Goal: Information Seeking & Learning: Check status

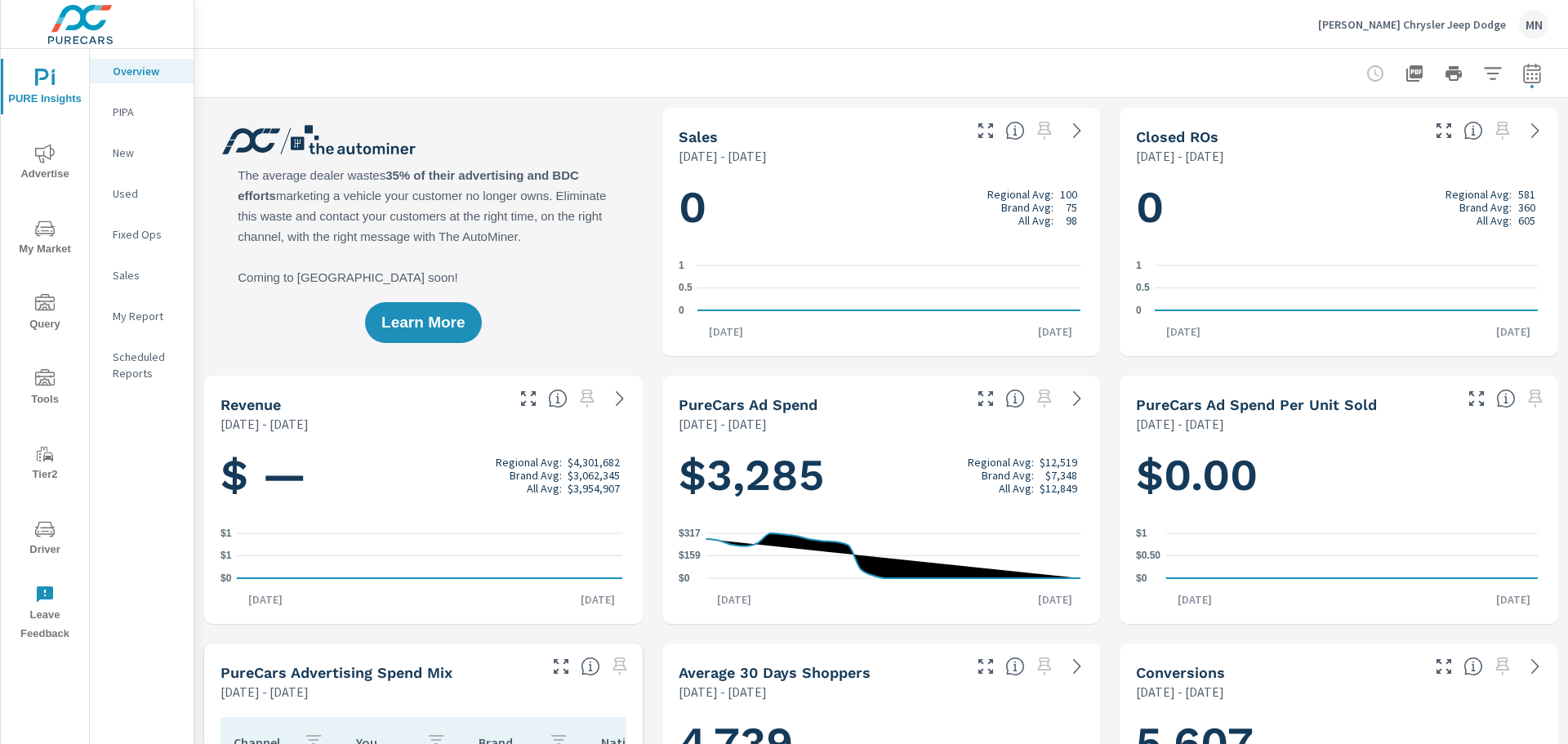
drag, startPoint x: 72, startPoint y: 143, endPoint x: 49, endPoint y: 156, distance: 26.4
click at [72, 144] on span "Advertise" at bounding box center [45, 163] width 78 height 40
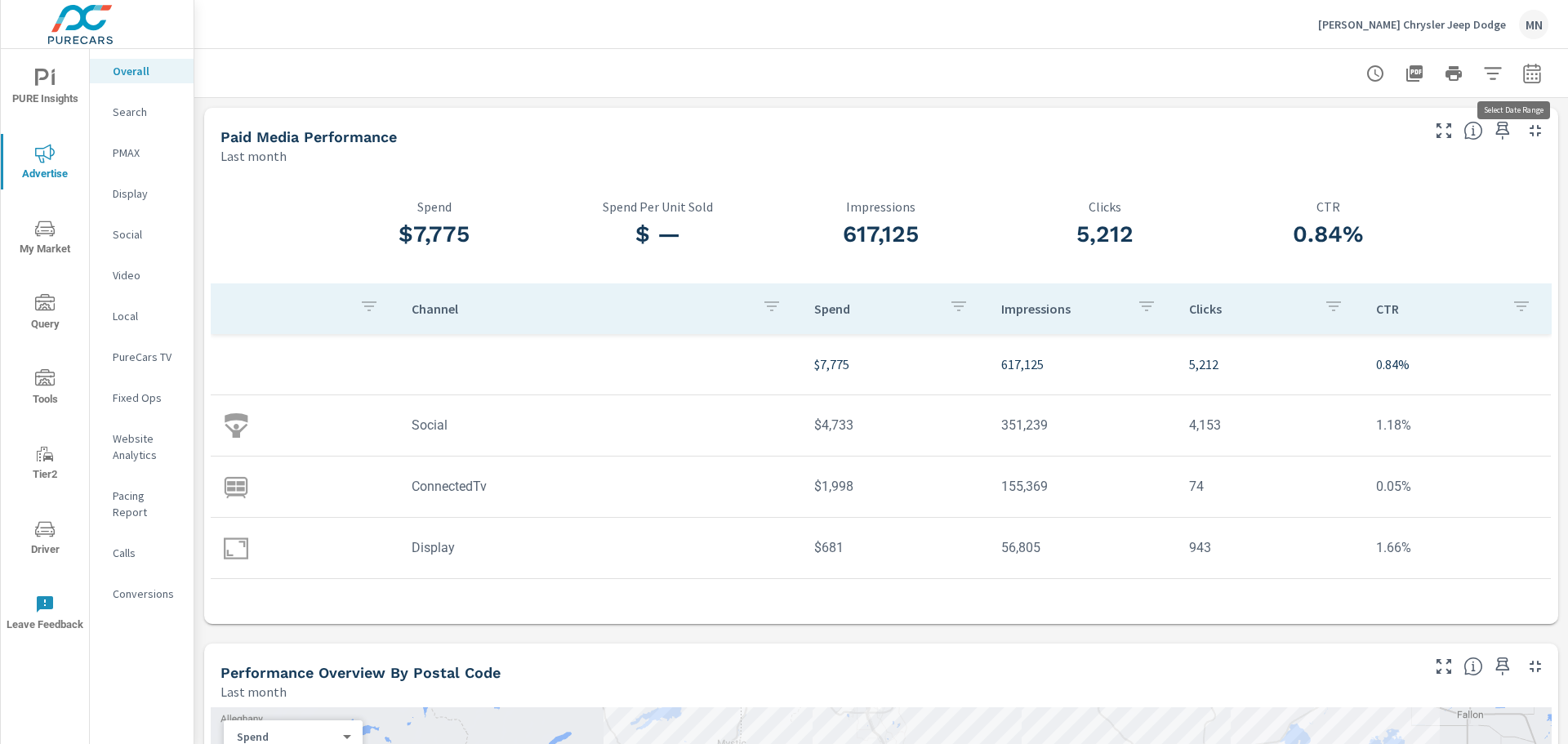
click at [1522, 77] on icon "button" at bounding box center [1531, 73] width 20 height 20
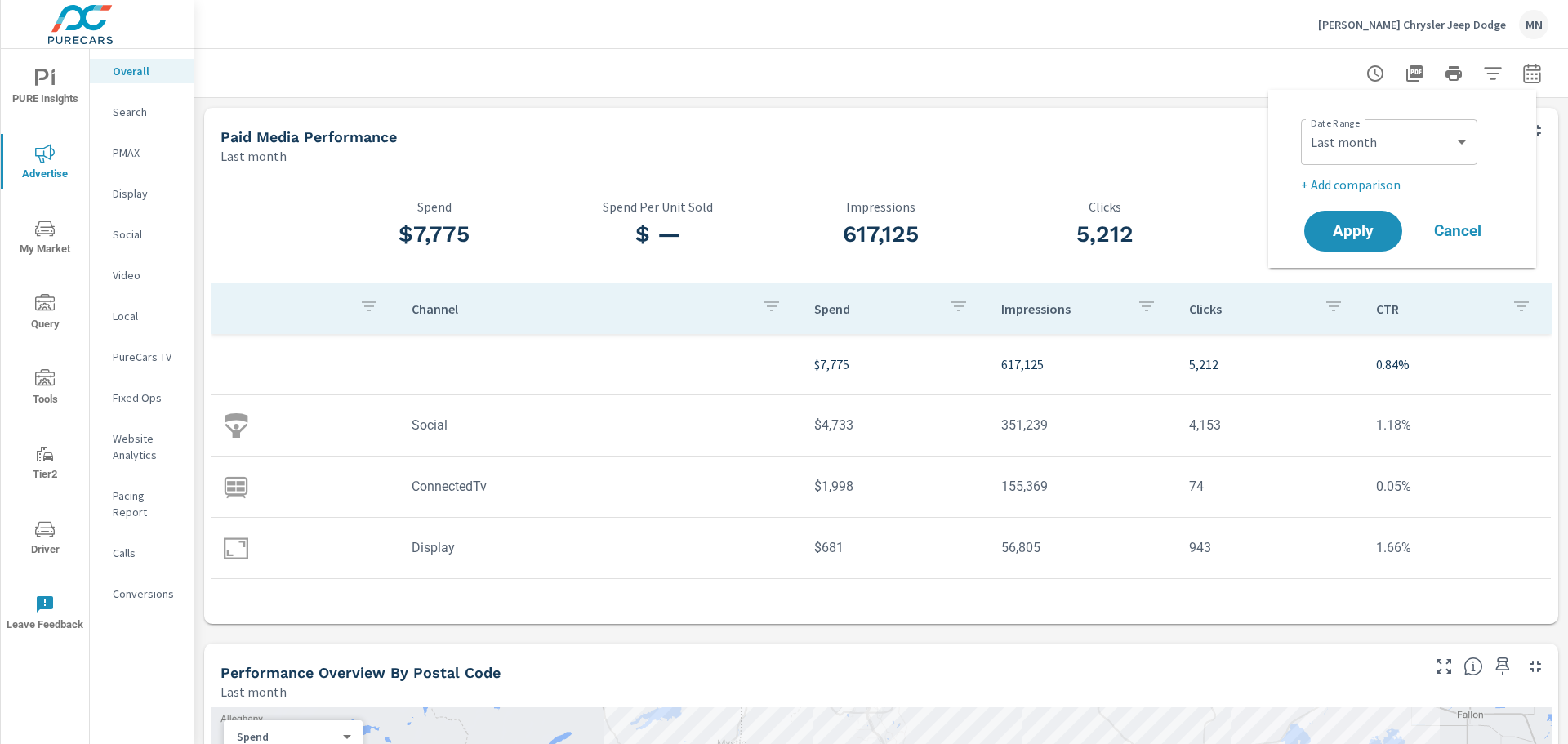
click at [1407, 116] on div "Date Range Custom Yesterday Last week Last 7 days Last 14 days Last 30 days Las…" at bounding box center [1406, 140] width 209 height 55
click at [1406, 134] on select "Custom Yesterday Last week Last 7 days Last 14 days Last 30 days Last 45 days L…" at bounding box center [1389, 142] width 163 height 32
click at [1307, 126] on select "Custom Yesterday Last week Last 7 days Last 14 days Last 30 days Last 45 days L…" at bounding box center [1389, 142] width 163 height 32
select select "custom"
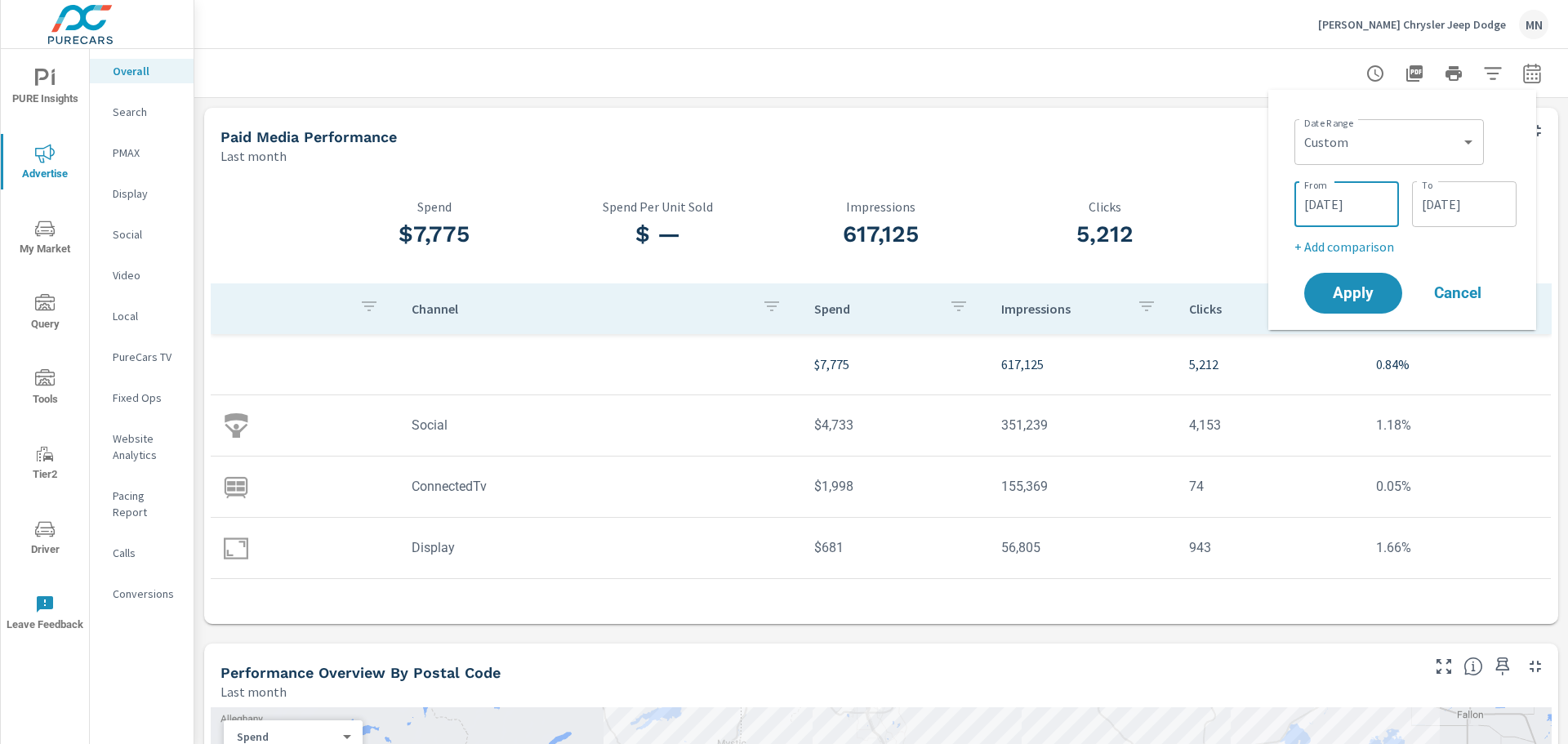
click at [1329, 203] on input "08/01/2025" at bounding box center [1347, 204] width 92 height 32
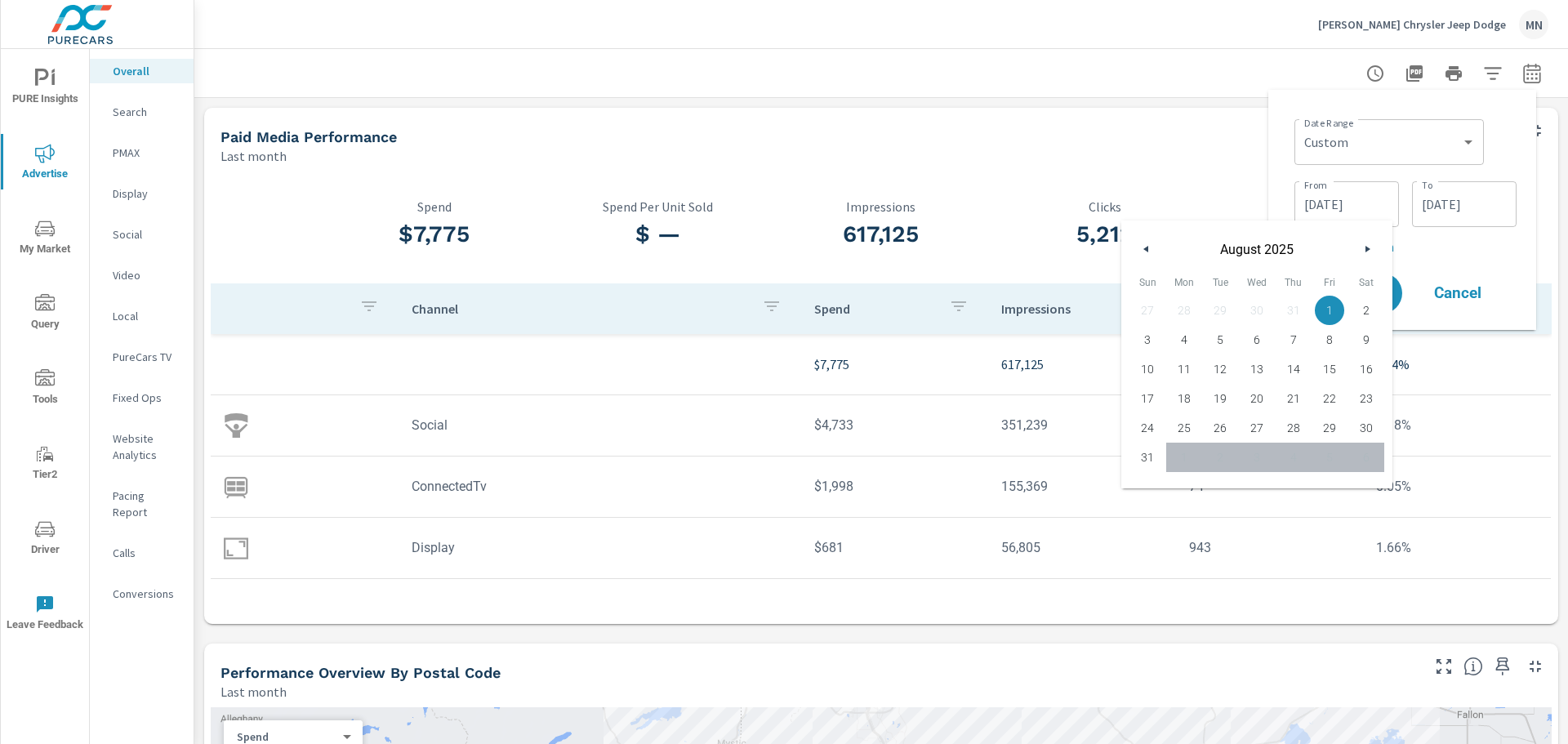
click at [1148, 247] on icon "button" at bounding box center [1144, 249] width 8 height 7
click at [1220, 310] on span "1" at bounding box center [1220, 310] width 37 height 21
type input "07/01/2025"
click at [1276, 162] on div "Date Range Custom Yesterday Last week Last 7 days Last 14 days Last 30 days Las…" at bounding box center [1401, 210] width 268 height 240
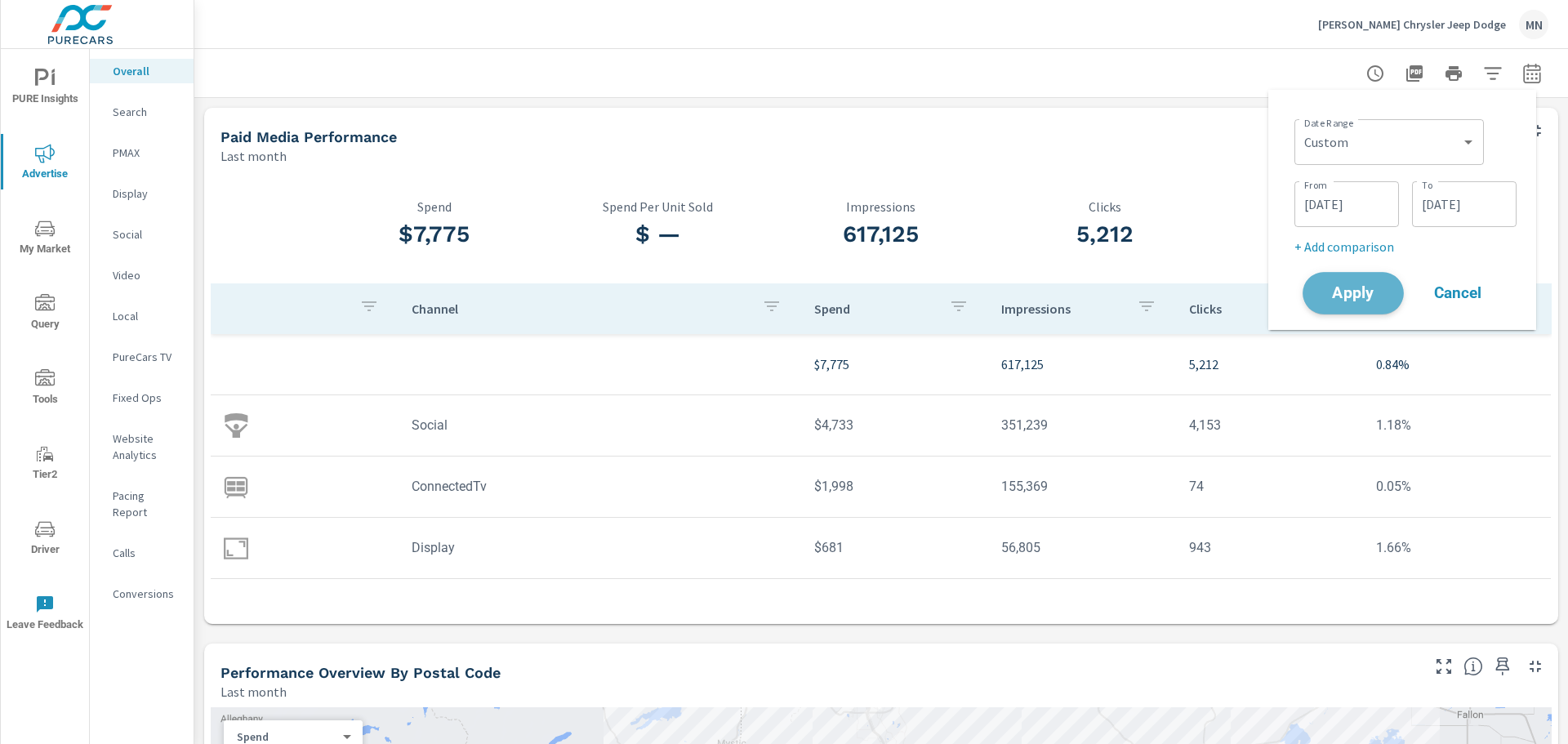
click at [1366, 275] on button "Apply" at bounding box center [1353, 293] width 101 height 43
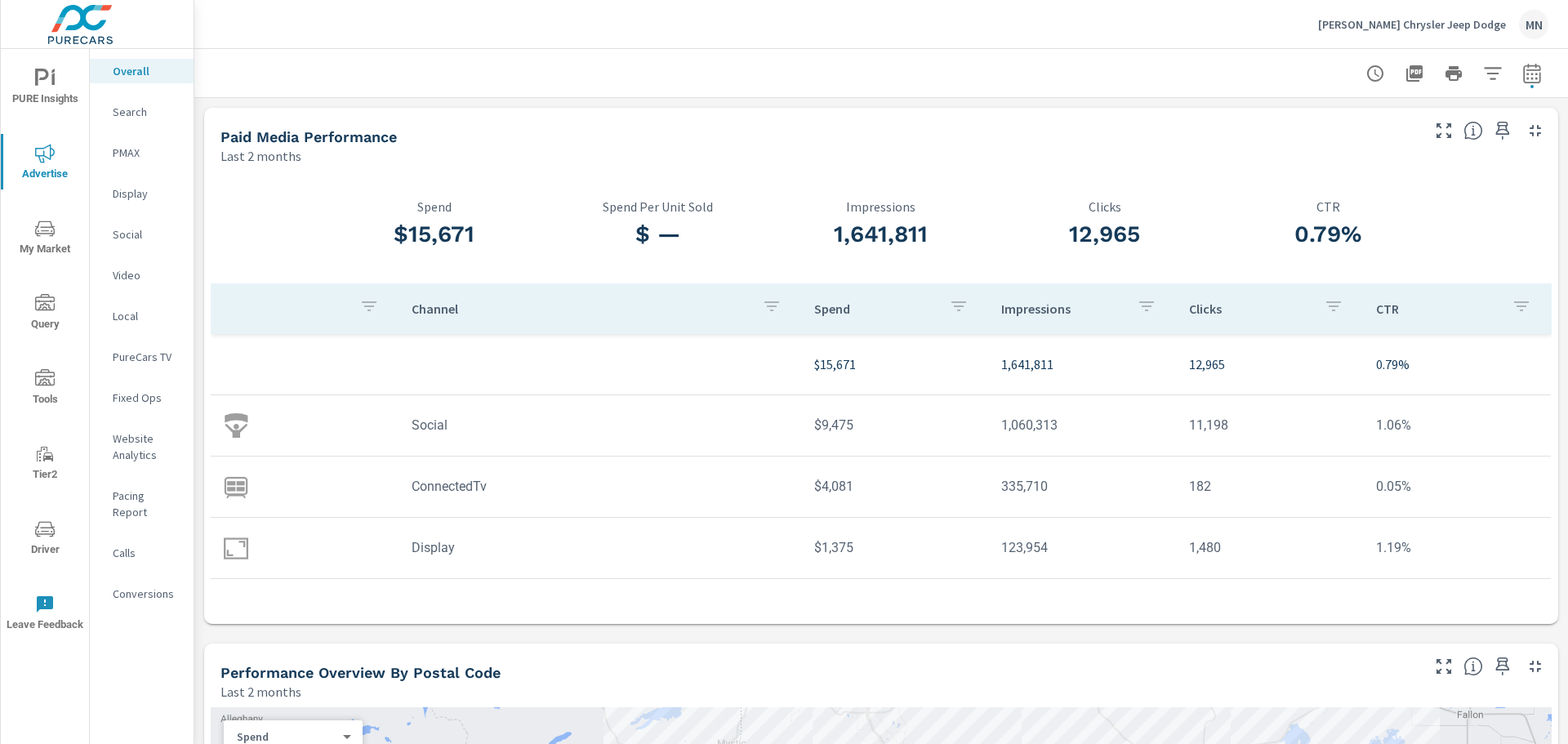
click at [133, 111] on p "Search" at bounding box center [147, 111] width 68 height 16
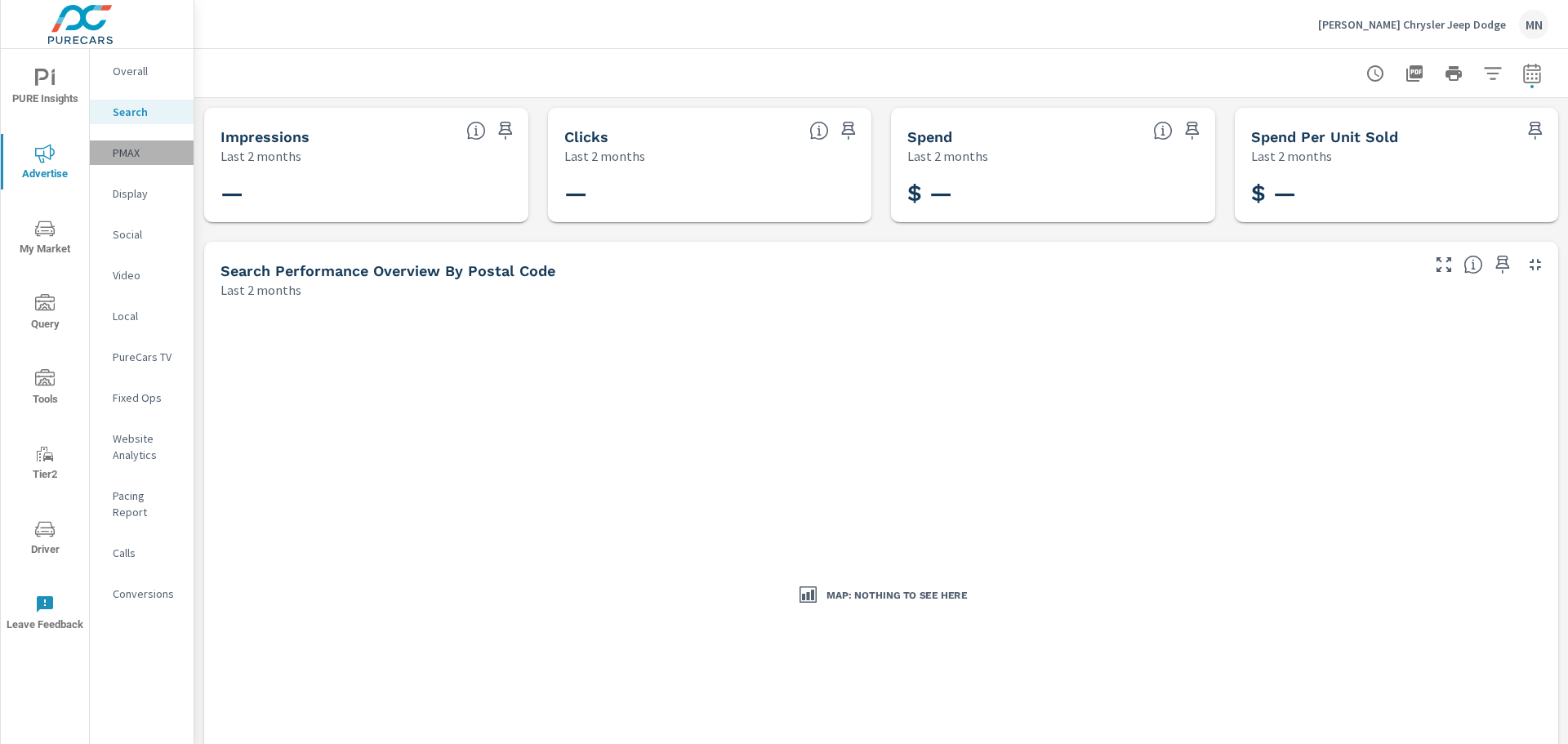
click at [127, 153] on p "PMAX" at bounding box center [147, 152] width 68 height 16
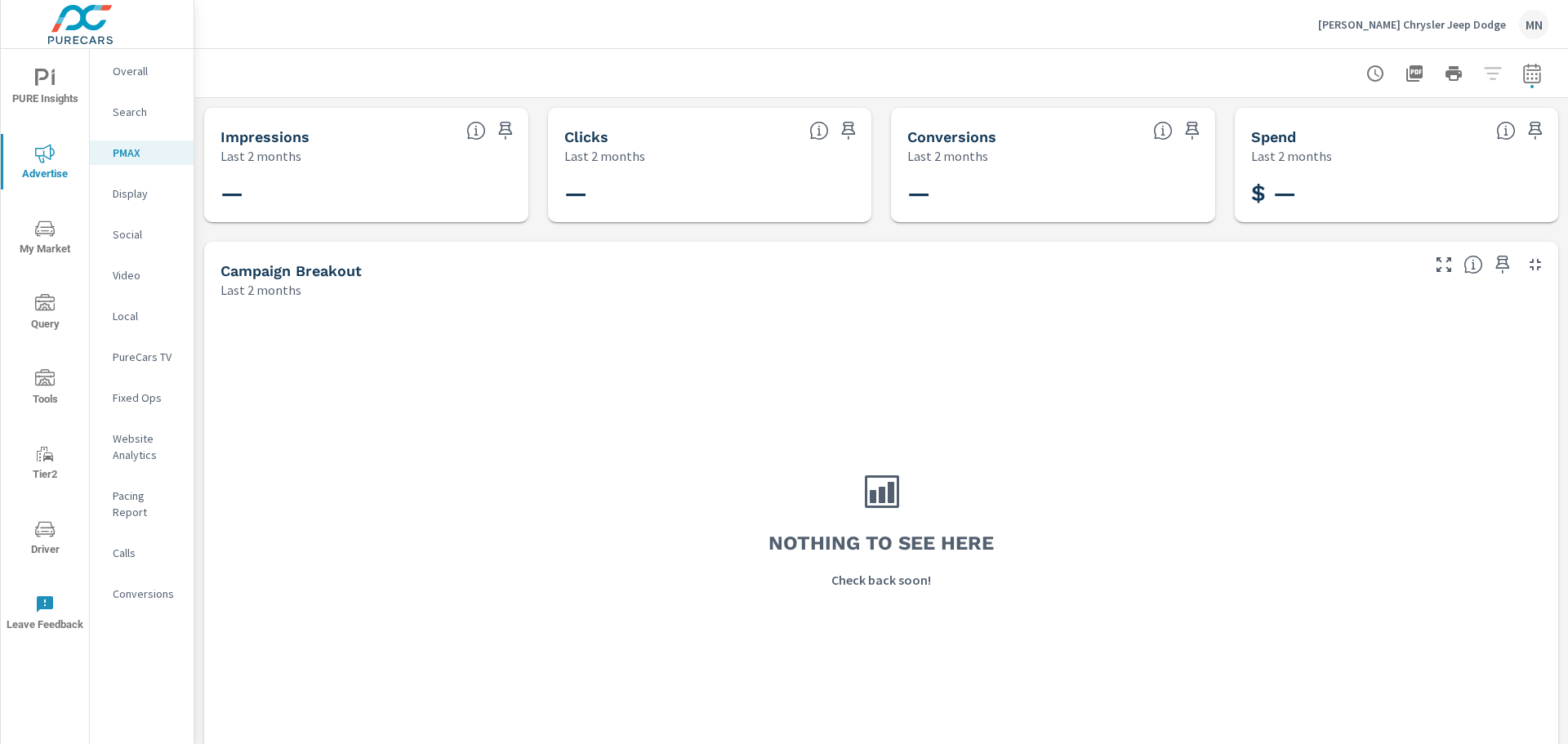
click at [129, 190] on p "Display" at bounding box center [147, 193] width 68 height 16
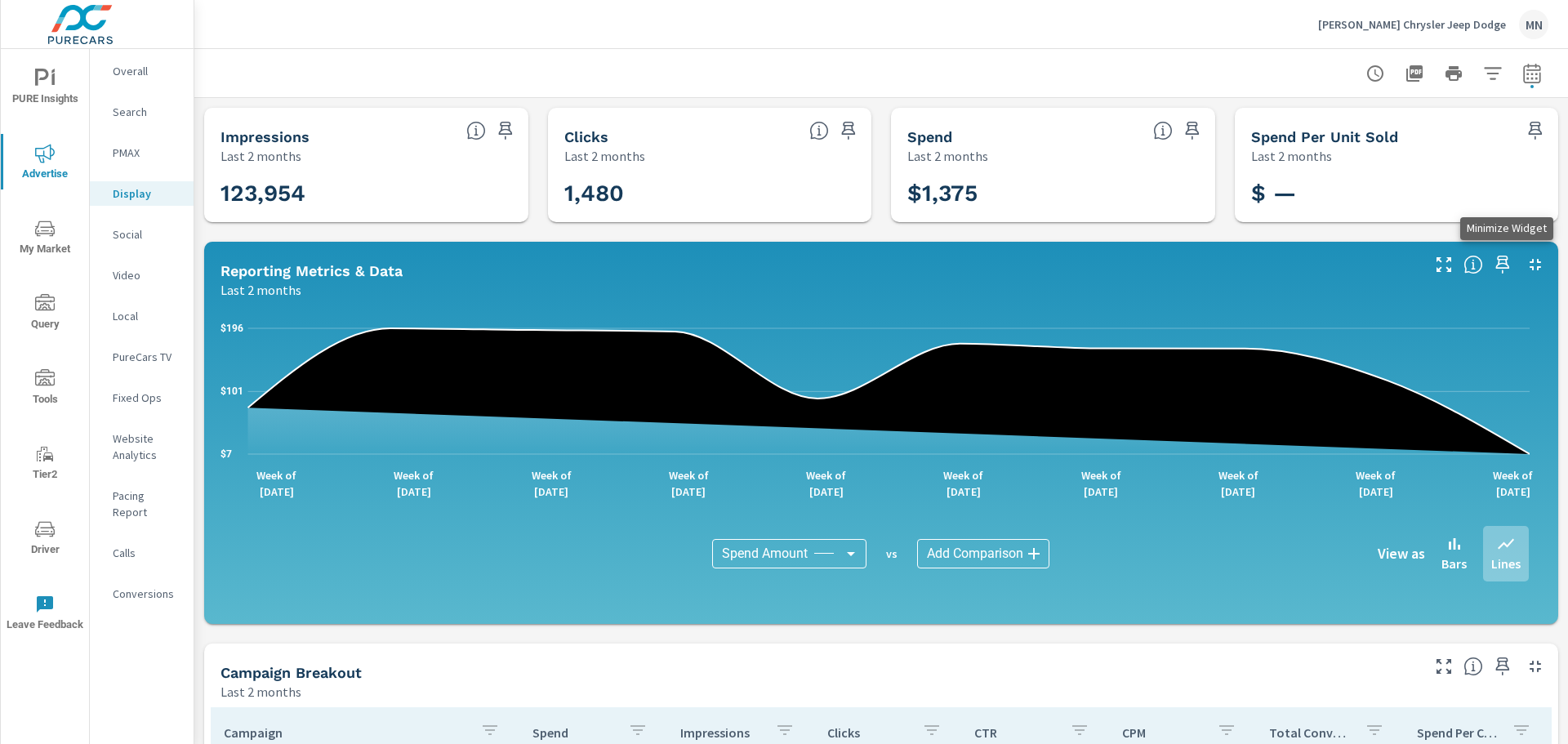
click at [1530, 268] on icon "button" at bounding box center [1535, 264] width 11 height 11
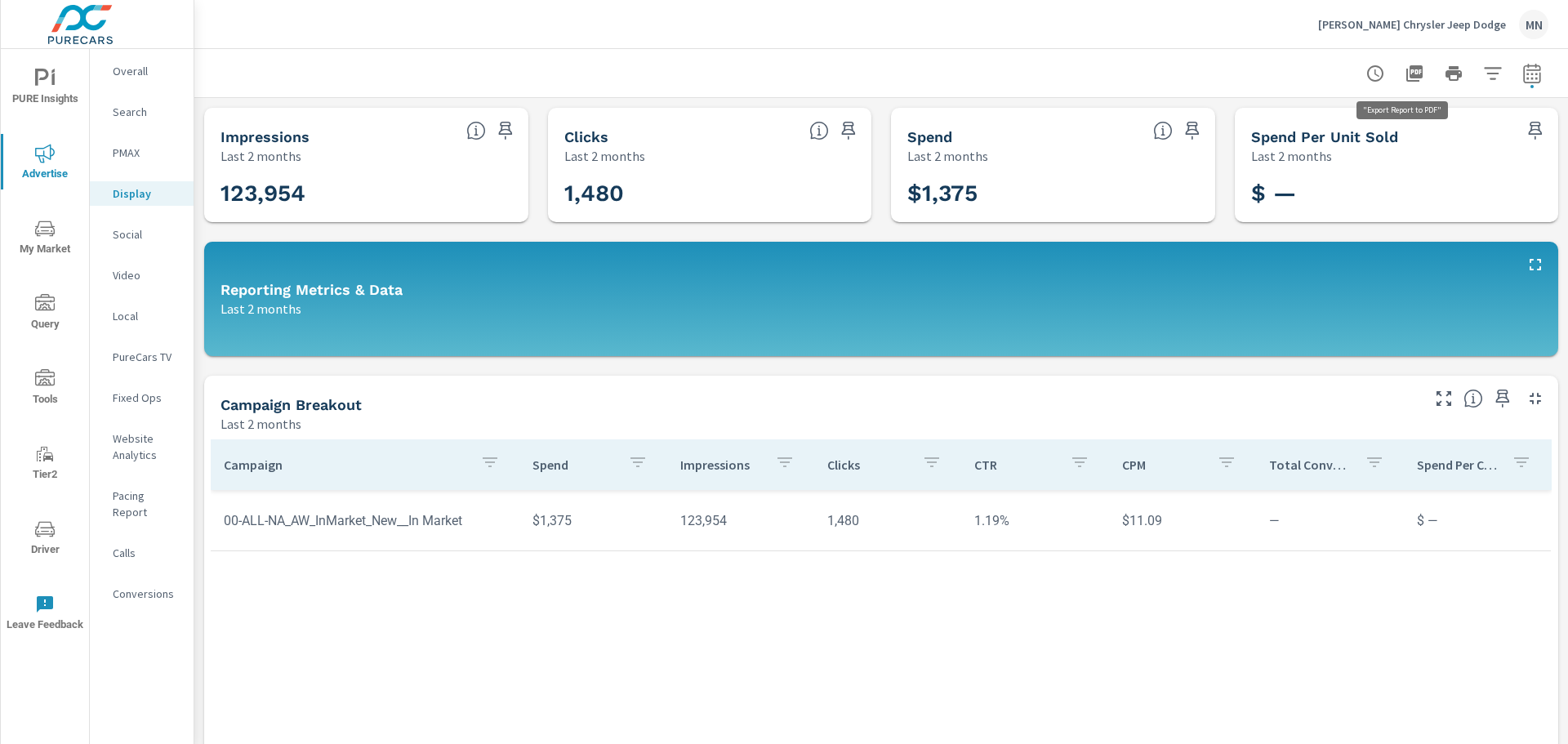
click at [1398, 73] on button "button" at bounding box center [1414, 73] width 32 height 32
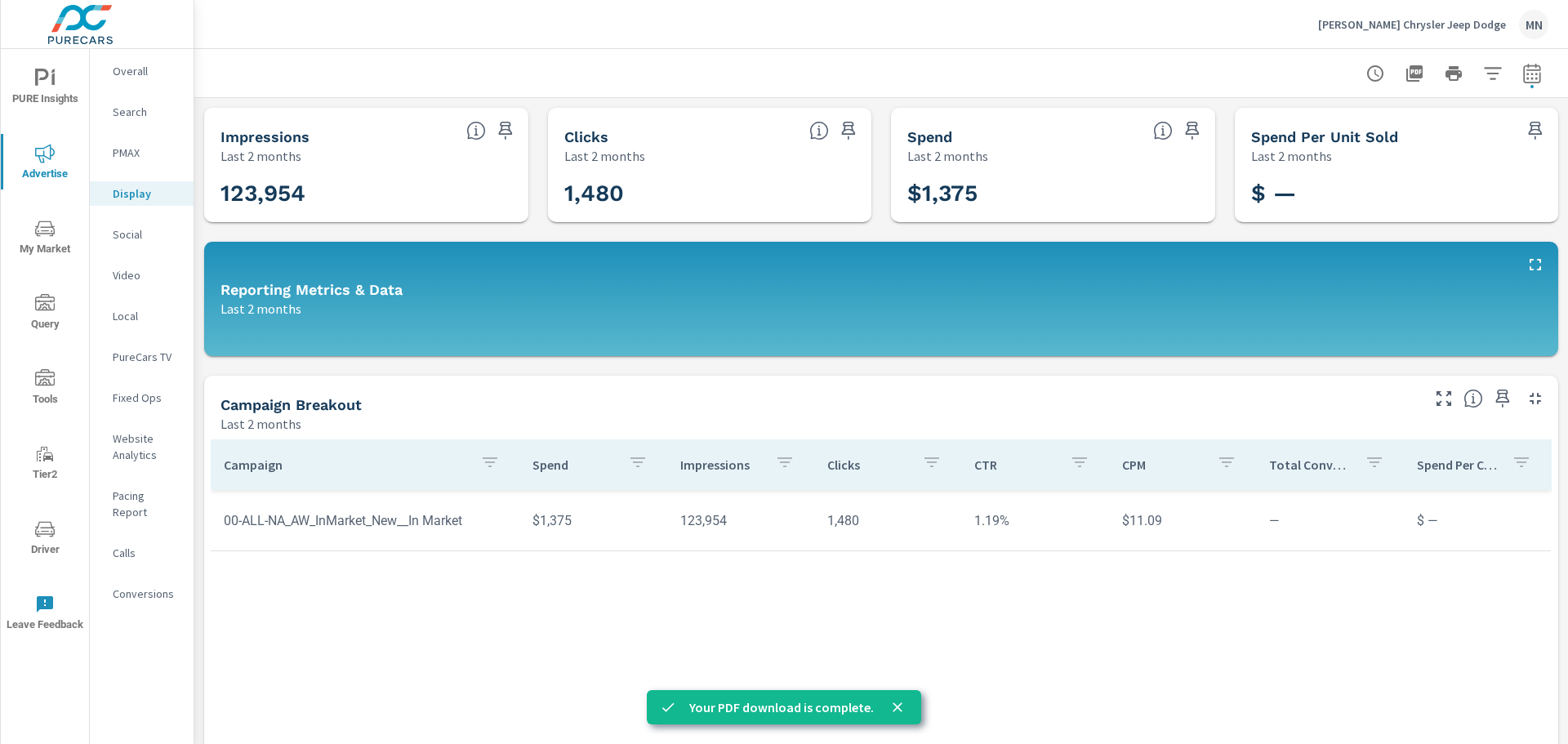
click at [139, 276] on p "Video" at bounding box center [147, 275] width 68 height 16
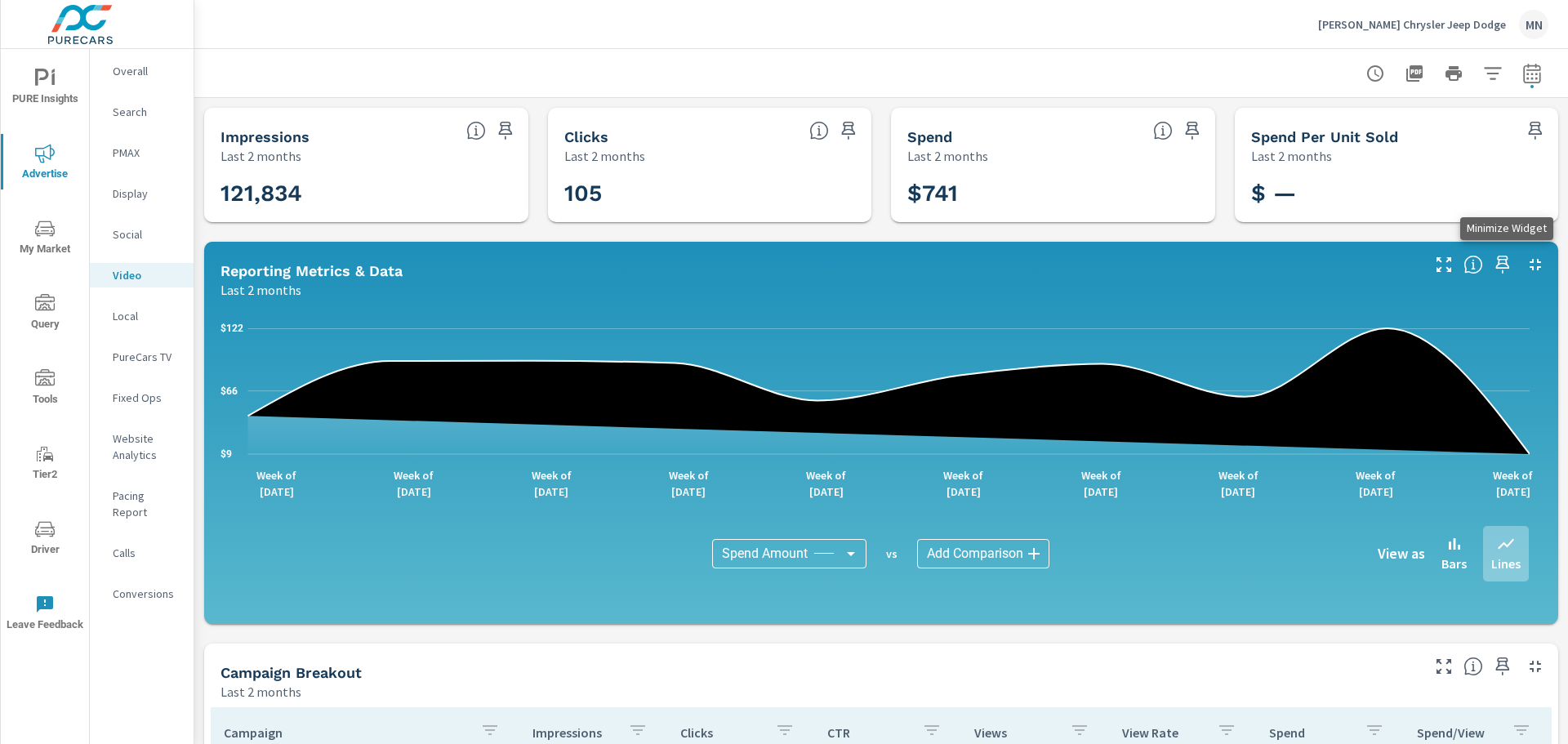
click at [1526, 265] on icon "button" at bounding box center [1535, 264] width 20 height 20
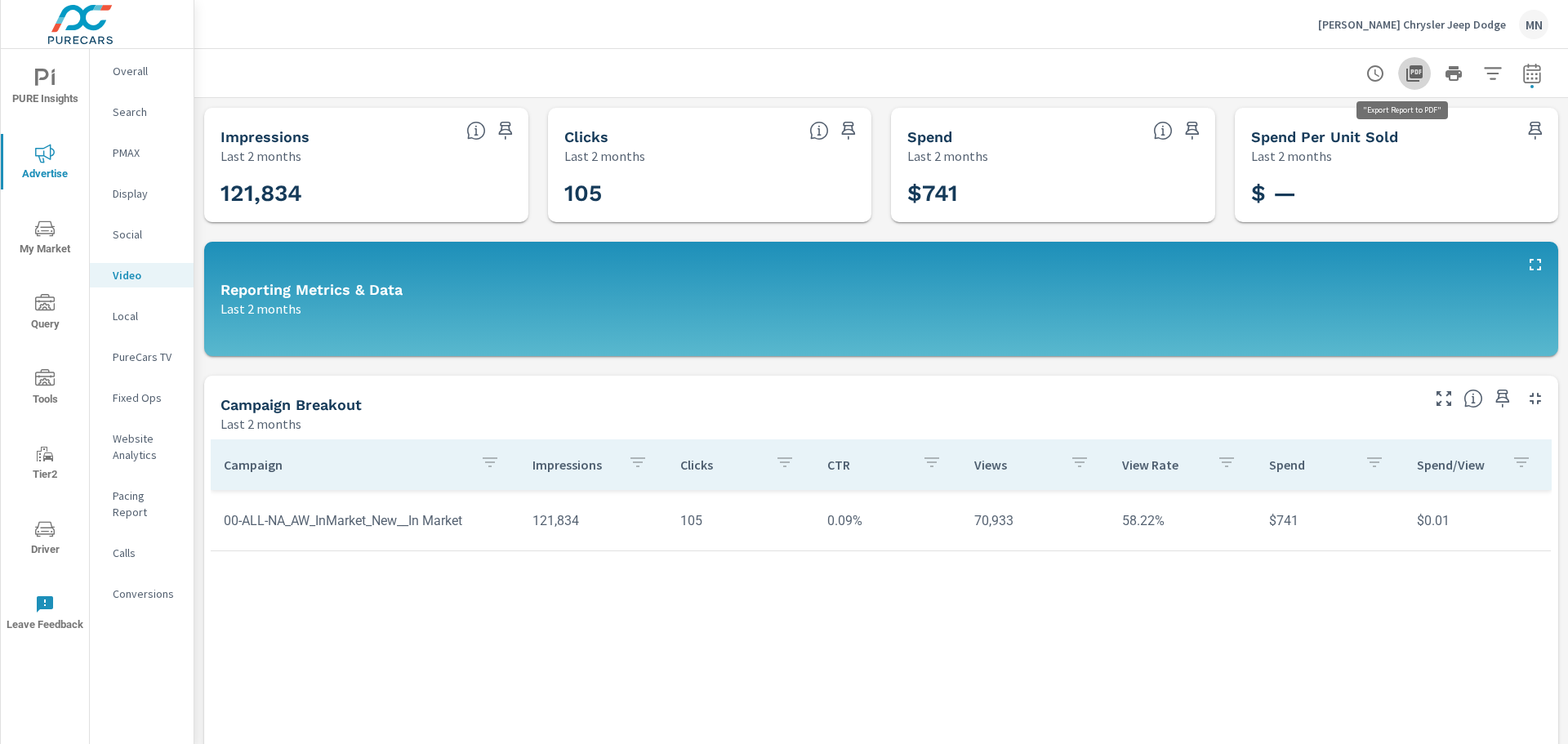
click at [1410, 77] on icon "button" at bounding box center [1414, 73] width 20 height 20
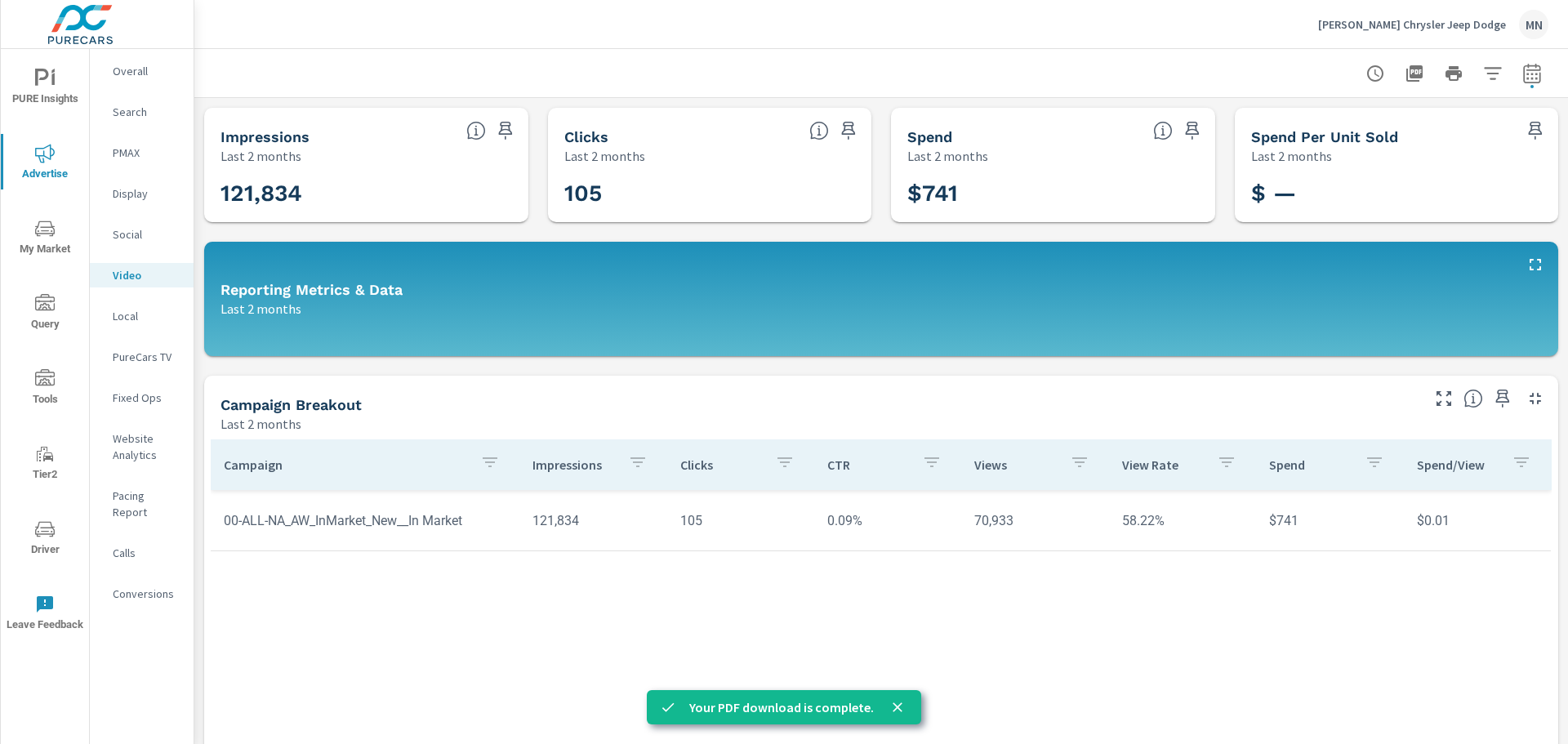
click at [1443, 29] on p "[PERSON_NAME] Chrysler Jeep Dodge" at bounding box center [1412, 24] width 188 height 14
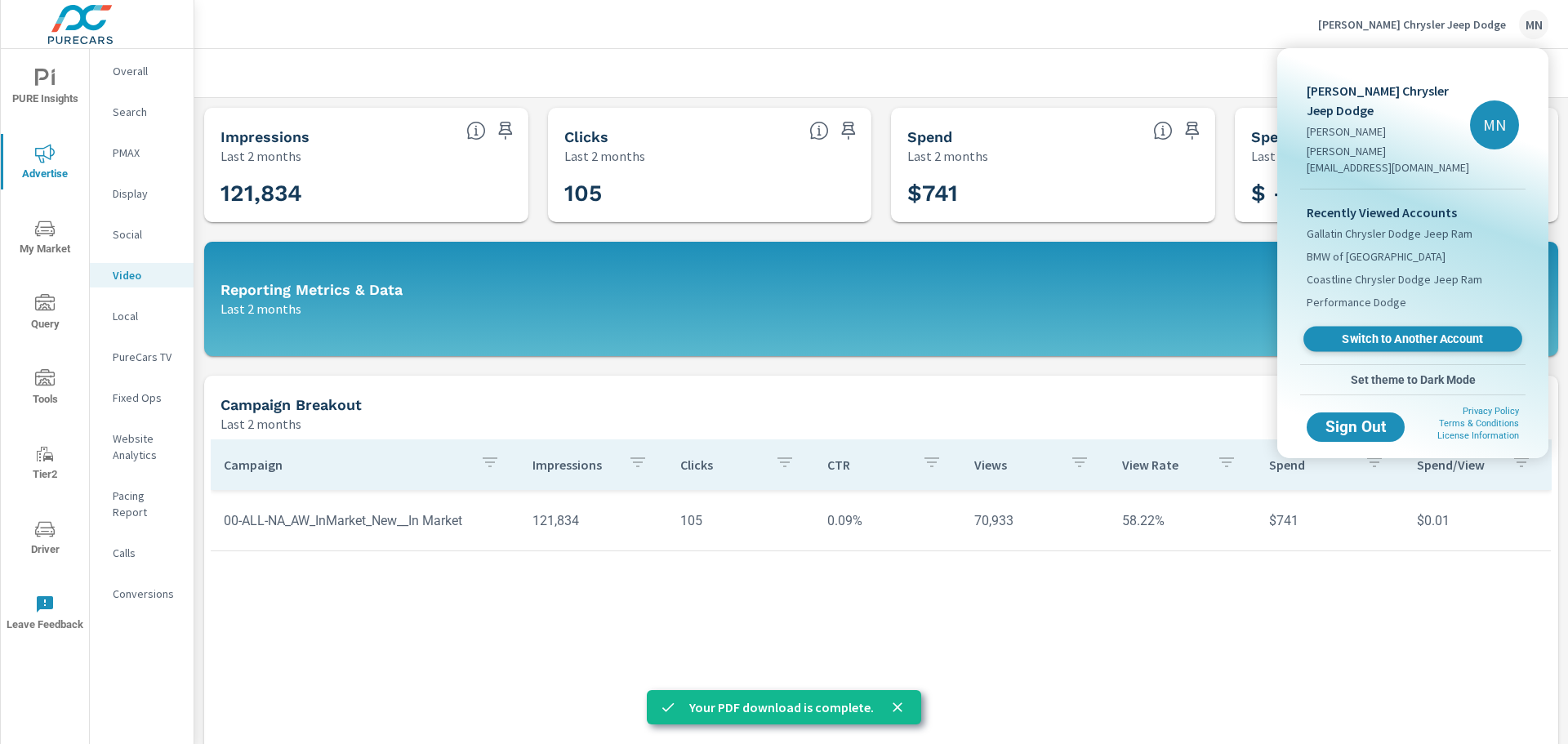
click at [1381, 327] on link "Switch to Another Account" at bounding box center [1412, 339] width 219 height 26
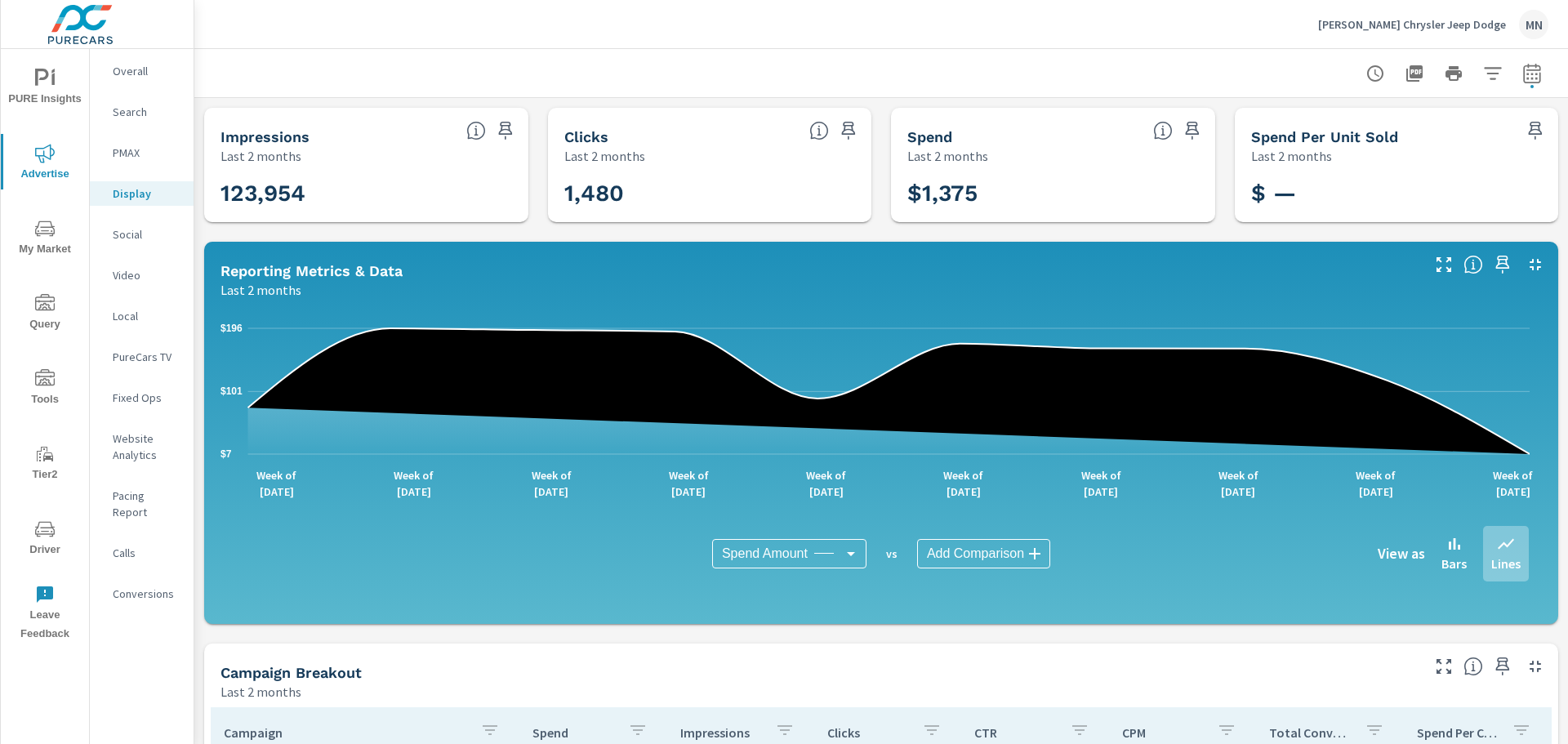
click at [133, 150] on p "PMAX" at bounding box center [147, 152] width 68 height 16
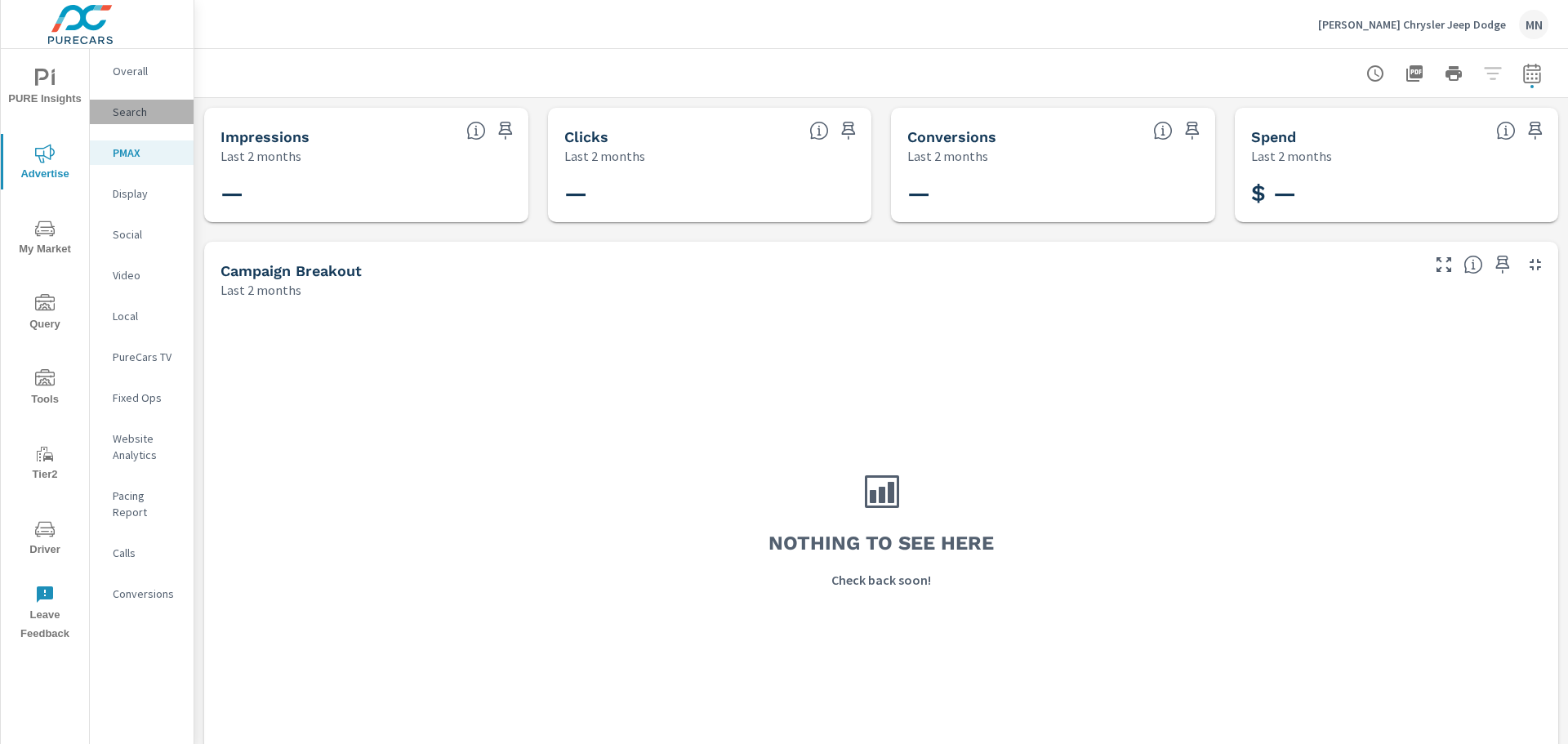
click at [127, 111] on p "Search" at bounding box center [147, 111] width 68 height 16
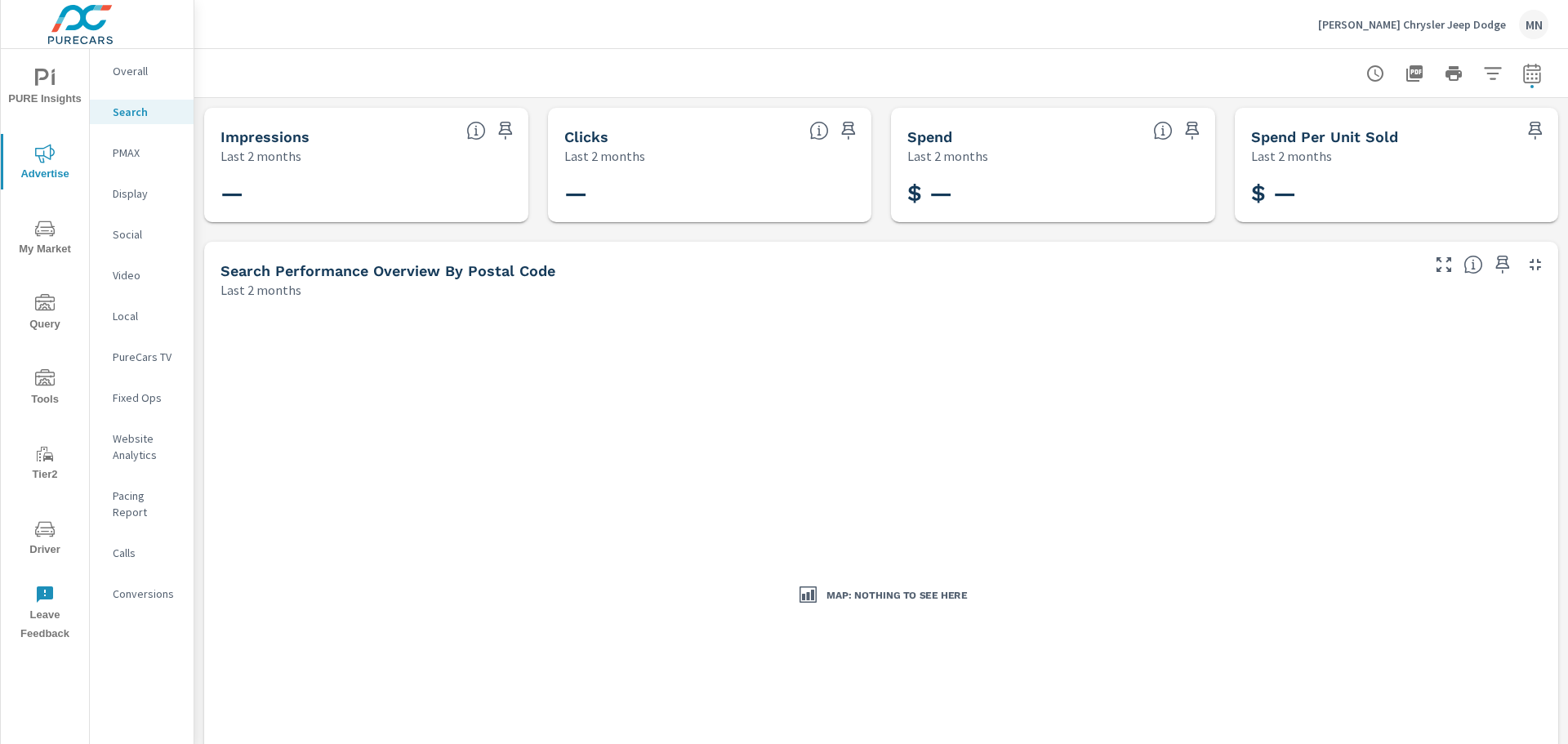
click at [125, 235] on p "Social" at bounding box center [147, 234] width 68 height 16
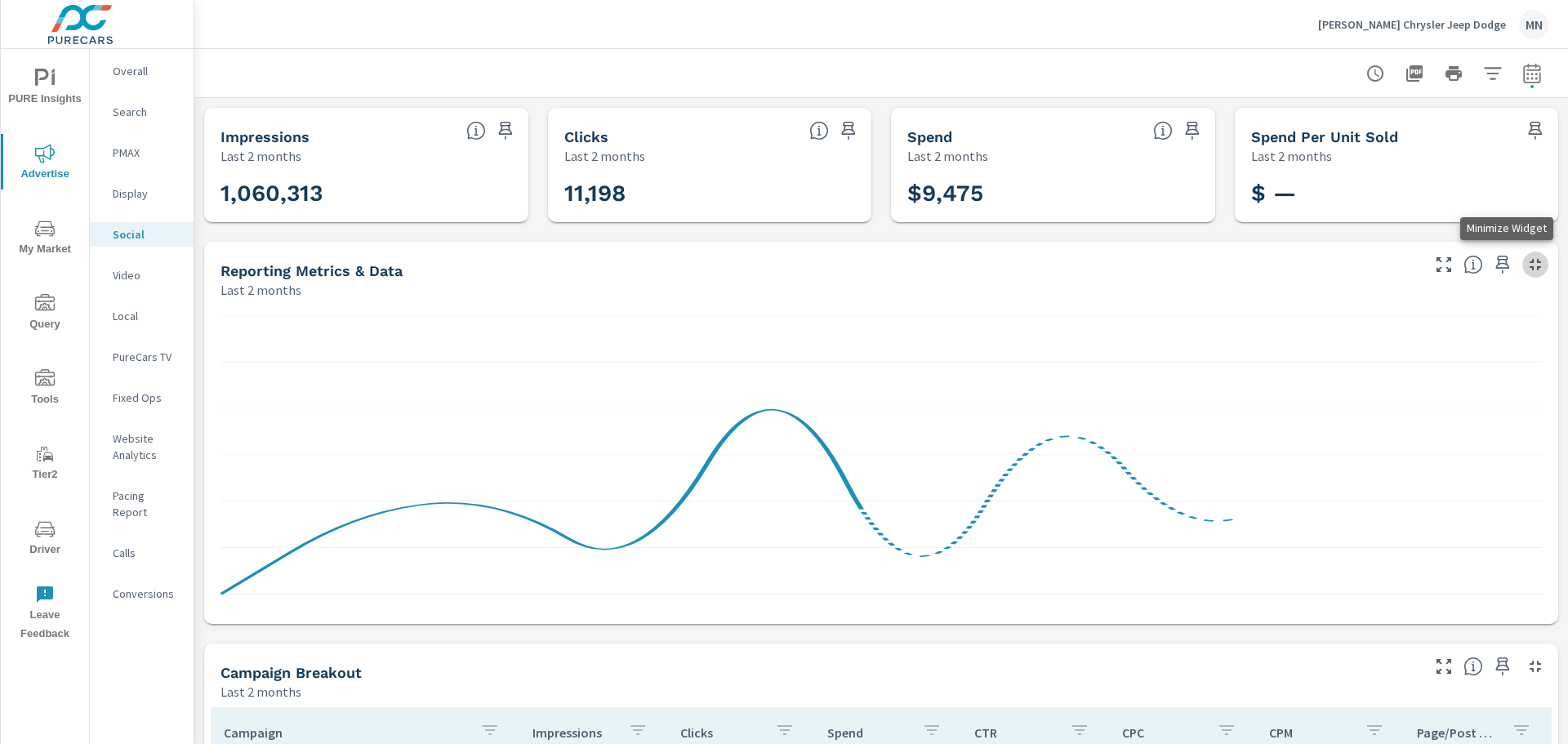
click at [1526, 257] on icon "button" at bounding box center [1535, 264] width 20 height 20
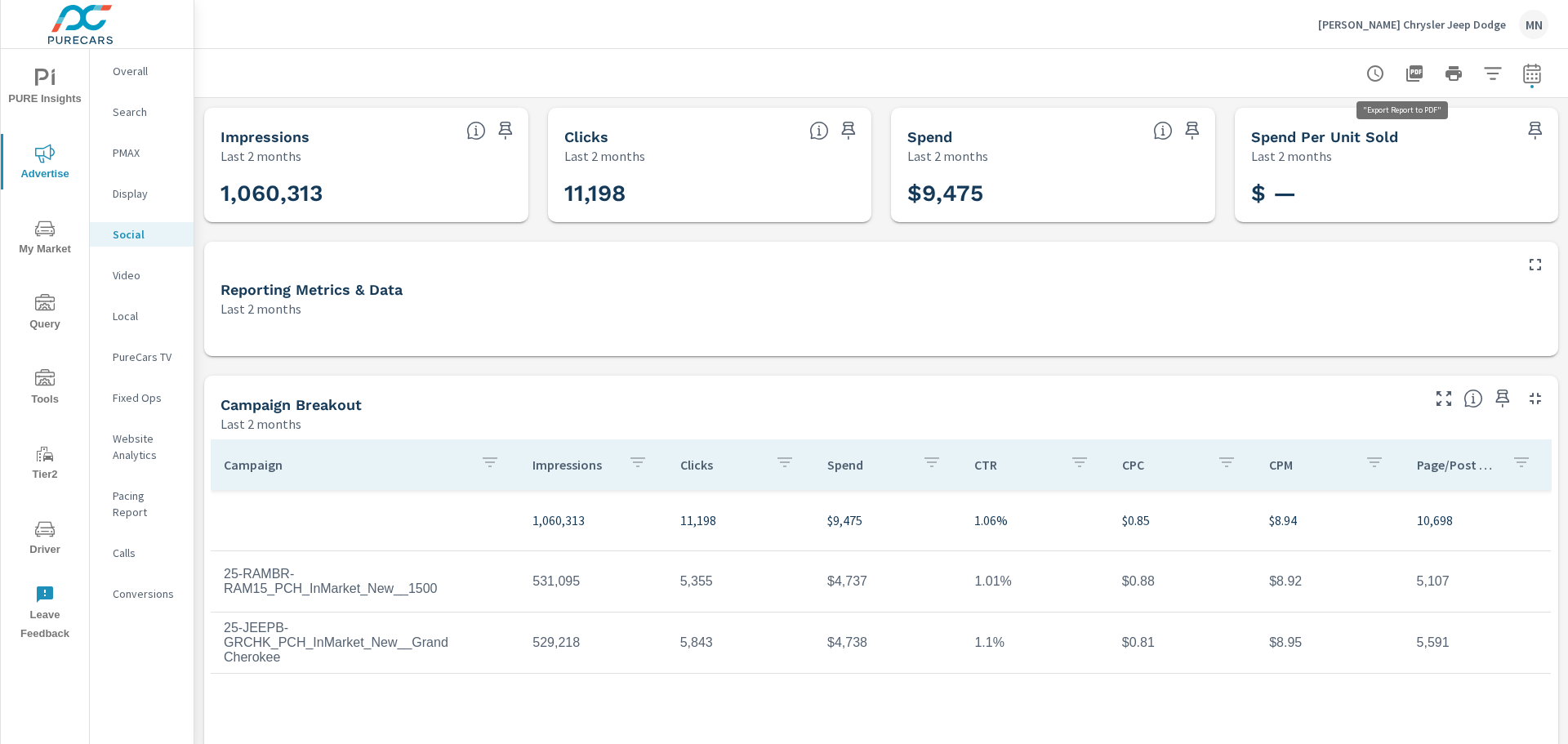
click at [1407, 68] on icon "button" at bounding box center [1414, 73] width 16 height 16
click at [134, 313] on p "Local" at bounding box center [147, 315] width 68 height 16
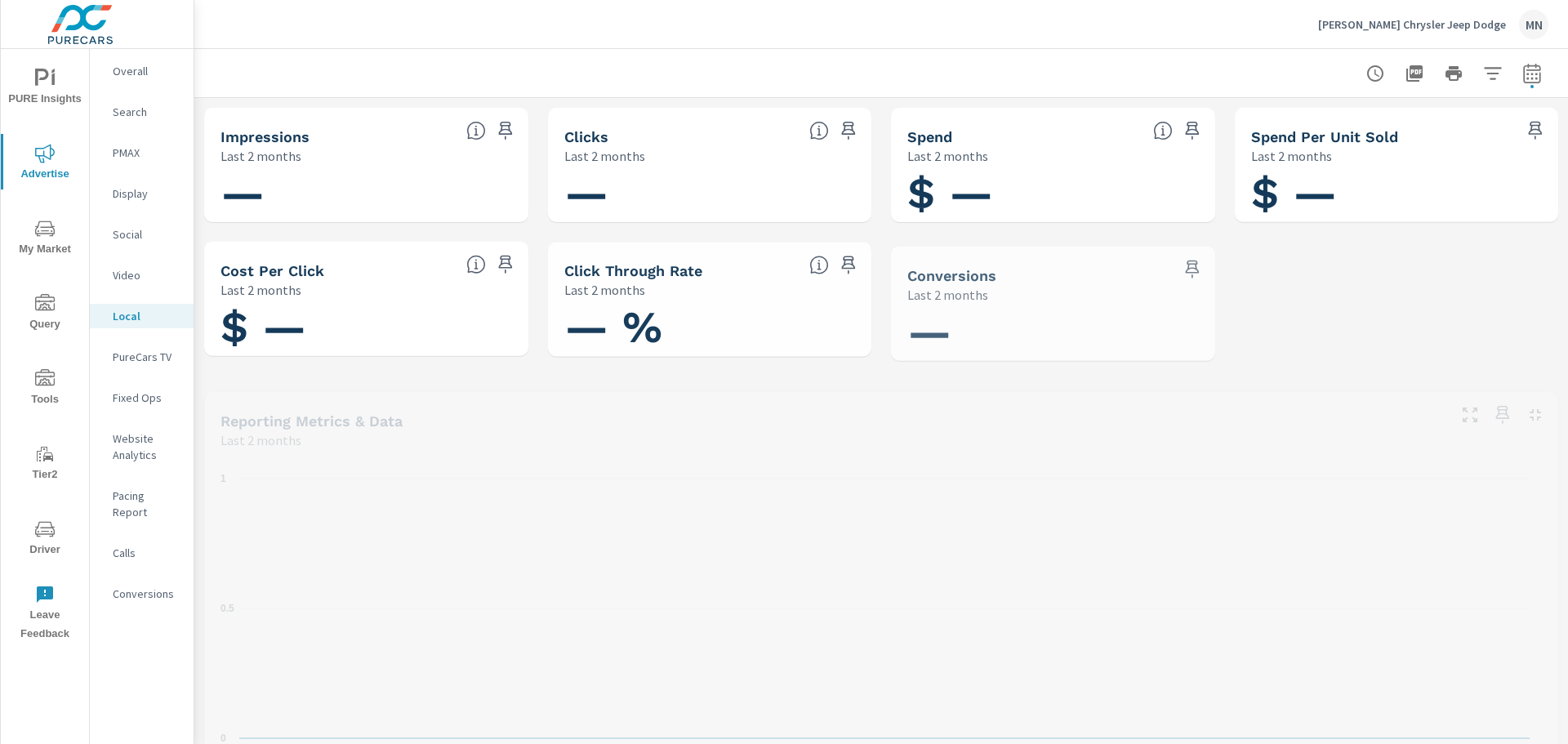
click at [146, 353] on p "PureCars TV" at bounding box center [147, 356] width 68 height 16
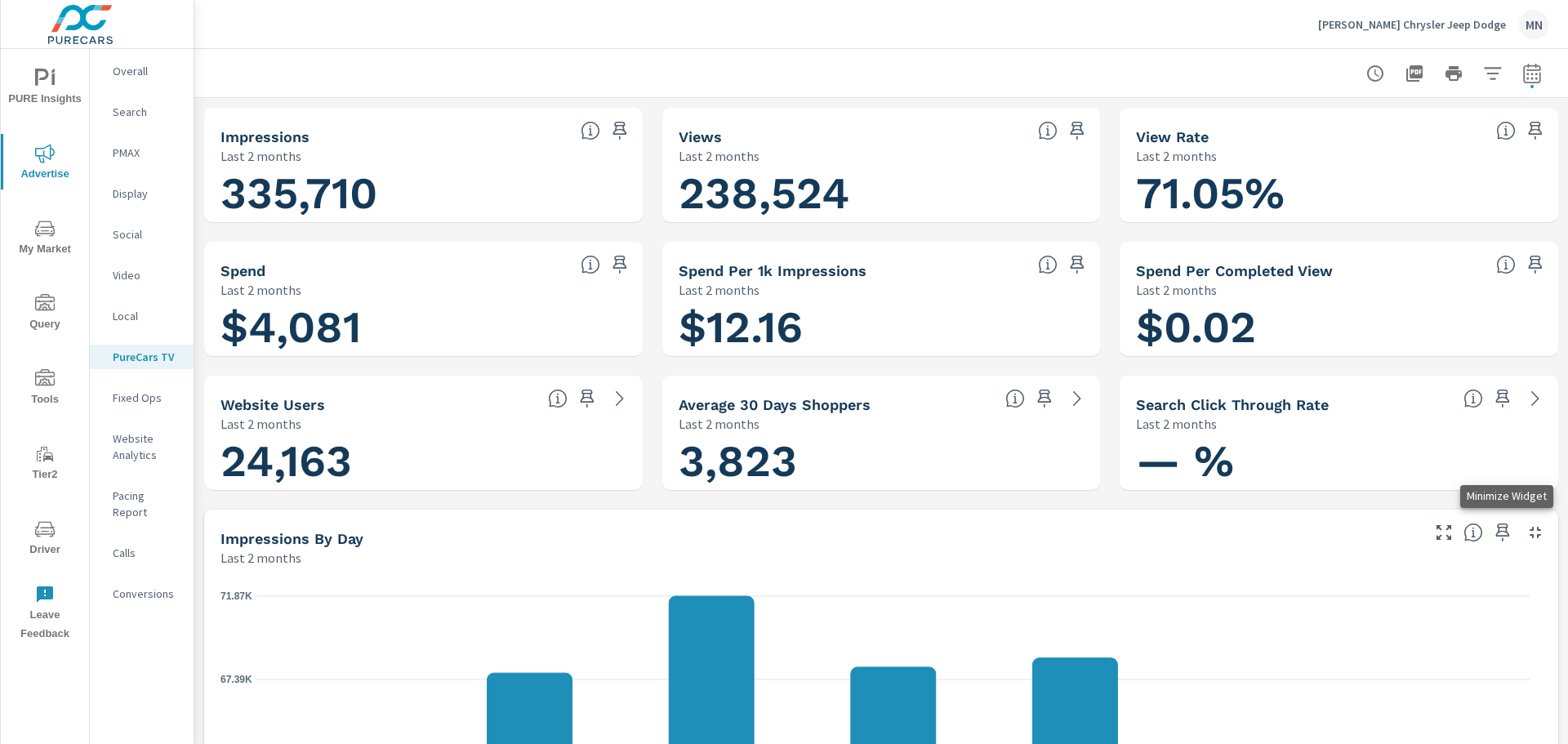
click at [1526, 529] on icon "button" at bounding box center [1535, 532] width 20 height 20
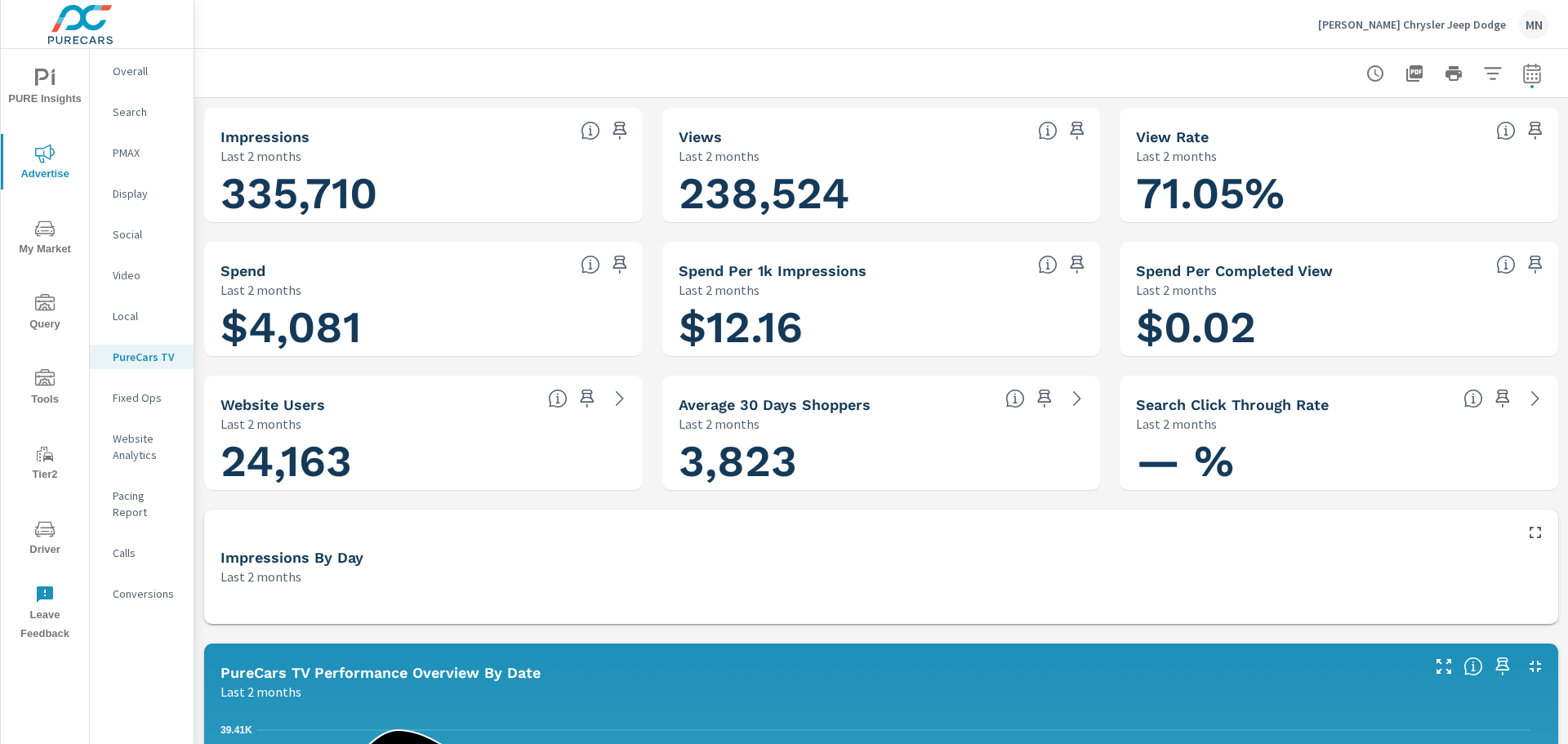
scroll to position [163, 0]
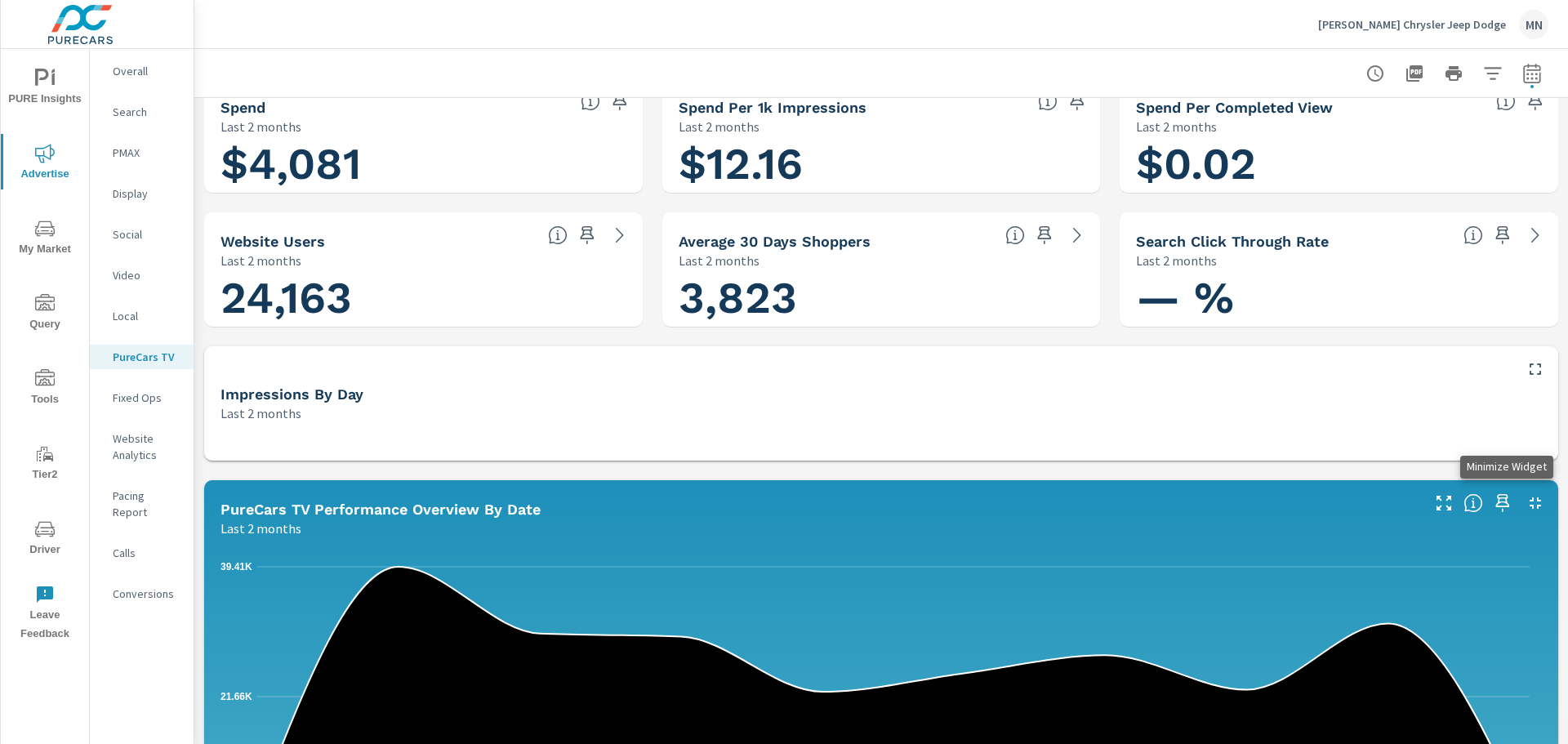
click at [1526, 499] on icon "button" at bounding box center [1535, 503] width 20 height 20
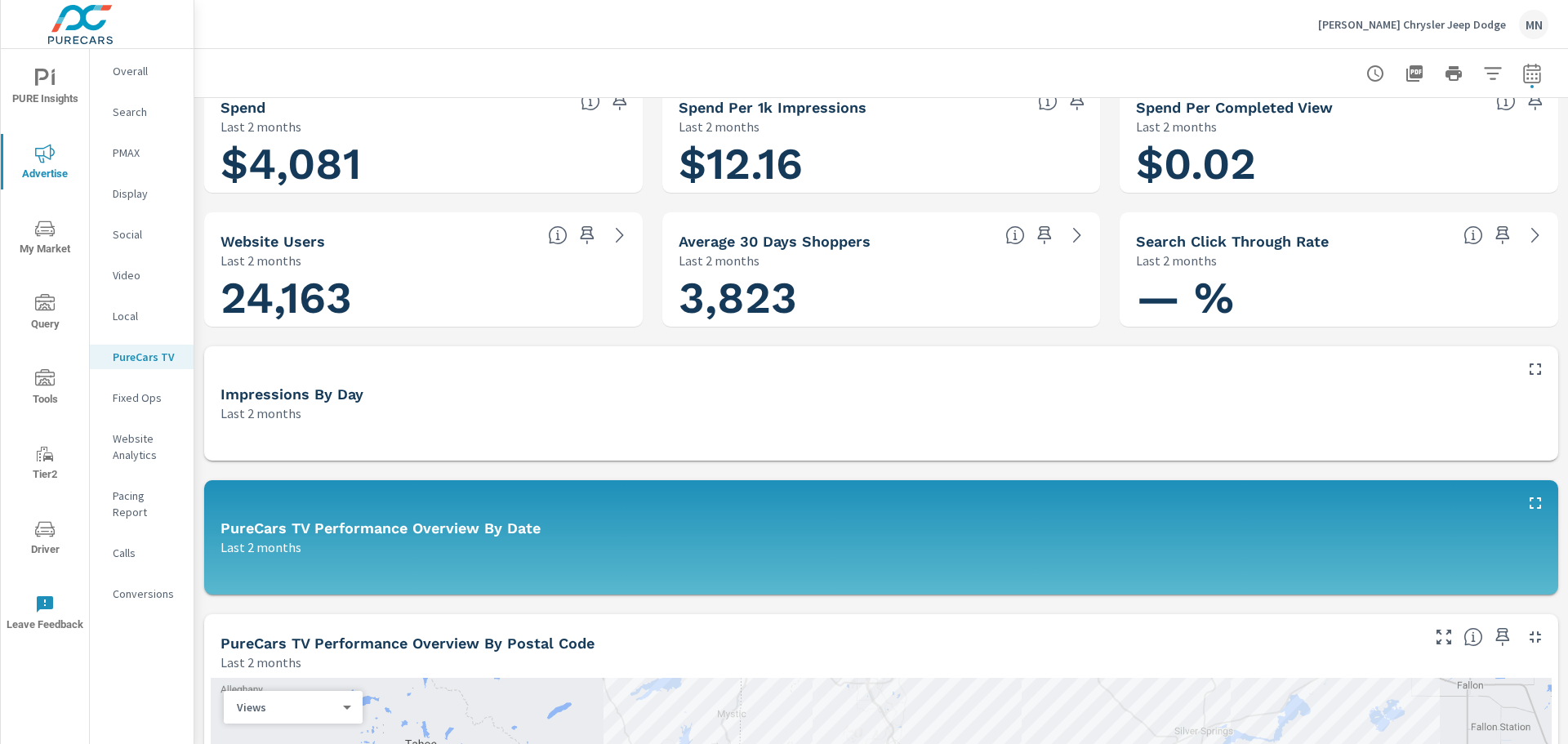
click at [1526, 640] on icon "button" at bounding box center [1535, 637] width 20 height 20
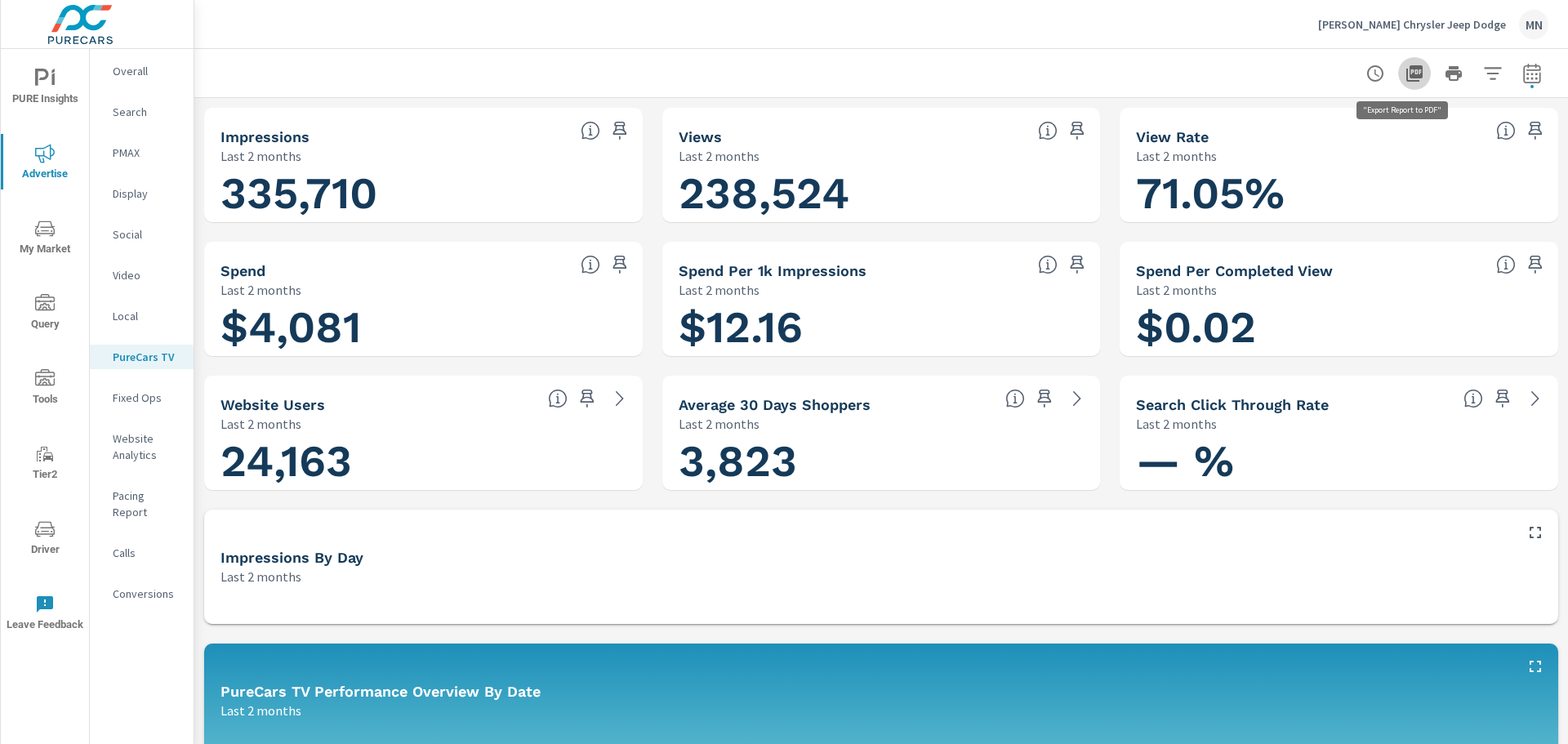
click at [1411, 73] on icon "button" at bounding box center [1414, 73] width 20 height 20
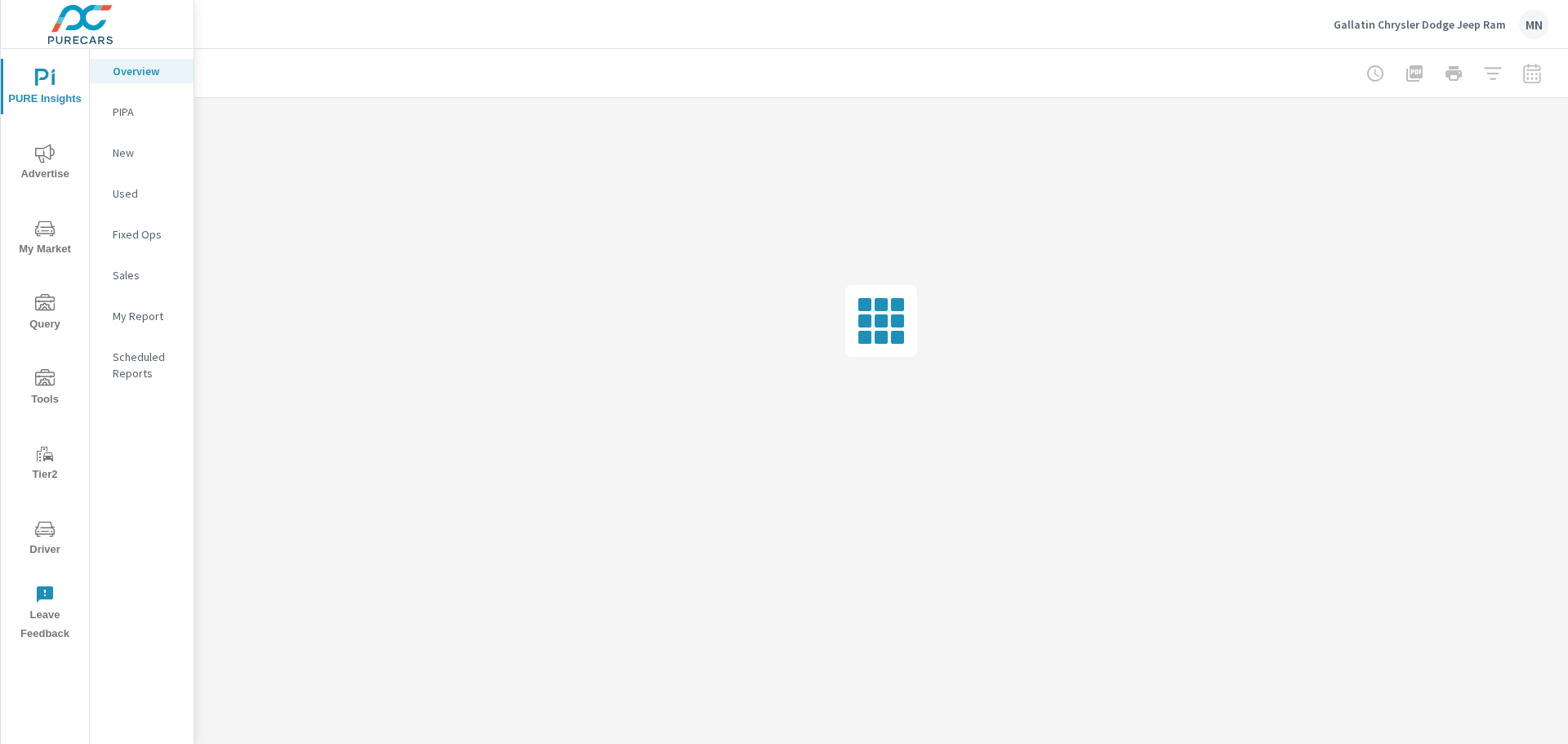
click at [54, 167] on span "Advertise" at bounding box center [45, 163] width 78 height 40
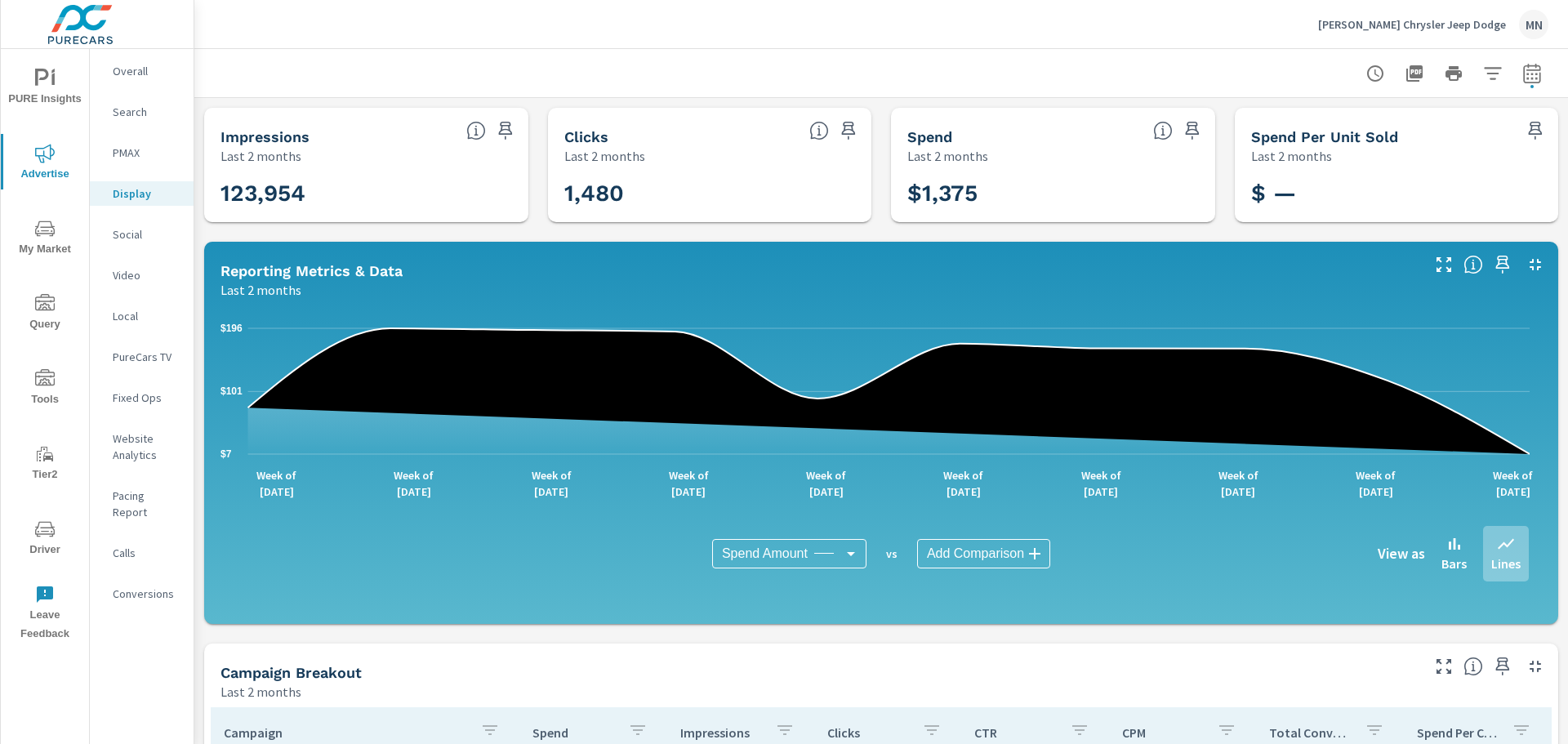
click at [1475, 15] on div "Carson Chrysler Jeep Dodge MN" at bounding box center [1433, 25] width 230 height 30
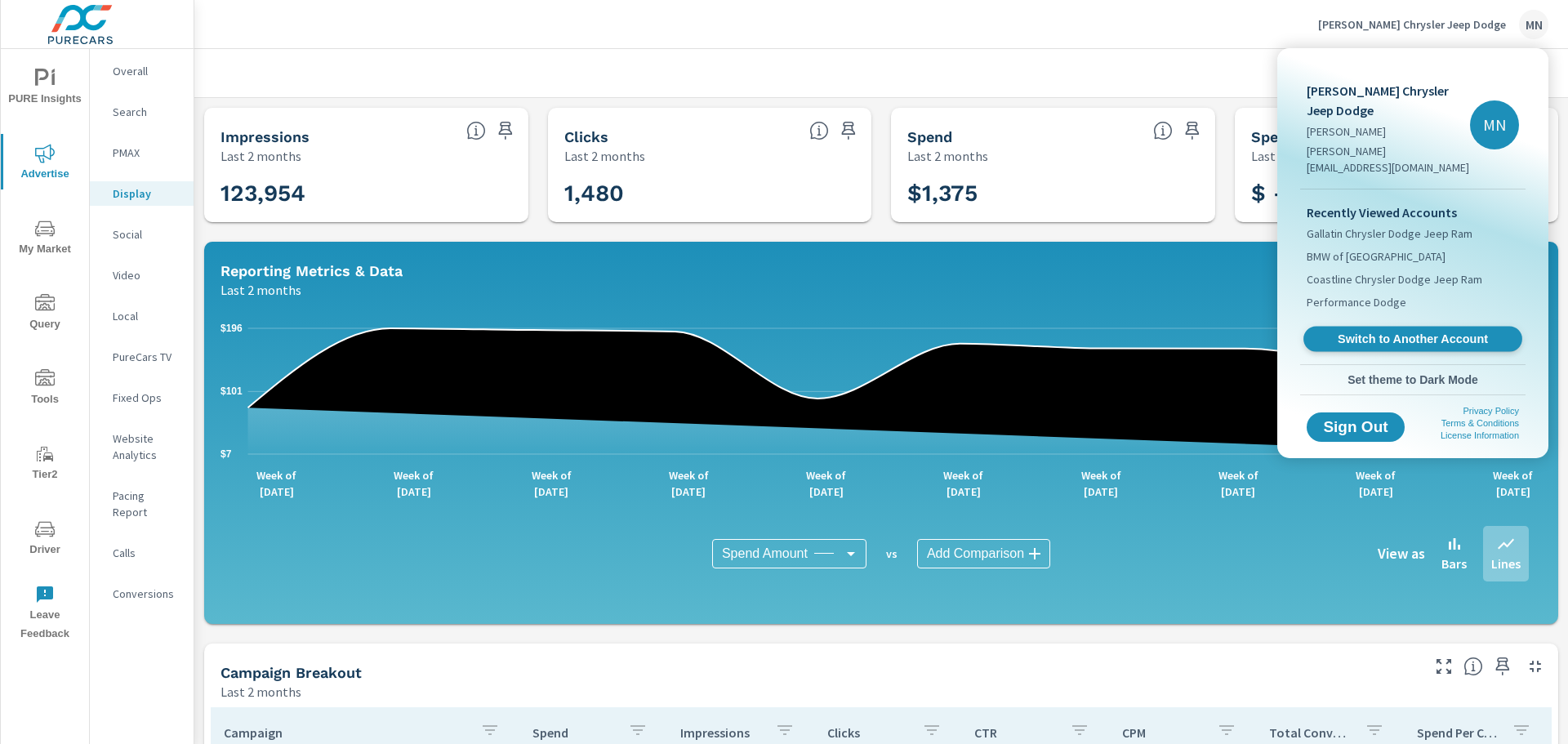
click at [1382, 332] on span "Switch to Another Account" at bounding box center [1412, 339] width 200 height 15
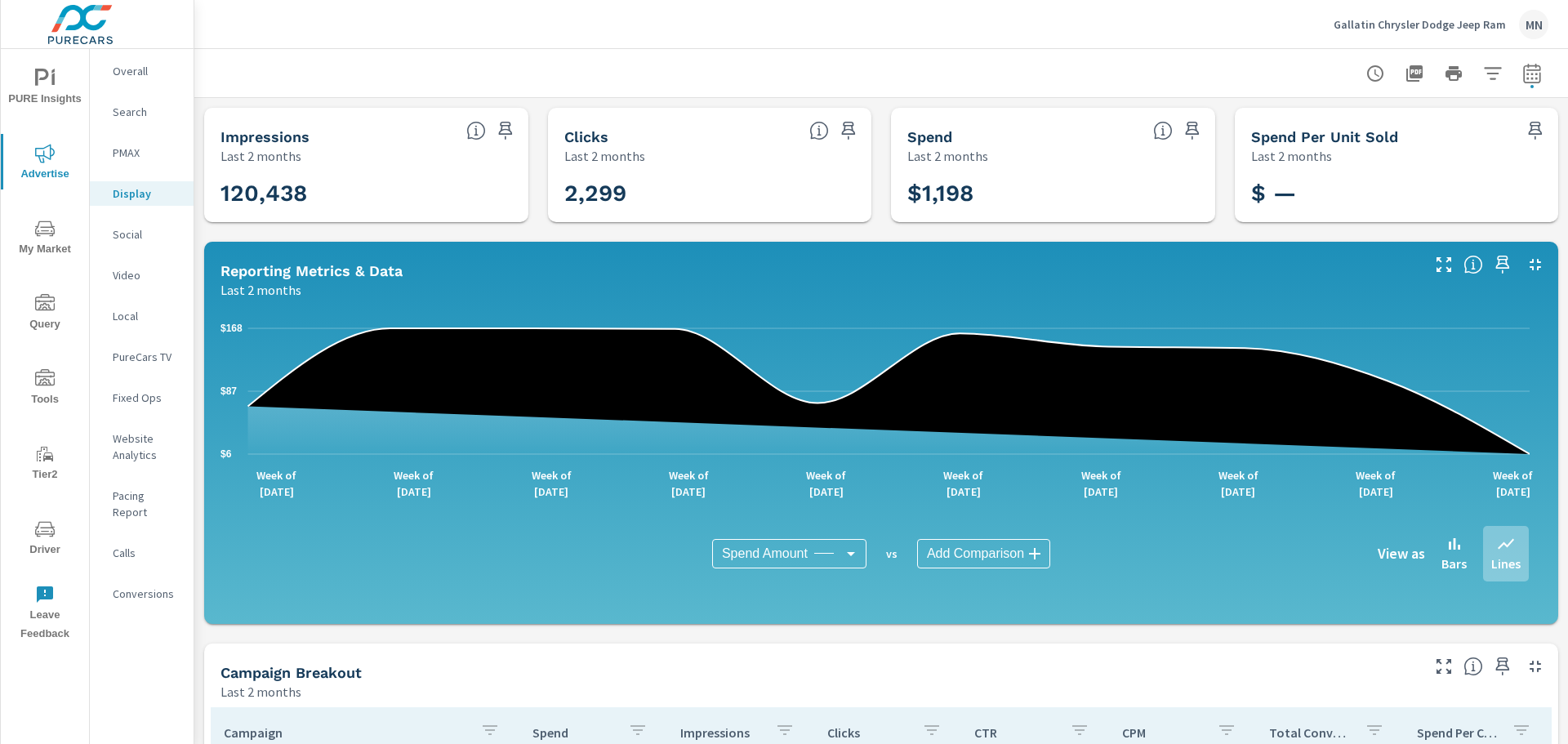
click at [139, 114] on p "Search" at bounding box center [147, 111] width 68 height 16
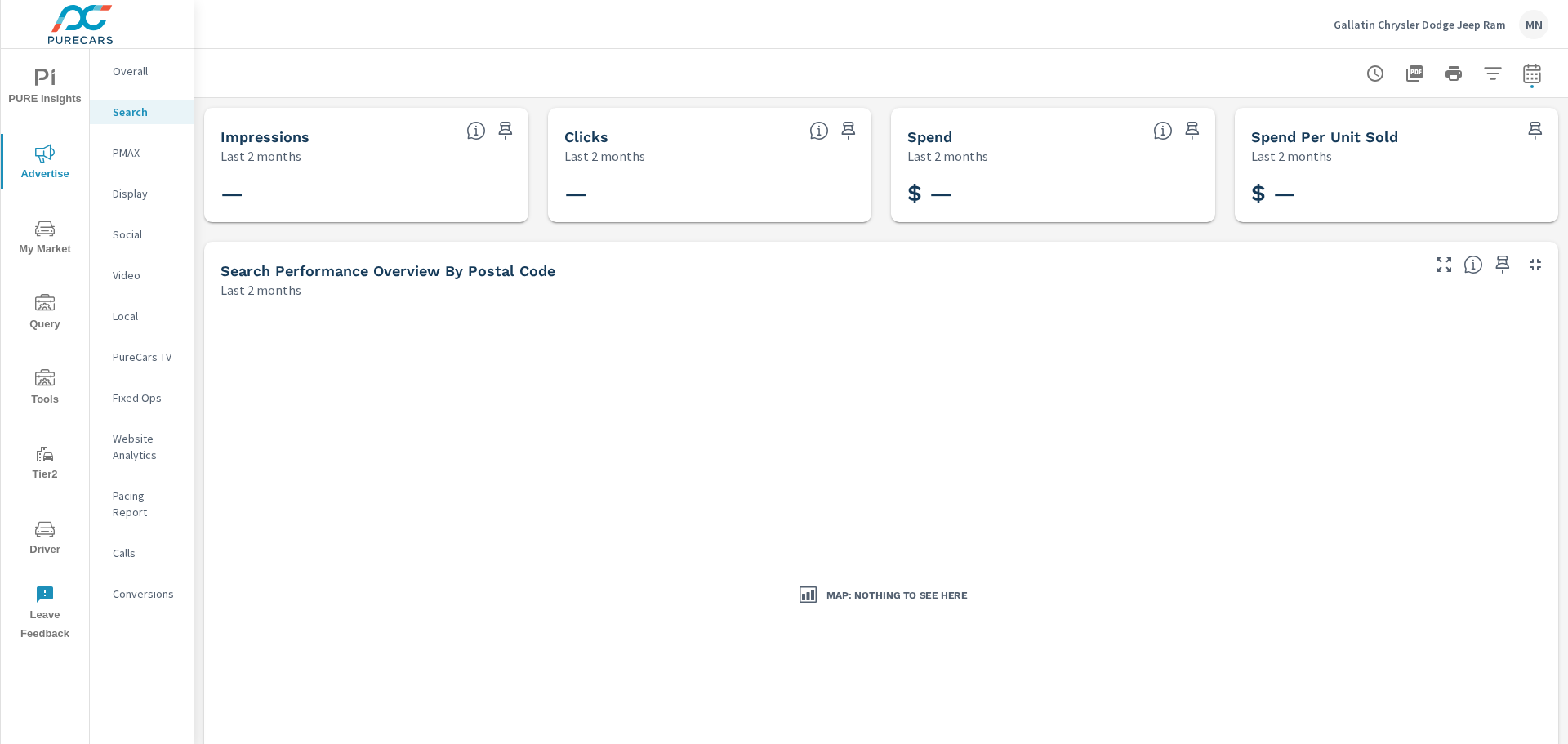
click at [133, 160] on p "PMAX" at bounding box center [147, 152] width 68 height 16
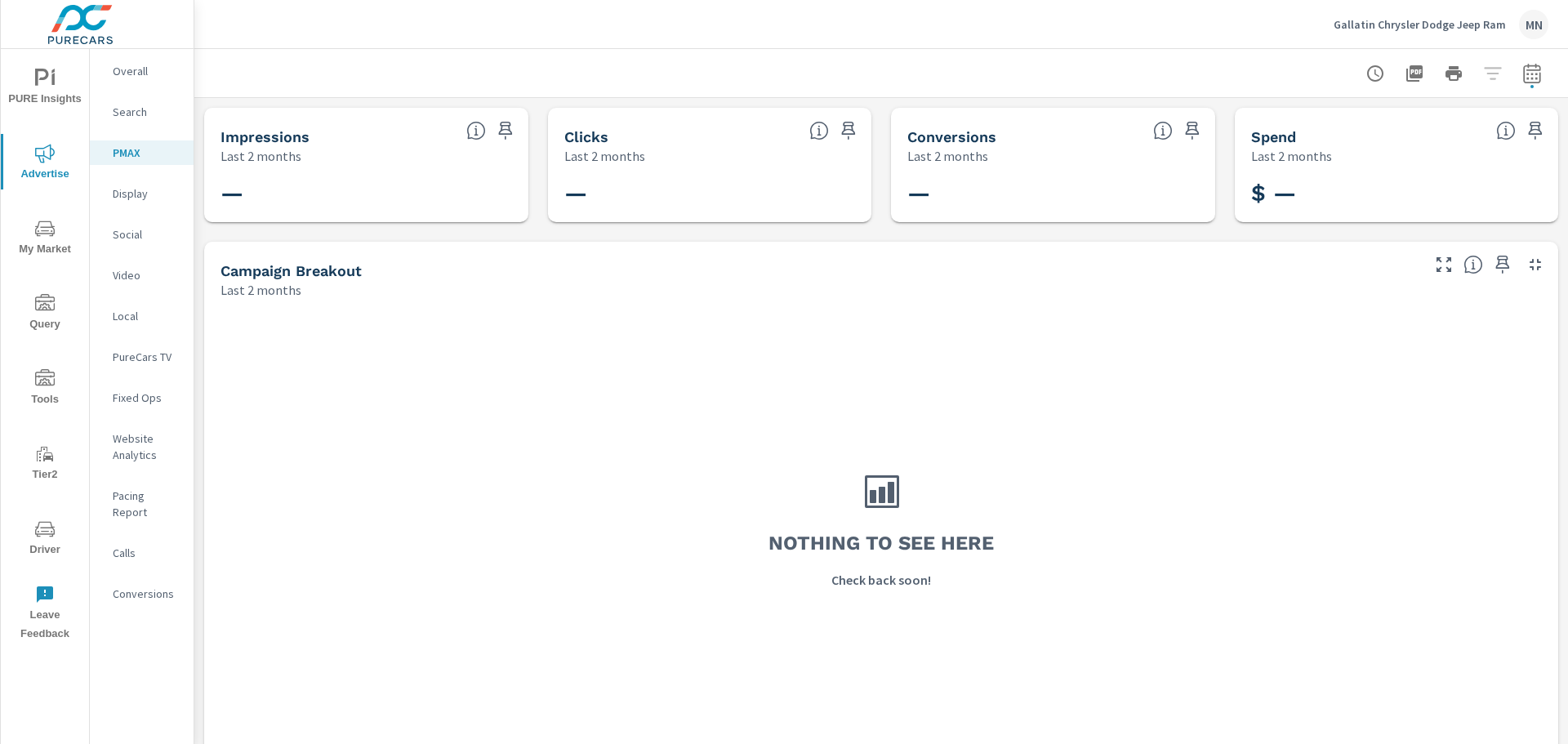
click at [132, 198] on p "Display" at bounding box center [147, 193] width 68 height 16
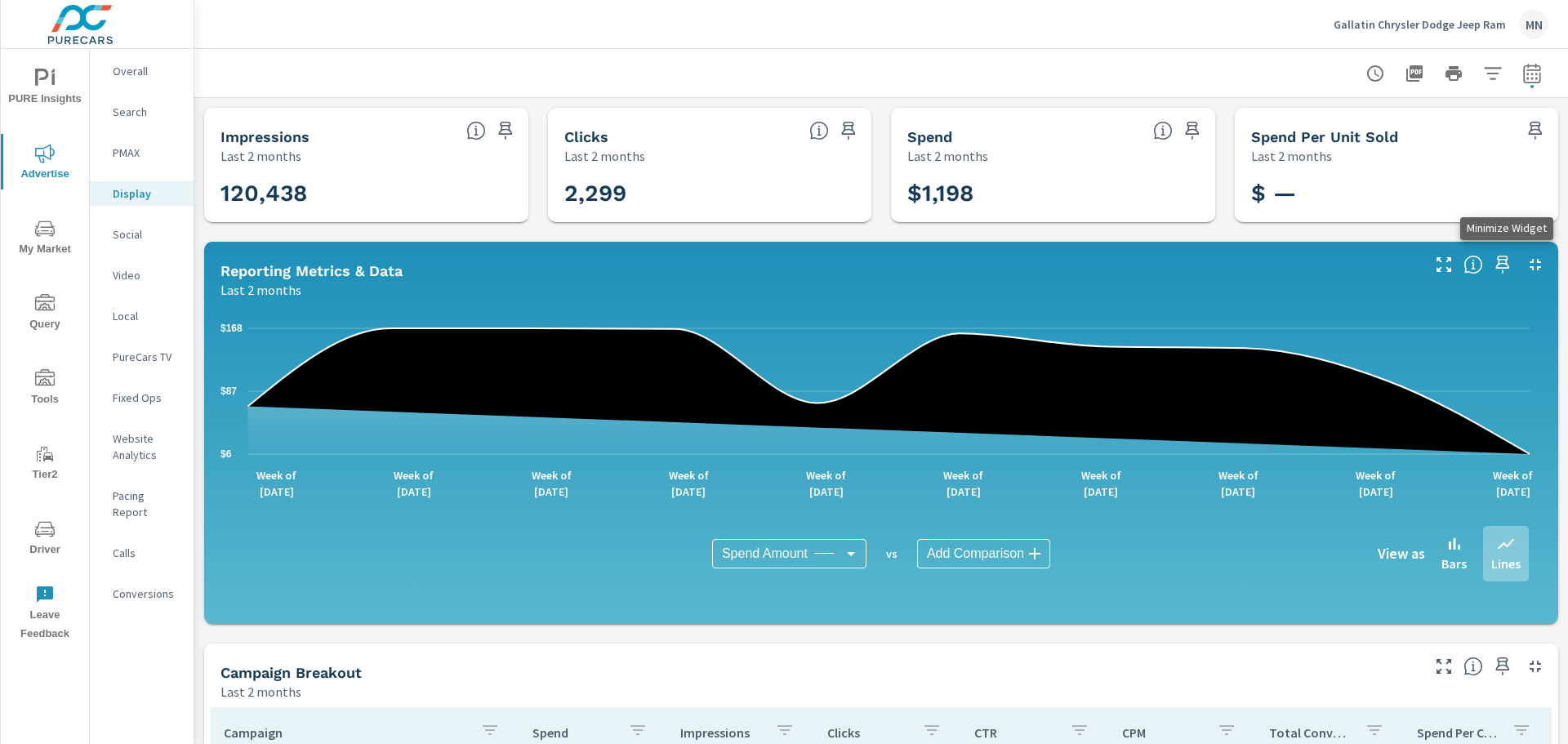
click at [1530, 263] on icon "button" at bounding box center [1535, 264] width 11 height 11
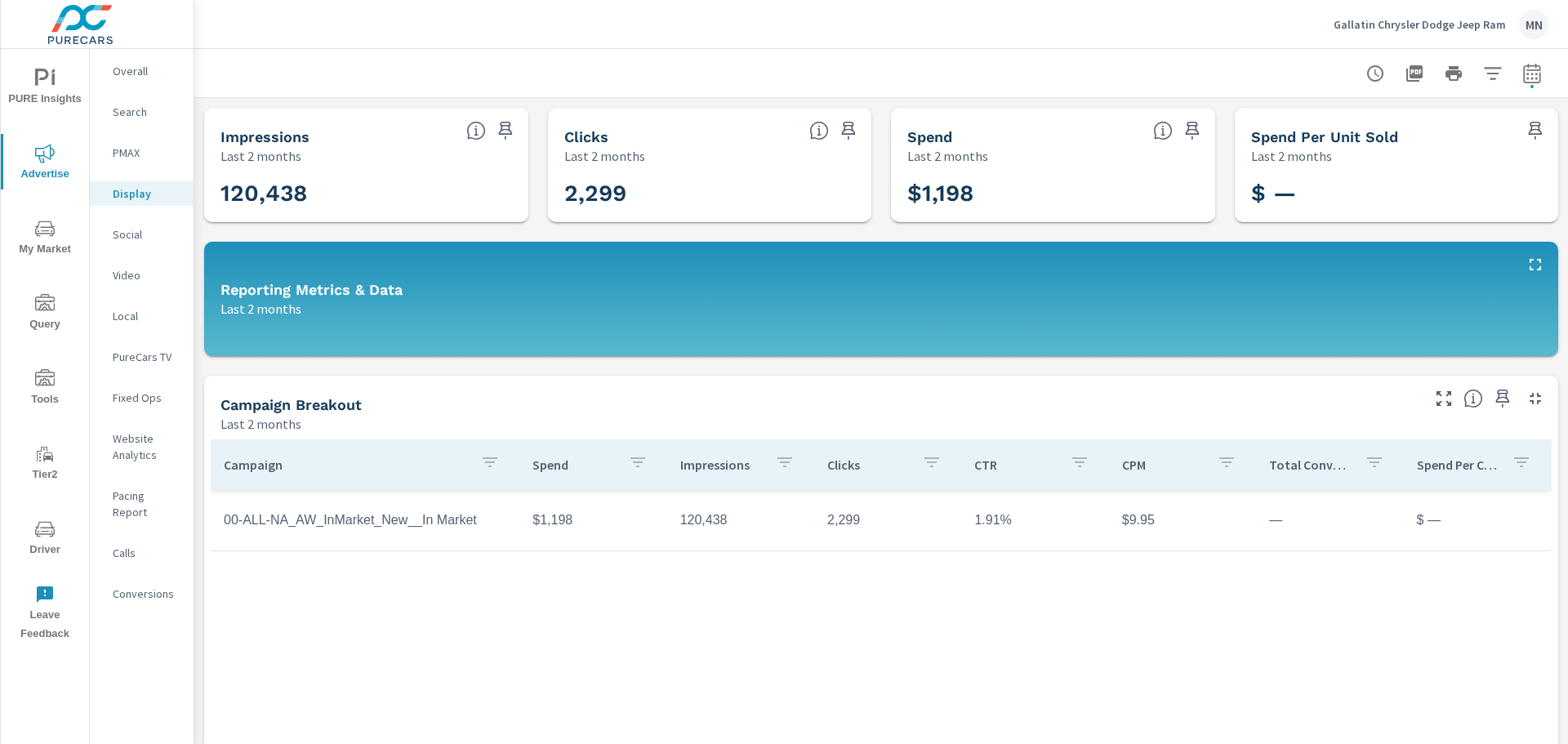
click at [1112, 77] on div at bounding box center [881, 73] width 1334 height 48
click at [1410, 71] on icon "button" at bounding box center [1414, 73] width 16 height 16
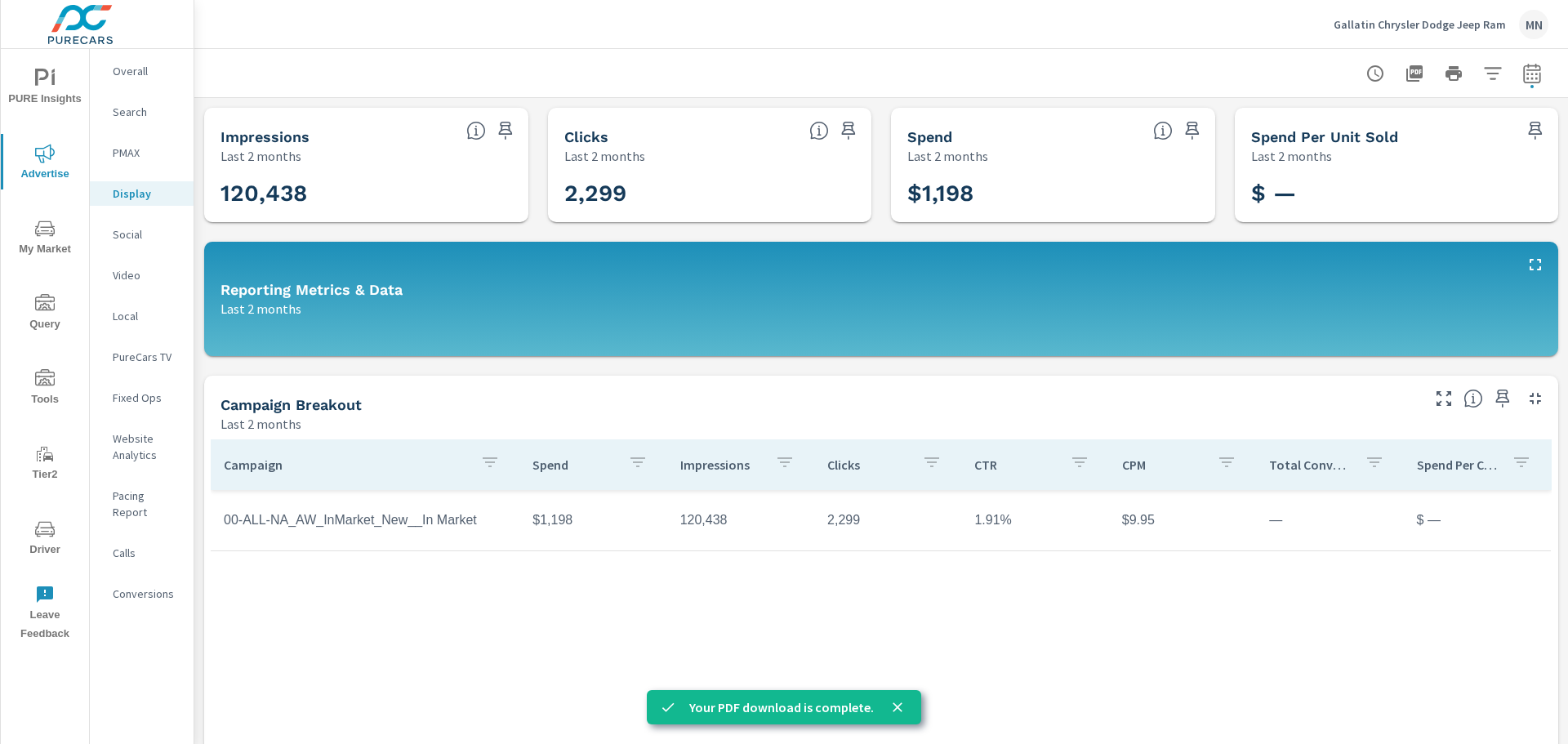
click at [1432, 27] on p "Gallatin Chrysler Dodge Jeep Ram" at bounding box center [1419, 24] width 173 height 14
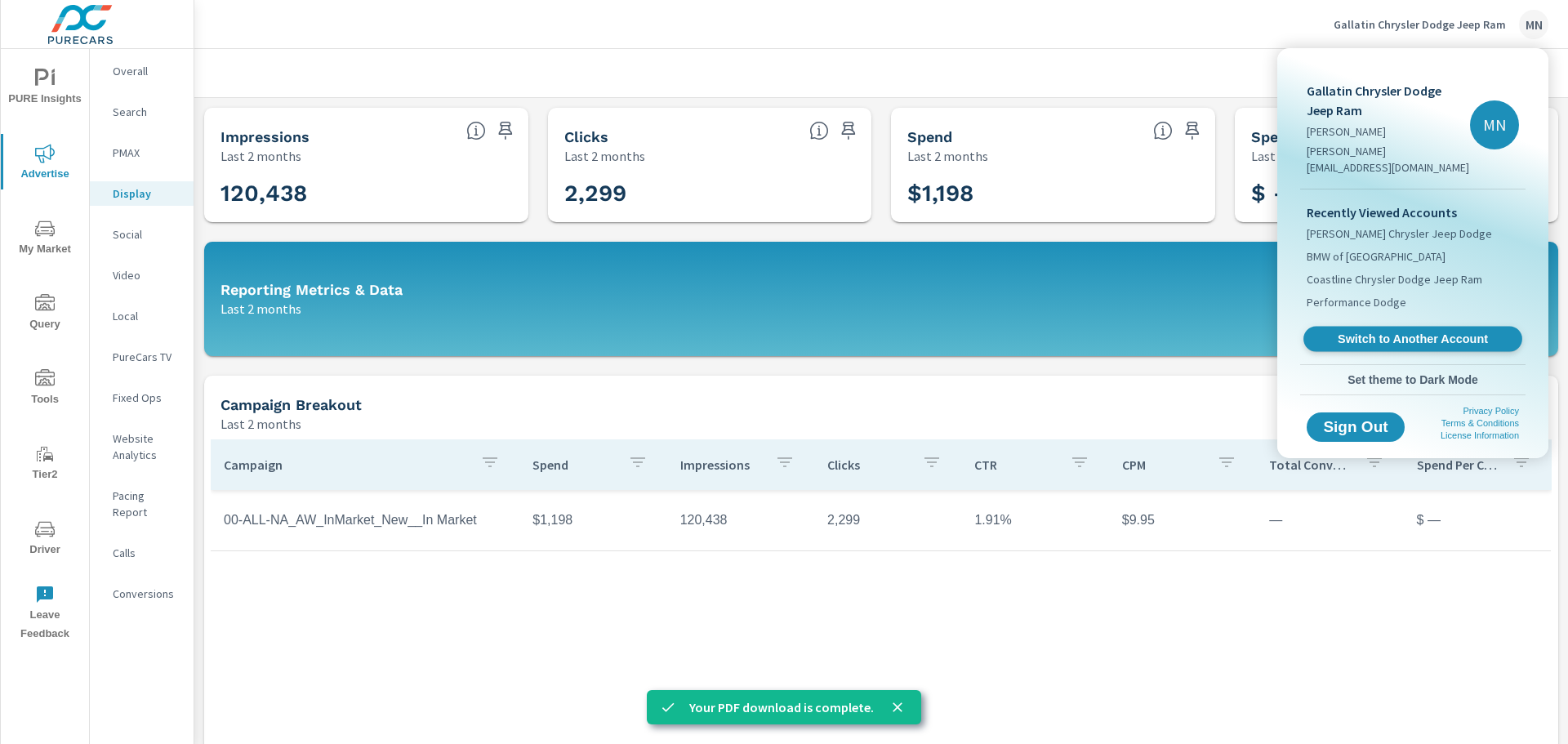
click at [1367, 332] on span "Switch to Another Account" at bounding box center [1412, 339] width 200 height 15
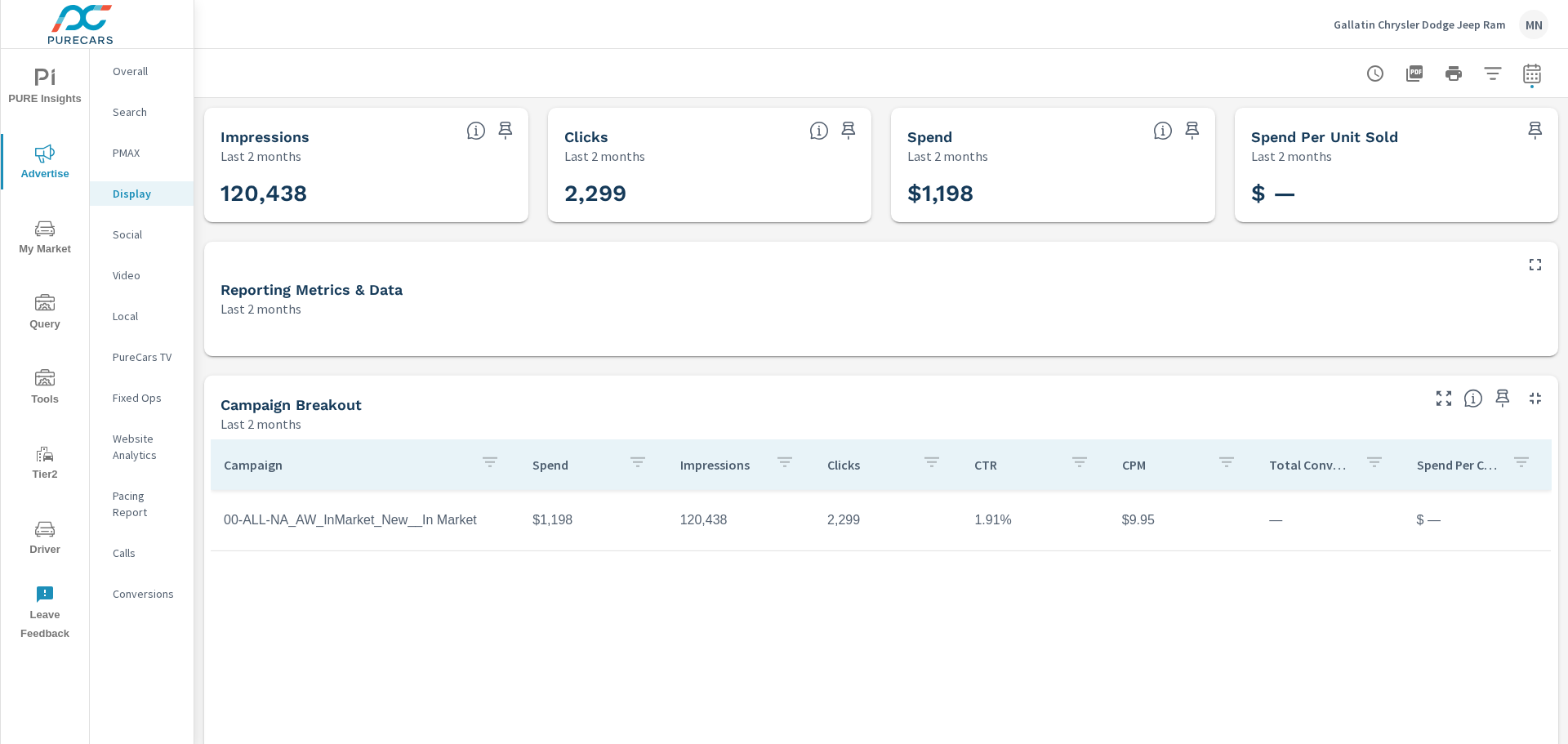
click at [139, 236] on p "Social" at bounding box center [147, 234] width 68 height 16
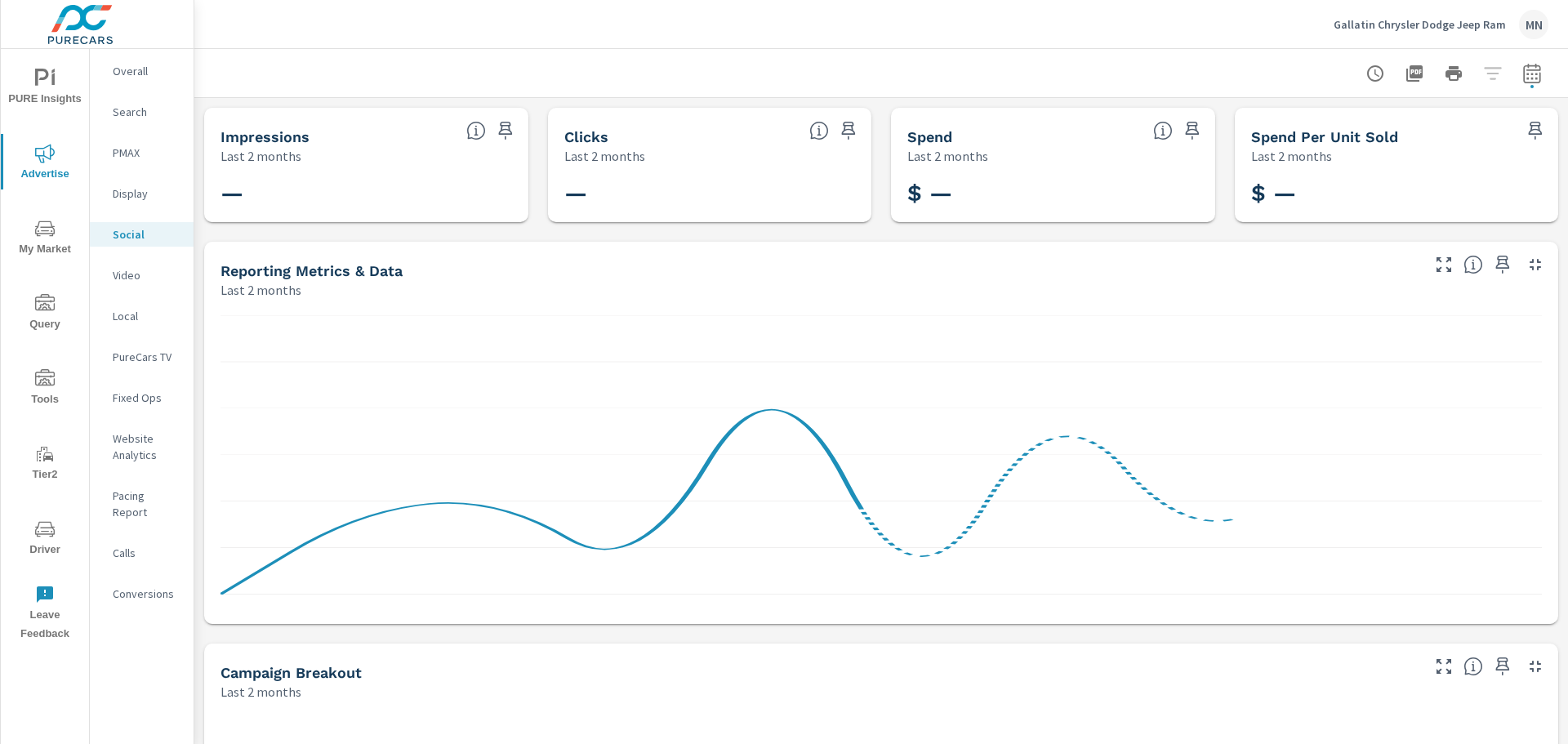
click at [130, 261] on nav "Overall Search PMAX Display Social Video Local PureCars TV Fixed Ops Website An…" at bounding box center [142, 339] width 104 height 580
click at [127, 272] on p "Video" at bounding box center [147, 275] width 68 height 16
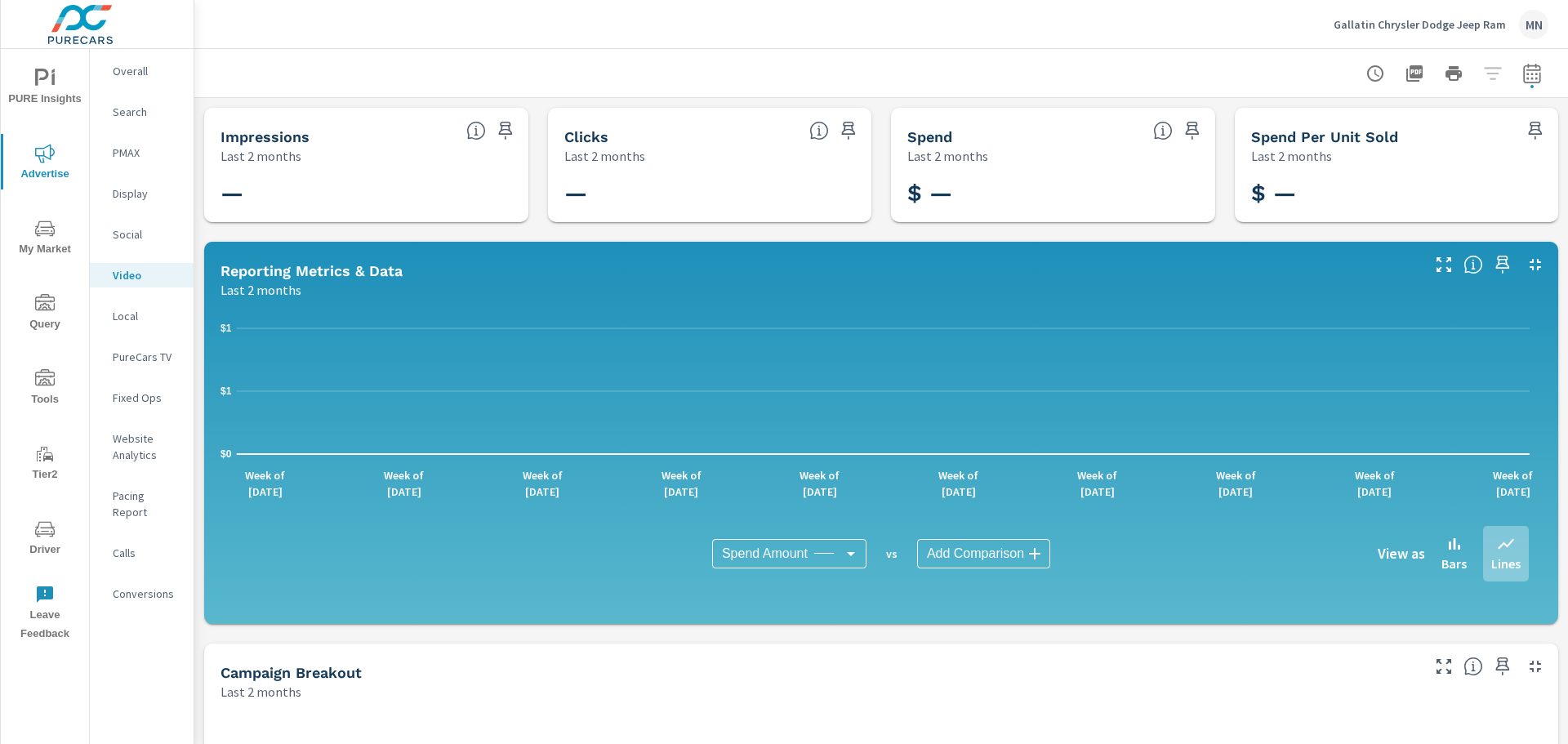
click at [127, 319] on p "Local" at bounding box center [147, 315] width 68 height 16
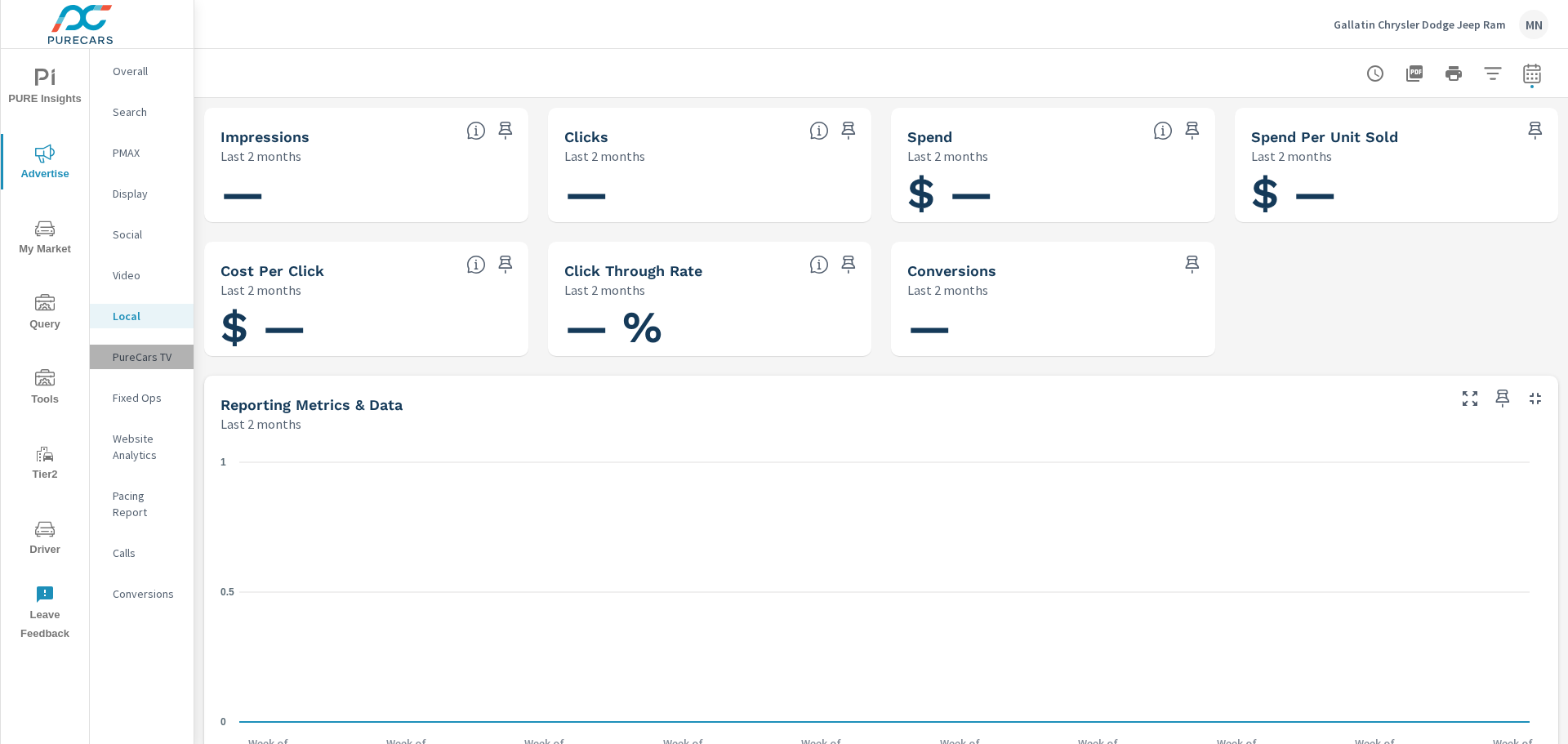
click at [133, 361] on p "PureCars TV" at bounding box center [147, 356] width 68 height 16
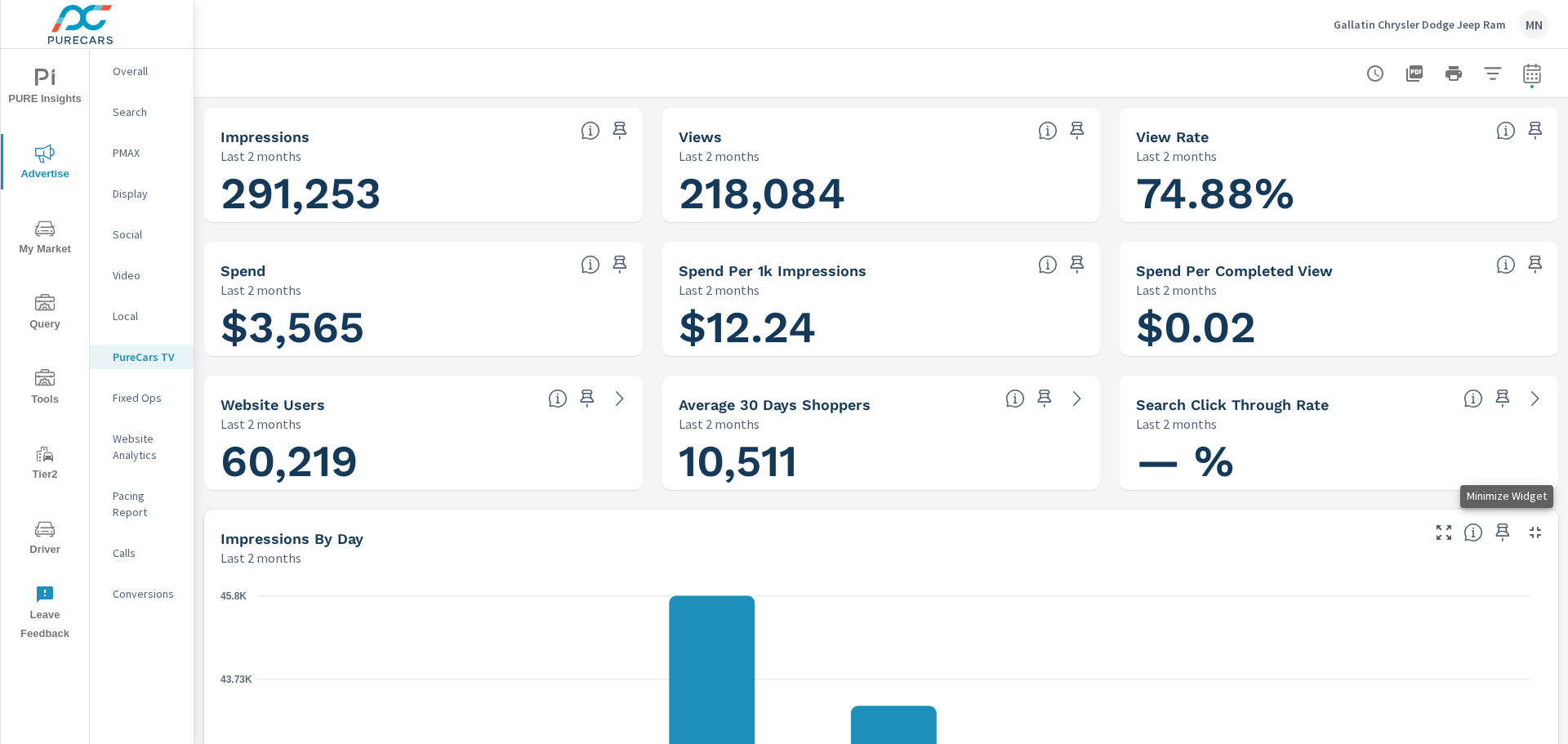
click at [1526, 532] on icon "button" at bounding box center [1535, 532] width 20 height 20
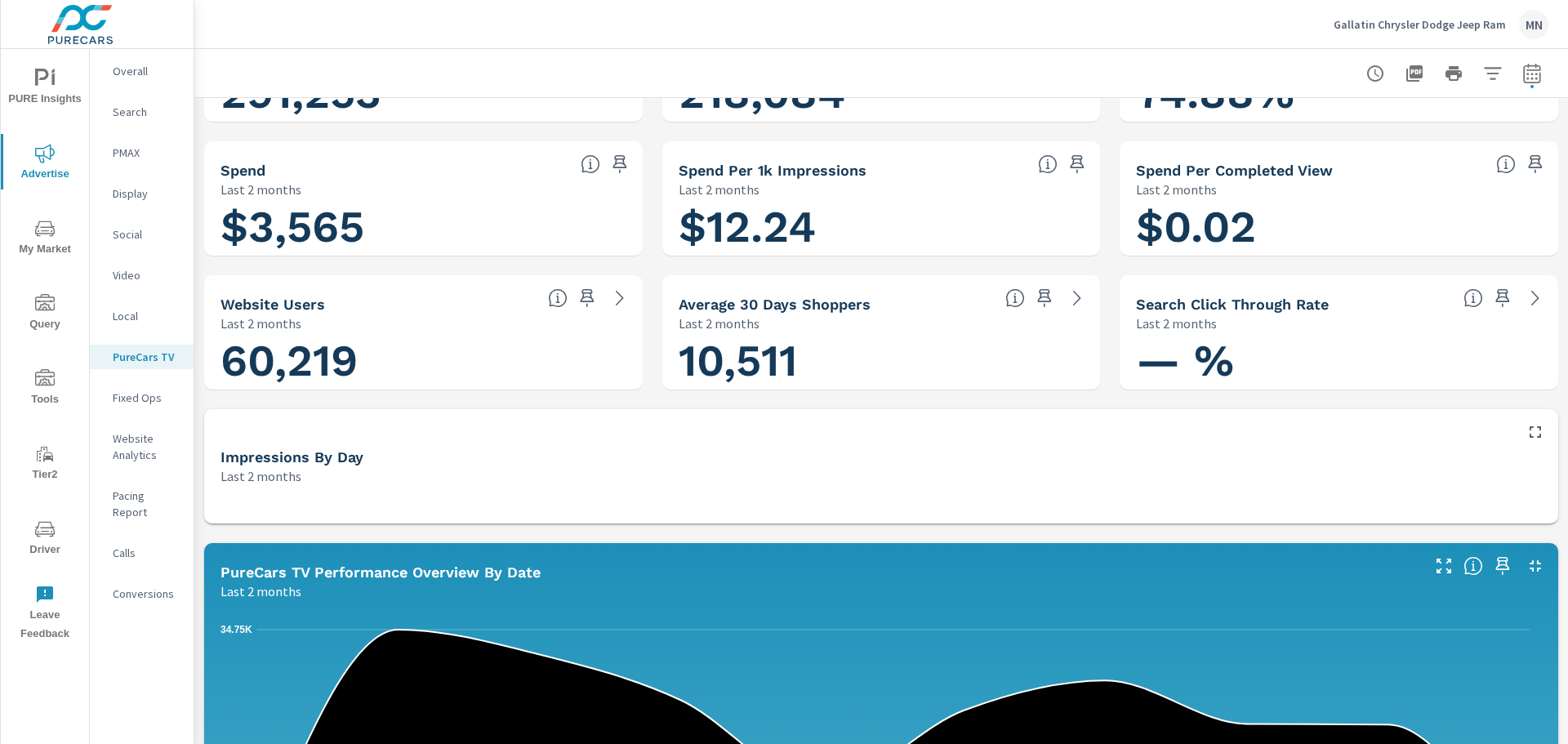
scroll to position [245, 0]
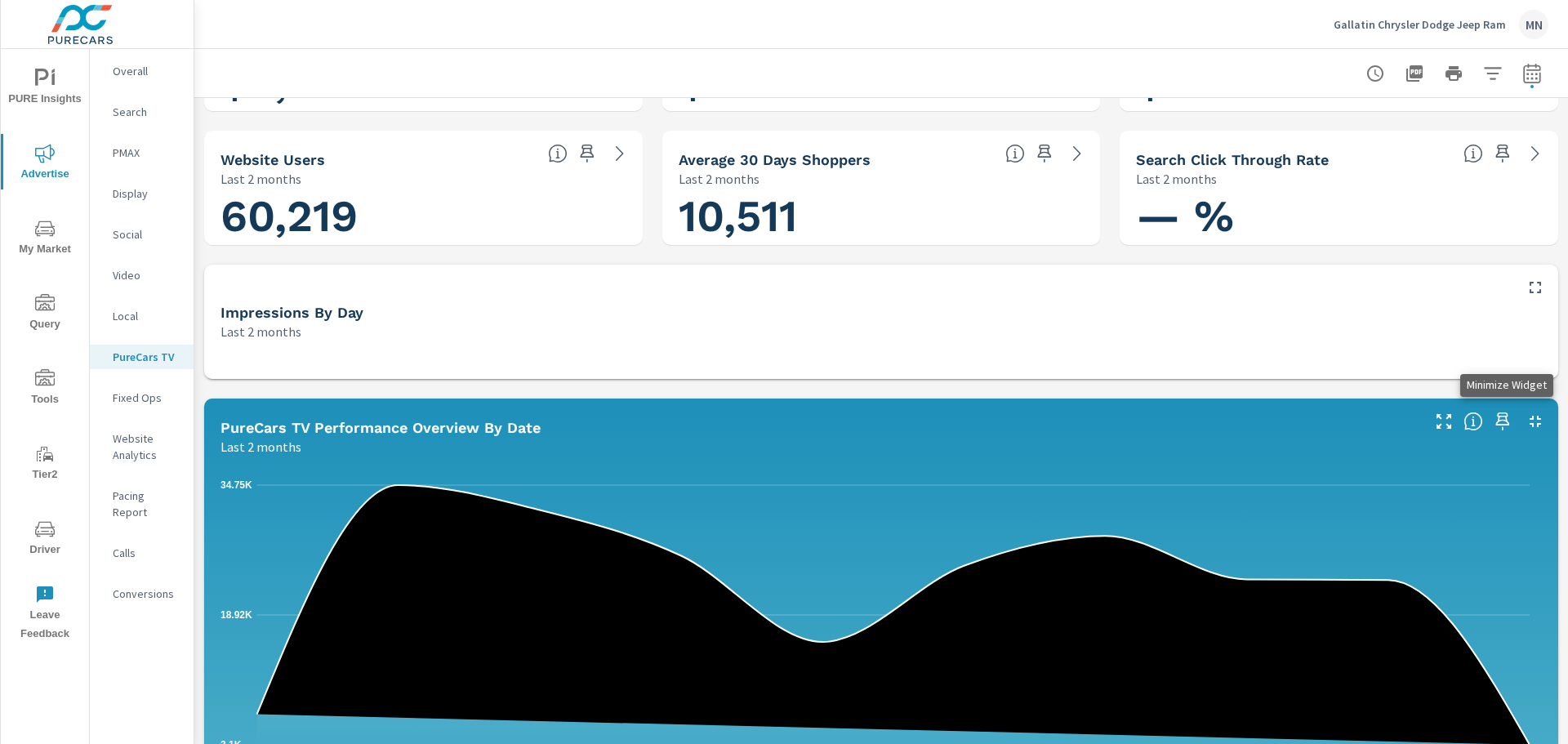
click at [1526, 416] on icon "button" at bounding box center [1535, 421] width 20 height 20
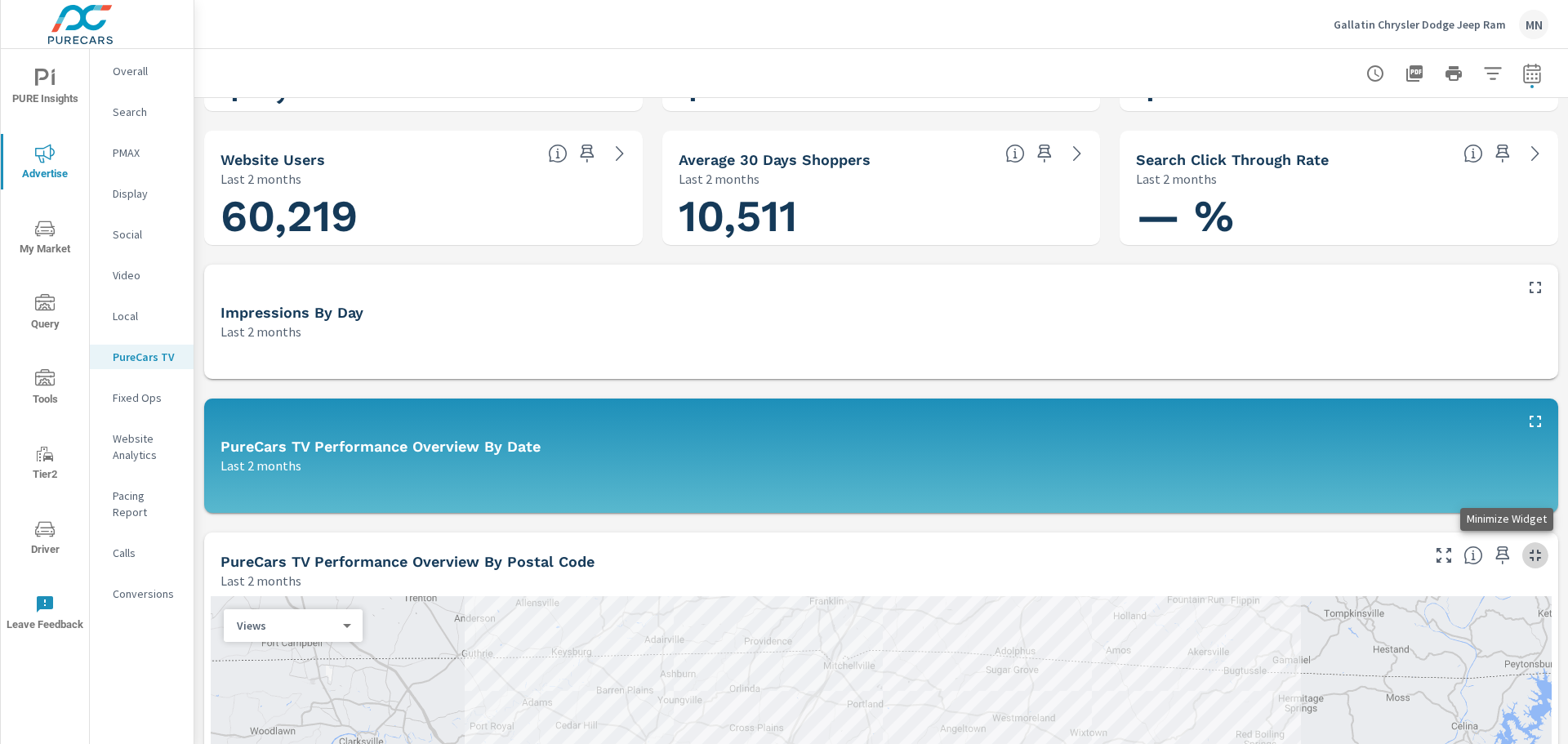
click at [1526, 556] on icon "button" at bounding box center [1535, 555] width 20 height 20
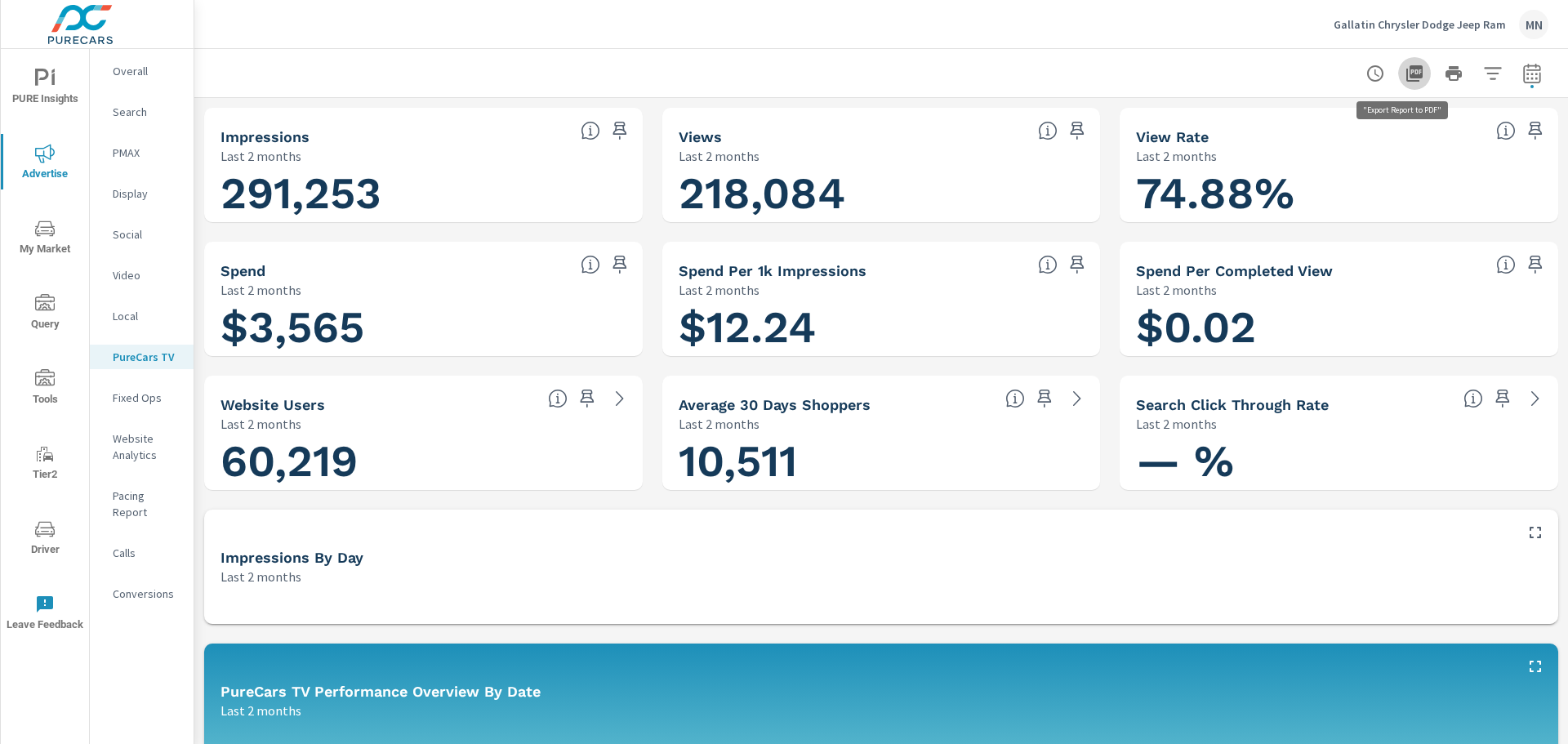
click at [1405, 64] on icon "button" at bounding box center [1414, 73] width 20 height 20
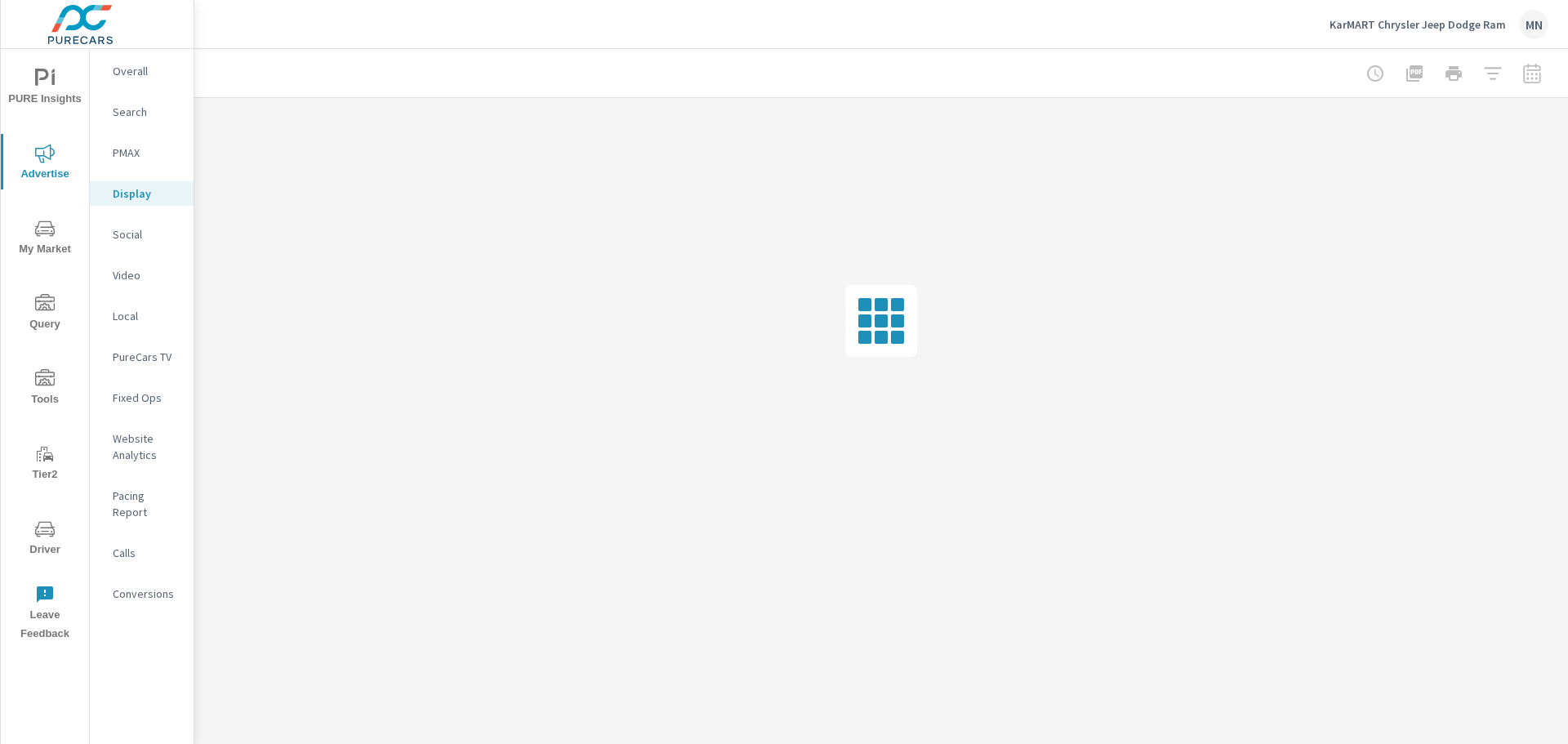
click at [136, 109] on p "Search" at bounding box center [147, 111] width 68 height 16
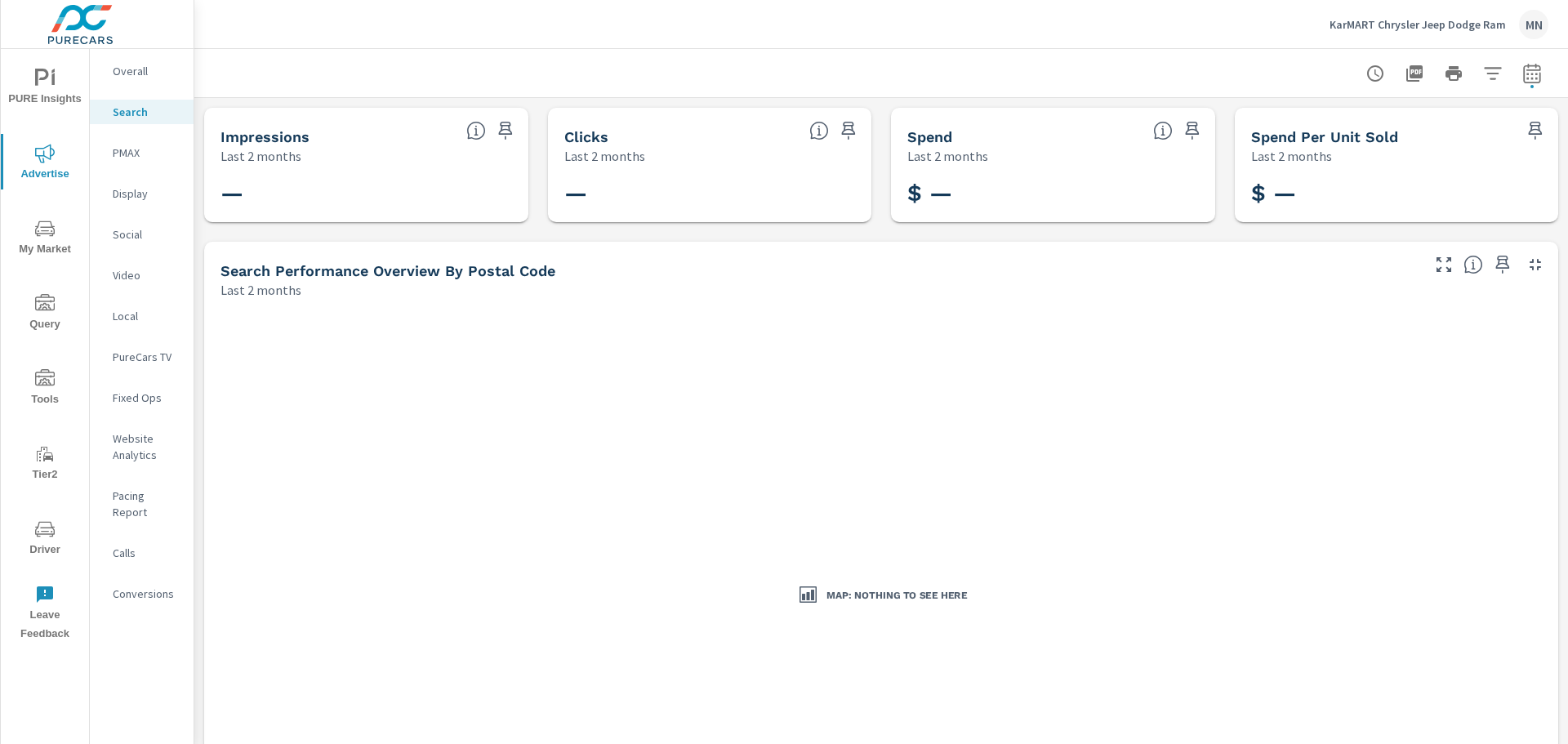
click at [126, 151] on p "PMAX" at bounding box center [147, 152] width 68 height 16
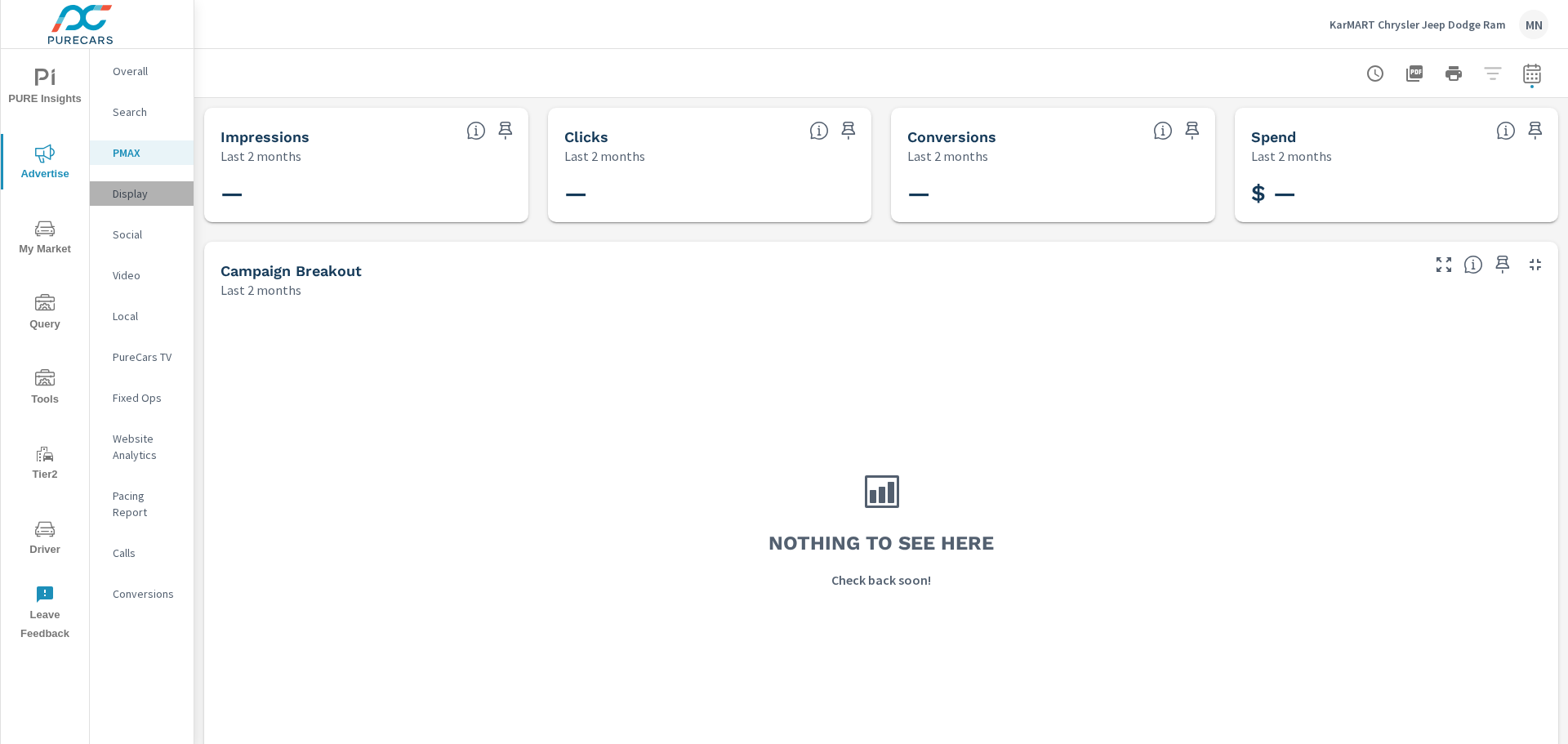
click at [125, 197] on p "Display" at bounding box center [147, 193] width 68 height 16
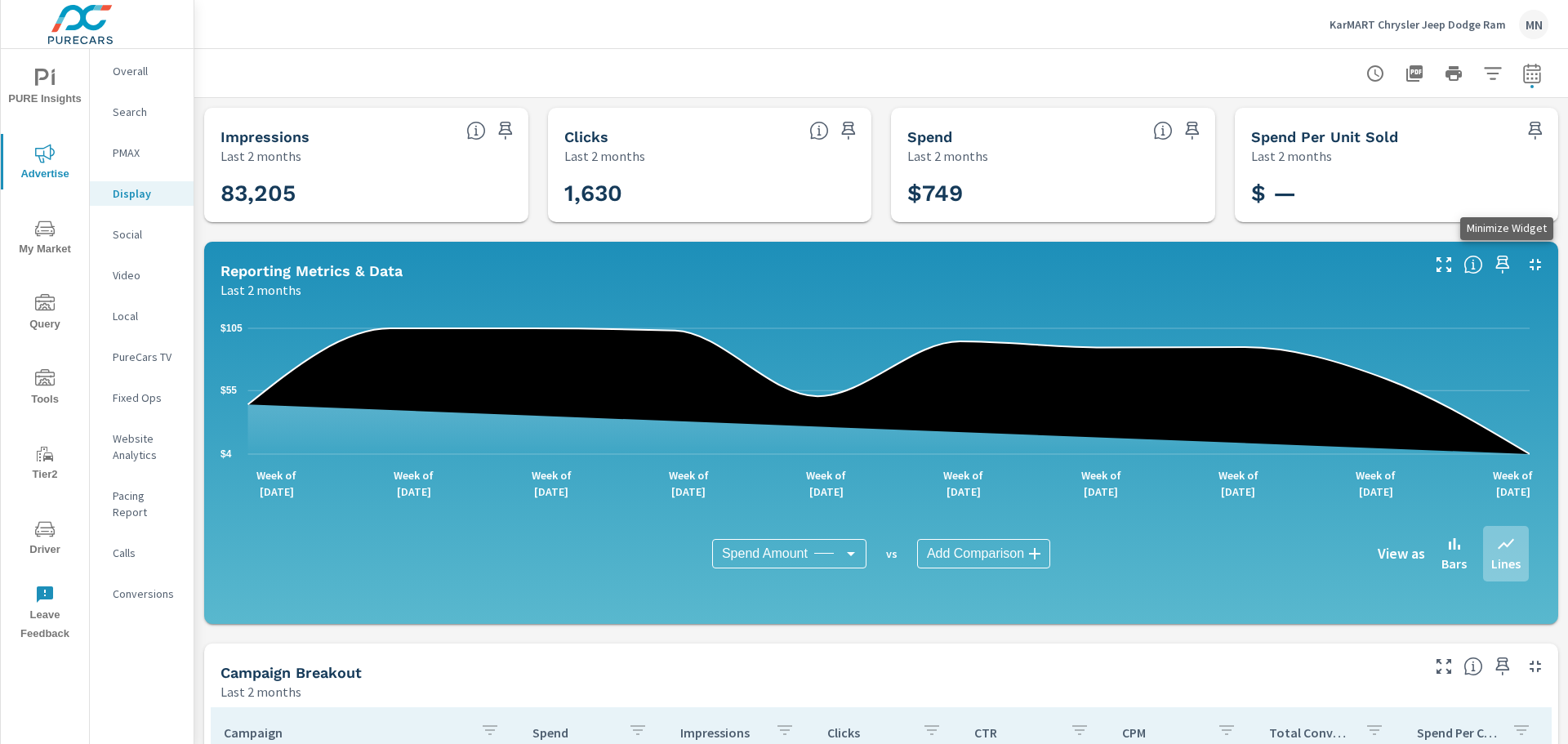
click at [1526, 258] on icon "button" at bounding box center [1535, 264] width 20 height 20
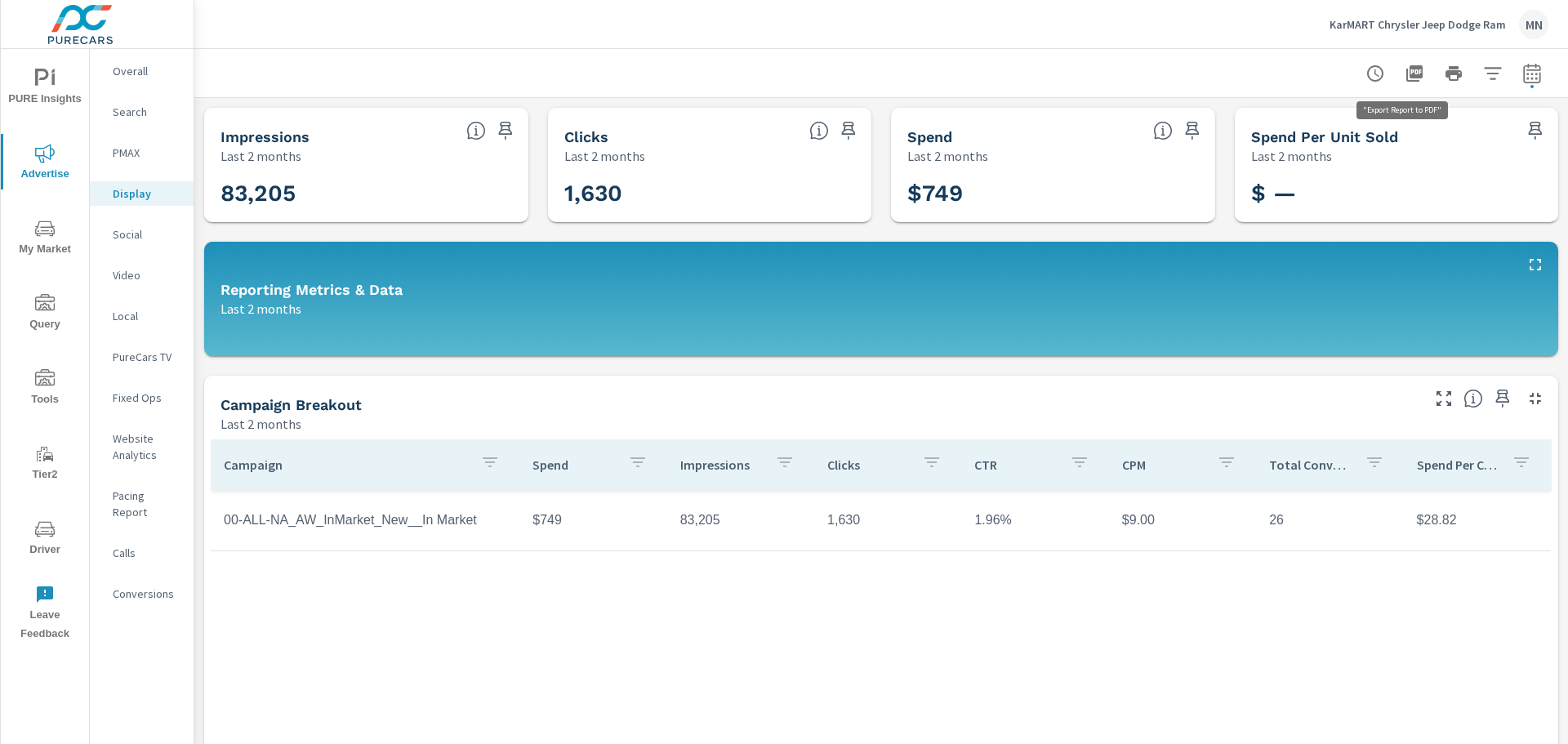
click at [1407, 65] on icon "button" at bounding box center [1414, 73] width 20 height 20
click at [128, 319] on p "Local" at bounding box center [147, 315] width 68 height 16
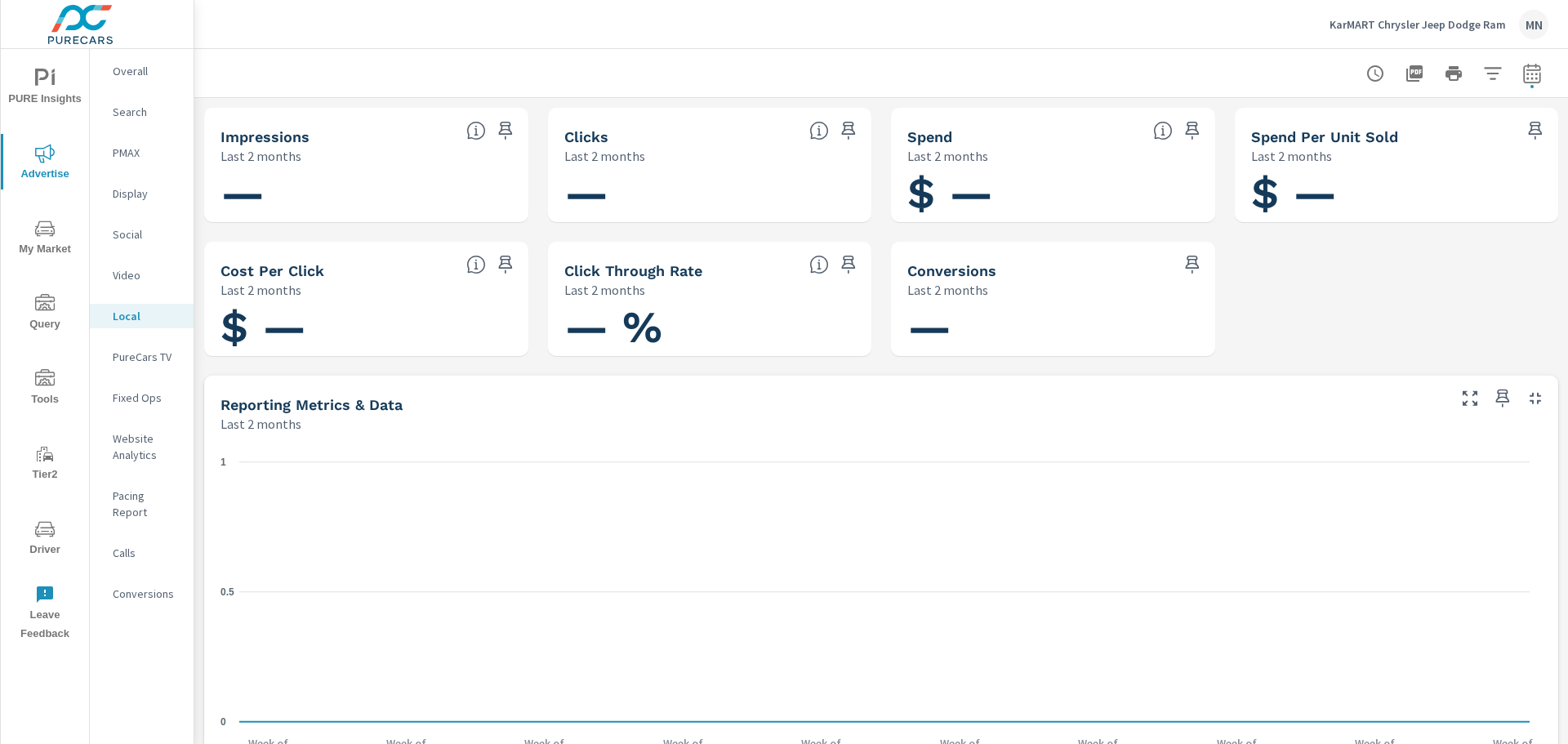
click at [144, 363] on p "PureCars TV" at bounding box center [147, 356] width 68 height 16
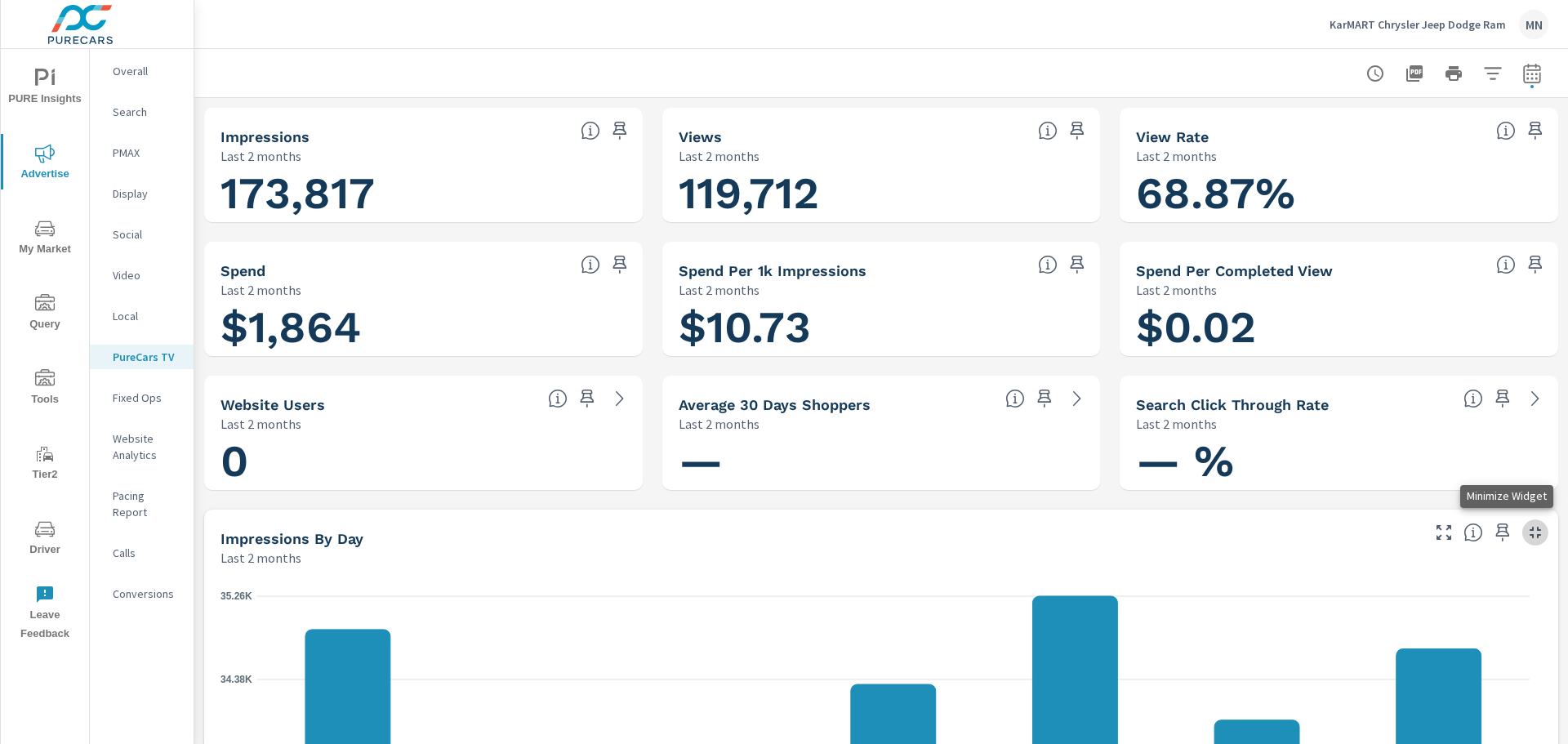
click at [1526, 532] on icon "button" at bounding box center [1535, 532] width 20 height 20
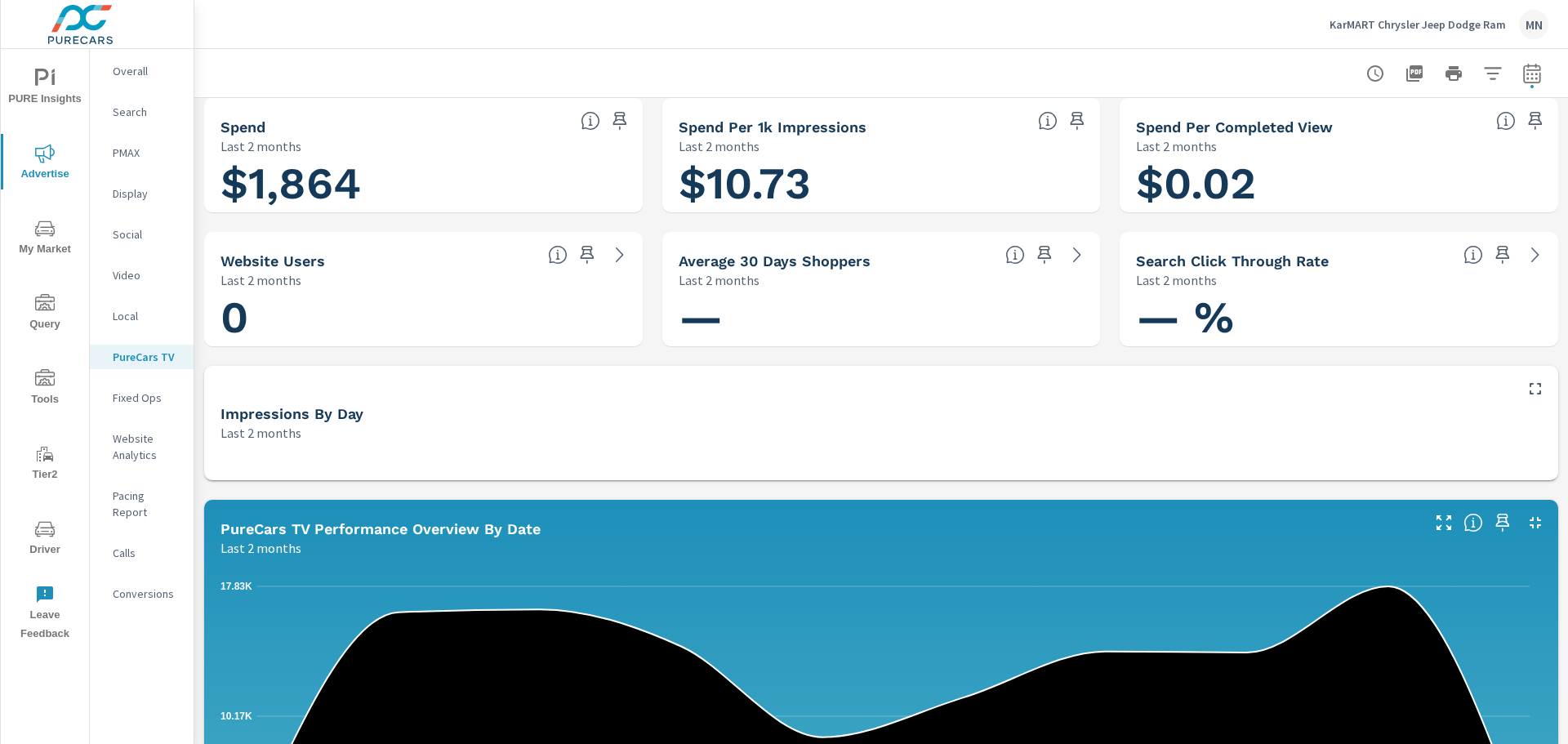
scroll to position [163, 0]
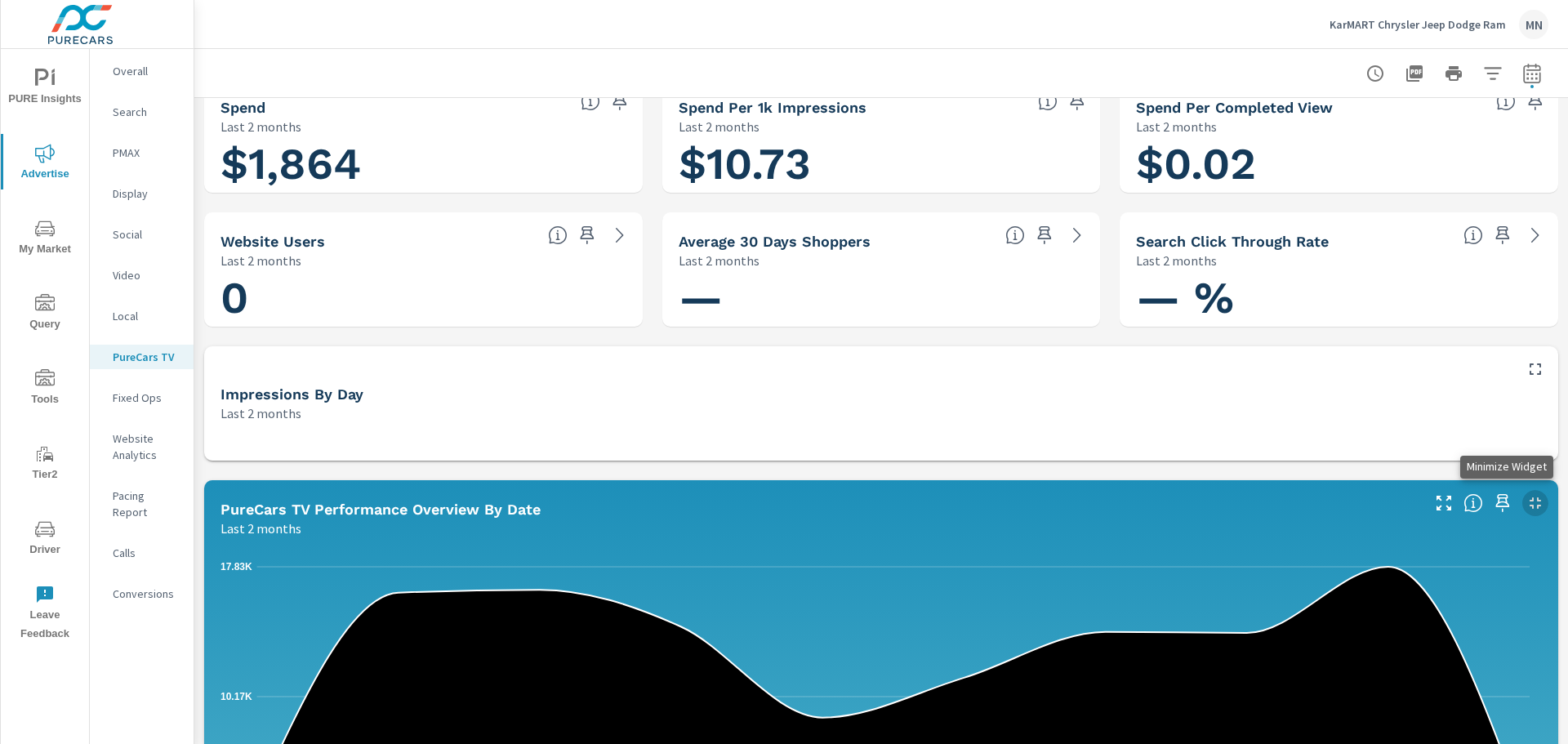
click at [1526, 503] on icon "button" at bounding box center [1535, 503] width 20 height 20
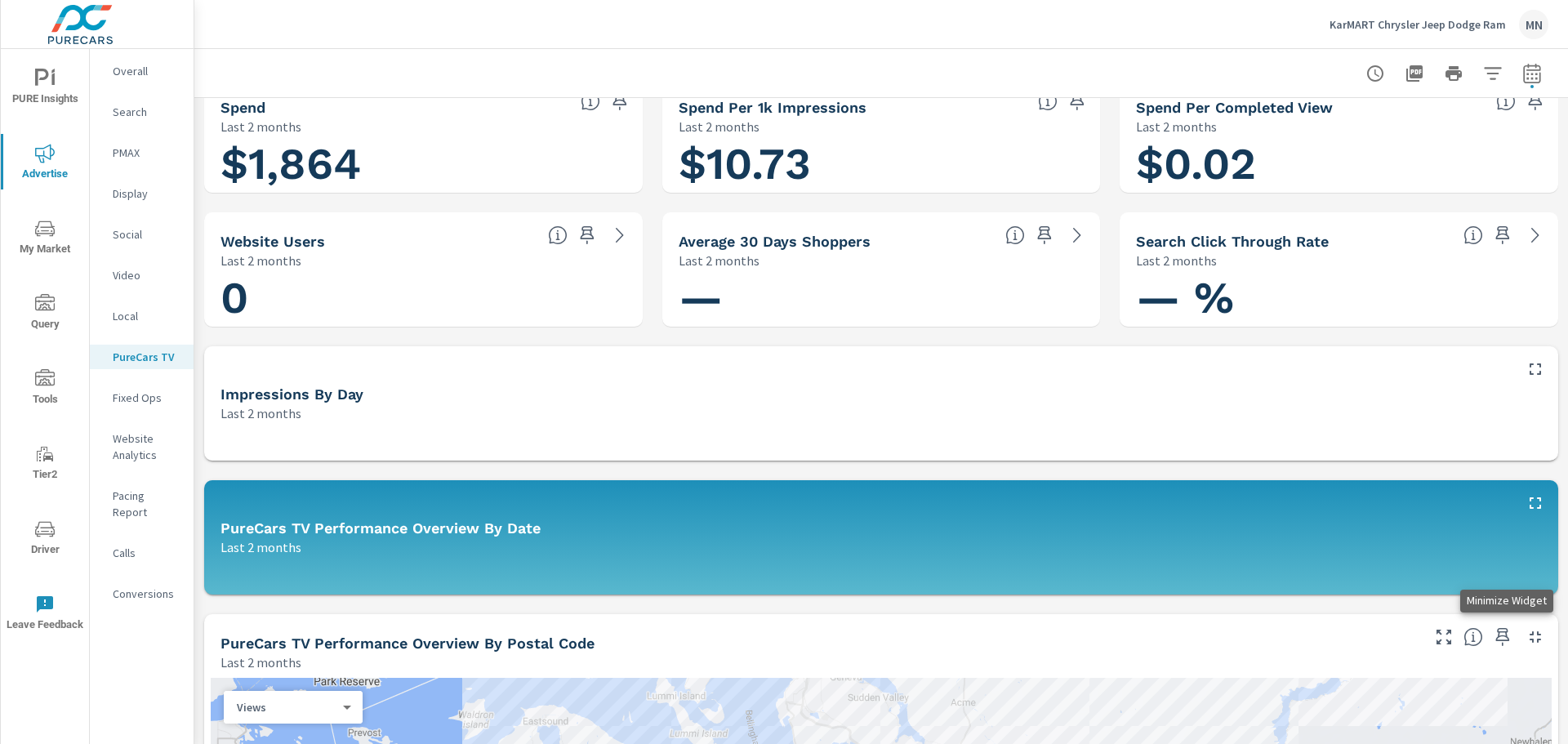
click at [1526, 636] on icon "button" at bounding box center [1535, 637] width 20 height 20
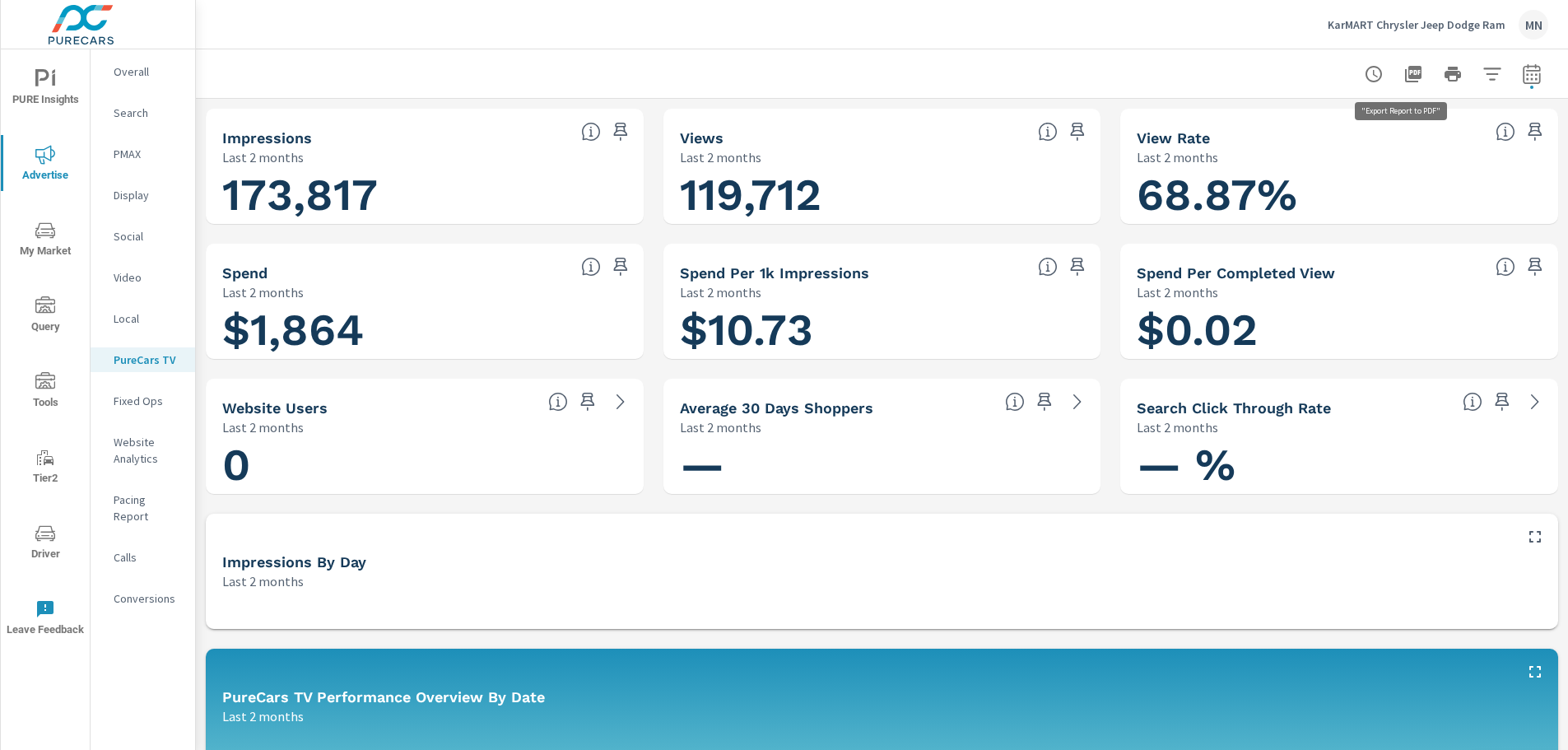
click at [1405, 69] on icon "button" at bounding box center [1413, 74] width 16 height 16
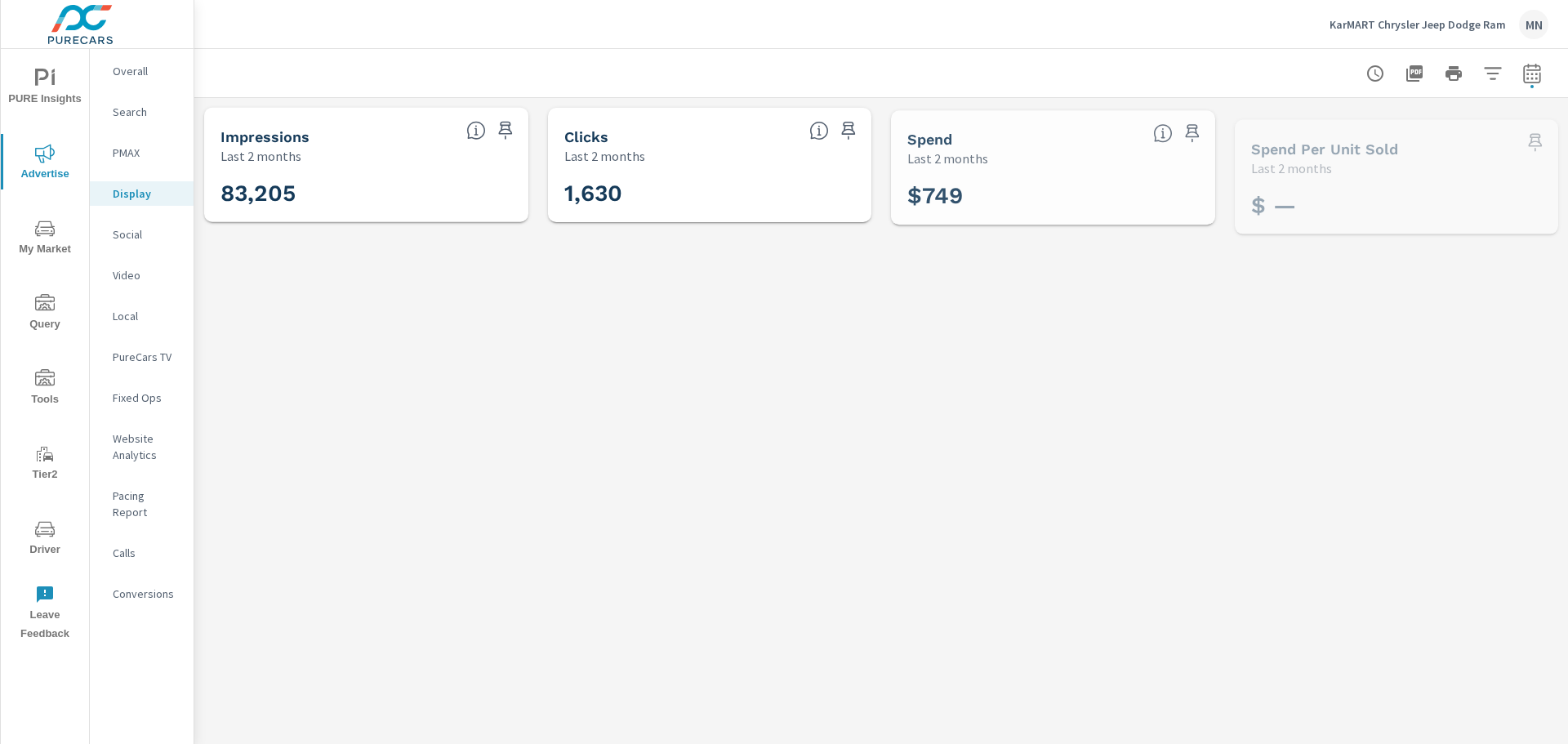
click at [127, 234] on p "Social" at bounding box center [147, 234] width 68 height 16
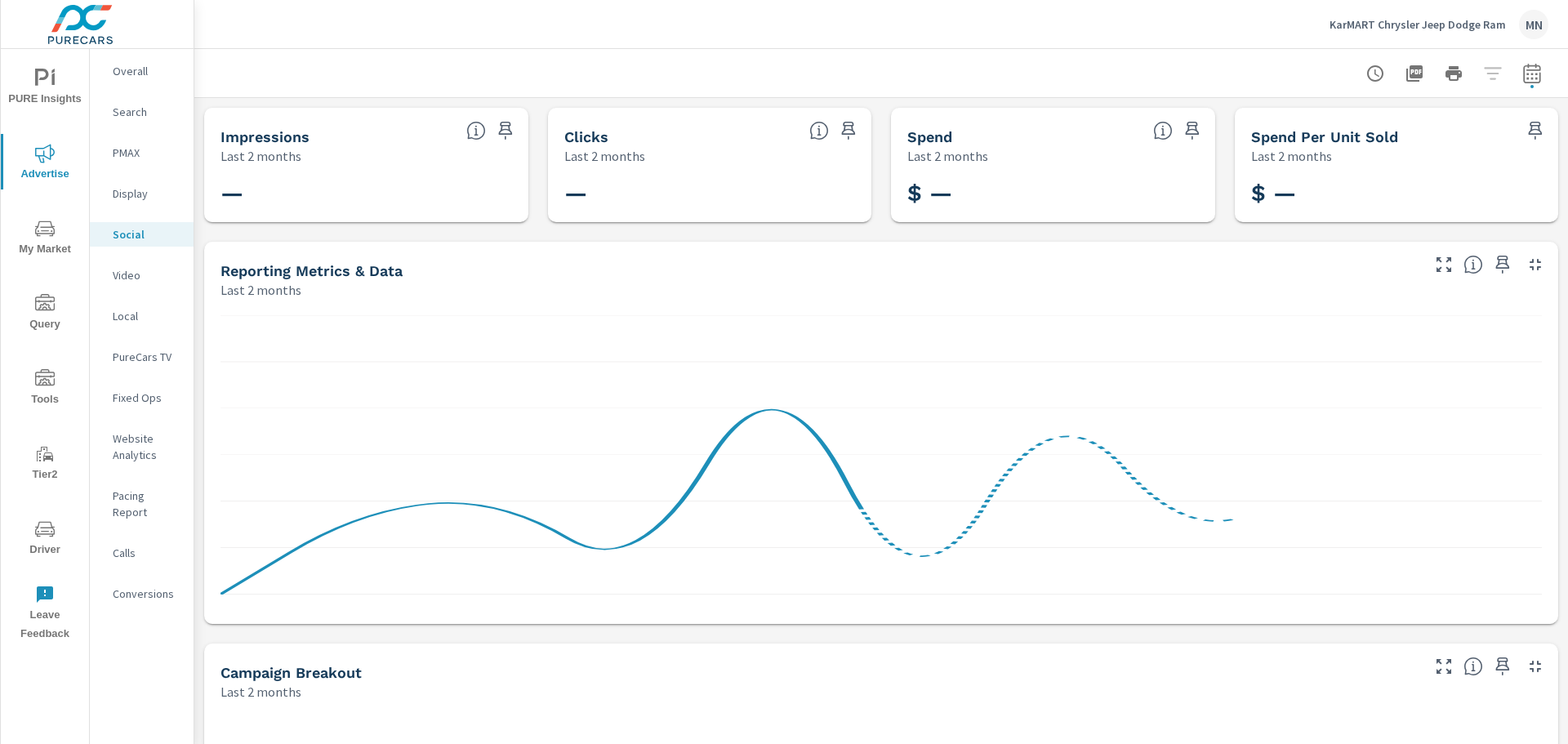
click at [125, 264] on div "Video" at bounding box center [142, 275] width 104 height 25
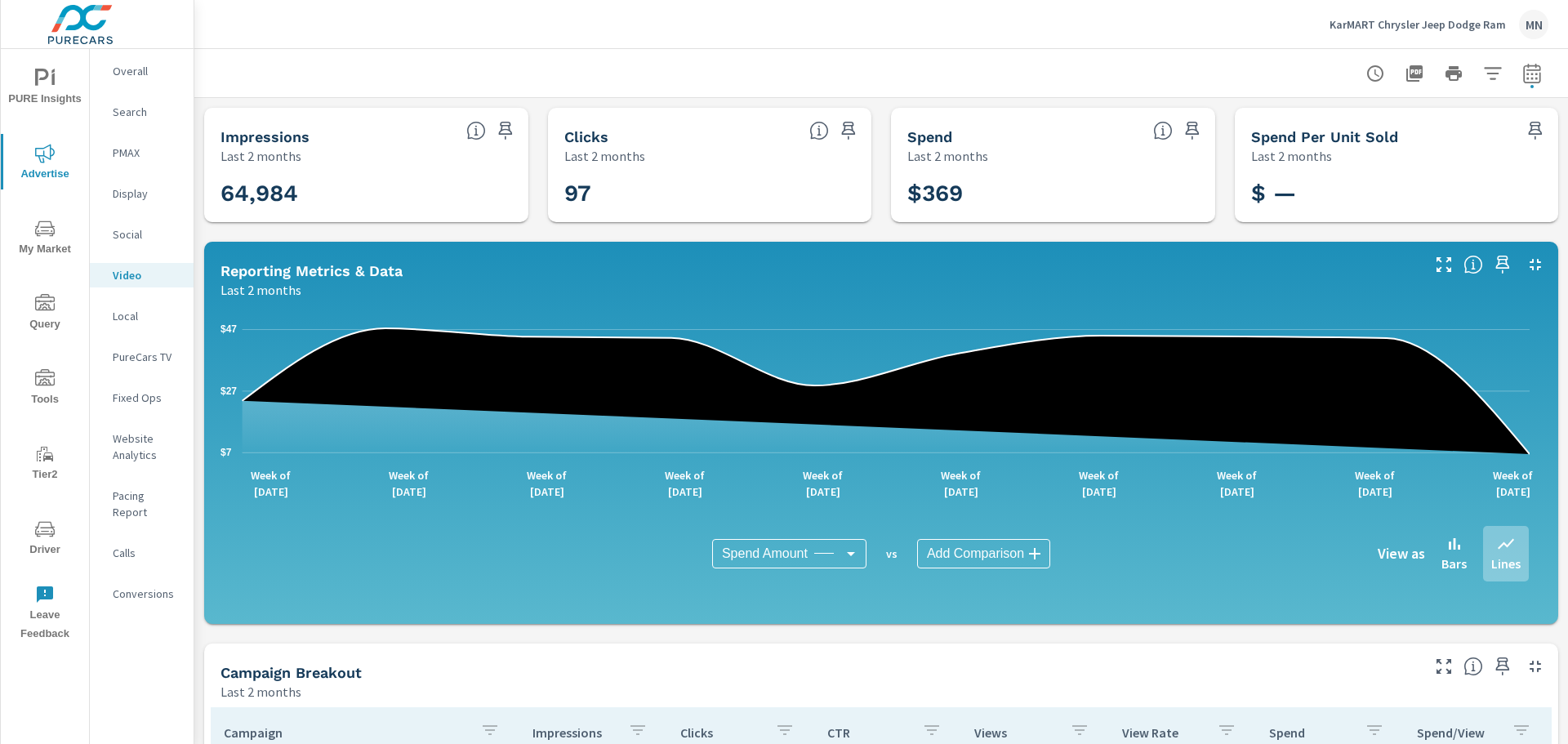
click at [1526, 261] on icon "button" at bounding box center [1535, 264] width 20 height 20
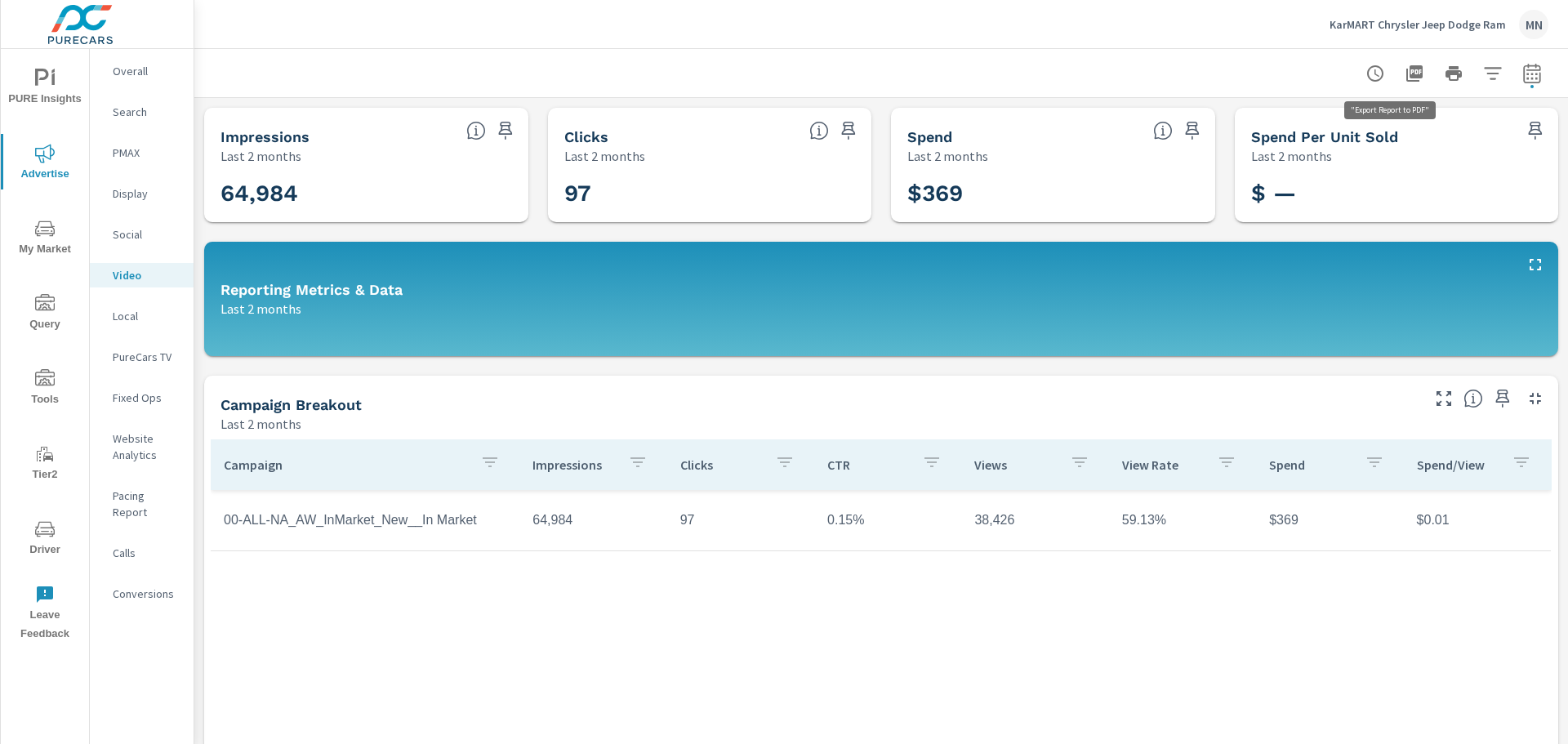
click at [1407, 74] on icon "button" at bounding box center [1414, 73] width 16 height 16
click at [1463, 28] on p "KarMART Chrysler Jeep Dodge Ram" at bounding box center [1418, 24] width 177 height 14
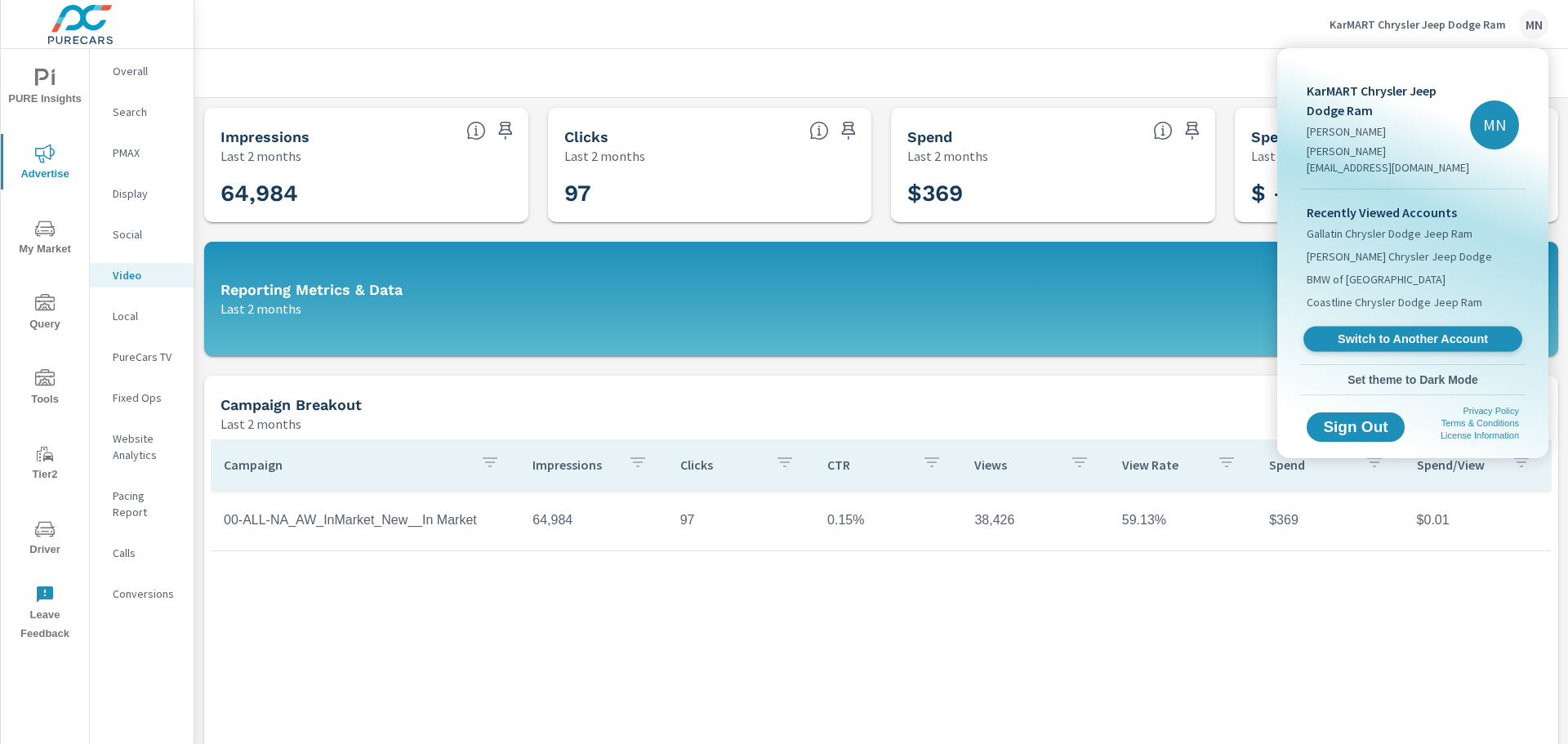
click at [1386, 332] on span "Switch to Another Account" at bounding box center [1412, 339] width 200 height 15
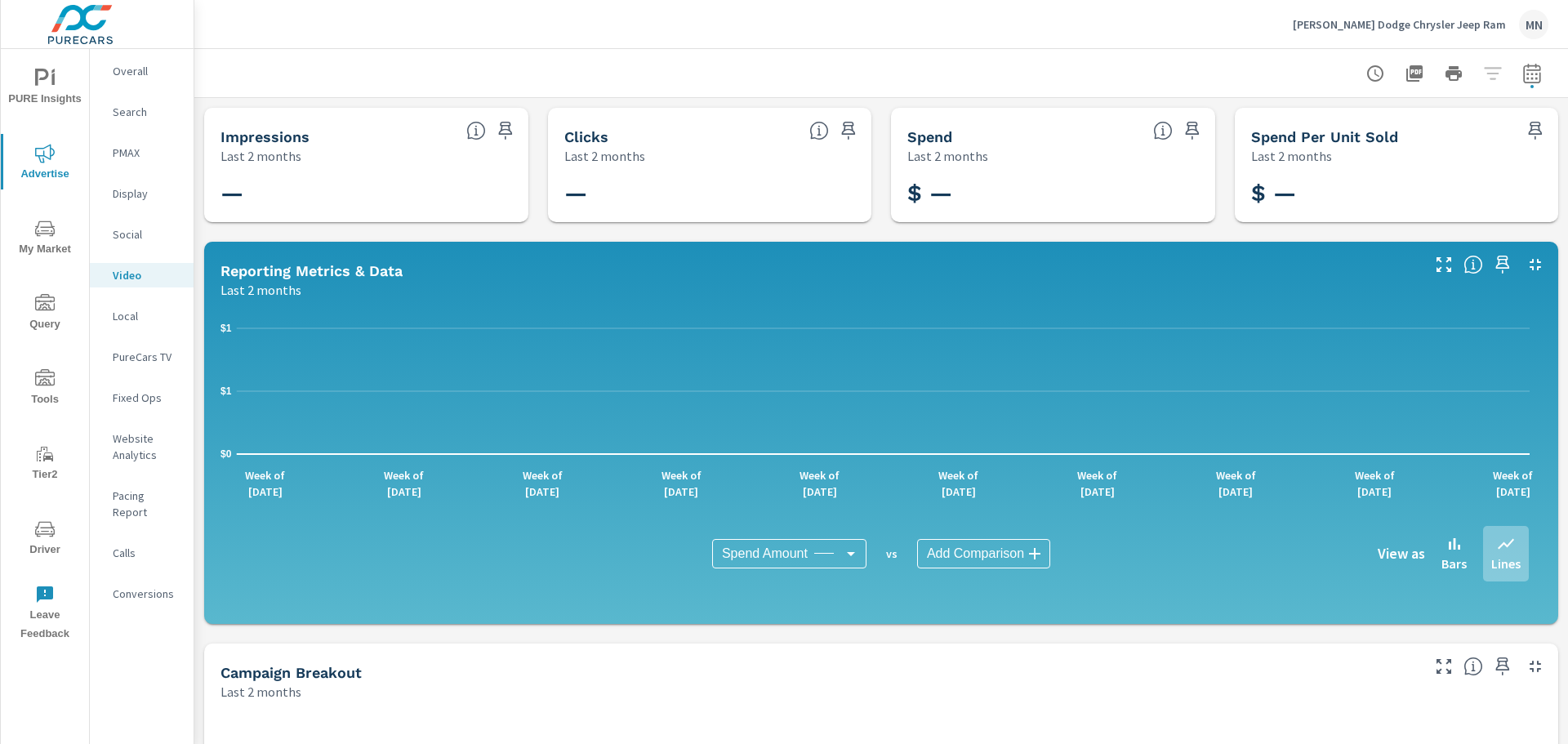
click at [130, 103] on div "Search" at bounding box center [142, 111] width 104 height 25
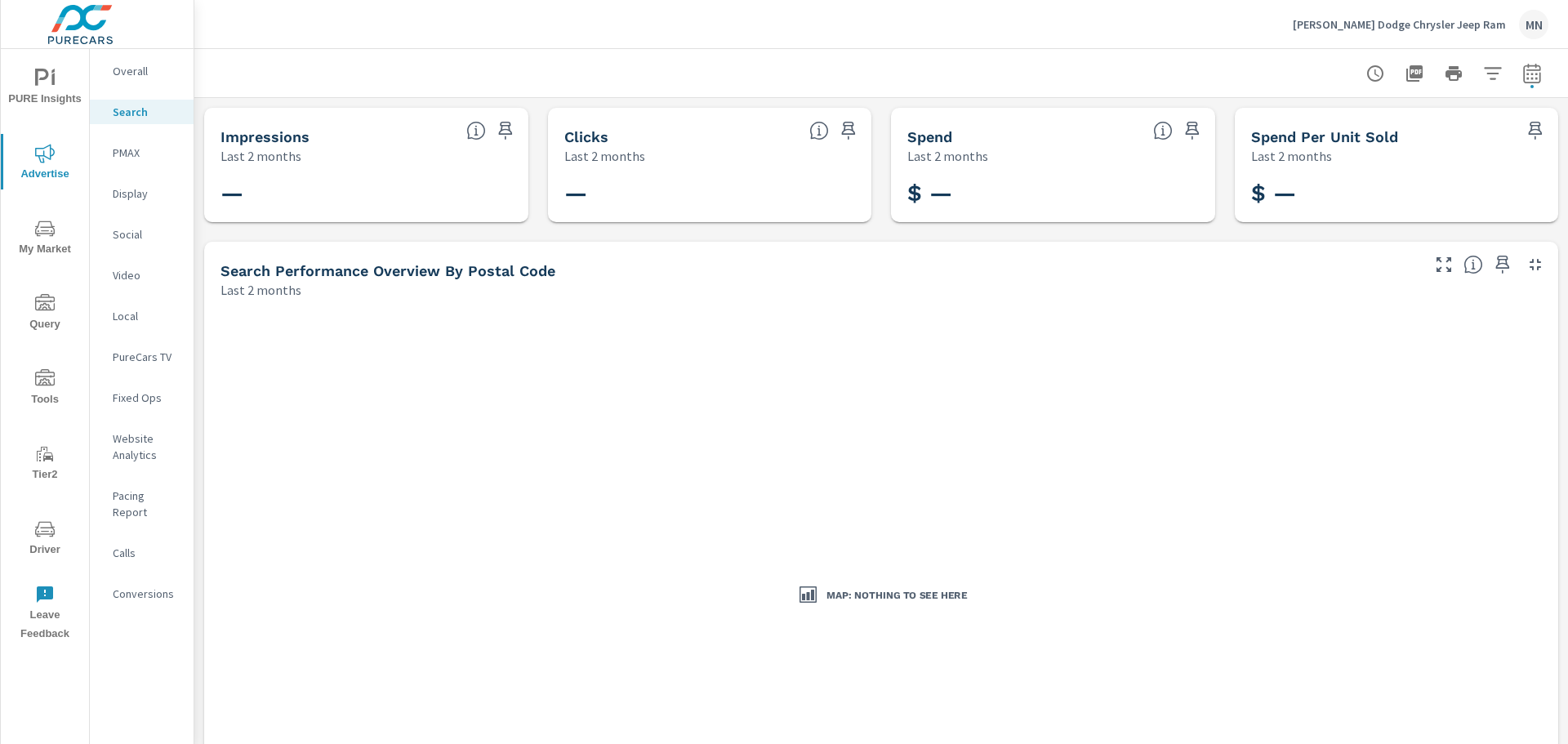
click at [131, 147] on p "PMAX" at bounding box center [147, 152] width 68 height 16
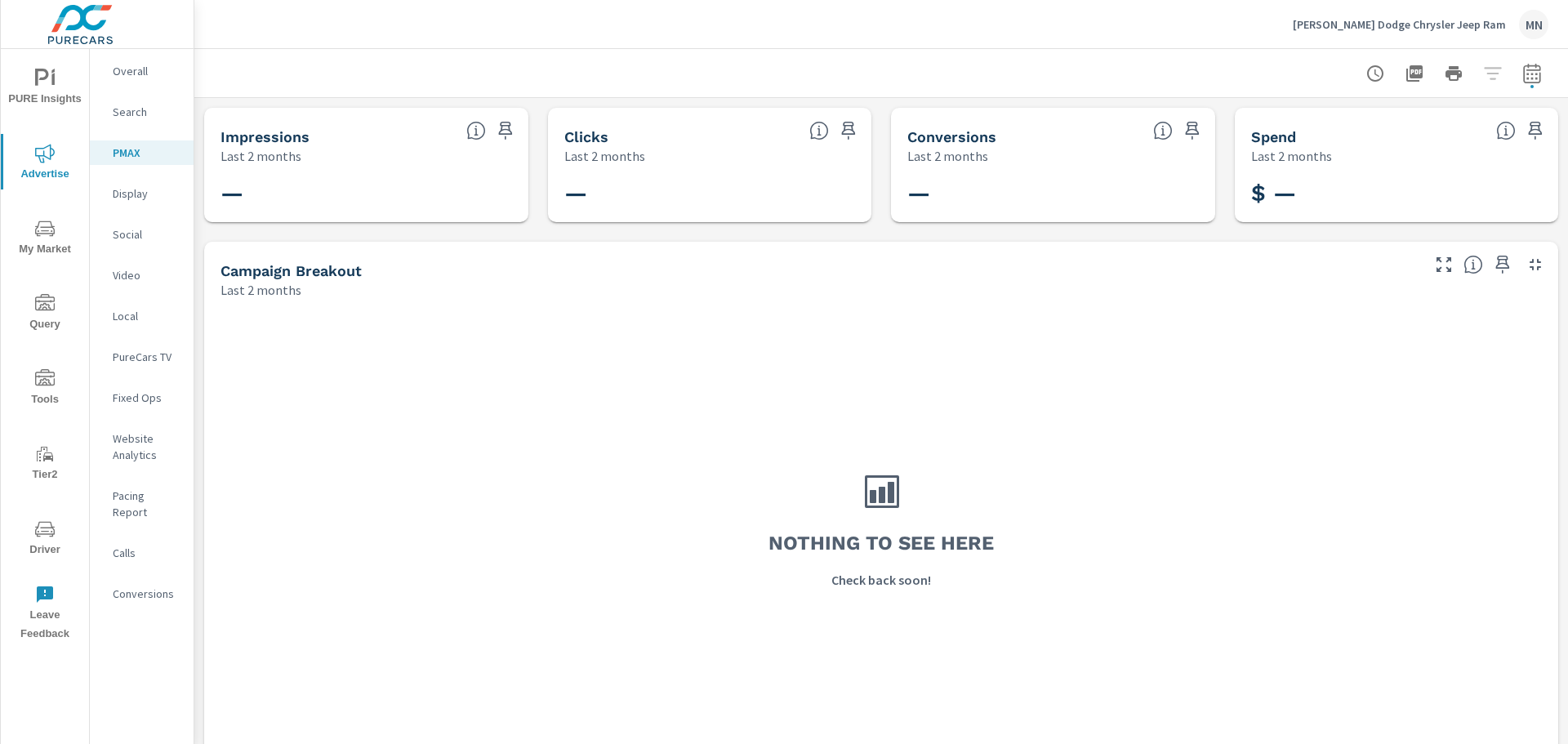
click at [127, 193] on p "Display" at bounding box center [147, 193] width 68 height 16
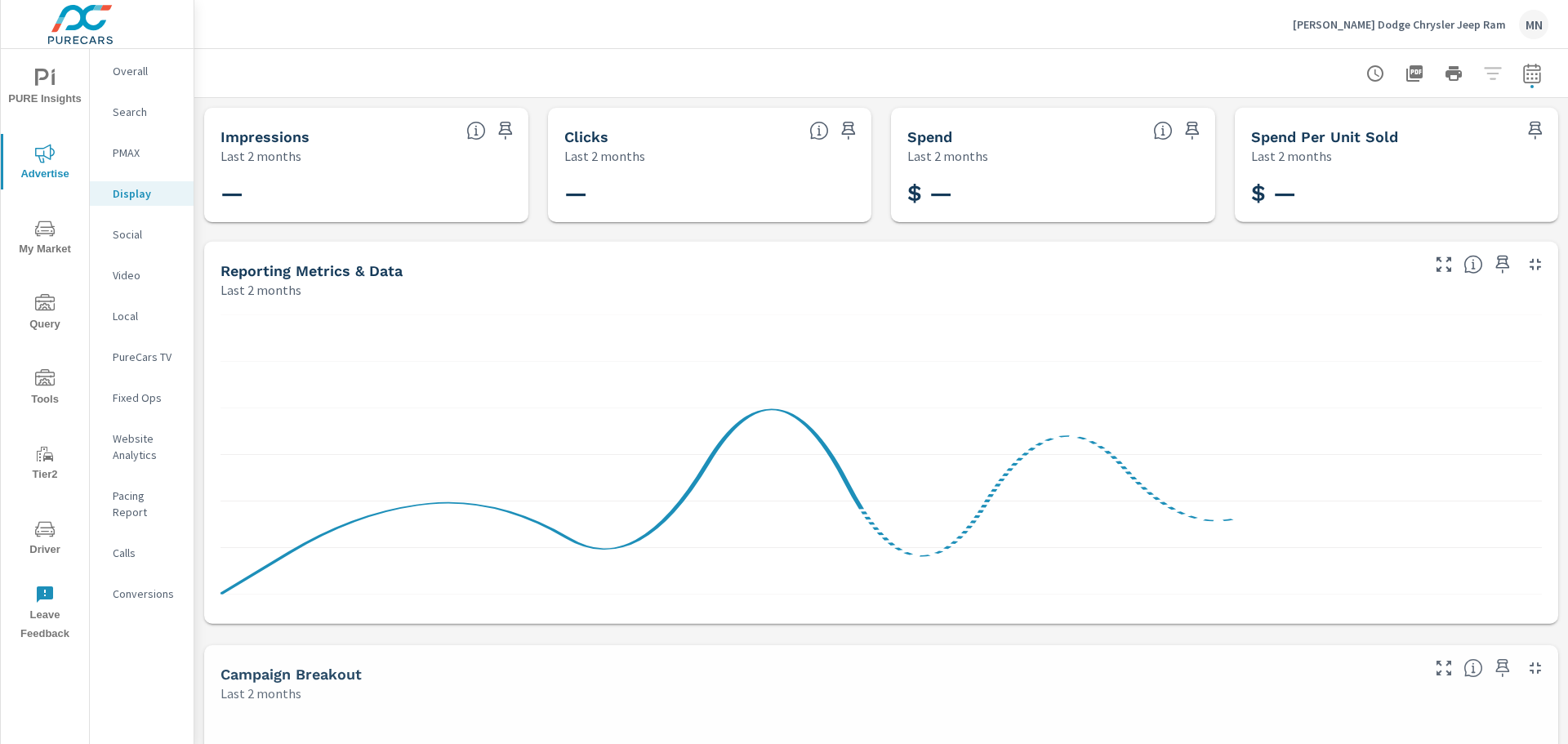
click at [127, 235] on p "Social" at bounding box center [147, 234] width 68 height 16
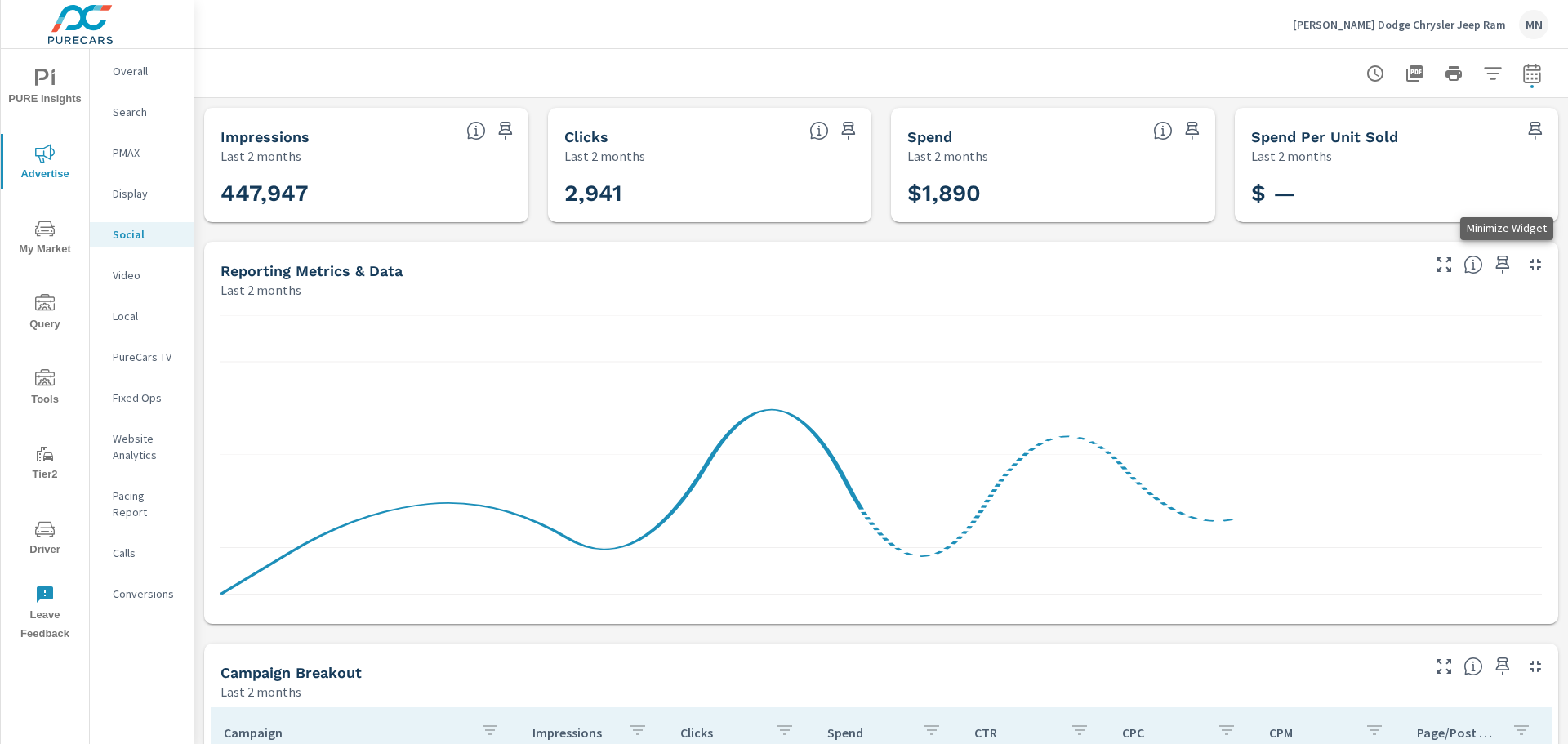
click at [1530, 261] on icon "button" at bounding box center [1535, 264] width 11 height 11
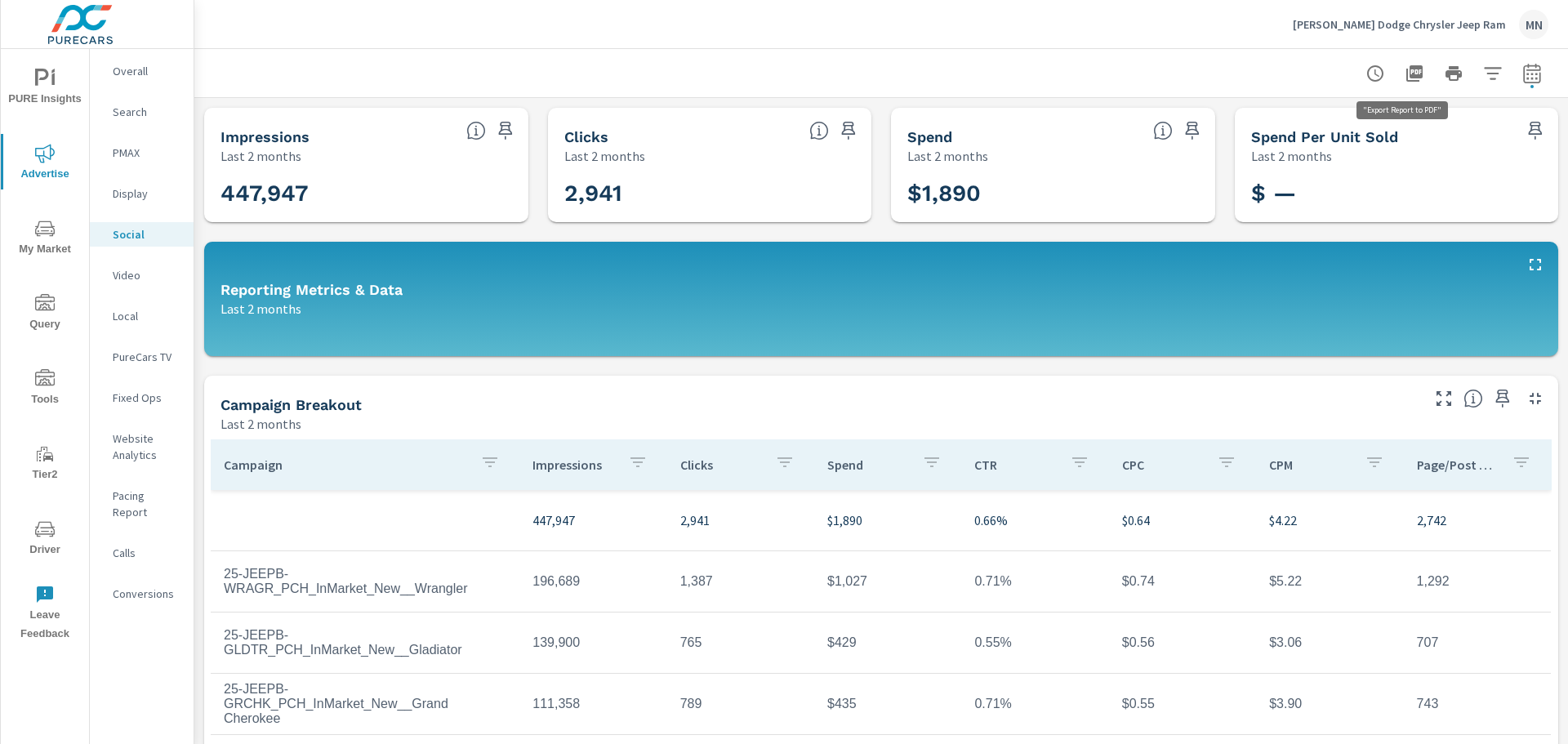
click at [1405, 71] on icon "button" at bounding box center [1414, 73] width 20 height 20
click at [123, 278] on p "Video" at bounding box center [147, 275] width 68 height 16
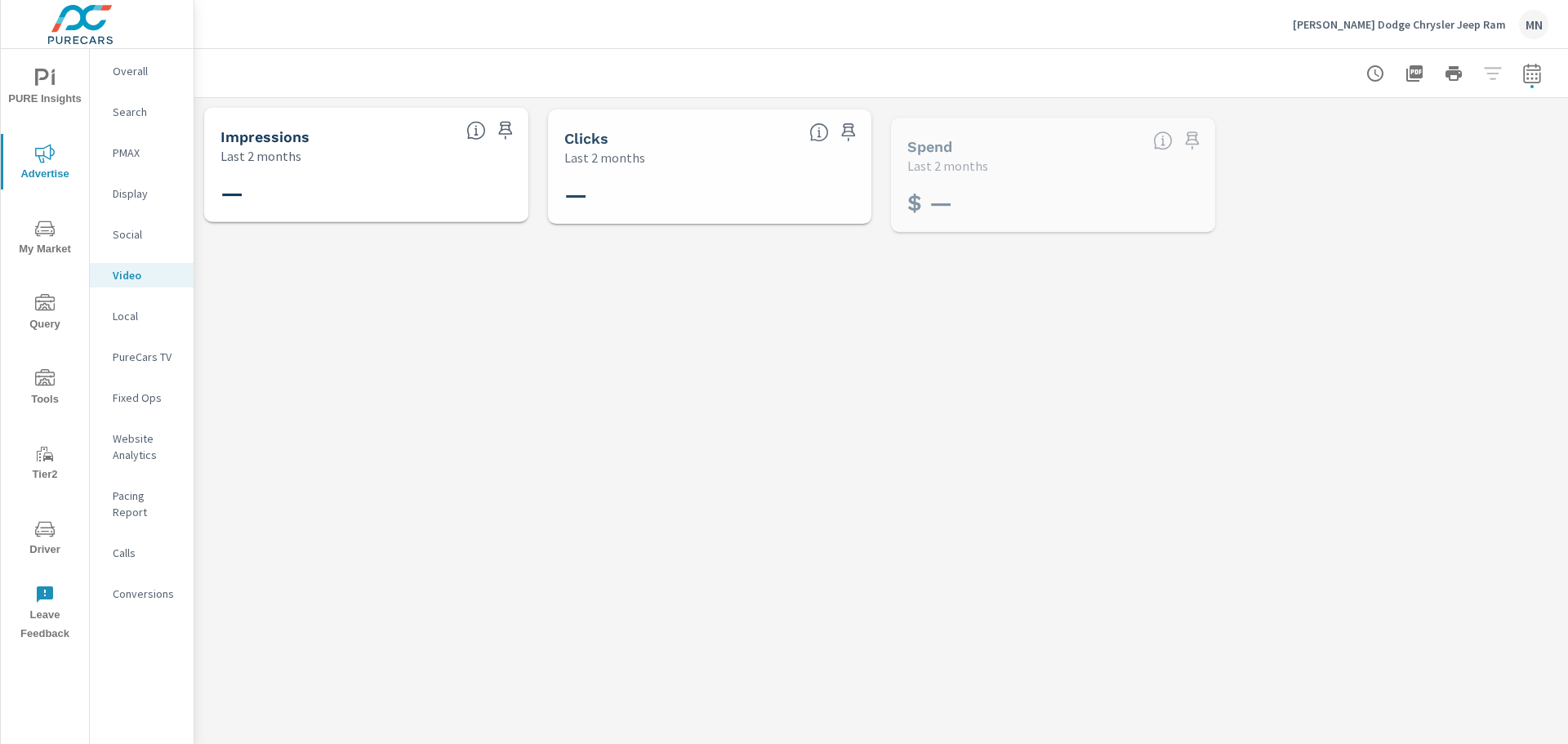
click at [124, 320] on p "Local" at bounding box center [147, 315] width 68 height 16
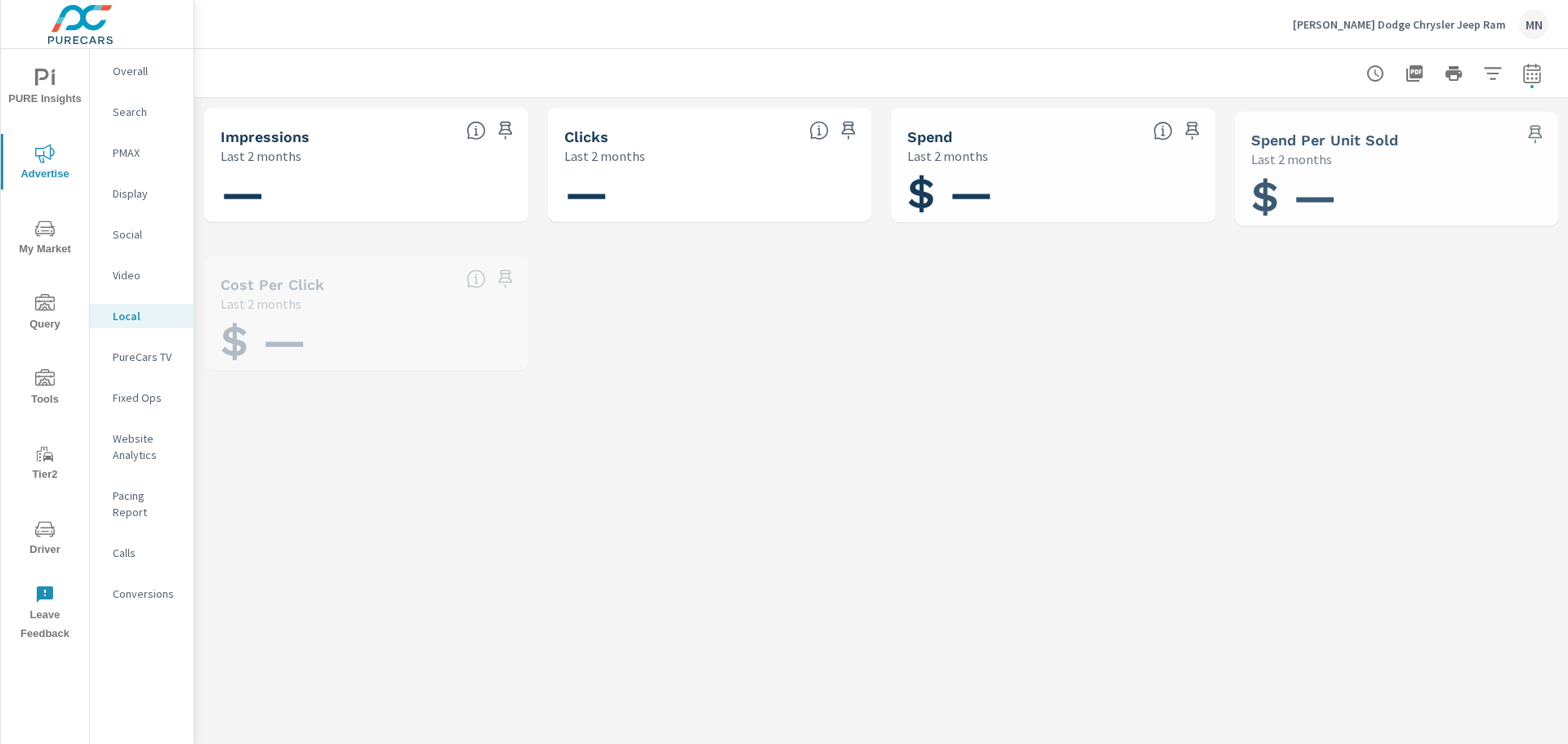
click at [126, 357] on p "PureCars TV" at bounding box center [147, 356] width 68 height 16
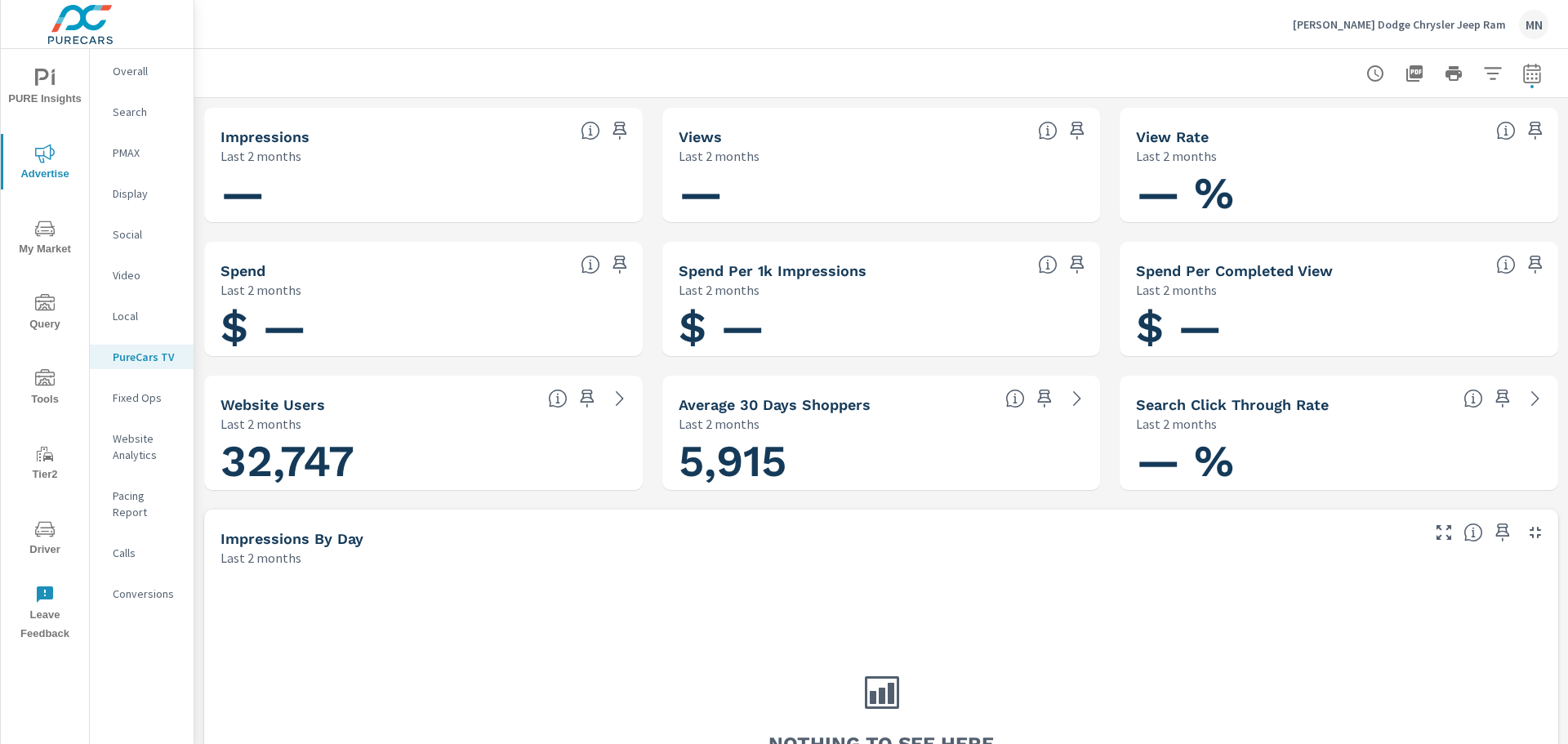
click at [1392, 31] on div "Beaman Dodge Chrysler Jeep Ram MN" at bounding box center [1420, 25] width 256 height 30
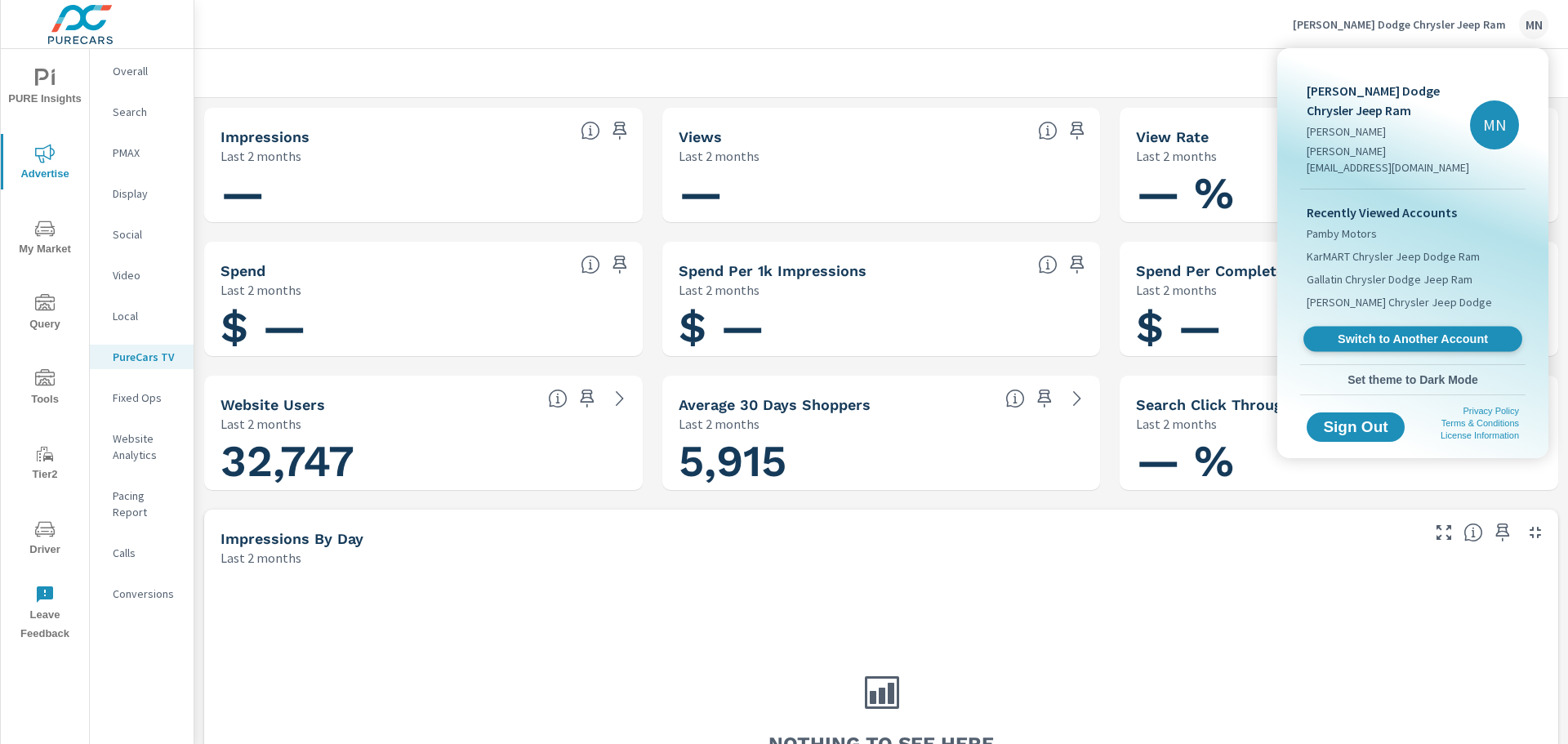
click at [1379, 332] on span "Switch to Another Account" at bounding box center [1412, 339] width 200 height 15
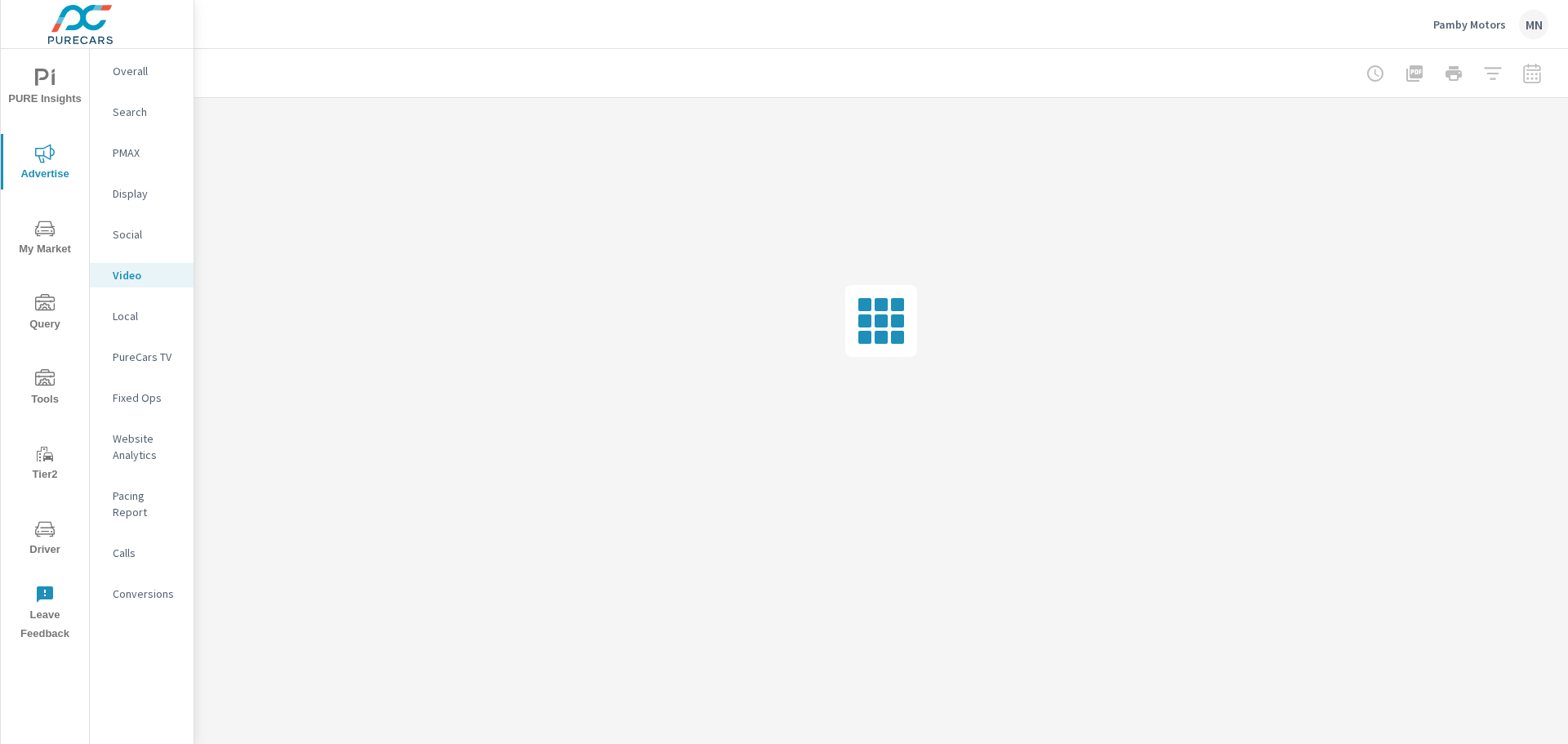
click at [127, 116] on p "Search" at bounding box center [147, 111] width 68 height 16
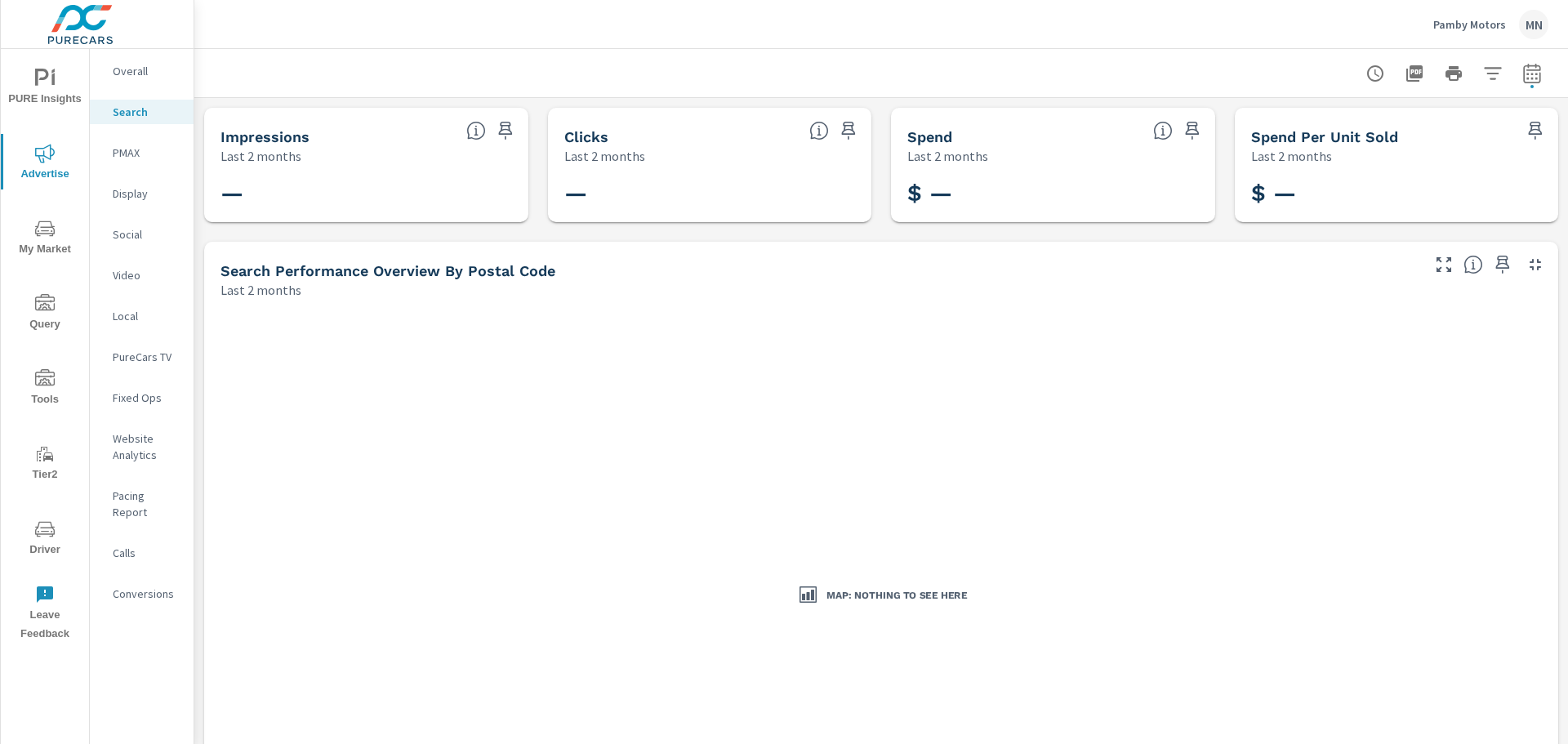
click at [136, 155] on p "PMAX" at bounding box center [147, 152] width 68 height 16
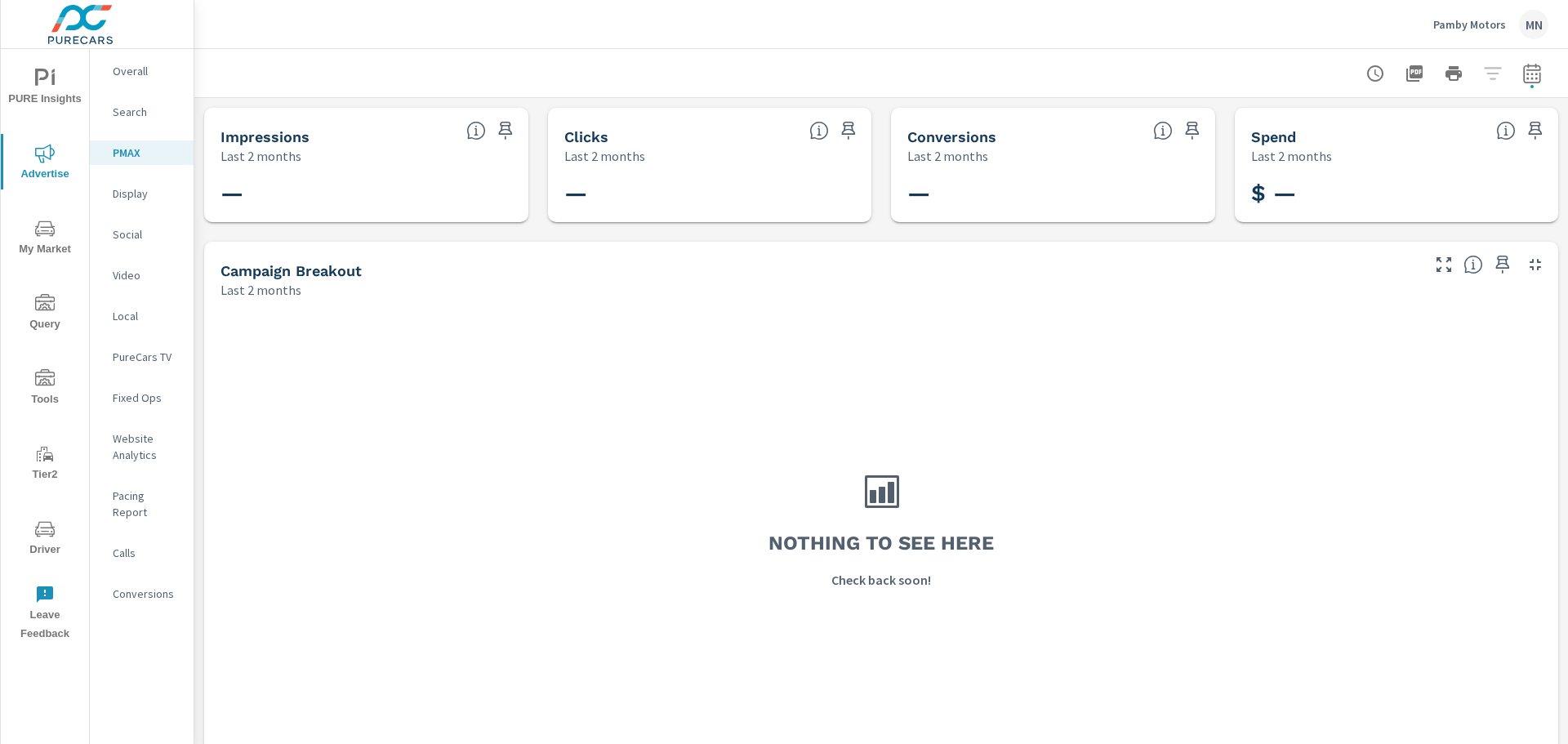
click at [115, 197] on p "Display" at bounding box center [147, 193] width 68 height 16
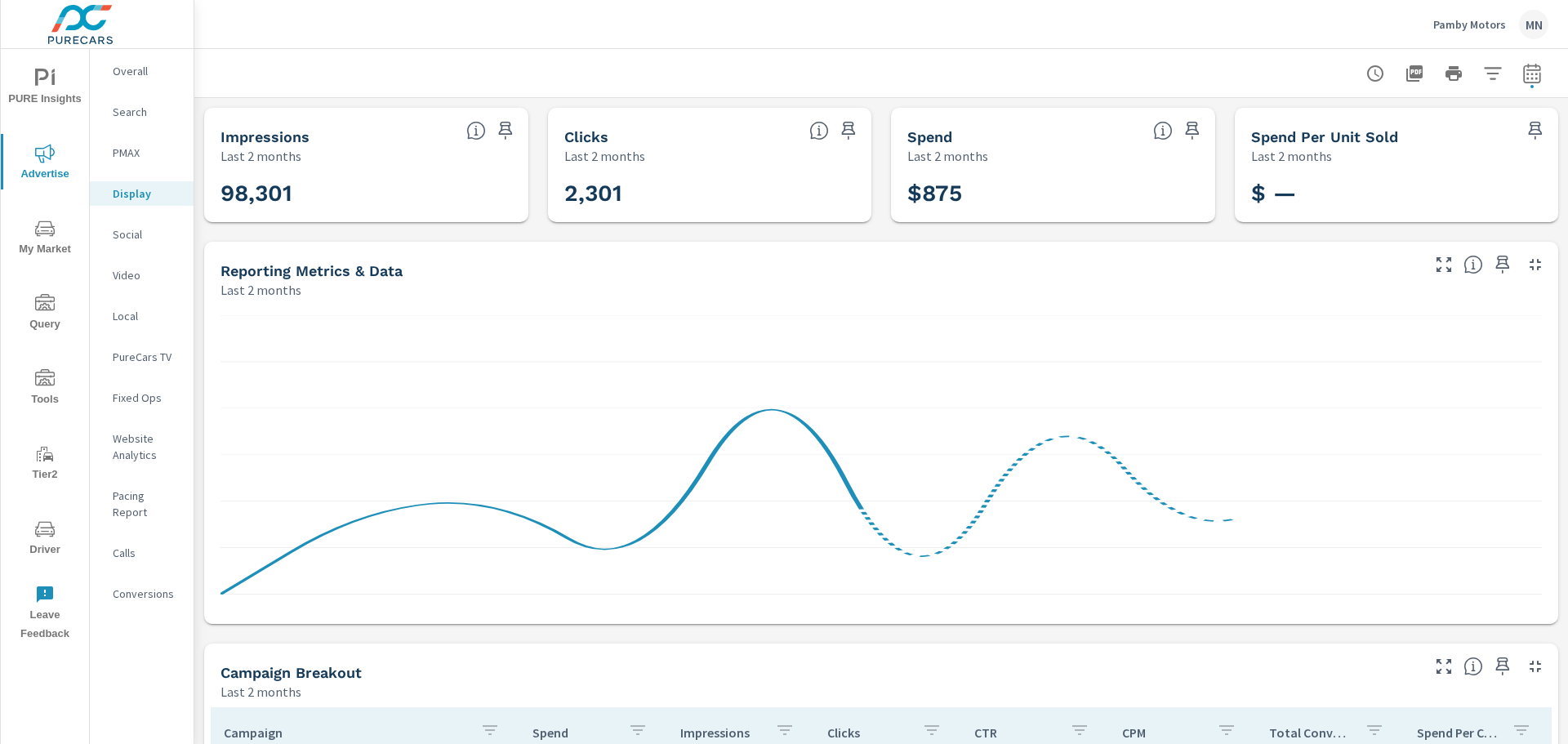
click at [1526, 257] on icon "button" at bounding box center [1535, 264] width 20 height 20
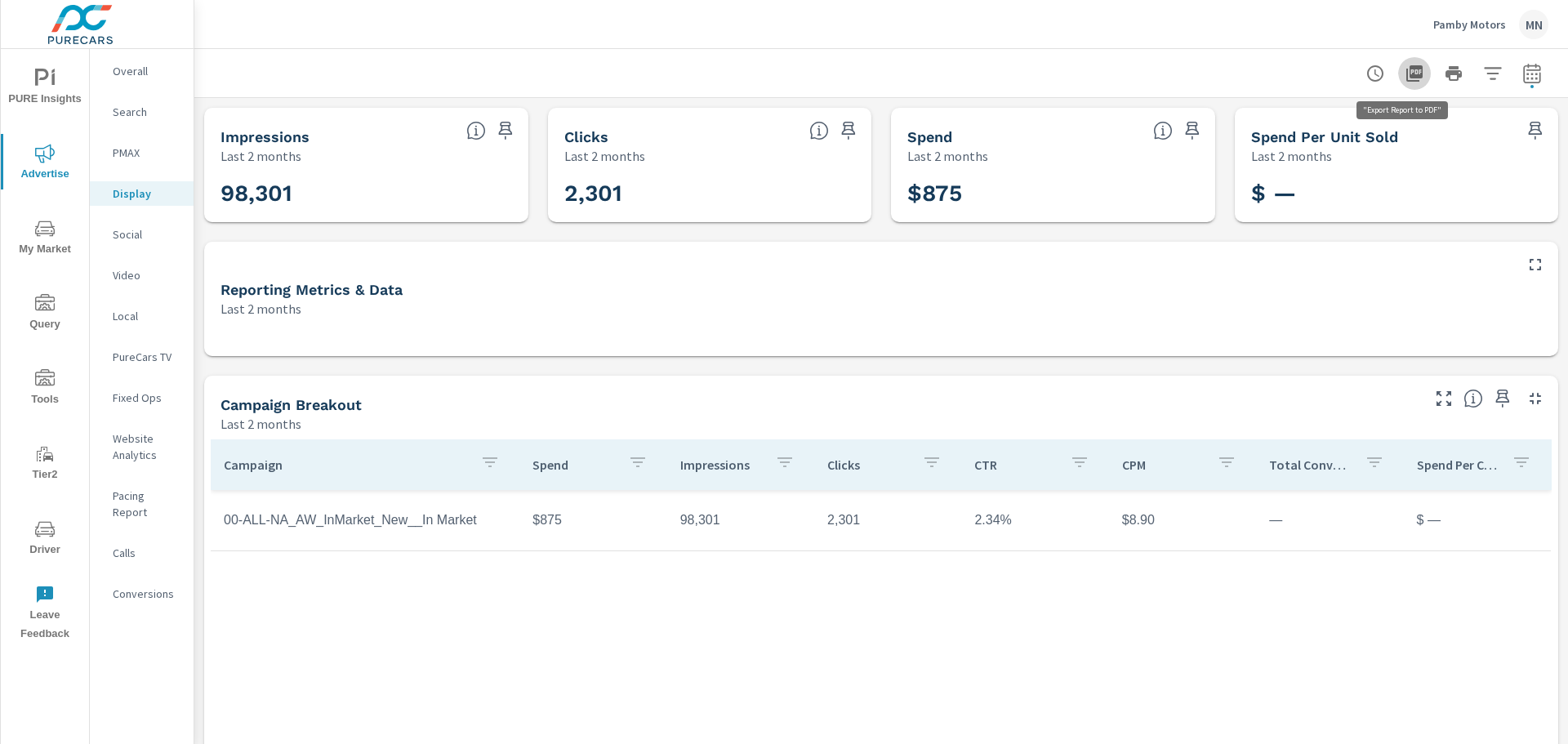
click at [1407, 80] on icon "button" at bounding box center [1414, 73] width 16 height 16
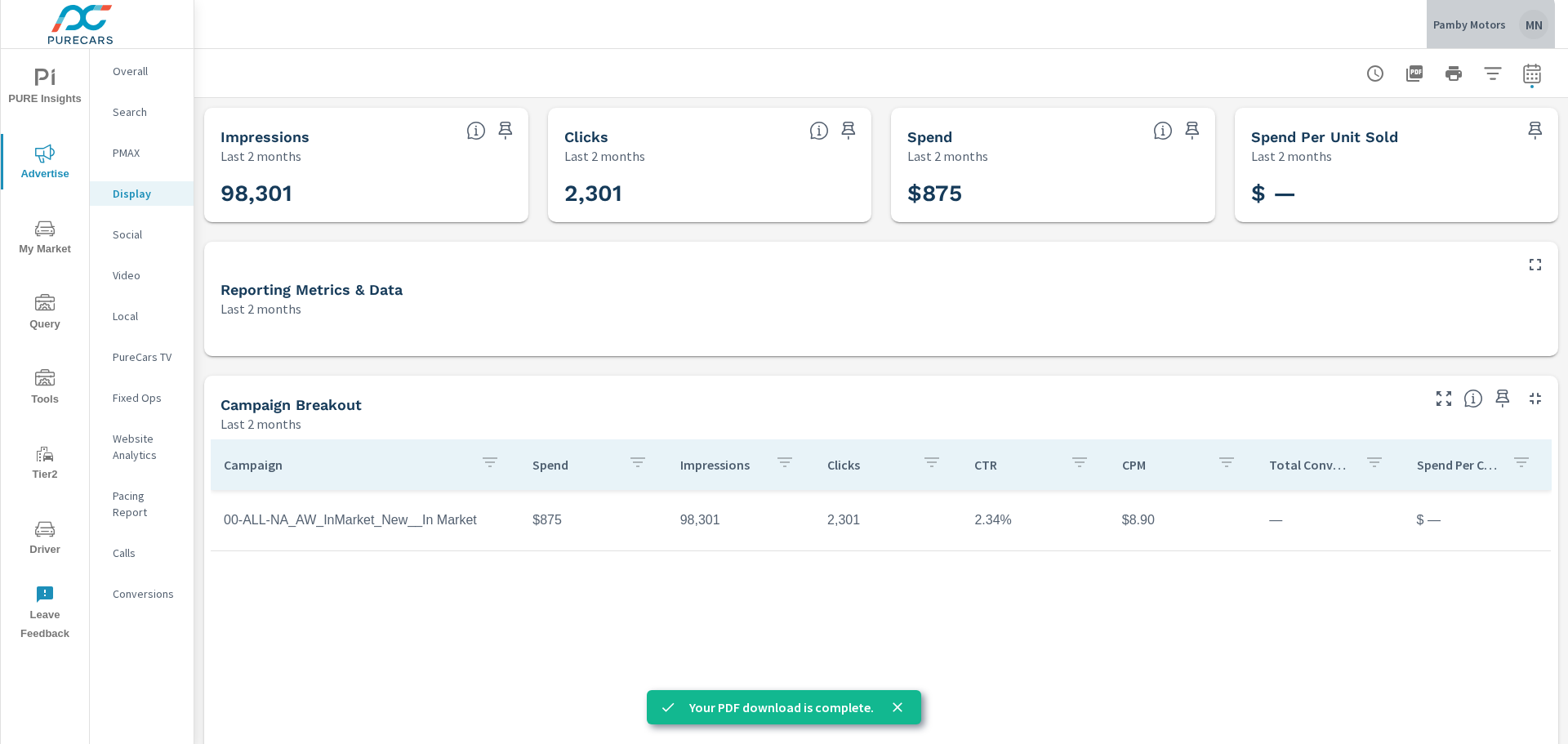
click at [1453, 27] on p "Pamby Motors" at bounding box center [1469, 24] width 73 height 14
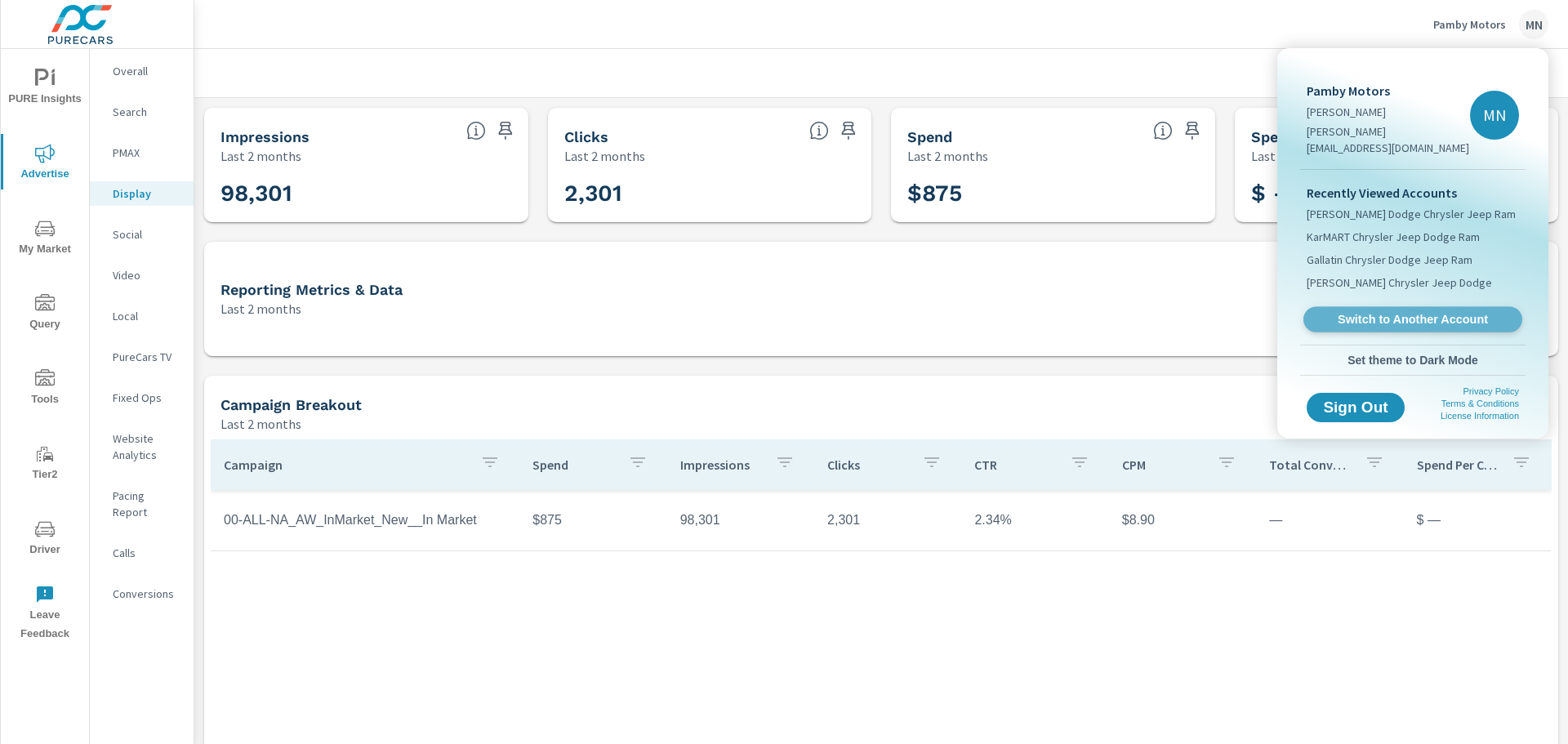
click at [1398, 312] on span "Switch to Another Account" at bounding box center [1412, 320] width 200 height 15
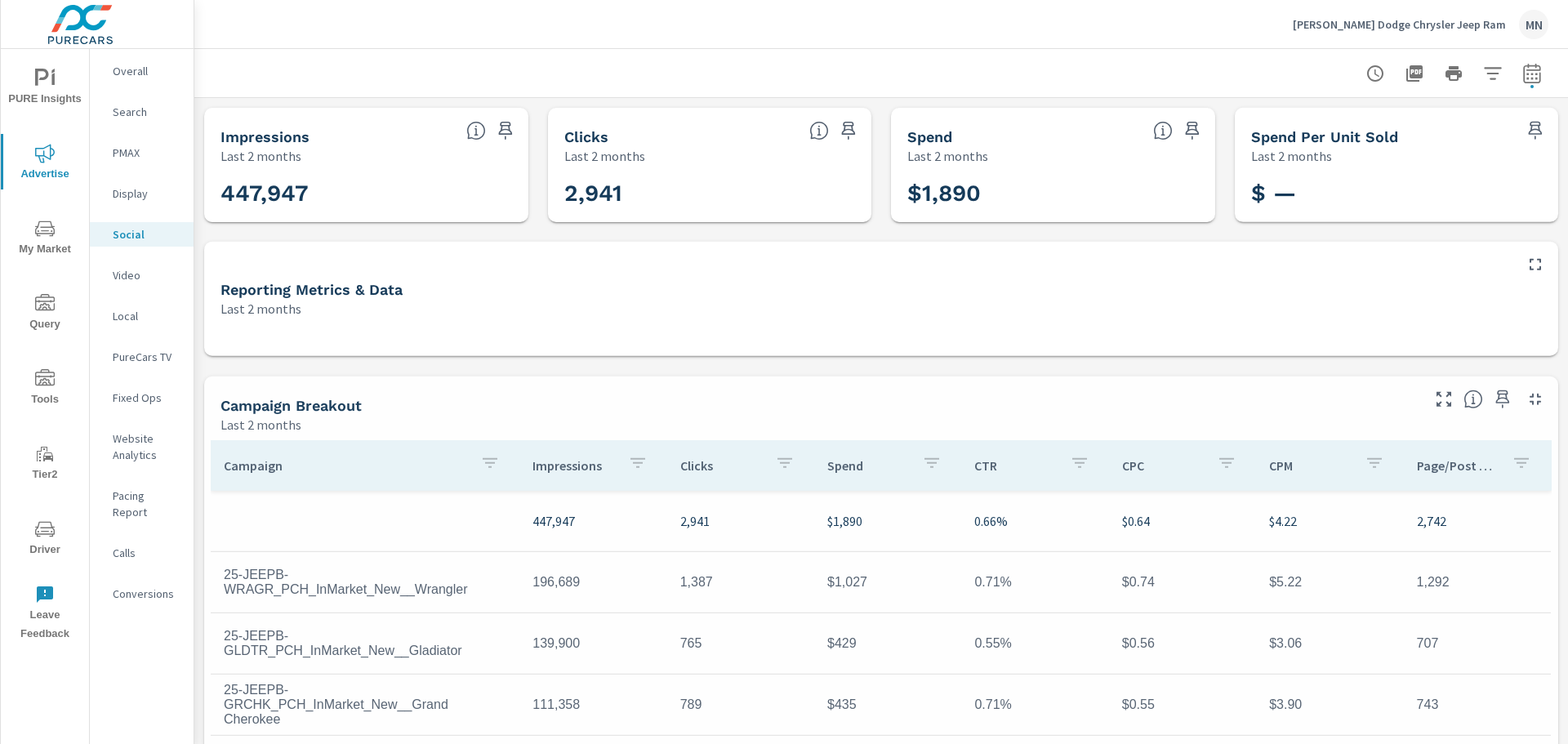
click at [136, 281] on p "Video" at bounding box center [147, 275] width 68 height 16
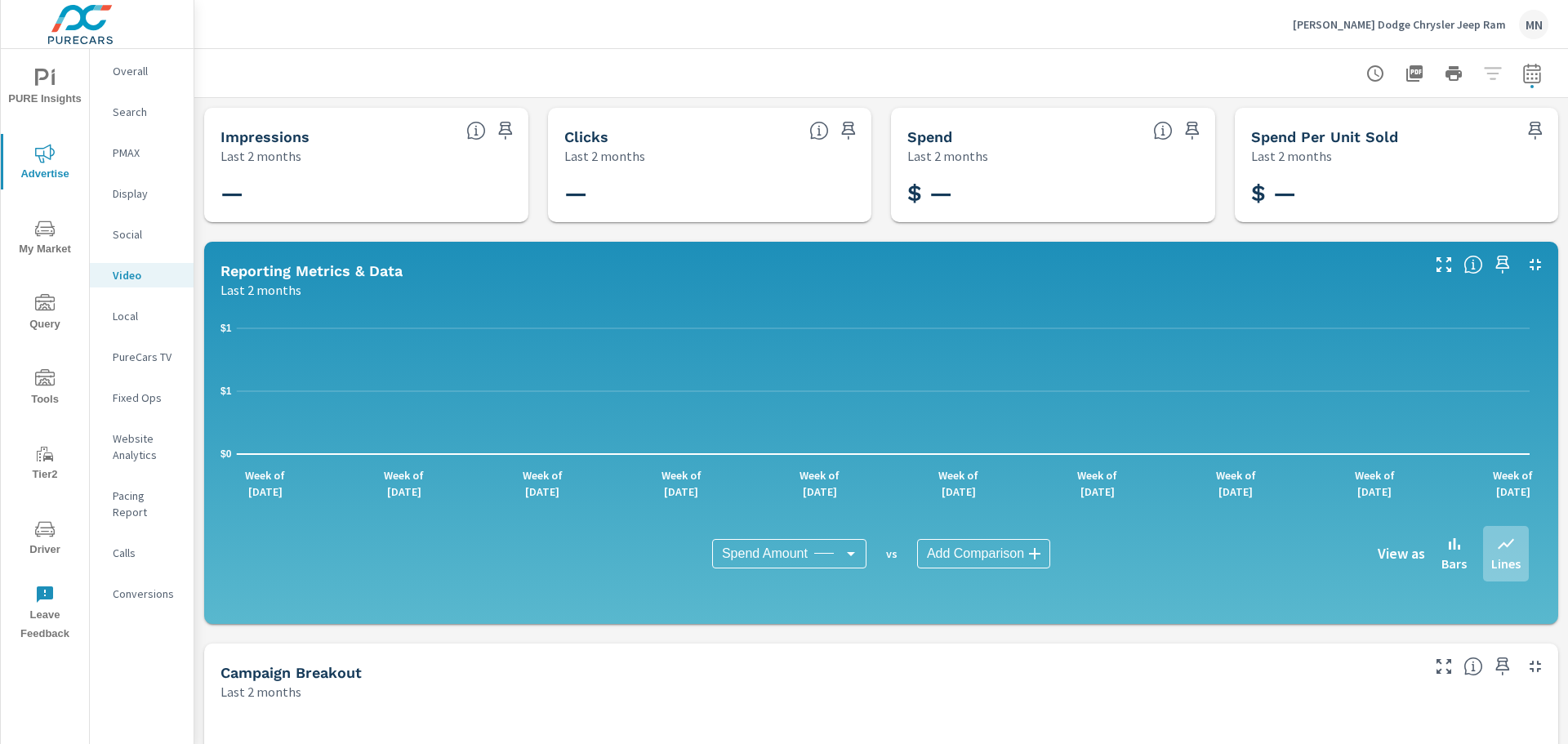
click at [136, 314] on p "Local" at bounding box center [147, 315] width 68 height 16
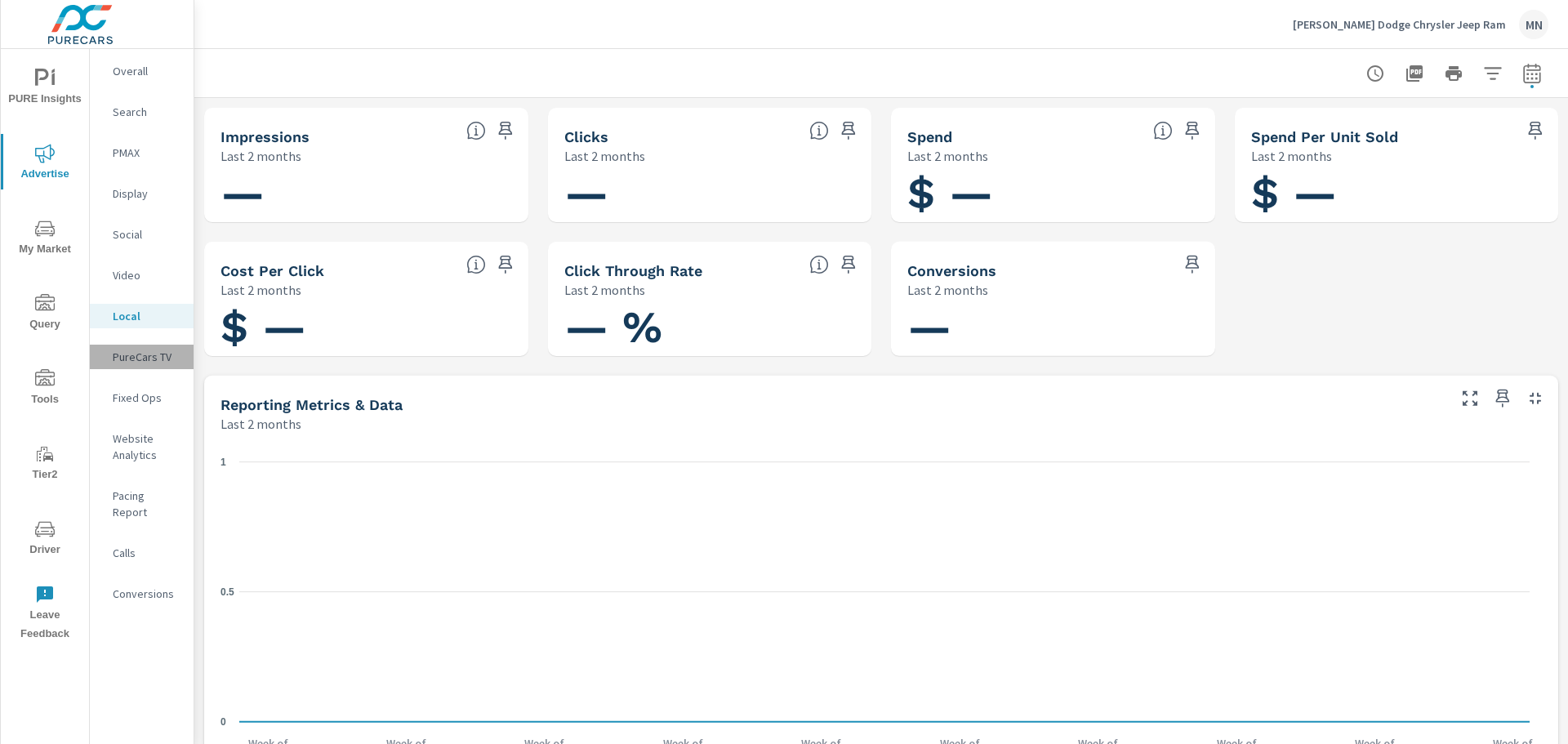
click at [139, 361] on p "PureCars TV" at bounding box center [147, 356] width 68 height 16
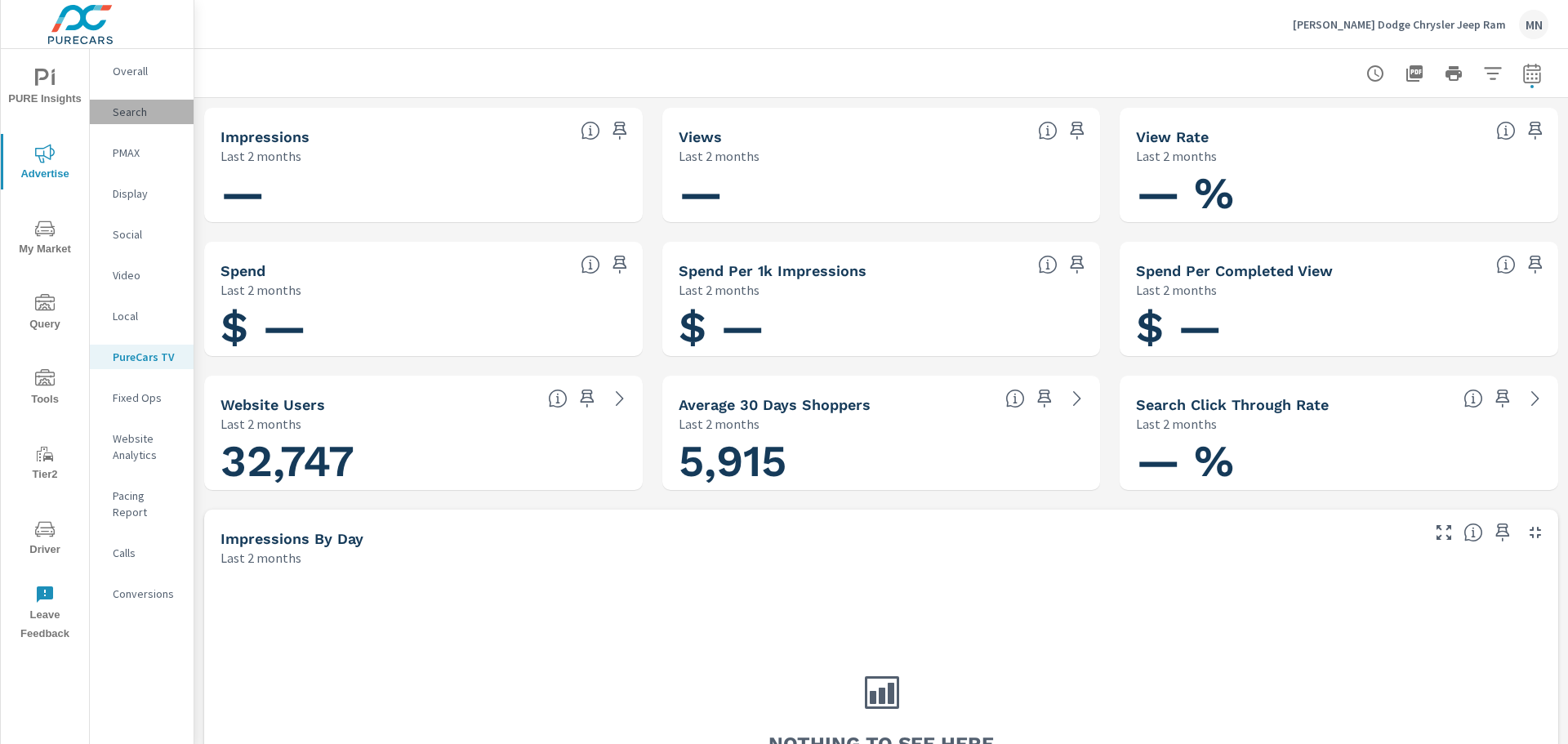
click at [124, 106] on p "Search" at bounding box center [147, 111] width 68 height 16
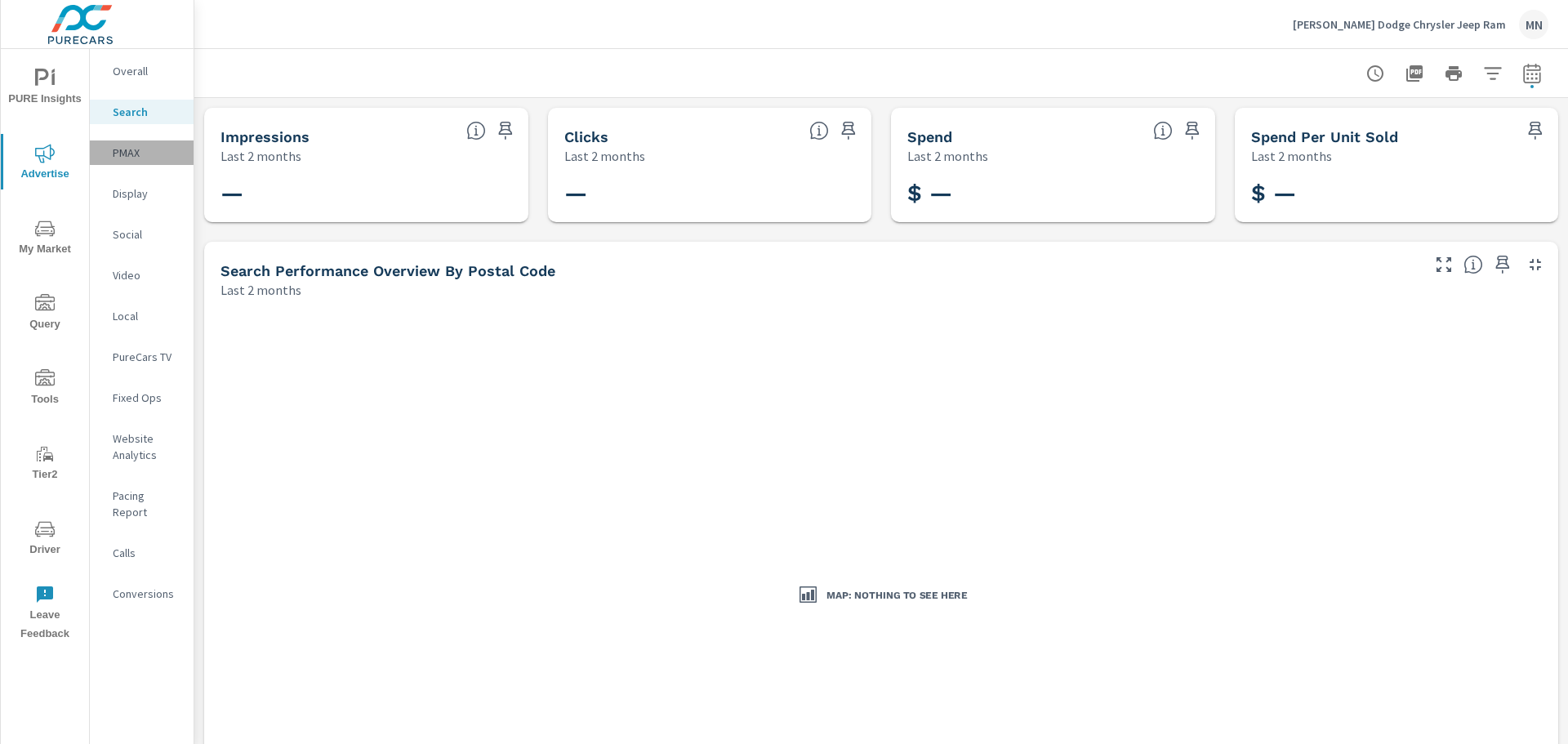
click at [125, 141] on div "PMAX" at bounding box center [142, 152] width 104 height 25
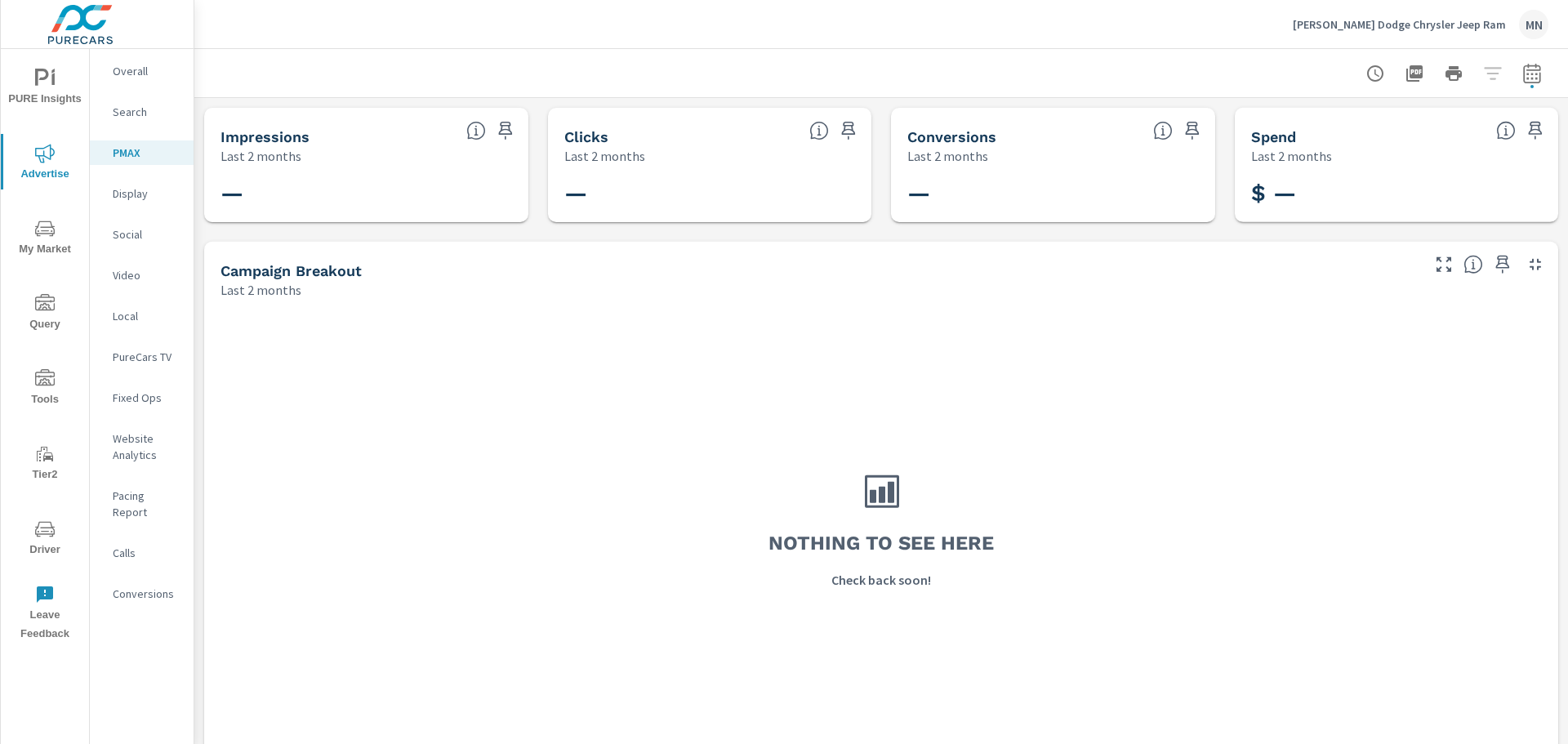
click at [127, 186] on p "Display" at bounding box center [147, 193] width 68 height 16
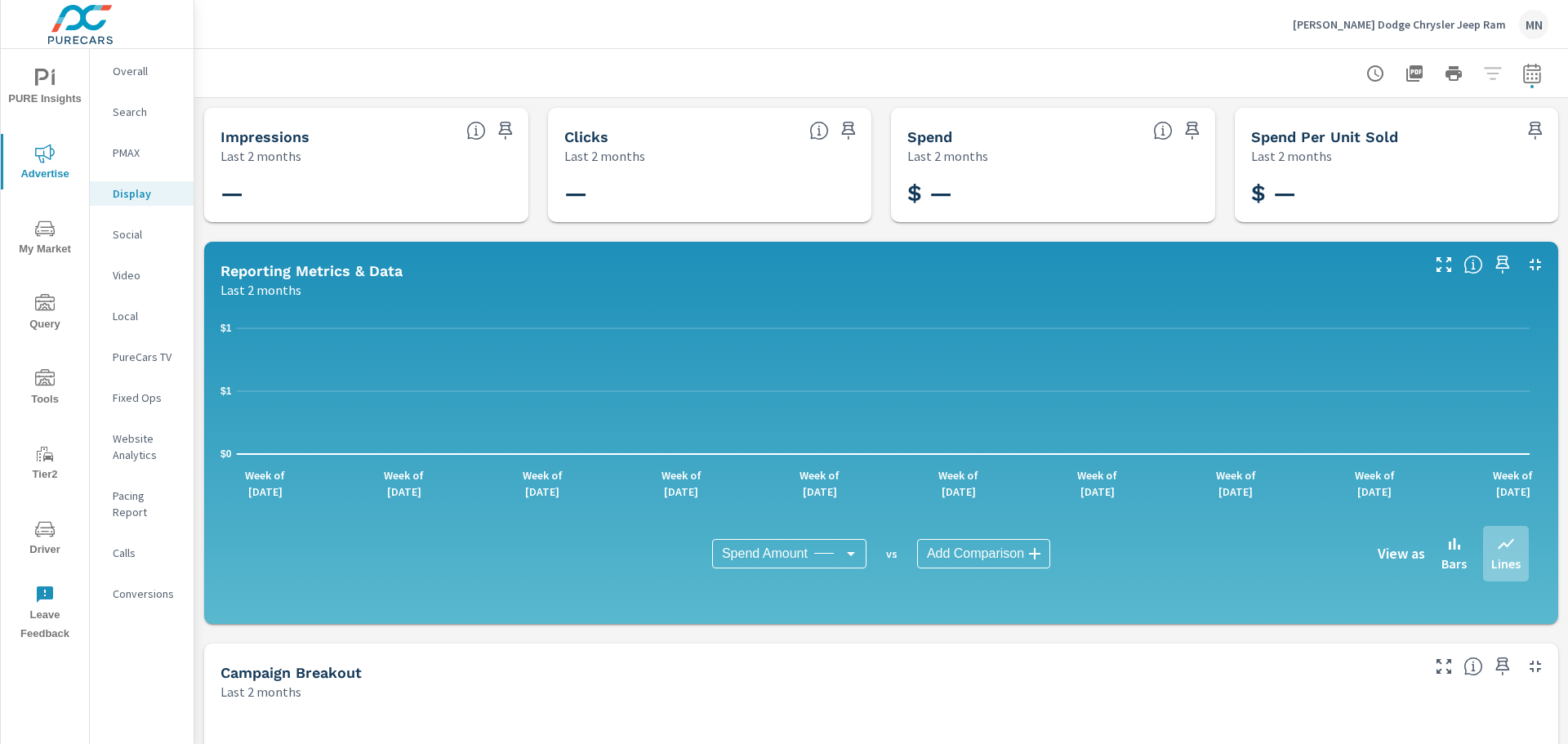
click at [125, 234] on p "Social" at bounding box center [147, 234] width 68 height 16
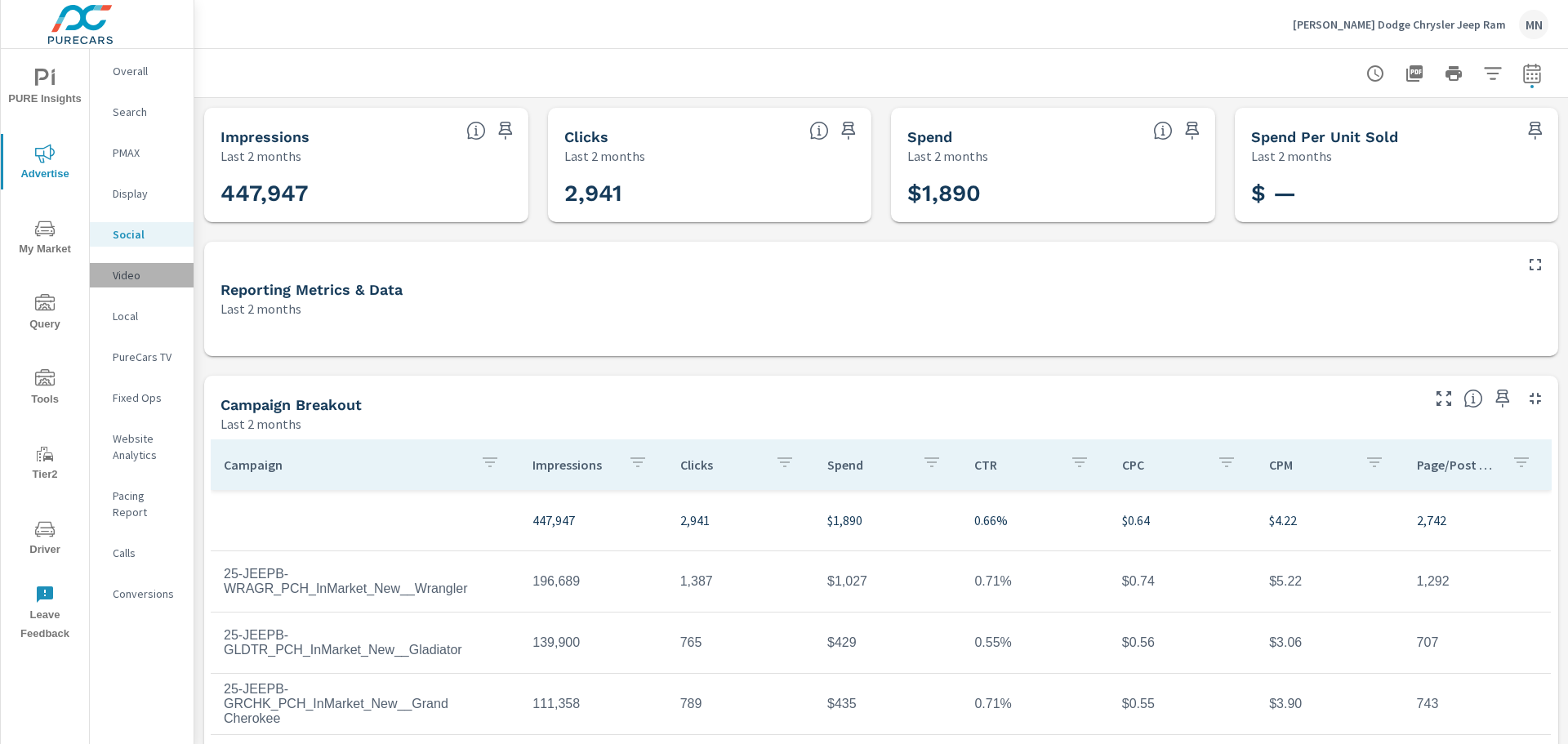
click at [136, 278] on p "Video" at bounding box center [147, 275] width 68 height 16
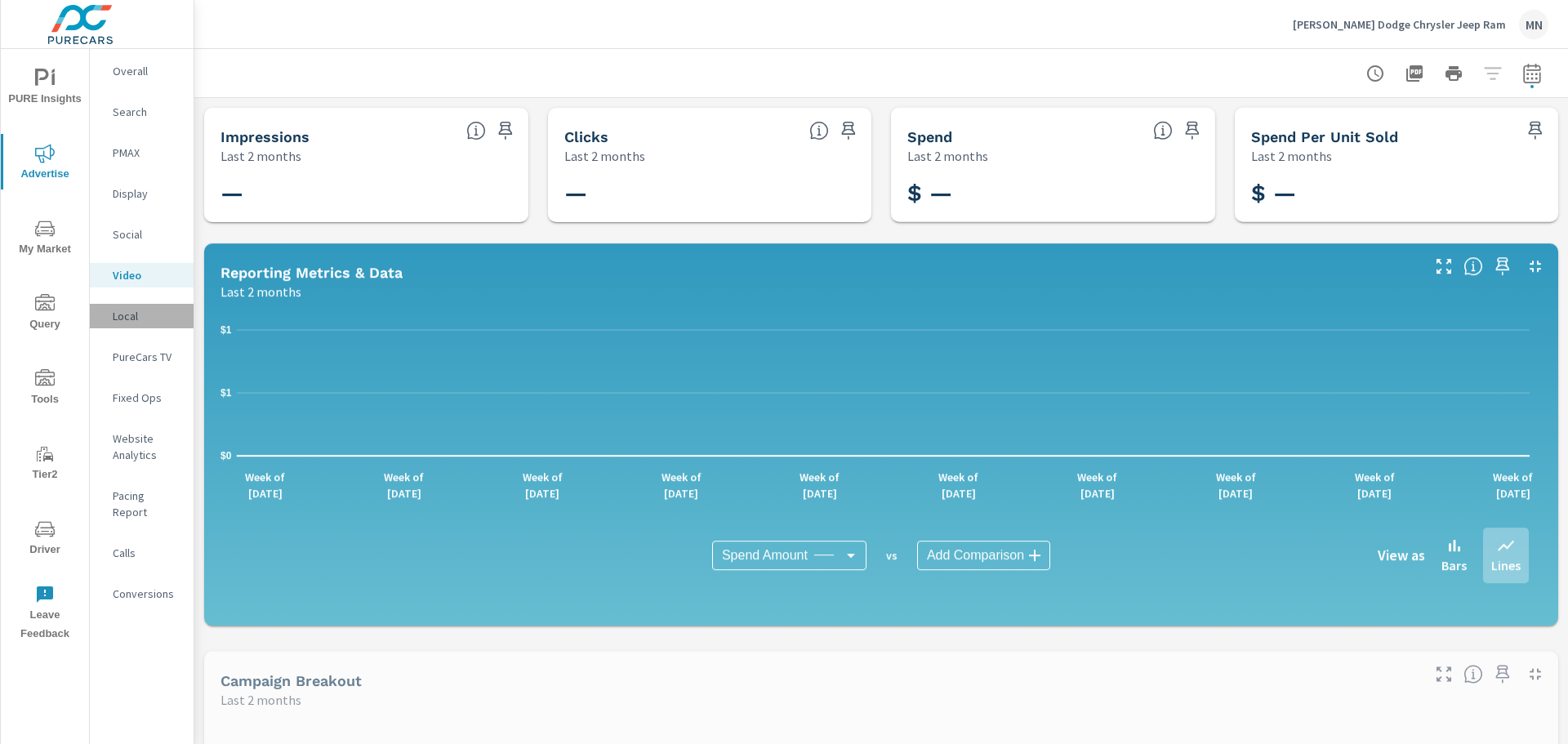
click at [134, 318] on p "Local" at bounding box center [147, 315] width 68 height 16
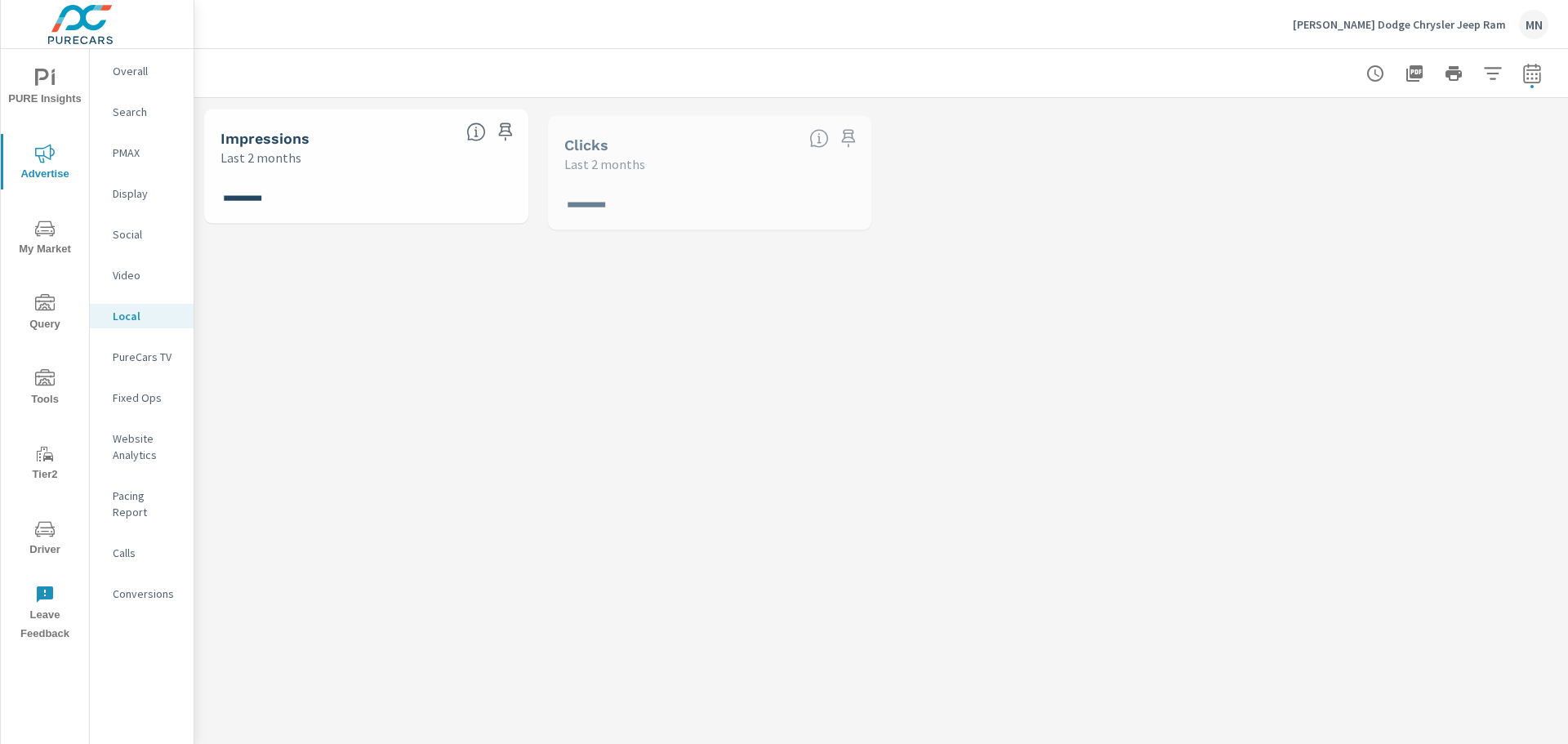
click at [147, 360] on p "PureCars TV" at bounding box center [147, 356] width 68 height 16
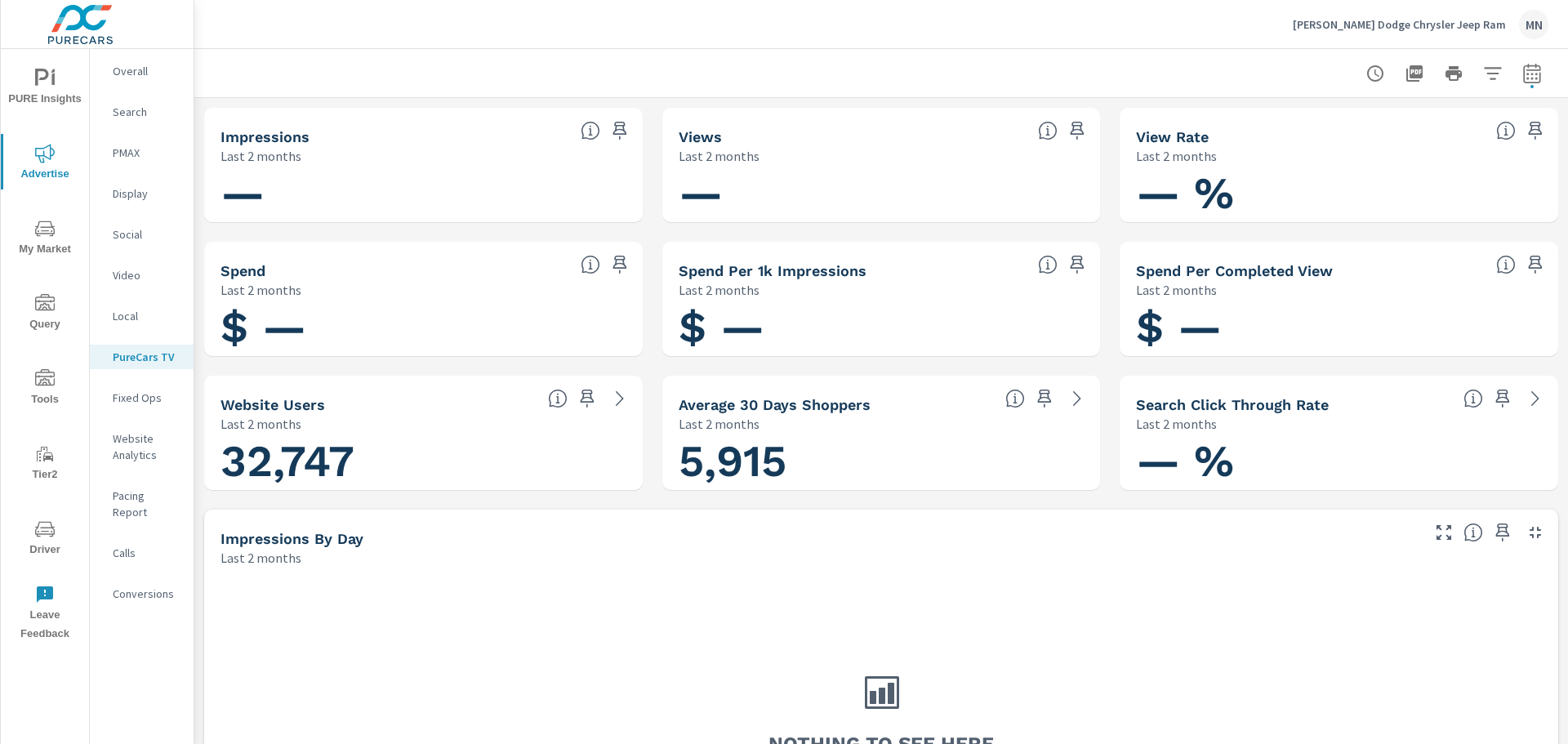
click at [142, 240] on p "Social" at bounding box center [147, 234] width 68 height 16
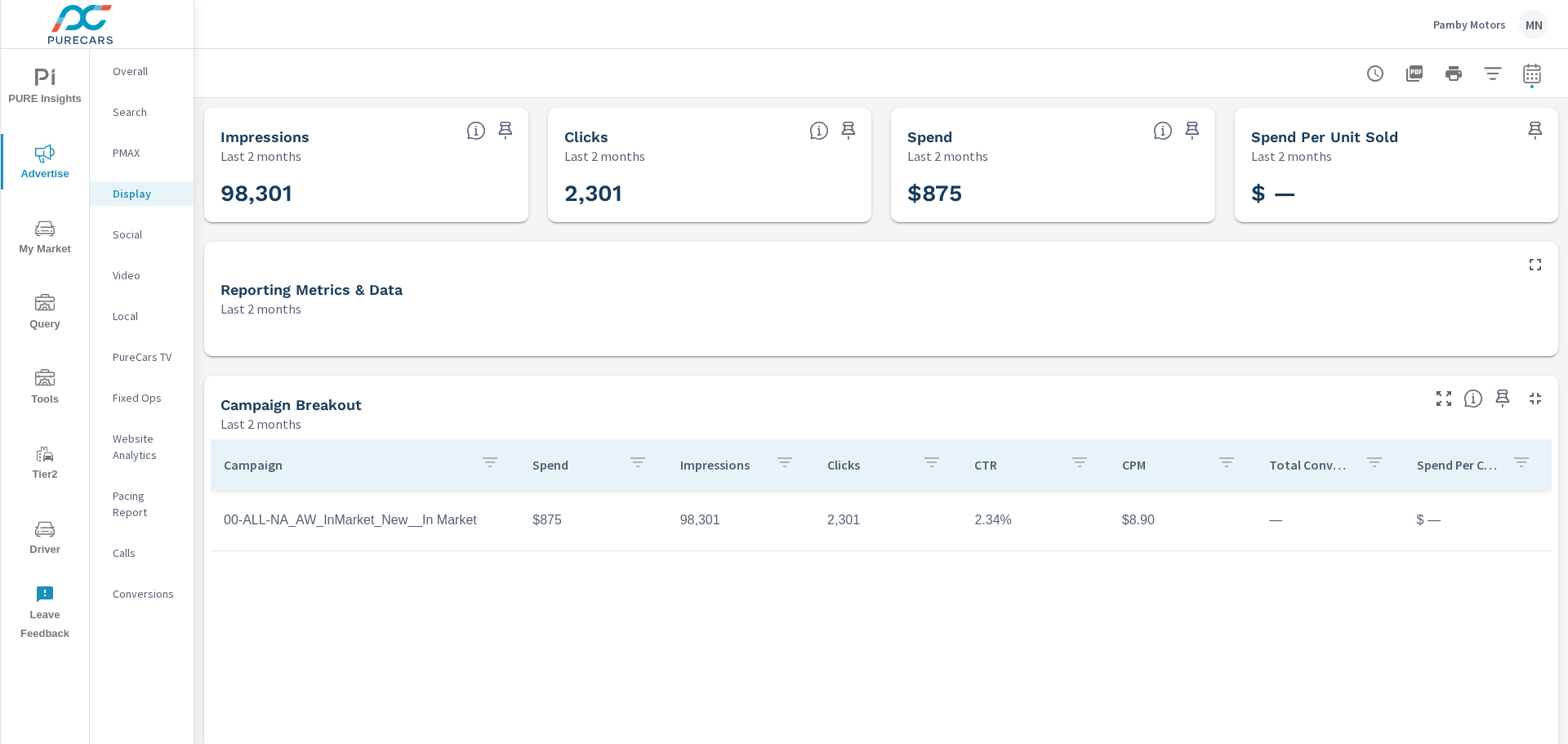
click at [142, 154] on p "PMAX" at bounding box center [147, 152] width 68 height 16
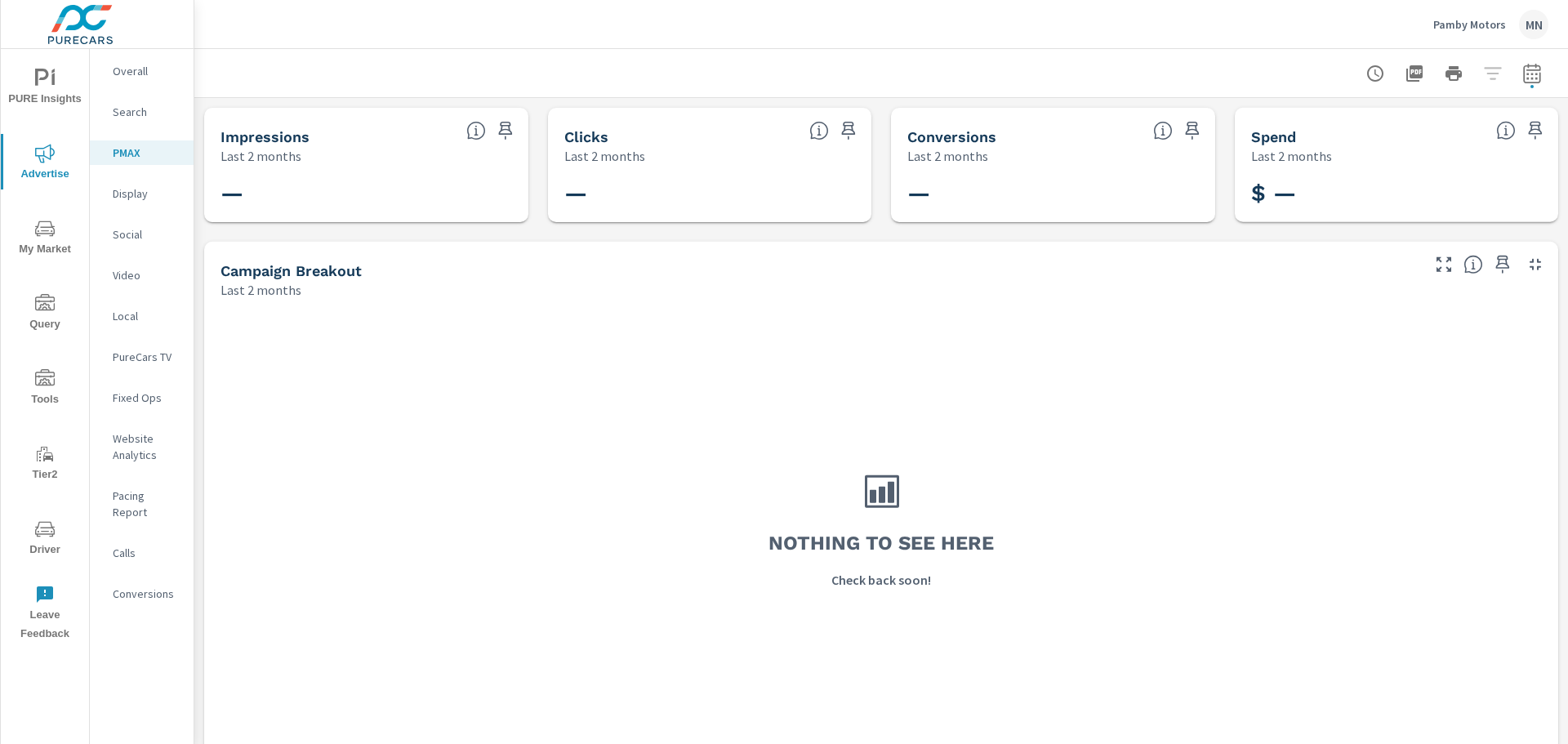
click at [139, 111] on p "Search" at bounding box center [147, 111] width 68 height 16
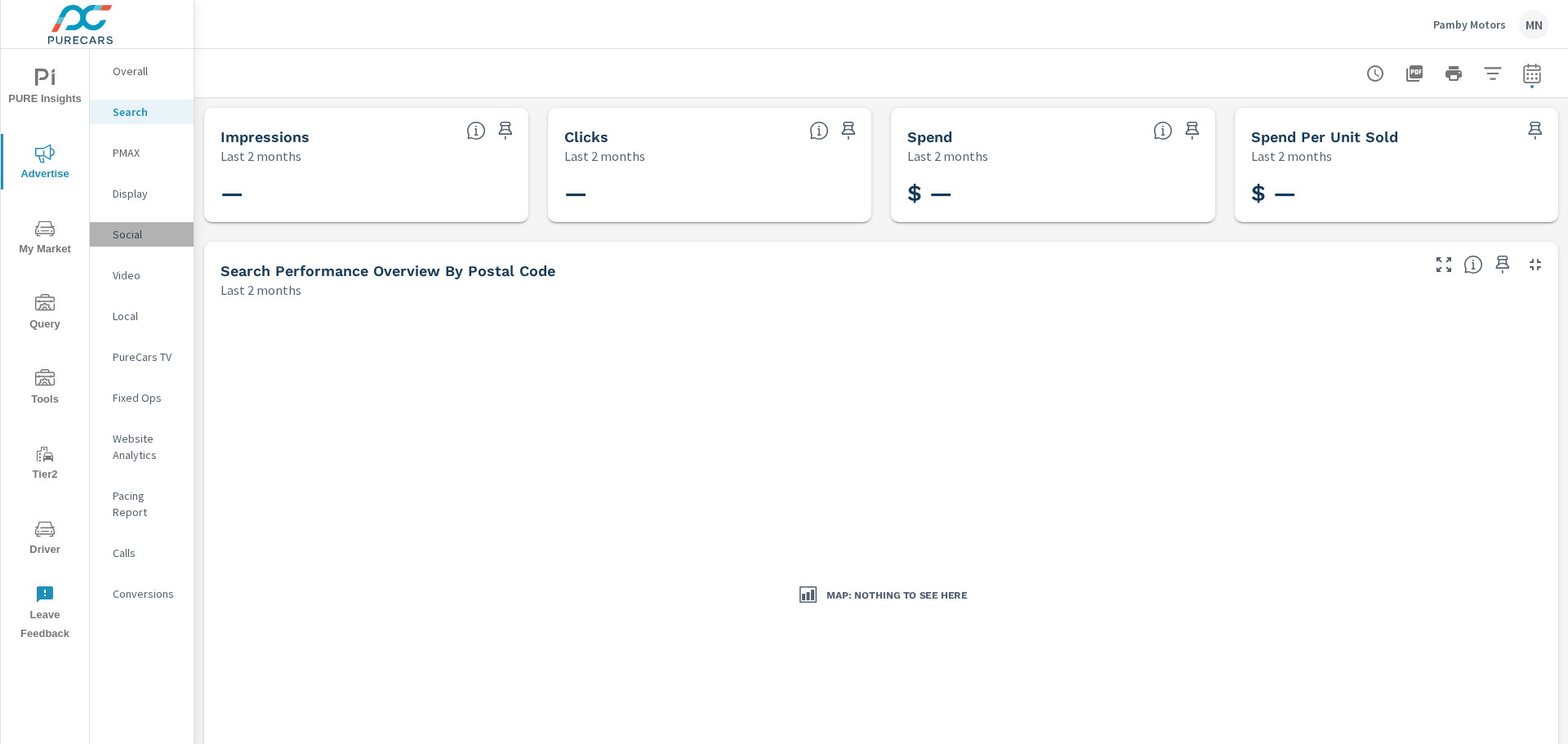
click at [137, 234] on p "Social" at bounding box center [147, 234] width 68 height 16
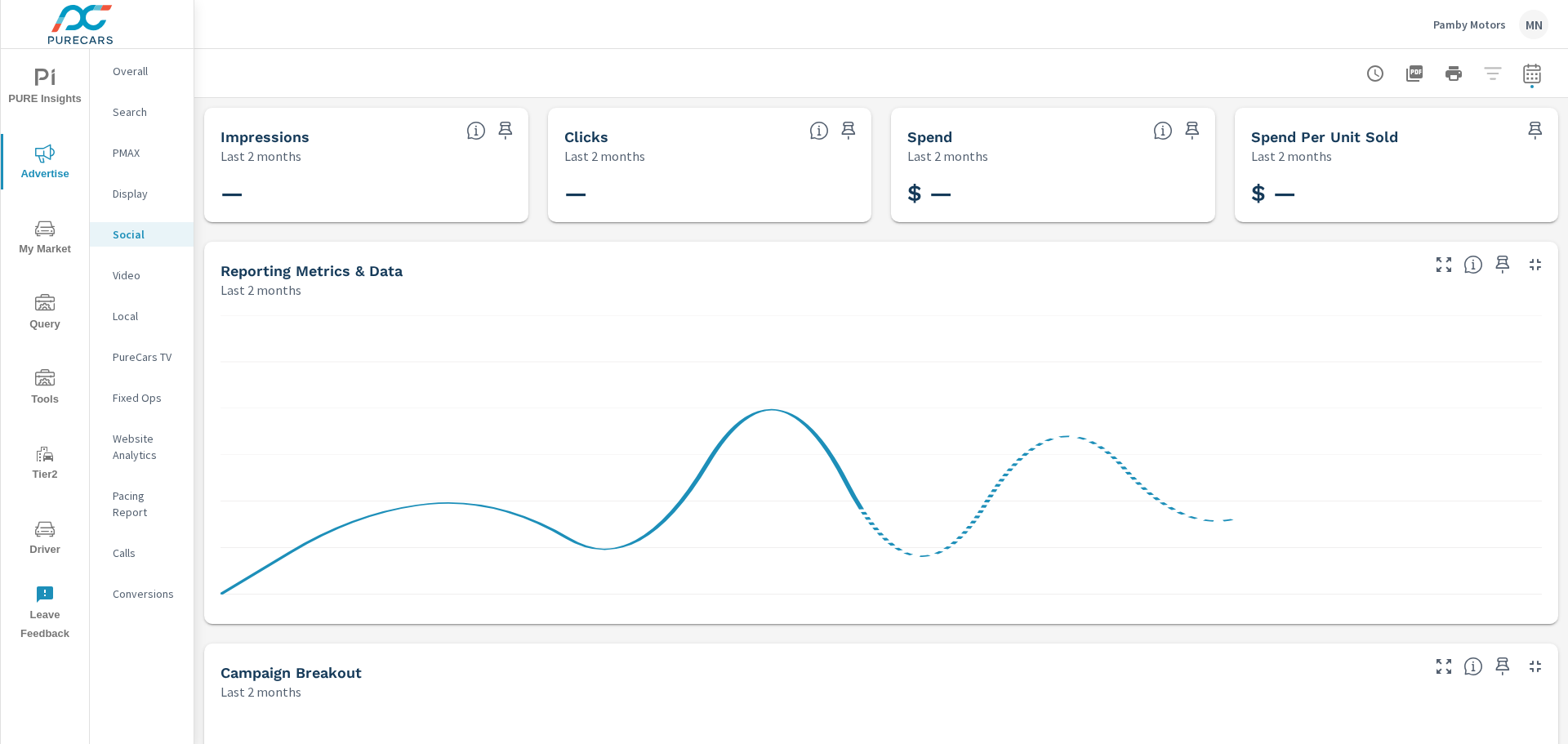
click at [135, 276] on p "Video" at bounding box center [147, 275] width 68 height 16
click at [126, 309] on p "Local" at bounding box center [147, 315] width 68 height 16
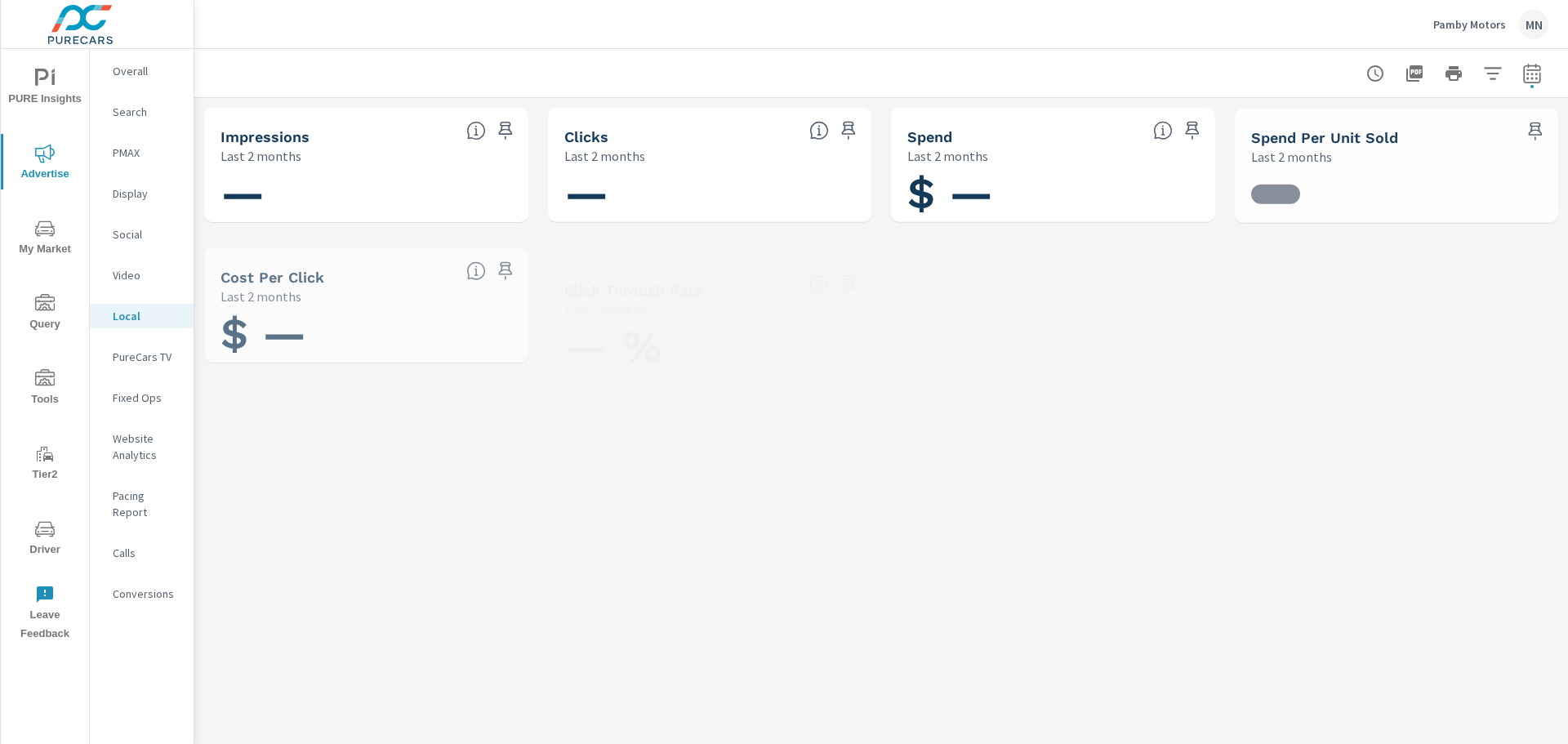
click at [122, 364] on p "PureCars TV" at bounding box center [147, 356] width 68 height 16
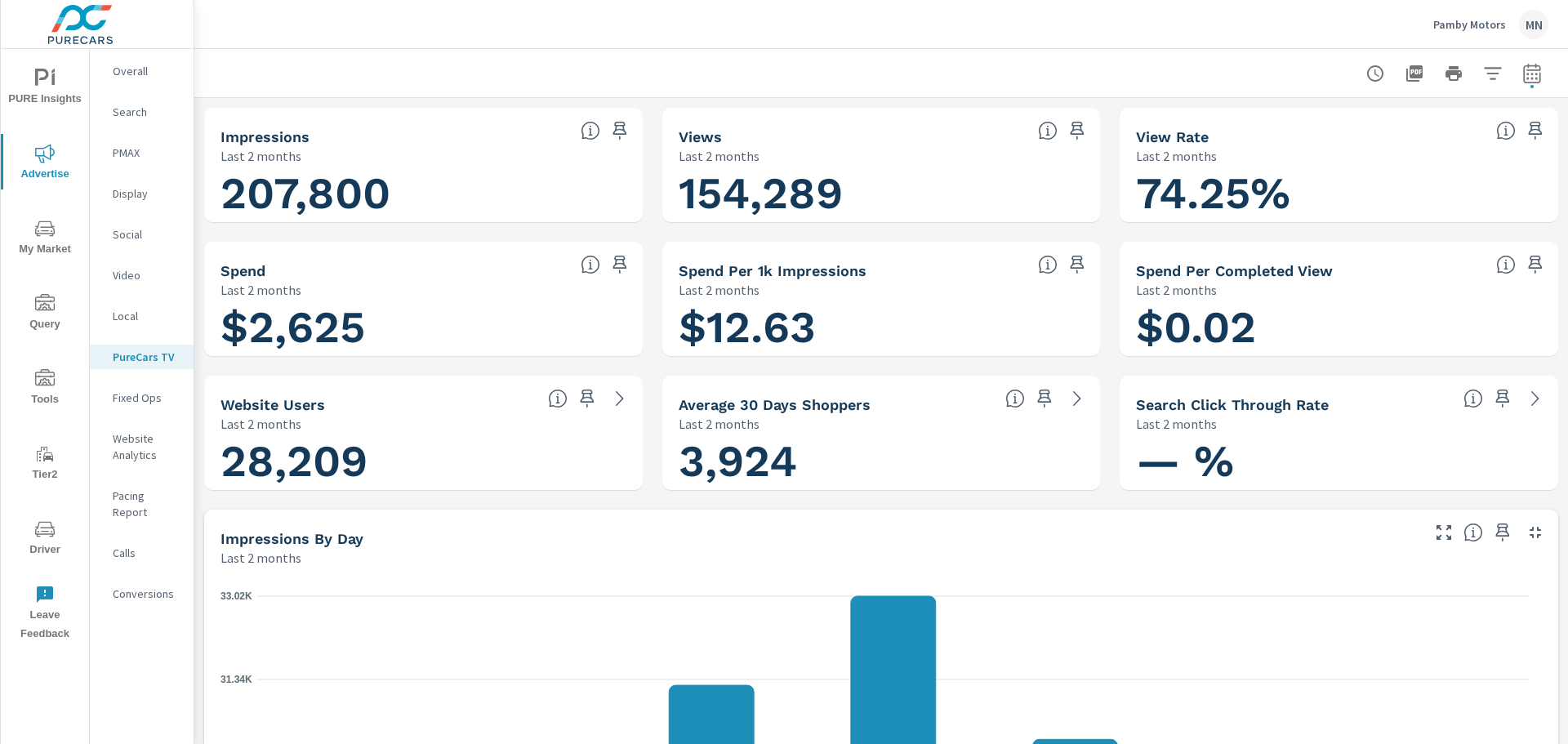
click at [1530, 529] on icon "button" at bounding box center [1535, 532] width 11 height 11
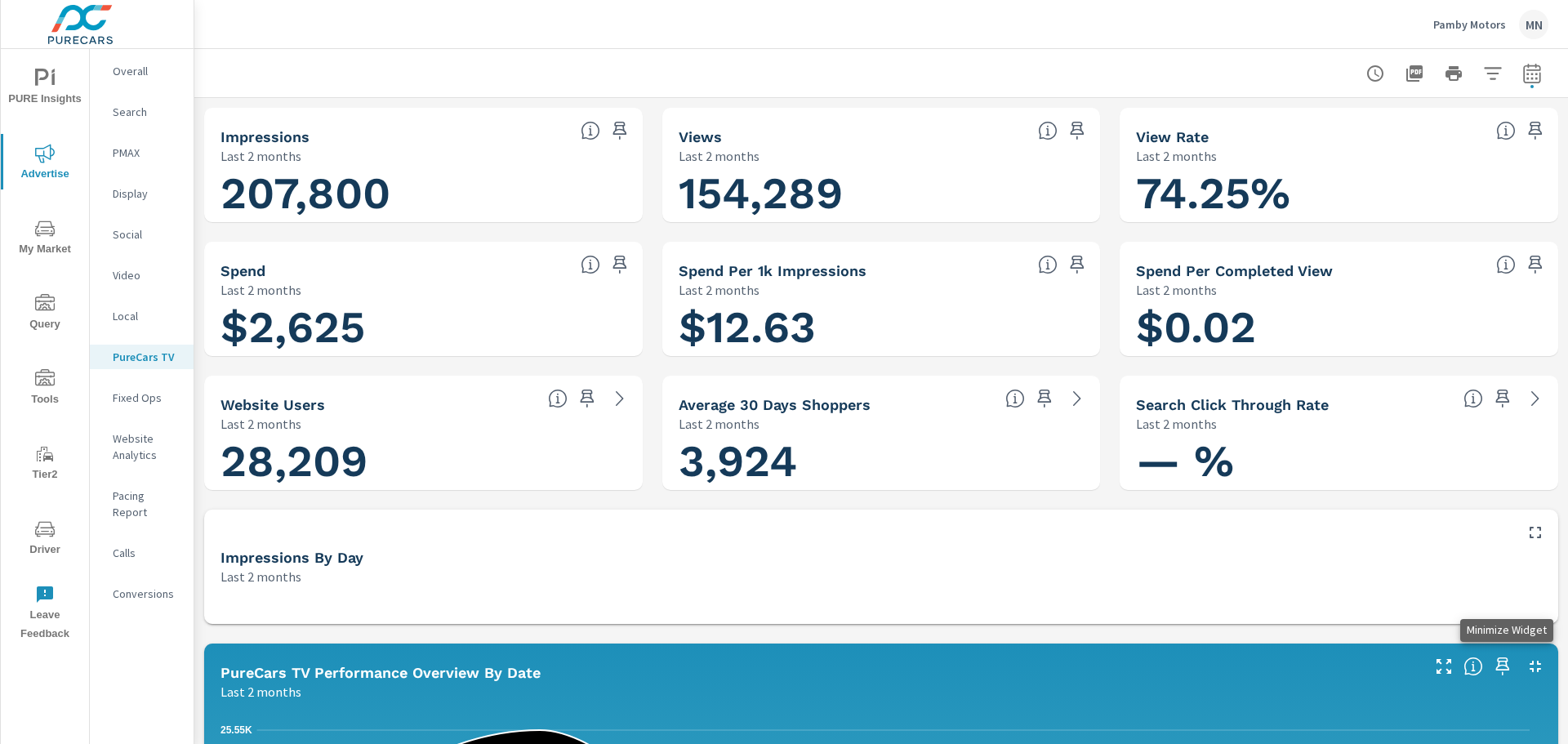
click at [1526, 666] on icon "button" at bounding box center [1535, 667] width 20 height 20
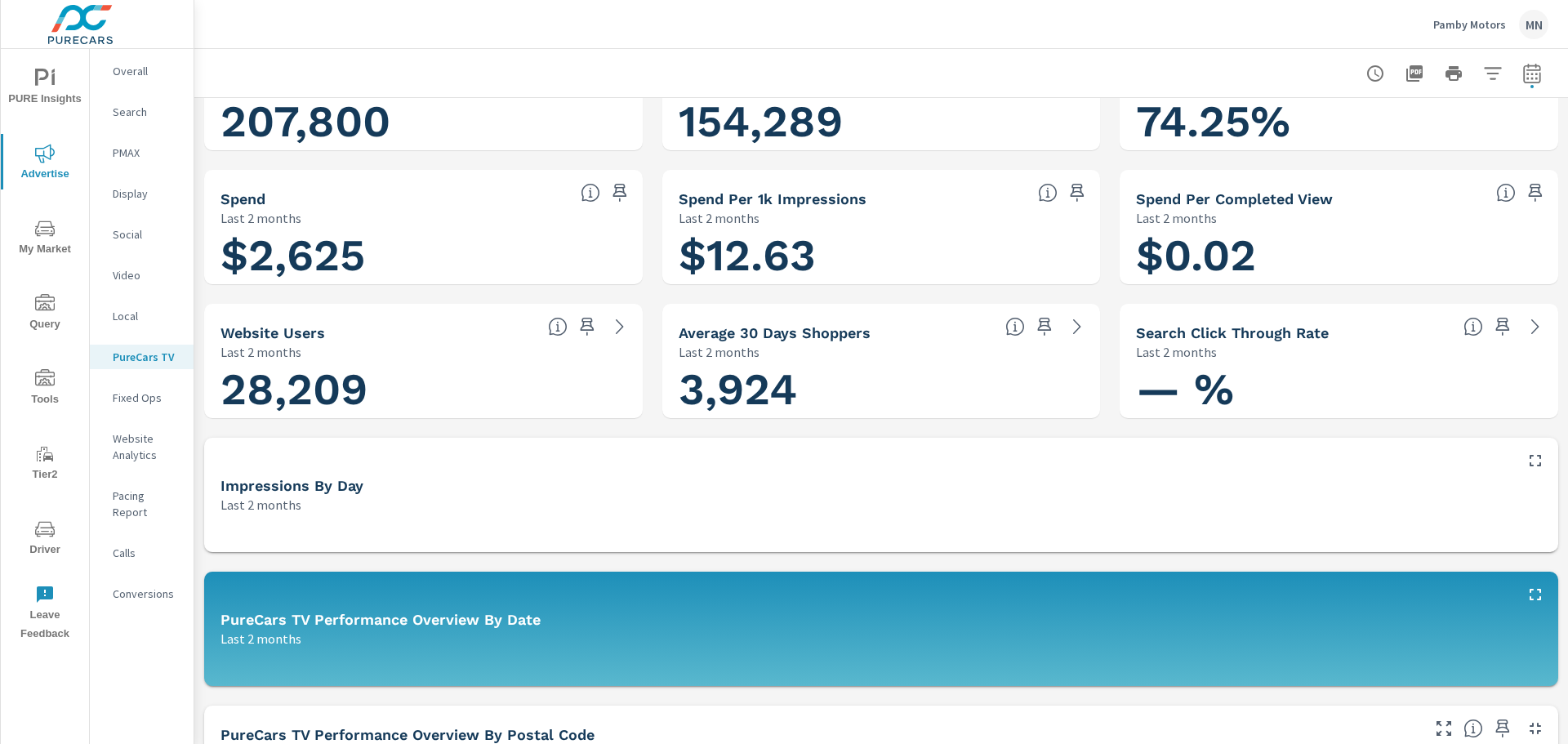
scroll to position [245, 0]
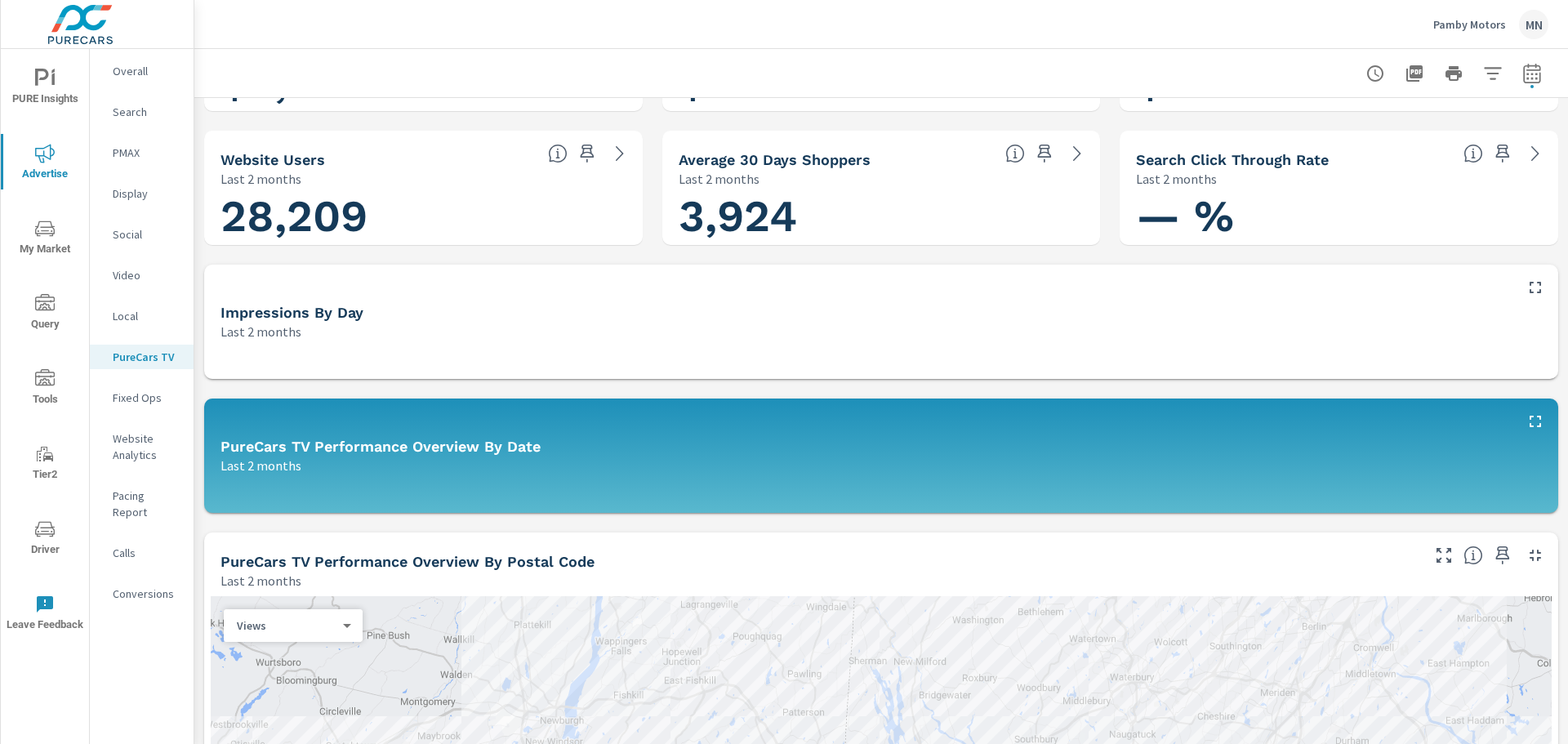
click at [1528, 555] on icon "button" at bounding box center [1535, 555] width 20 height 20
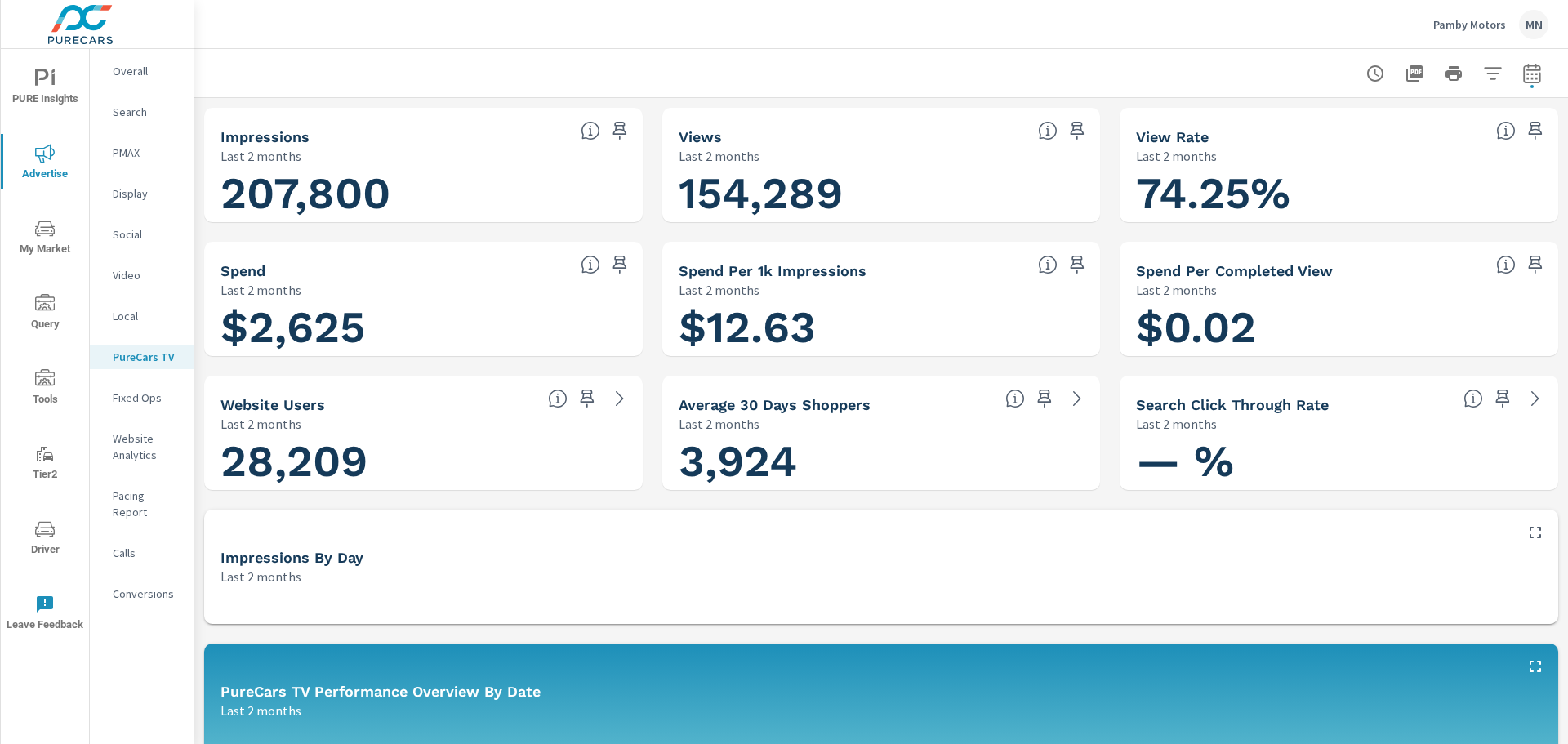
click at [1407, 72] on icon "button" at bounding box center [1414, 73] width 16 height 16
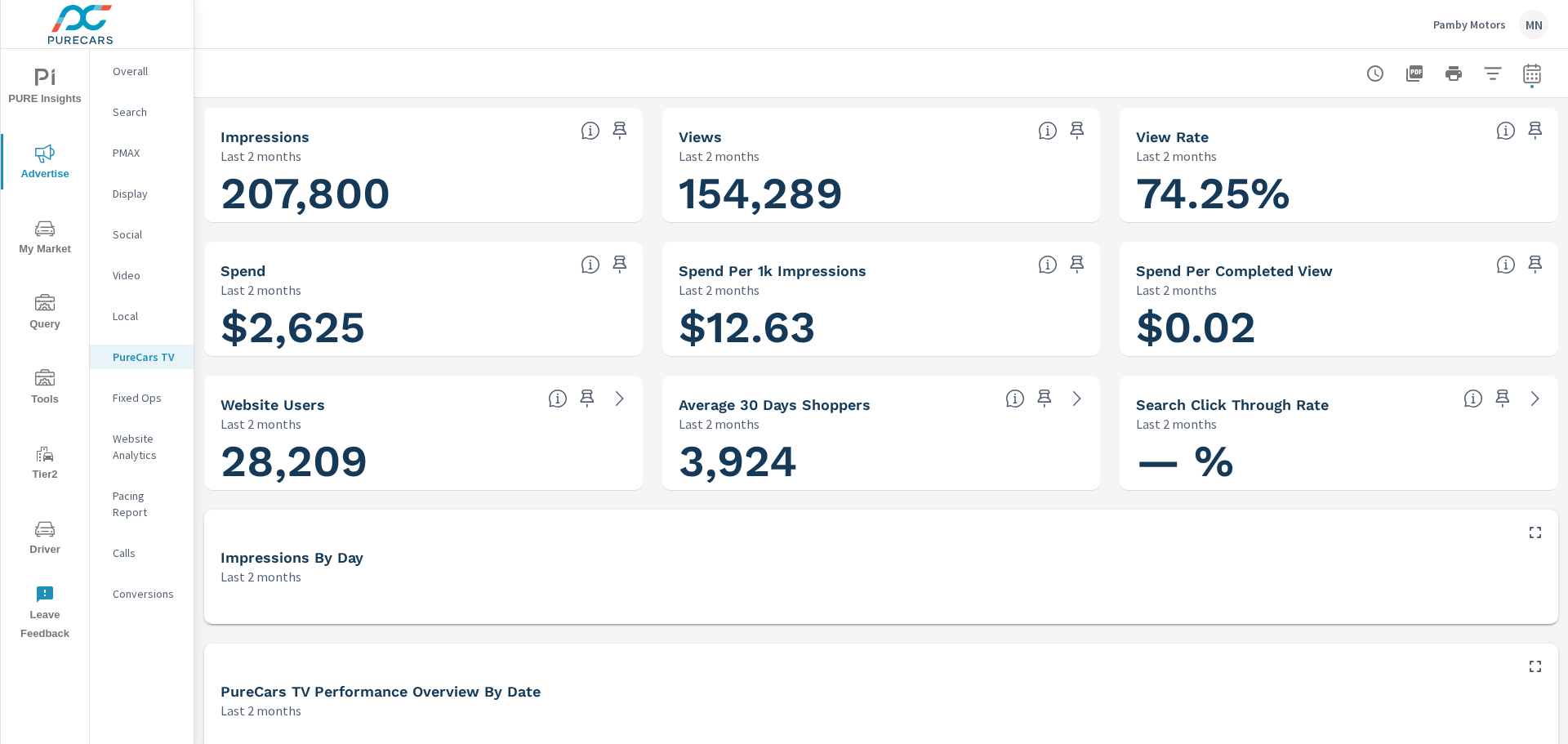
click at [1405, 77] on icon "button" at bounding box center [1414, 73] width 20 height 20
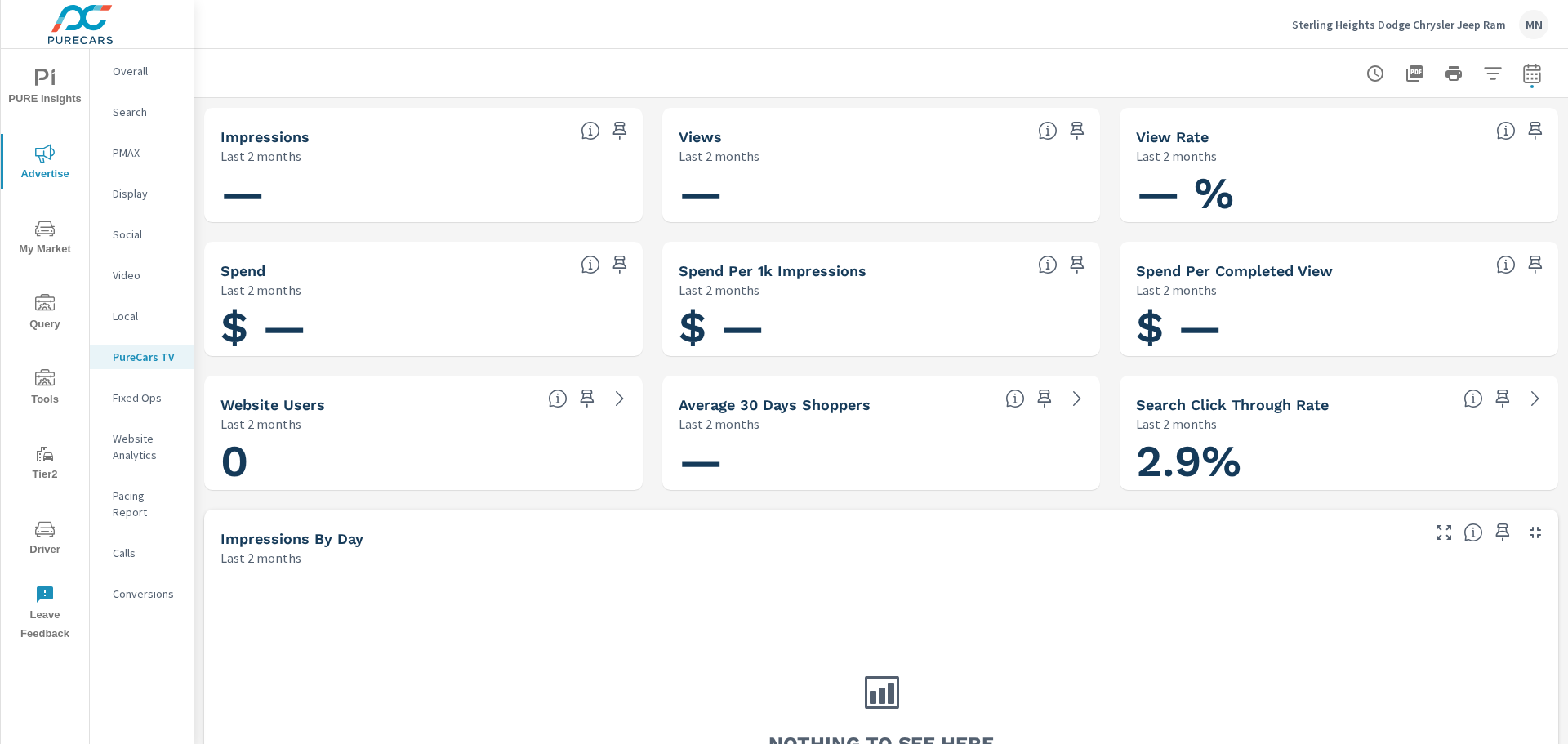
click at [135, 308] on p "Local" at bounding box center [147, 315] width 68 height 16
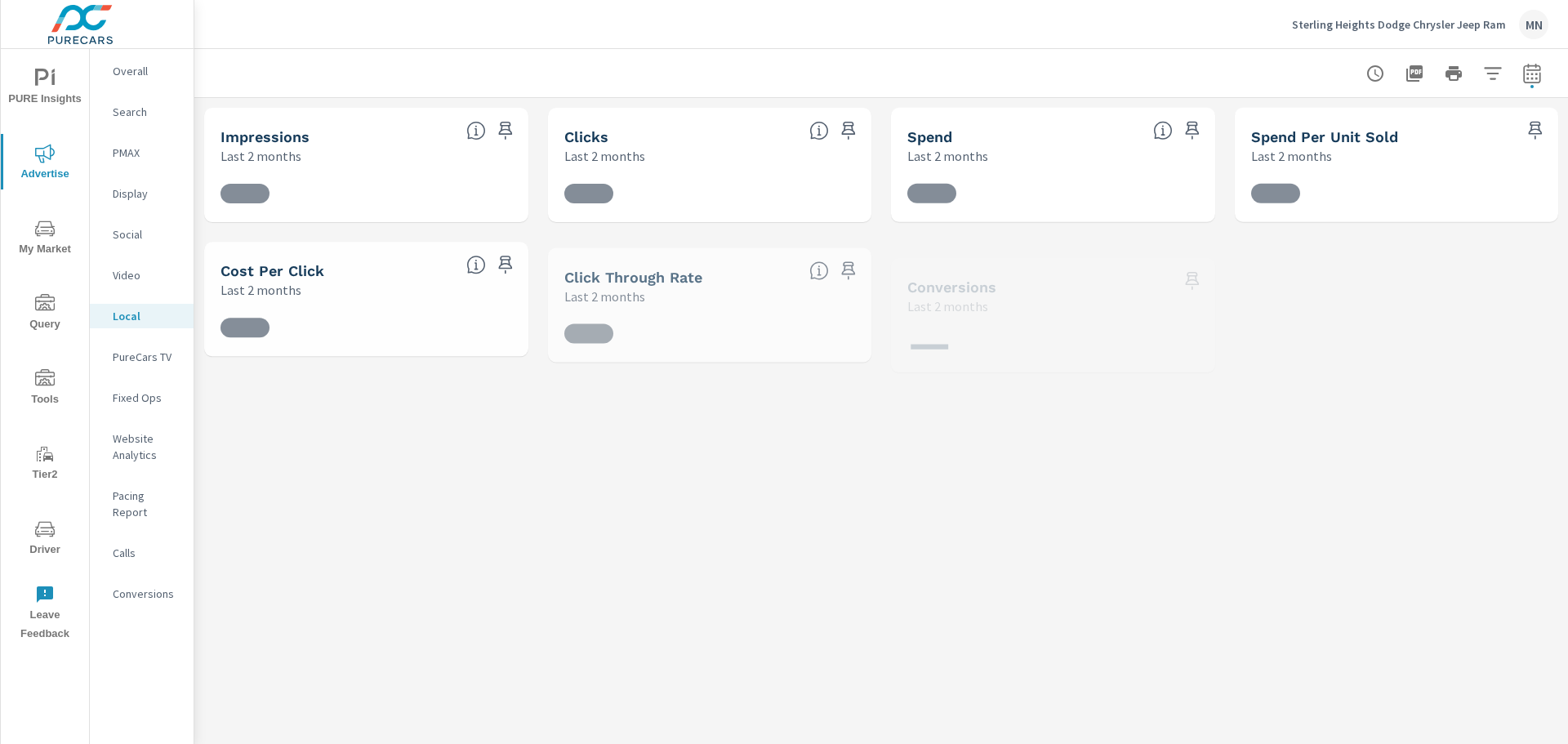
click at [137, 275] on p "Video" at bounding box center [147, 275] width 68 height 16
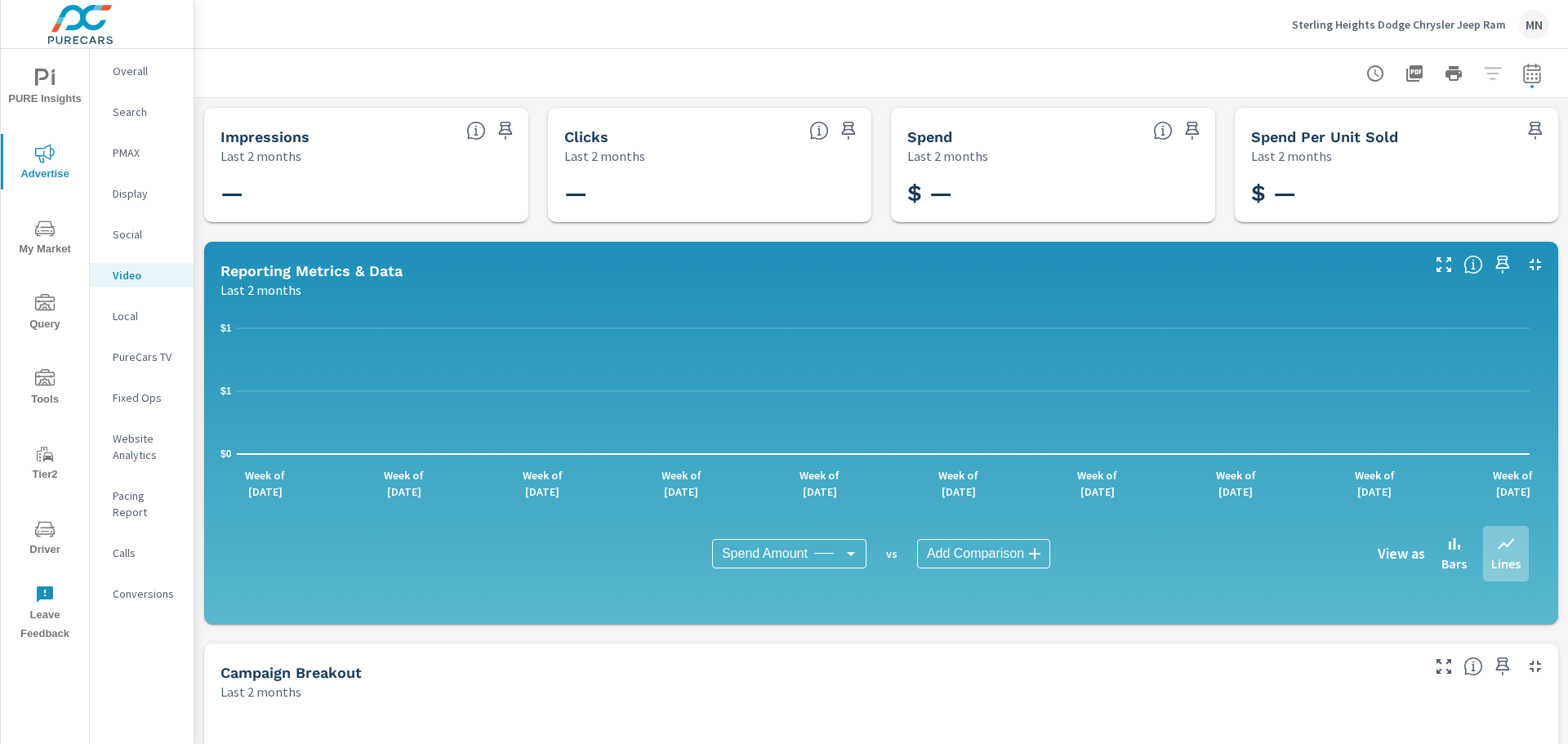
click at [138, 235] on p "Social" at bounding box center [147, 234] width 68 height 16
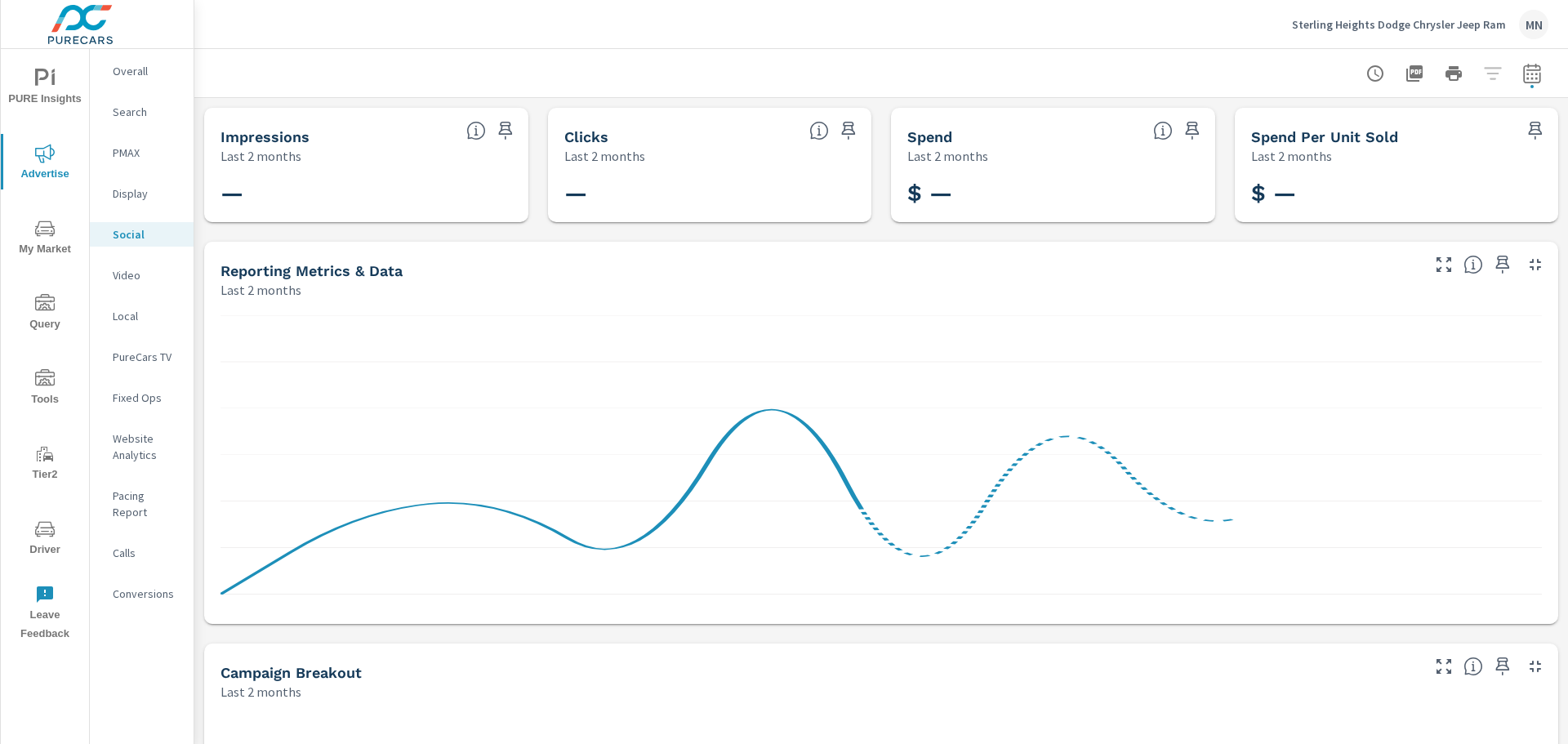
click at [146, 105] on p "Search" at bounding box center [147, 111] width 68 height 16
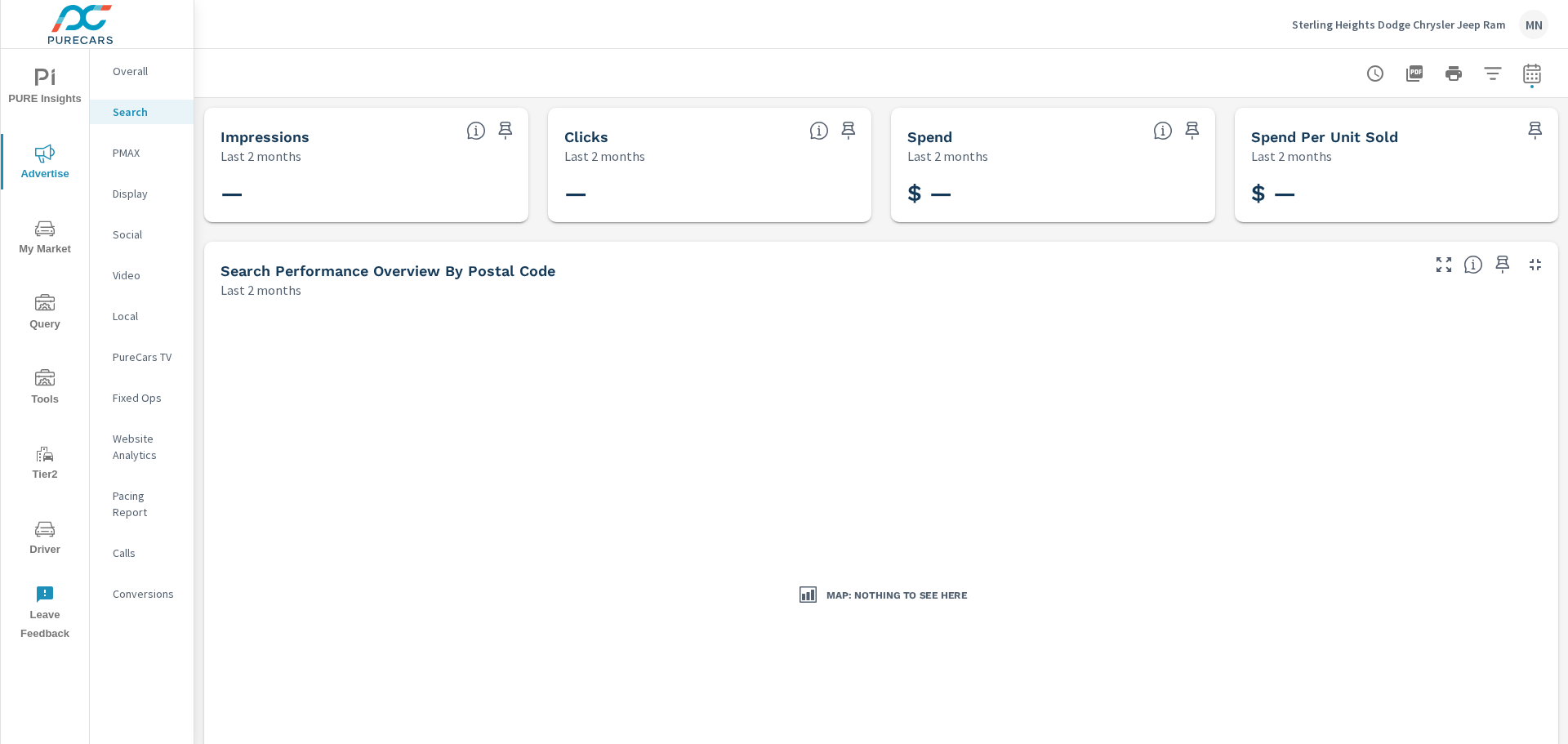
click at [138, 155] on p "PMAX" at bounding box center [147, 152] width 68 height 16
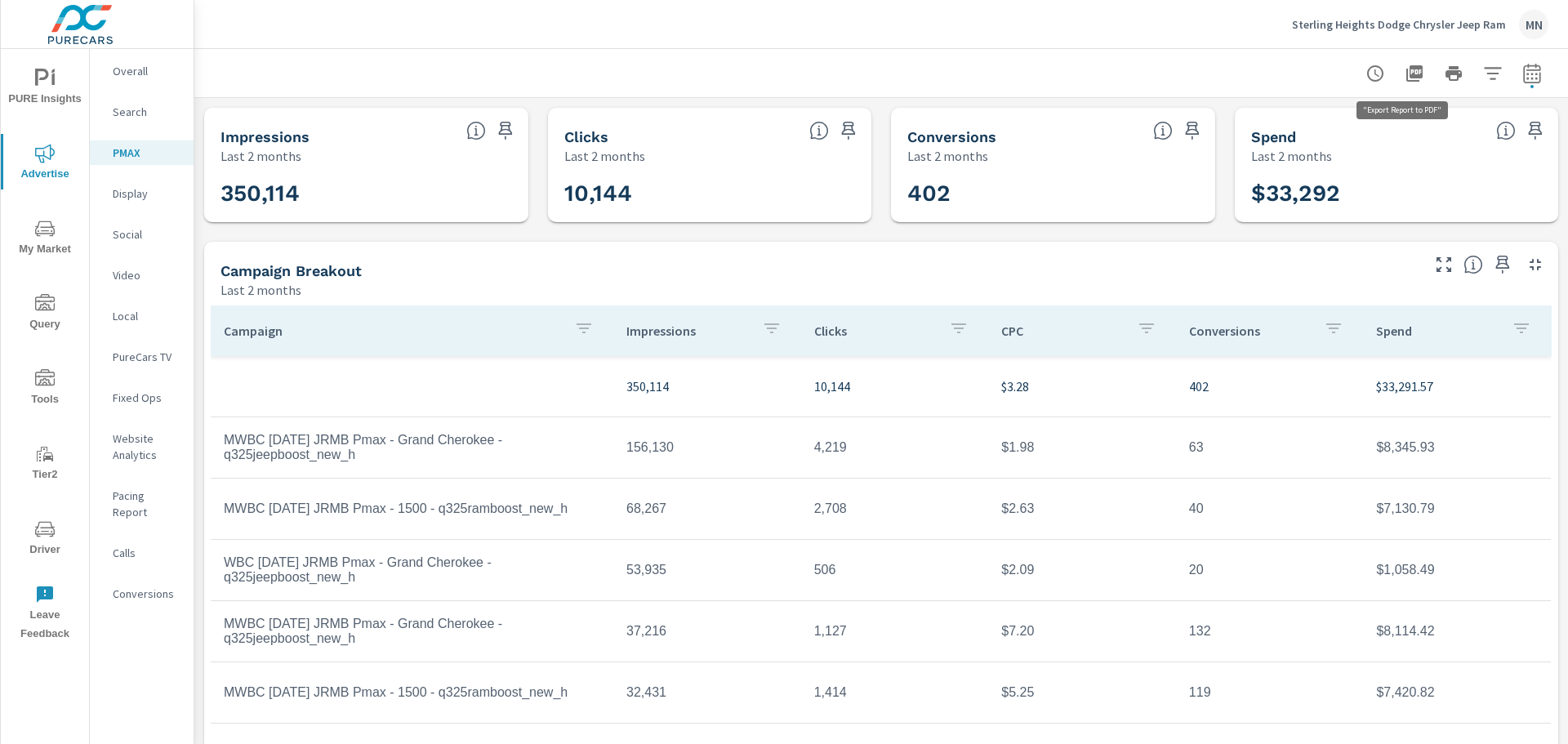
click at [1410, 72] on icon "button" at bounding box center [1414, 73] width 16 height 16
click at [140, 193] on p "Display" at bounding box center [147, 193] width 68 height 16
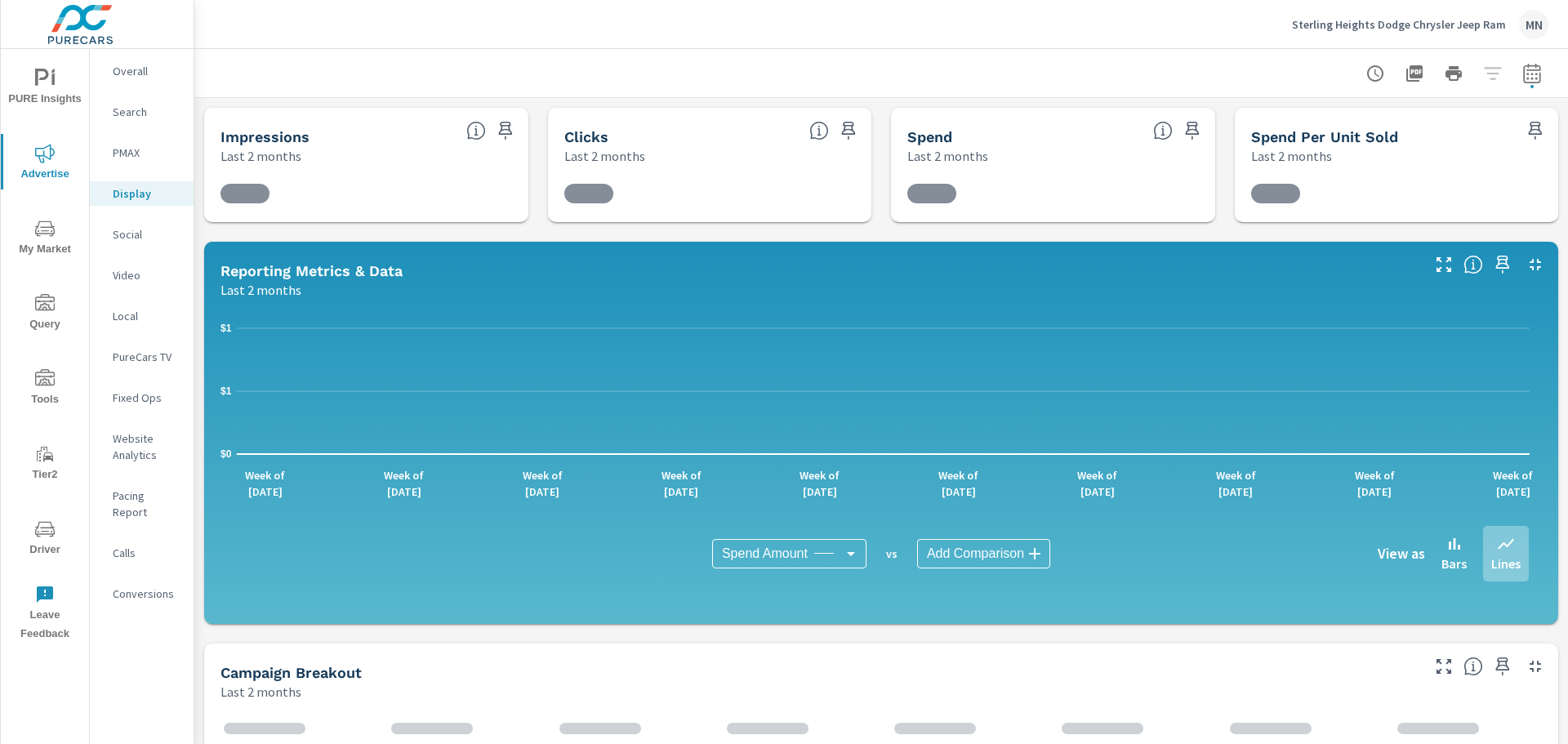
click at [114, 234] on p "Social" at bounding box center [147, 234] width 68 height 16
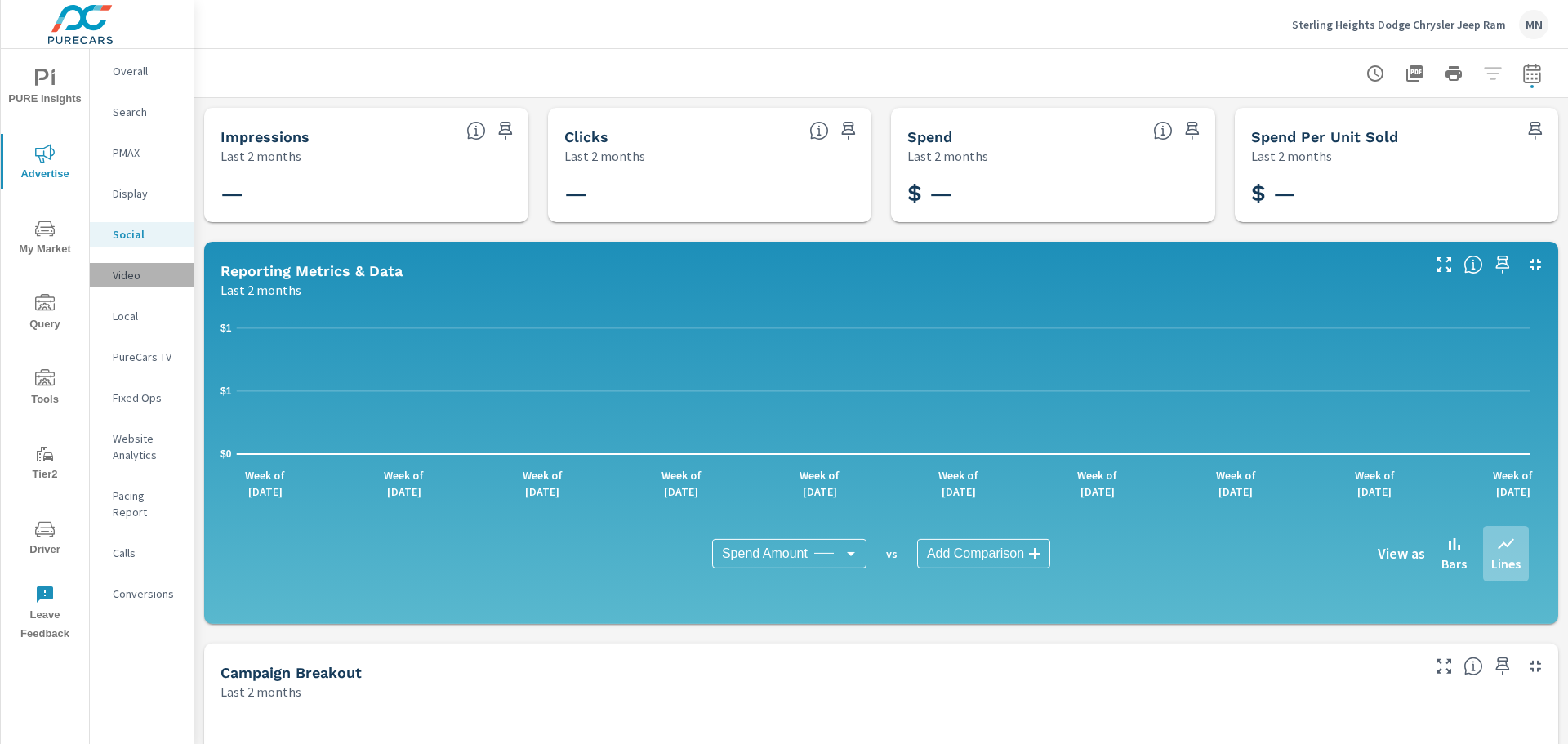
click at [129, 279] on p "Video" at bounding box center [147, 275] width 68 height 16
click at [127, 319] on p "Local" at bounding box center [147, 315] width 68 height 16
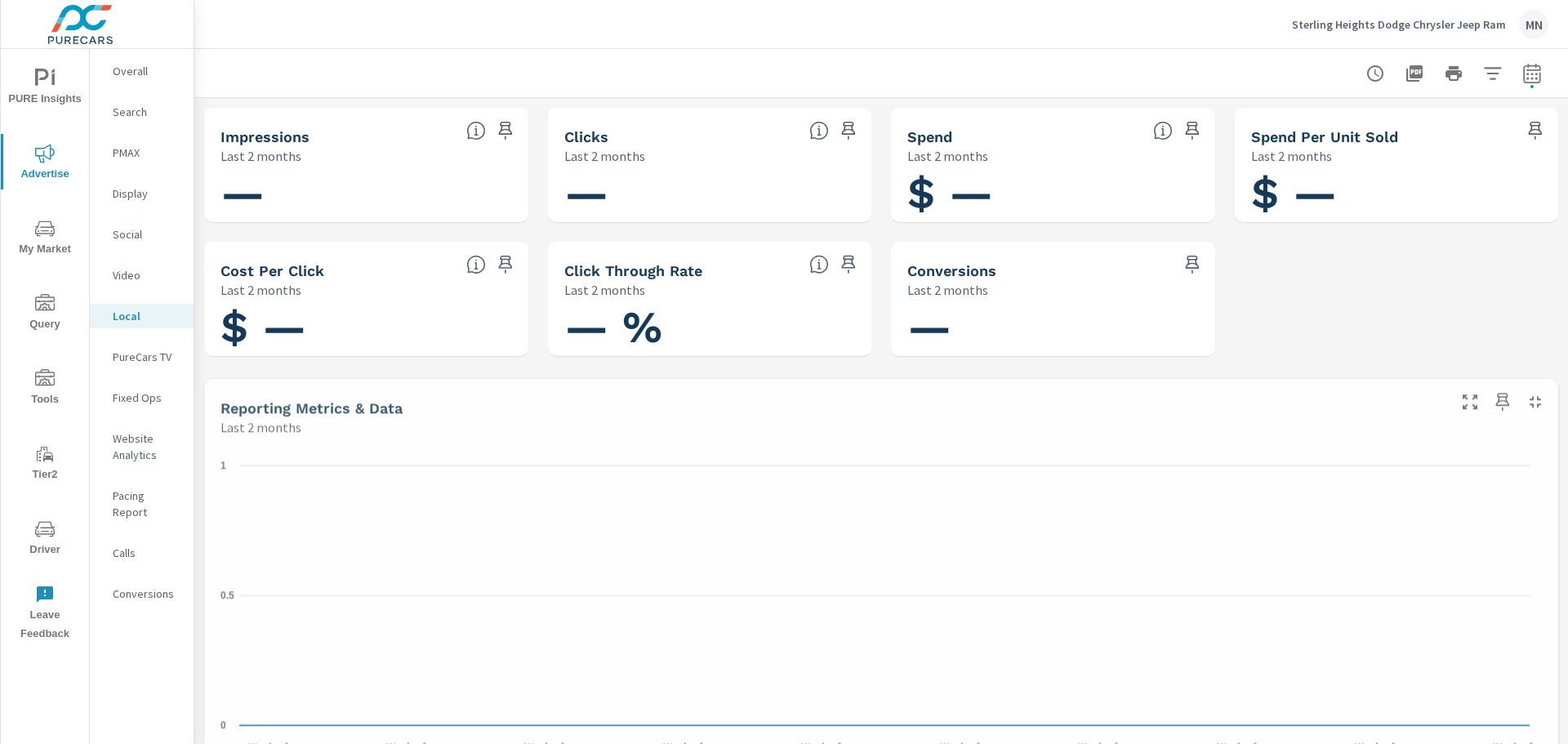
click at [133, 354] on p "PureCars TV" at bounding box center [147, 356] width 68 height 16
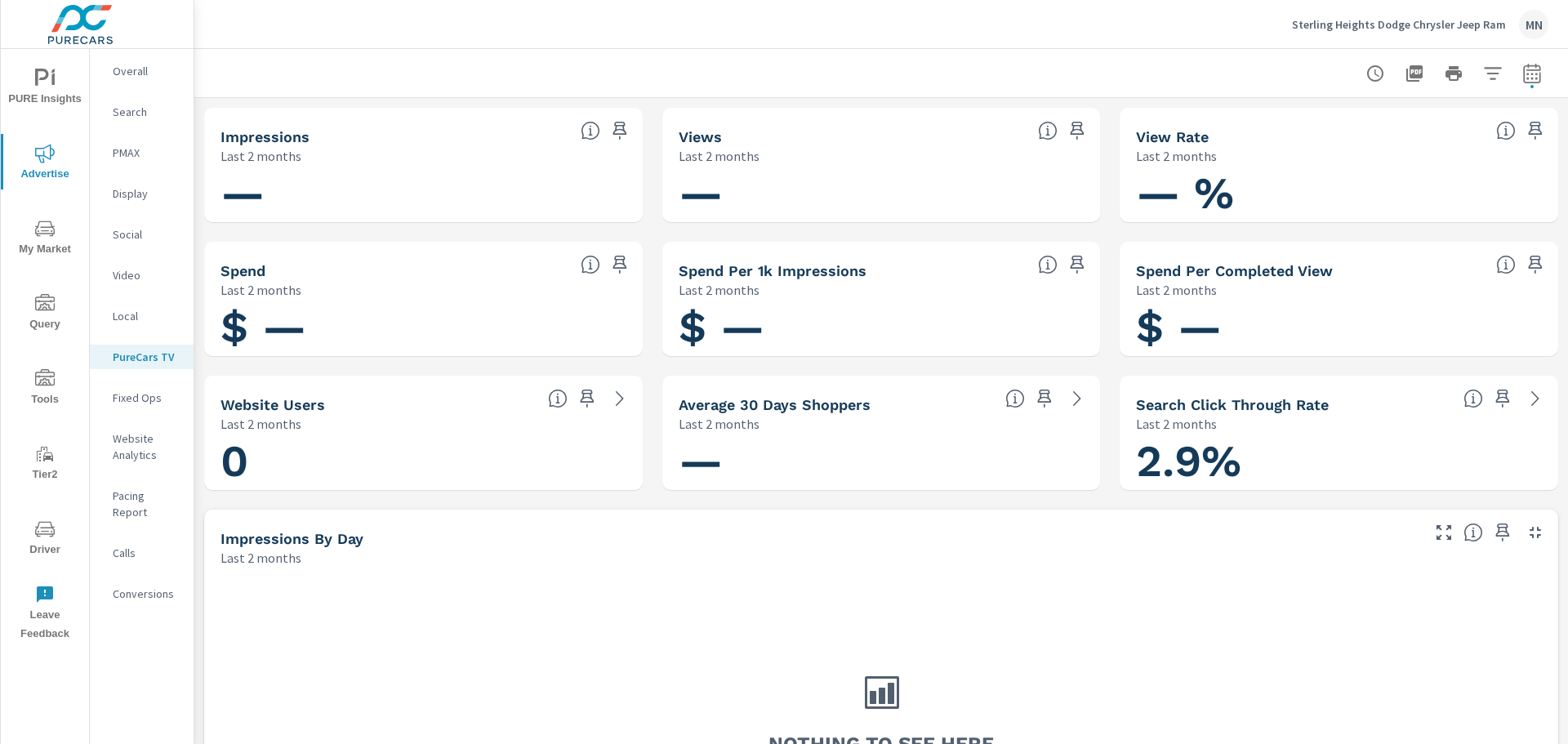
click at [138, 156] on p "PMAX" at bounding box center [147, 152] width 68 height 16
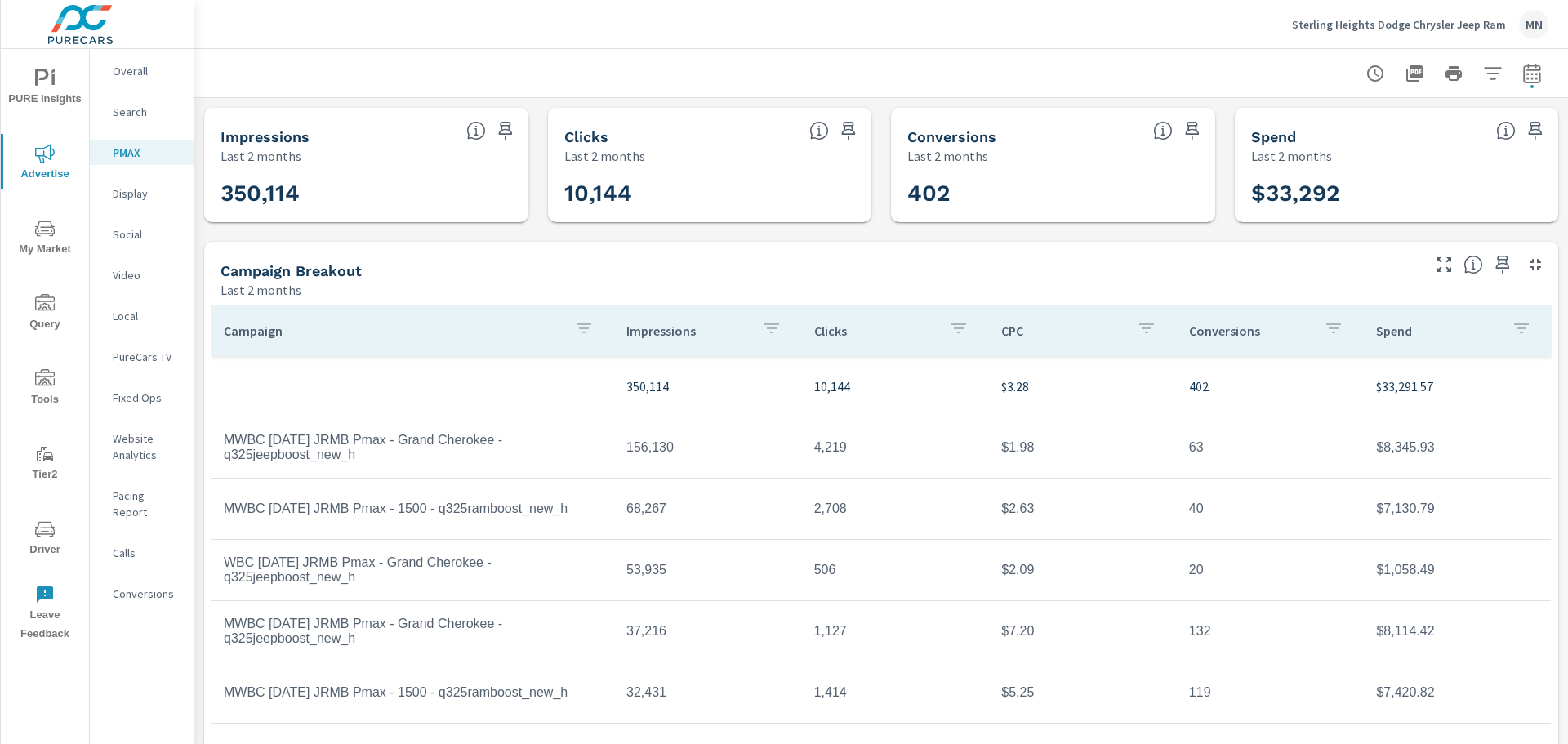
click at [1378, 25] on p "Sterling Heights Dodge Chrysler Jeep Ram" at bounding box center [1399, 24] width 214 height 14
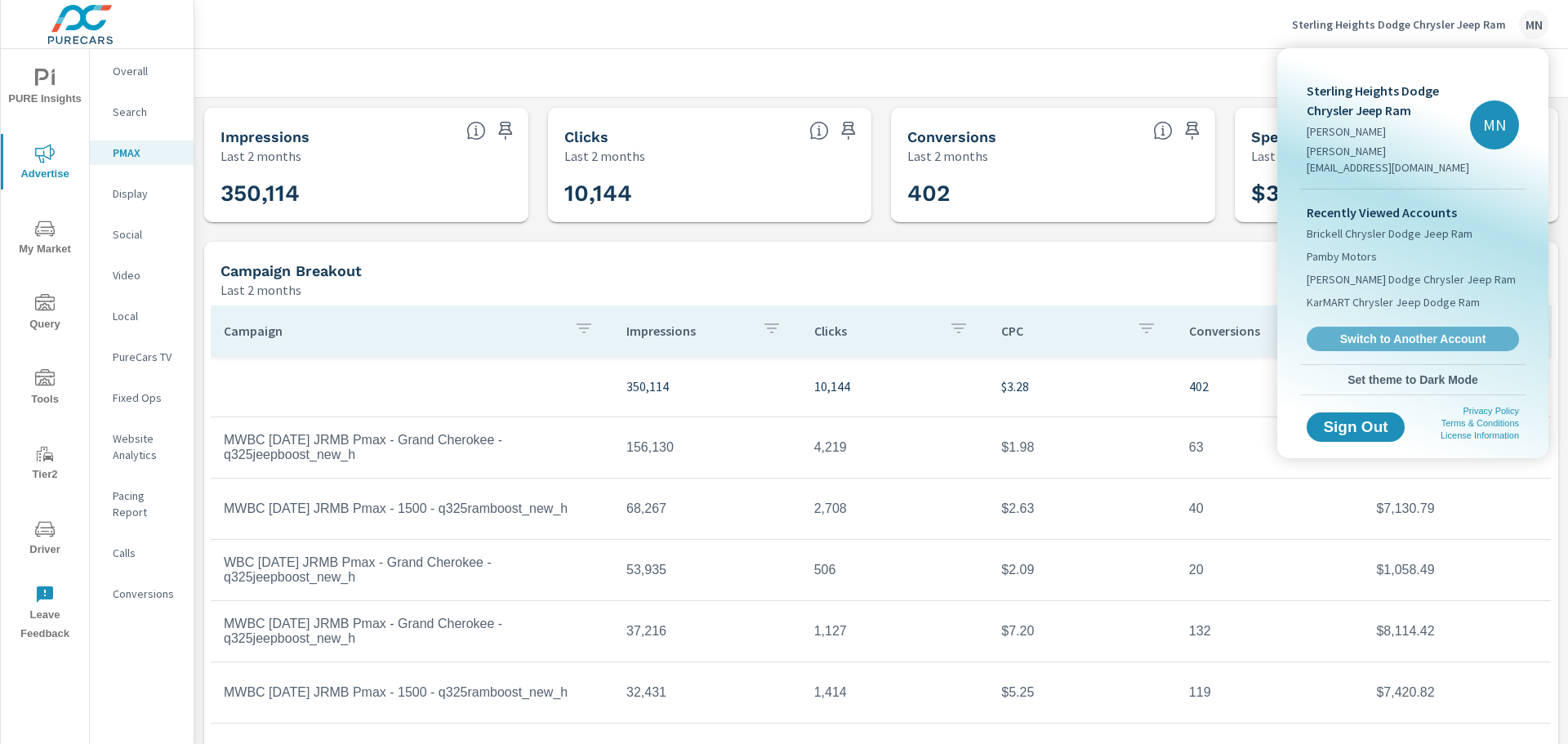
click at [1381, 332] on span "Switch to Another Account" at bounding box center [1412, 338] width 195 height 14
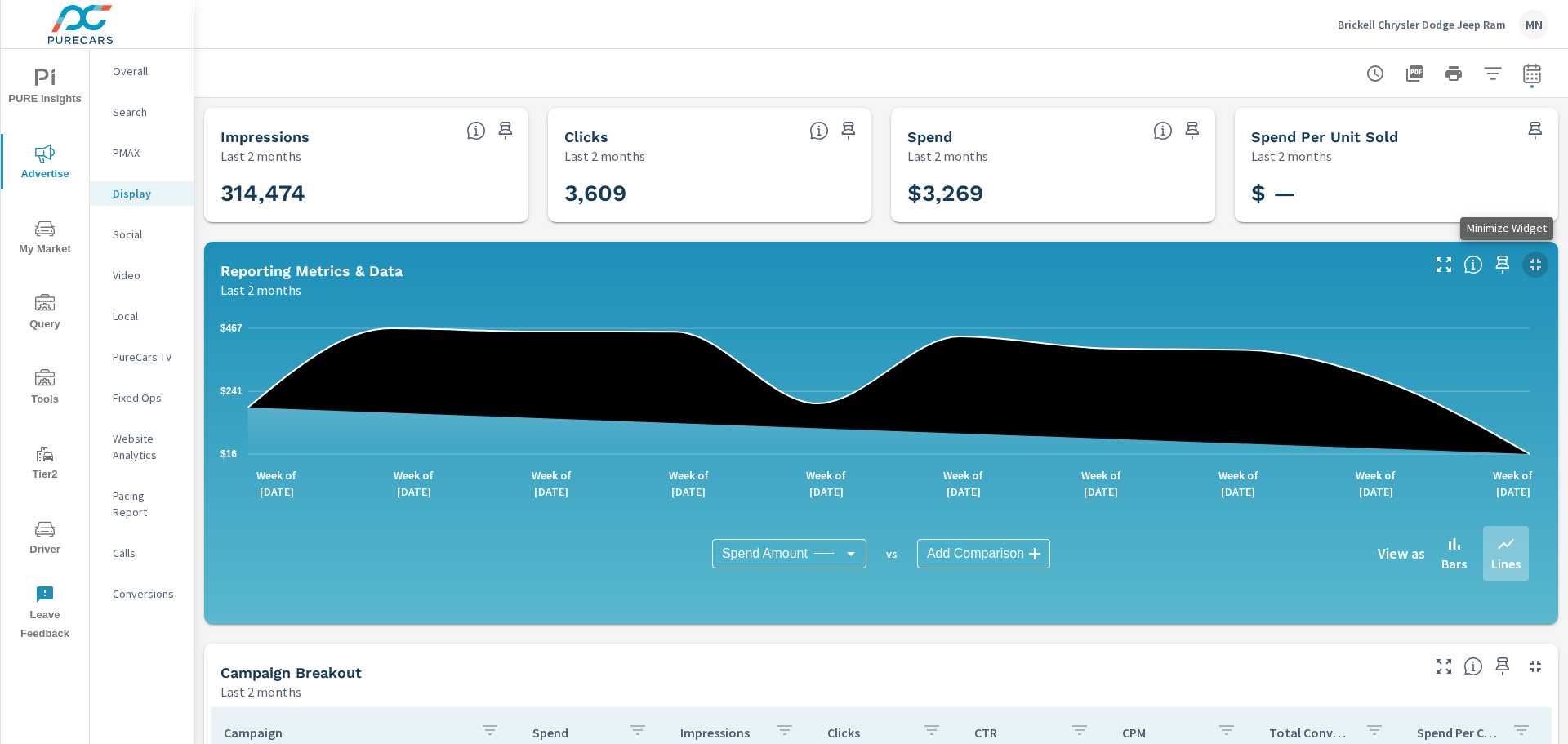
click at [1526, 264] on icon "button" at bounding box center [1535, 264] width 20 height 20
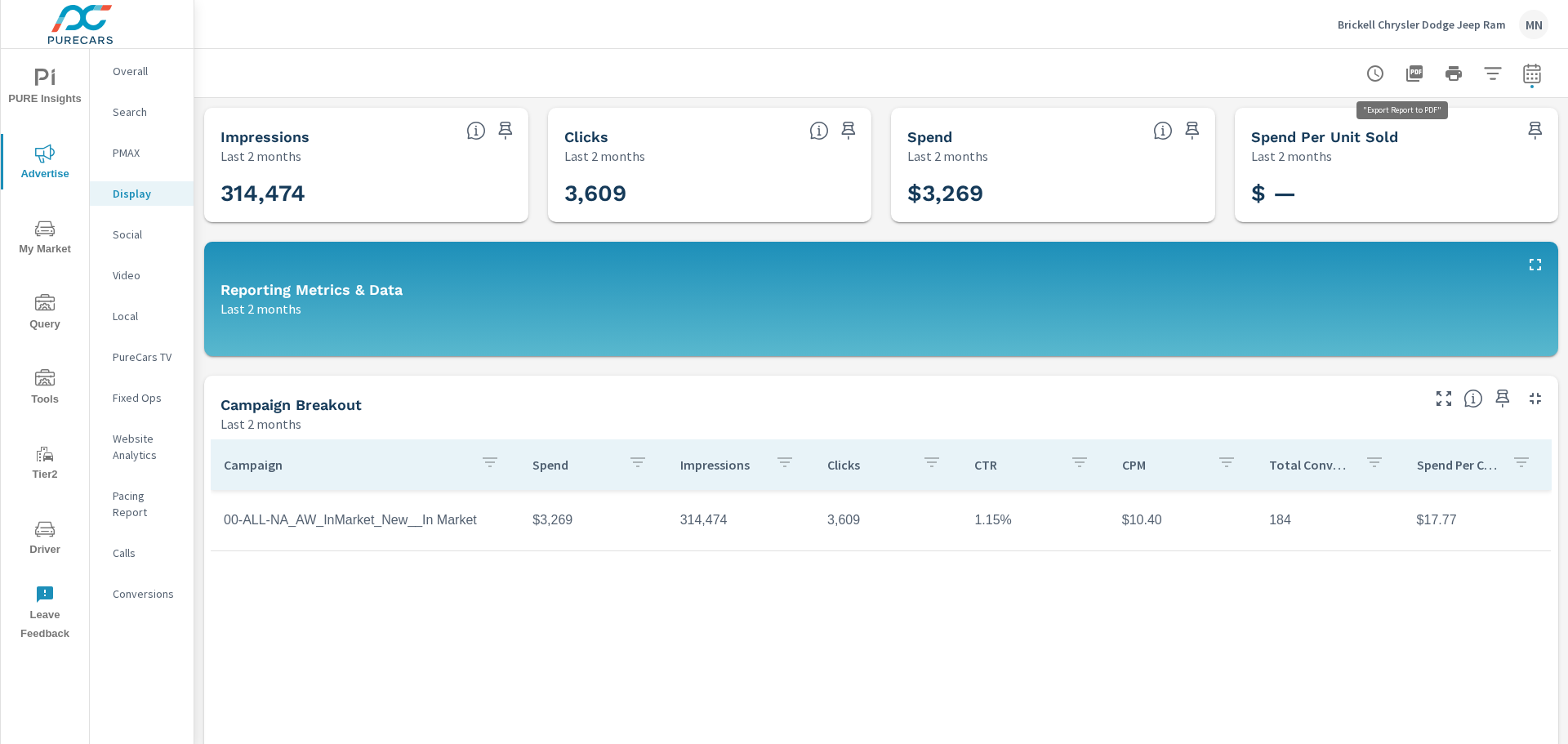
click at [1407, 71] on icon "button" at bounding box center [1414, 73] width 16 height 16
click at [141, 227] on p "Social" at bounding box center [147, 234] width 68 height 16
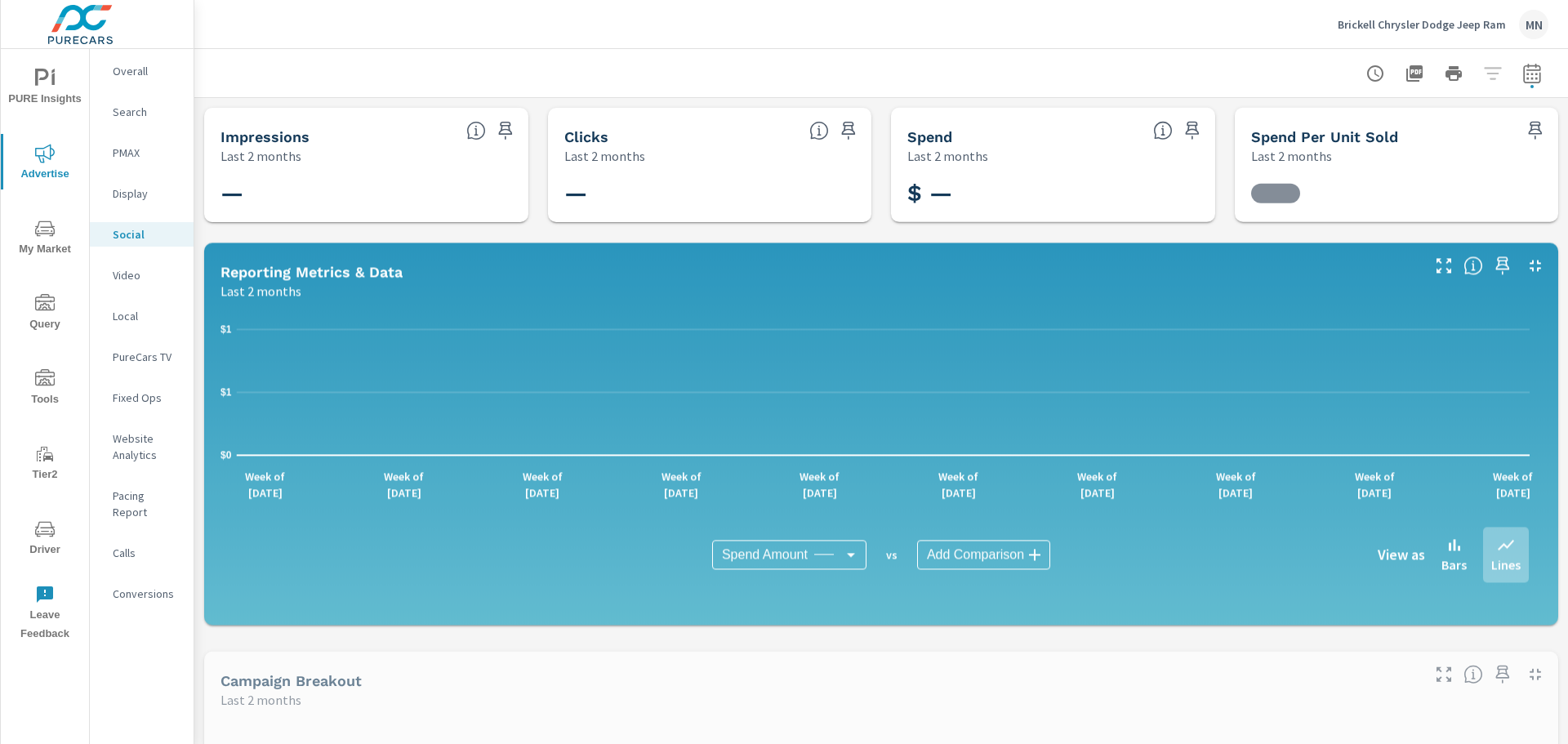
click at [137, 149] on p "PMAX" at bounding box center [147, 152] width 68 height 16
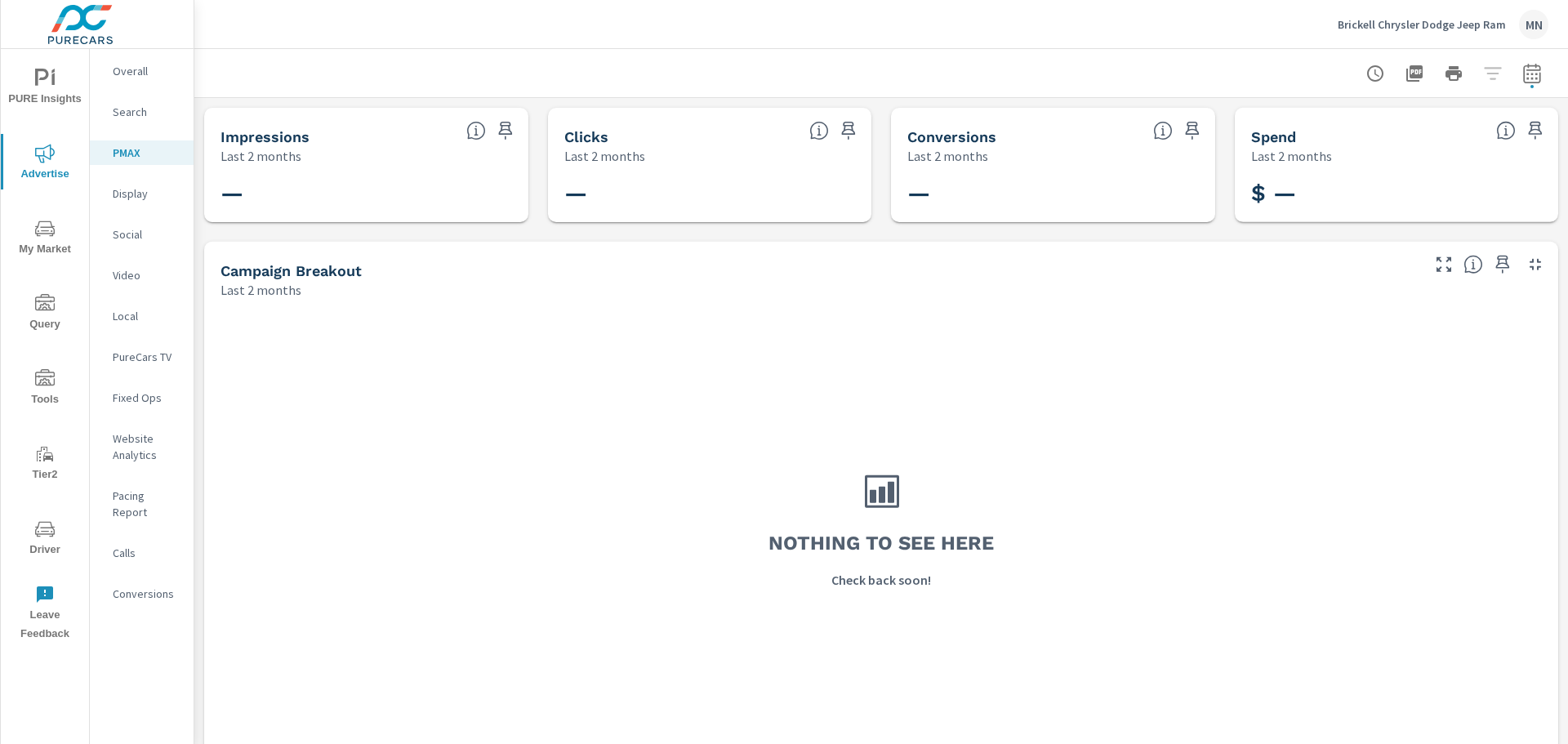
click at [128, 275] on p "Video" at bounding box center [147, 275] width 68 height 16
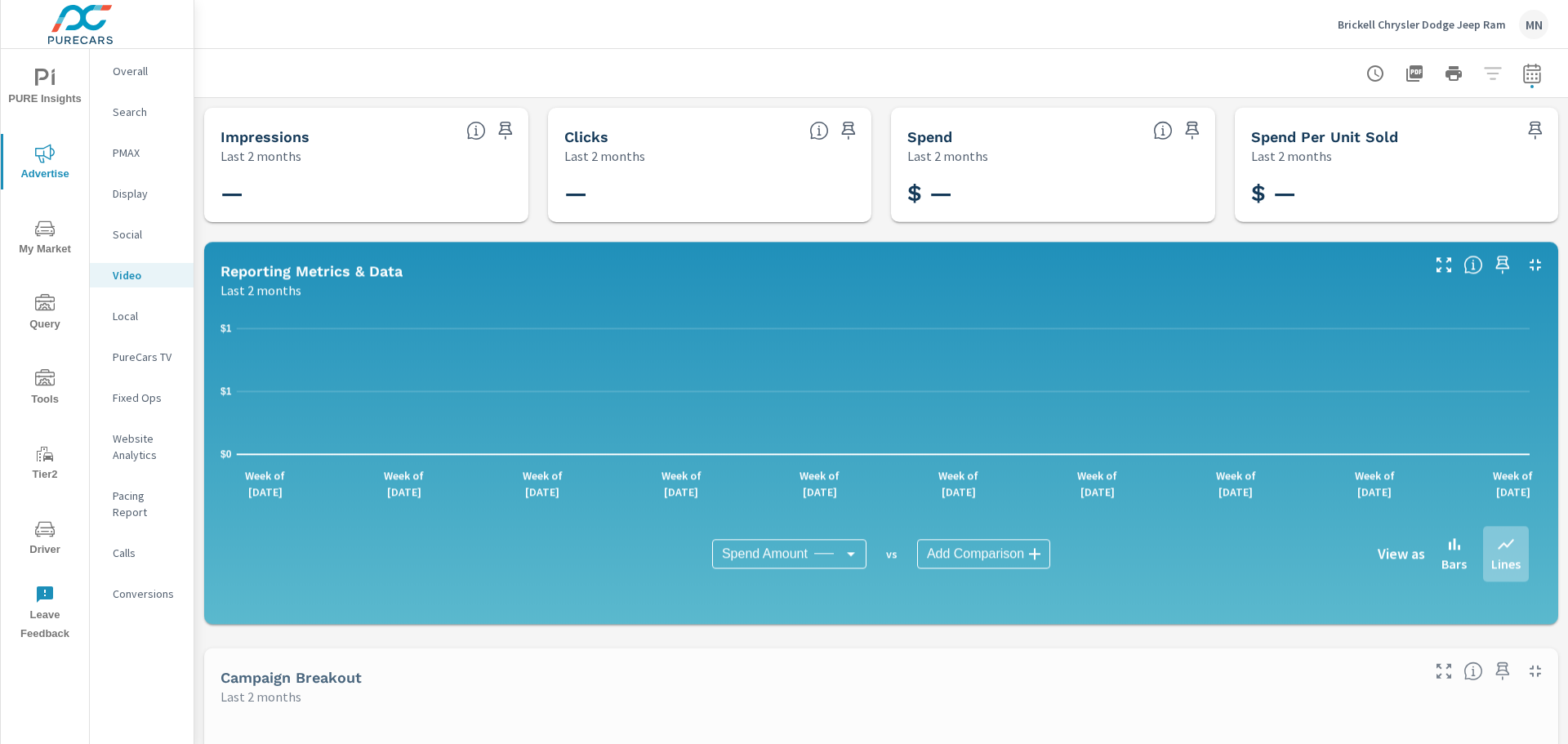
click at [138, 320] on p "Local" at bounding box center [147, 315] width 68 height 16
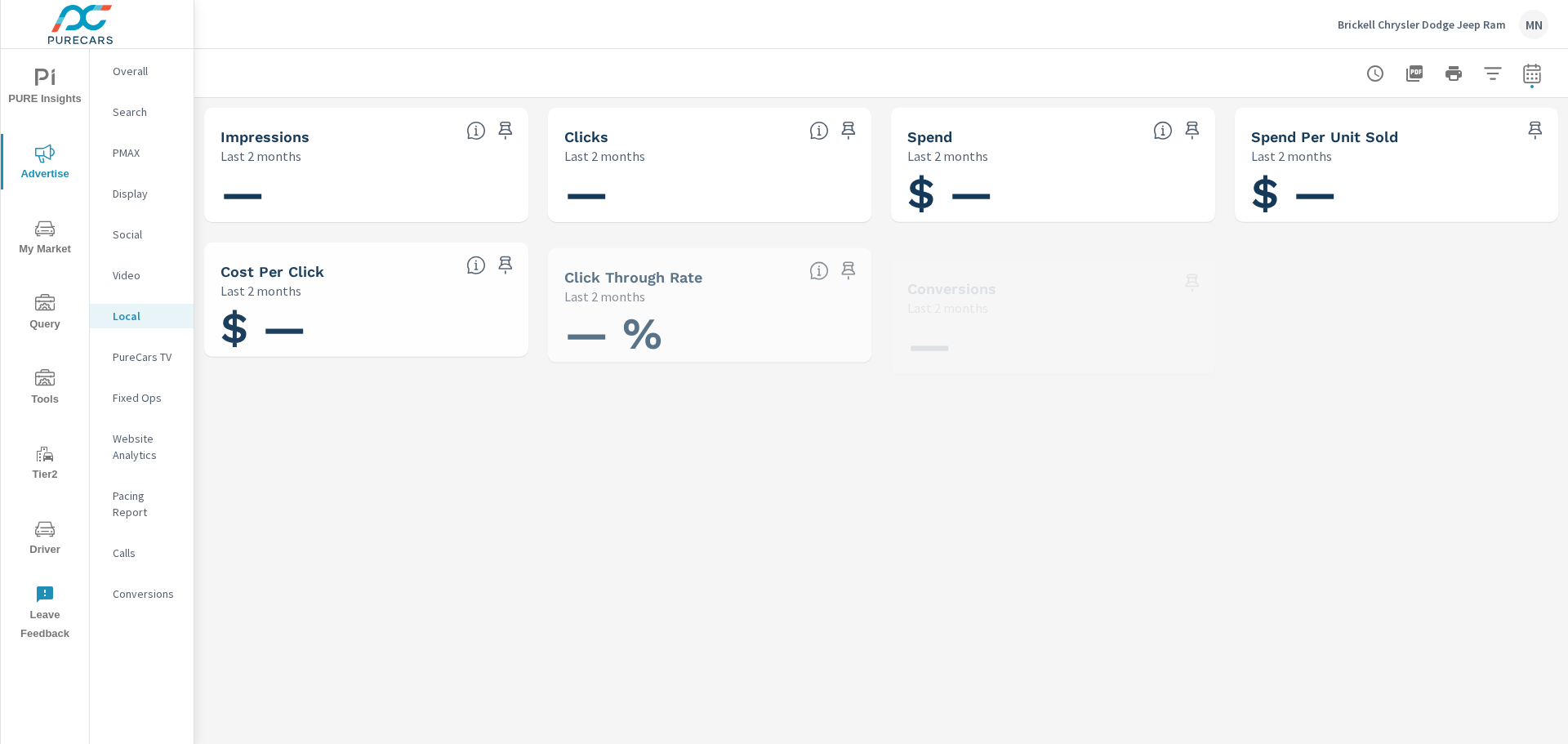
click at [144, 355] on p "PureCars TV" at bounding box center [147, 356] width 68 height 16
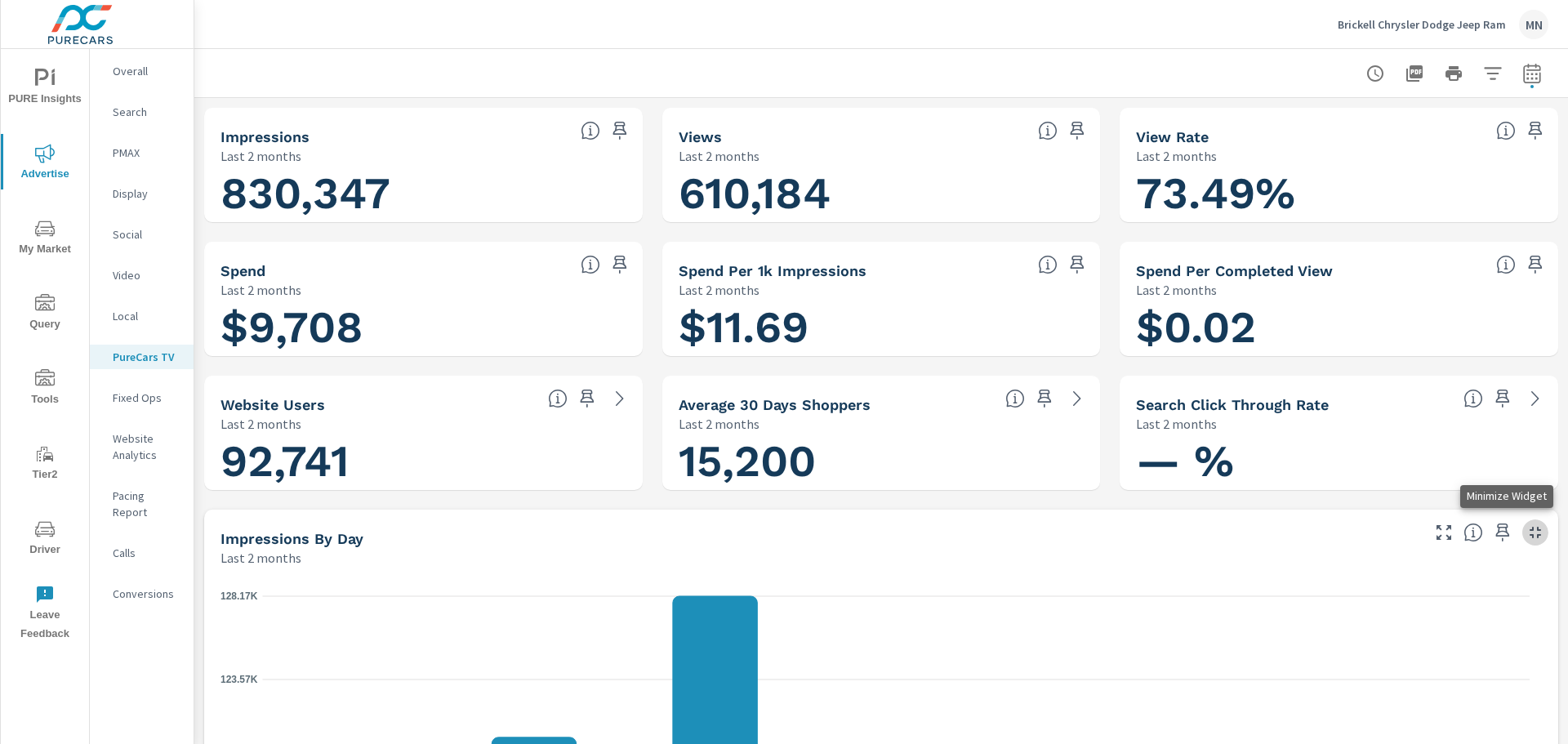
click at [1526, 527] on icon "button" at bounding box center [1535, 532] width 20 height 20
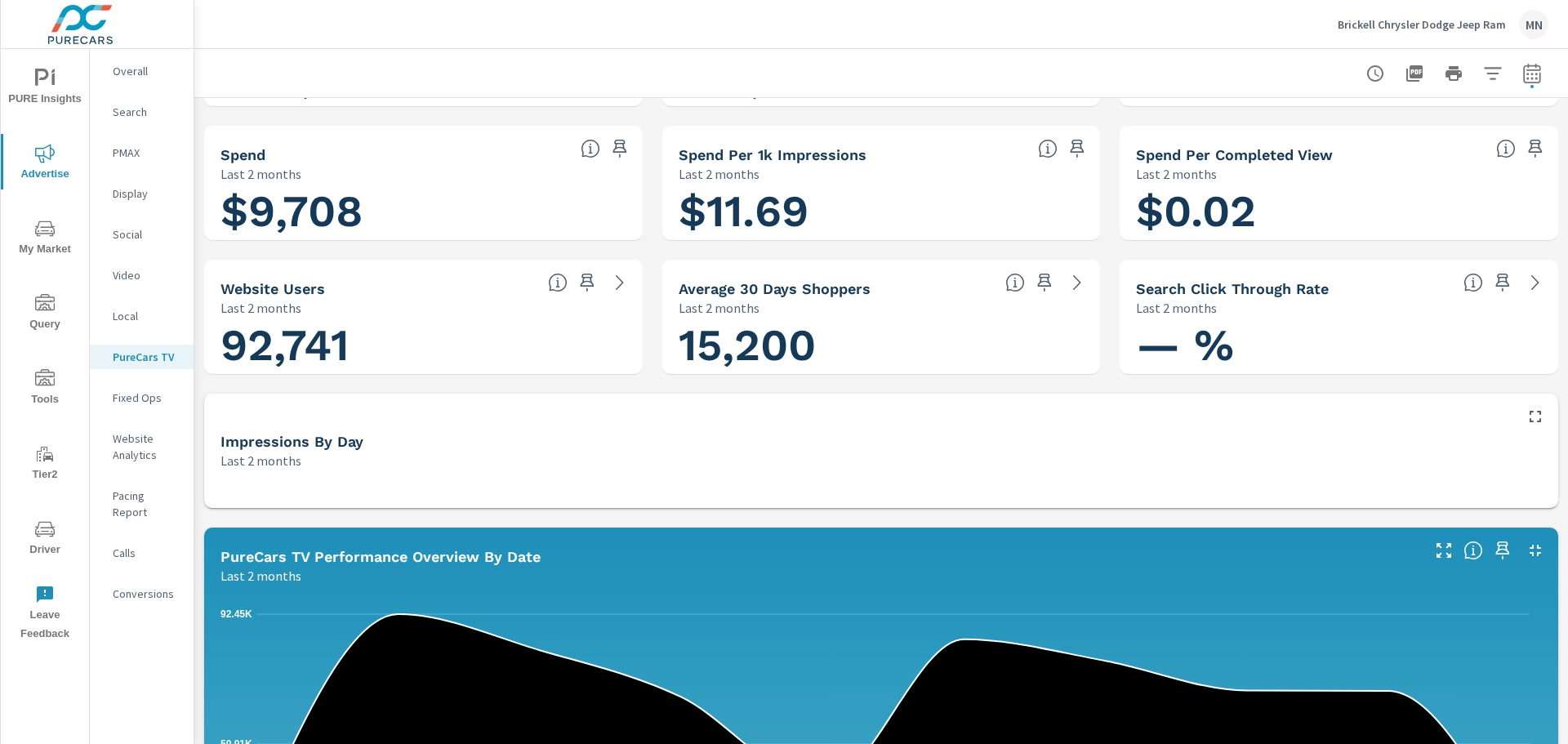
scroll to position [327, 0]
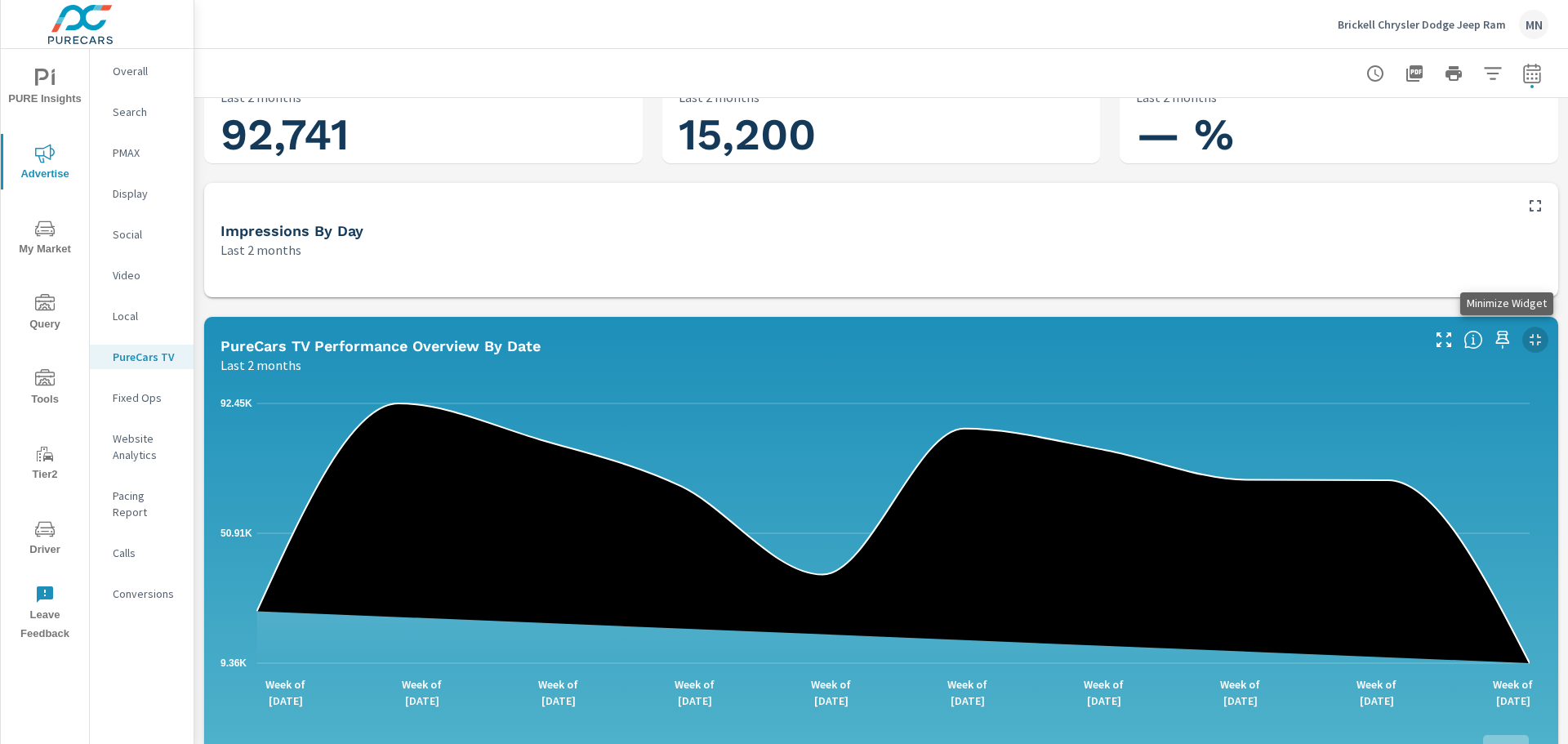
click at [1526, 340] on icon "button" at bounding box center [1535, 339] width 20 height 20
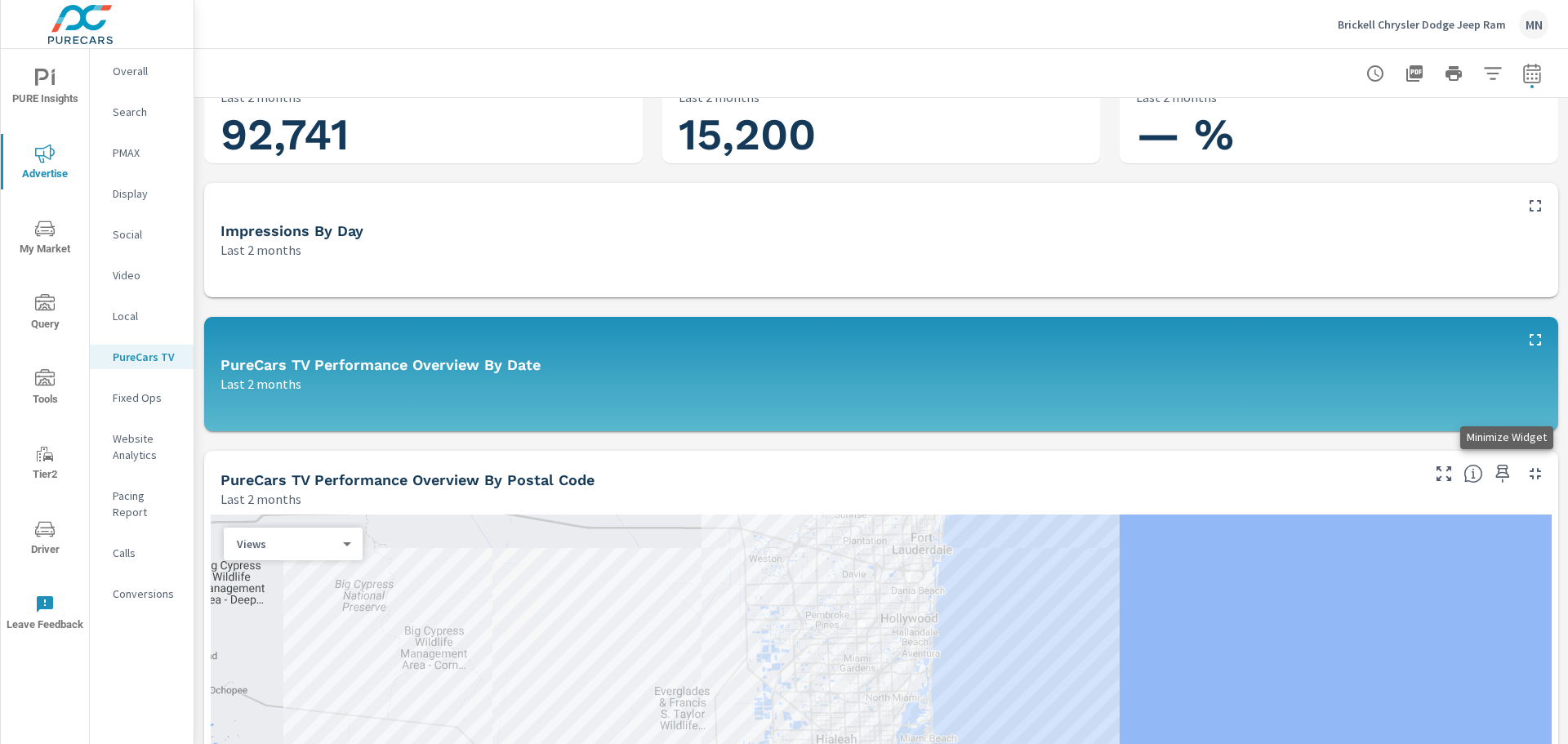
click at [1530, 475] on icon "button" at bounding box center [1535, 474] width 11 height 11
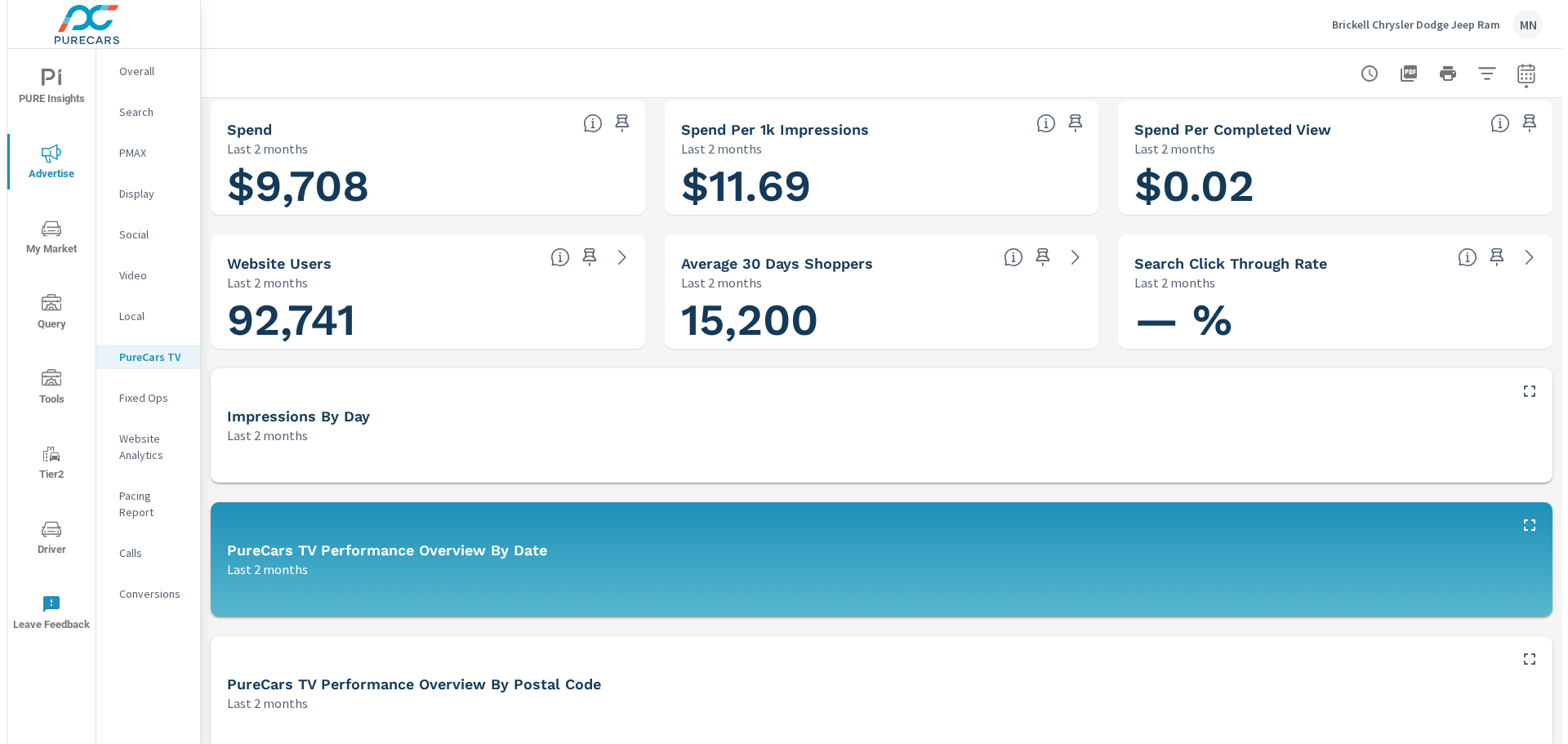
scroll to position [0, 0]
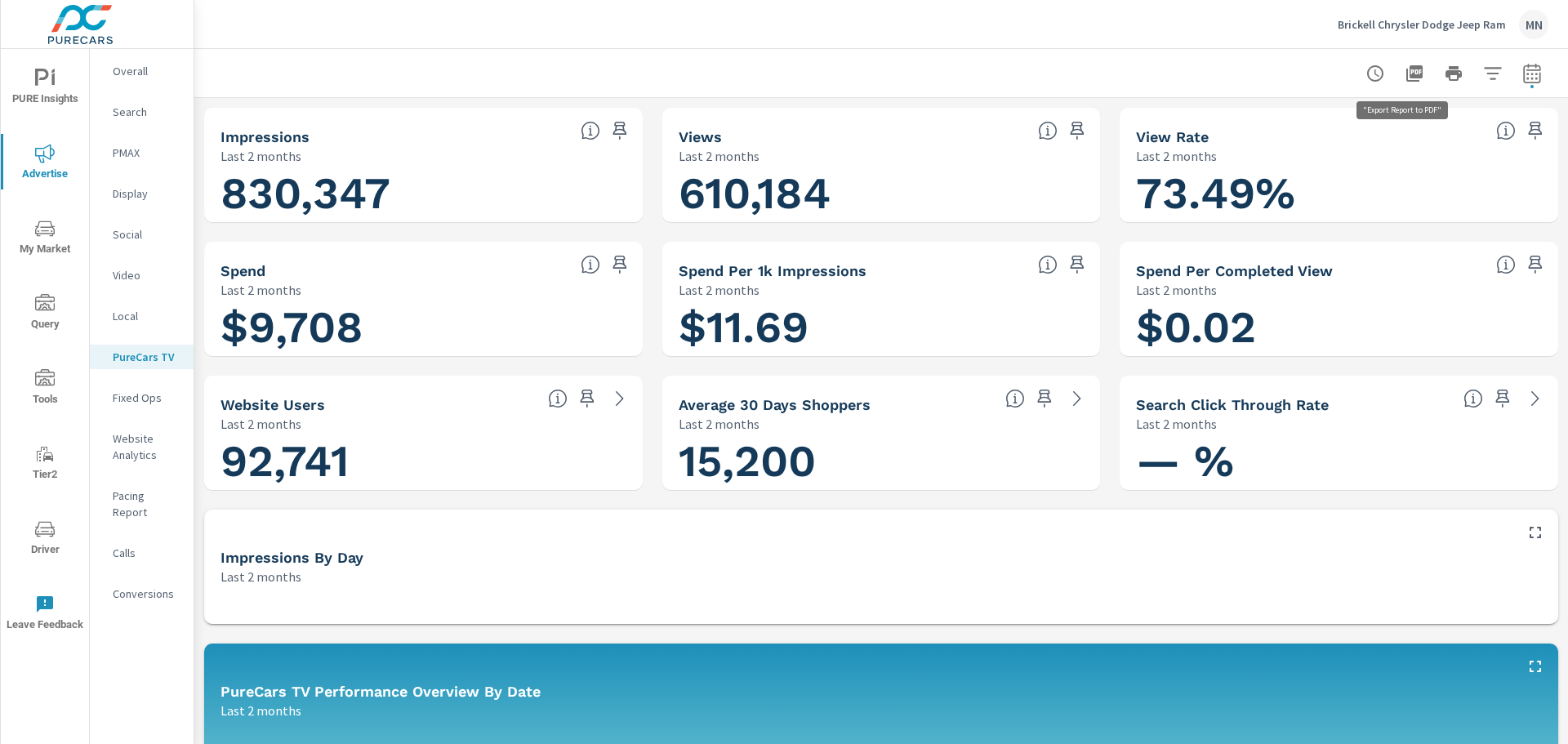
click at [1409, 76] on icon "button" at bounding box center [1414, 73] width 16 height 16
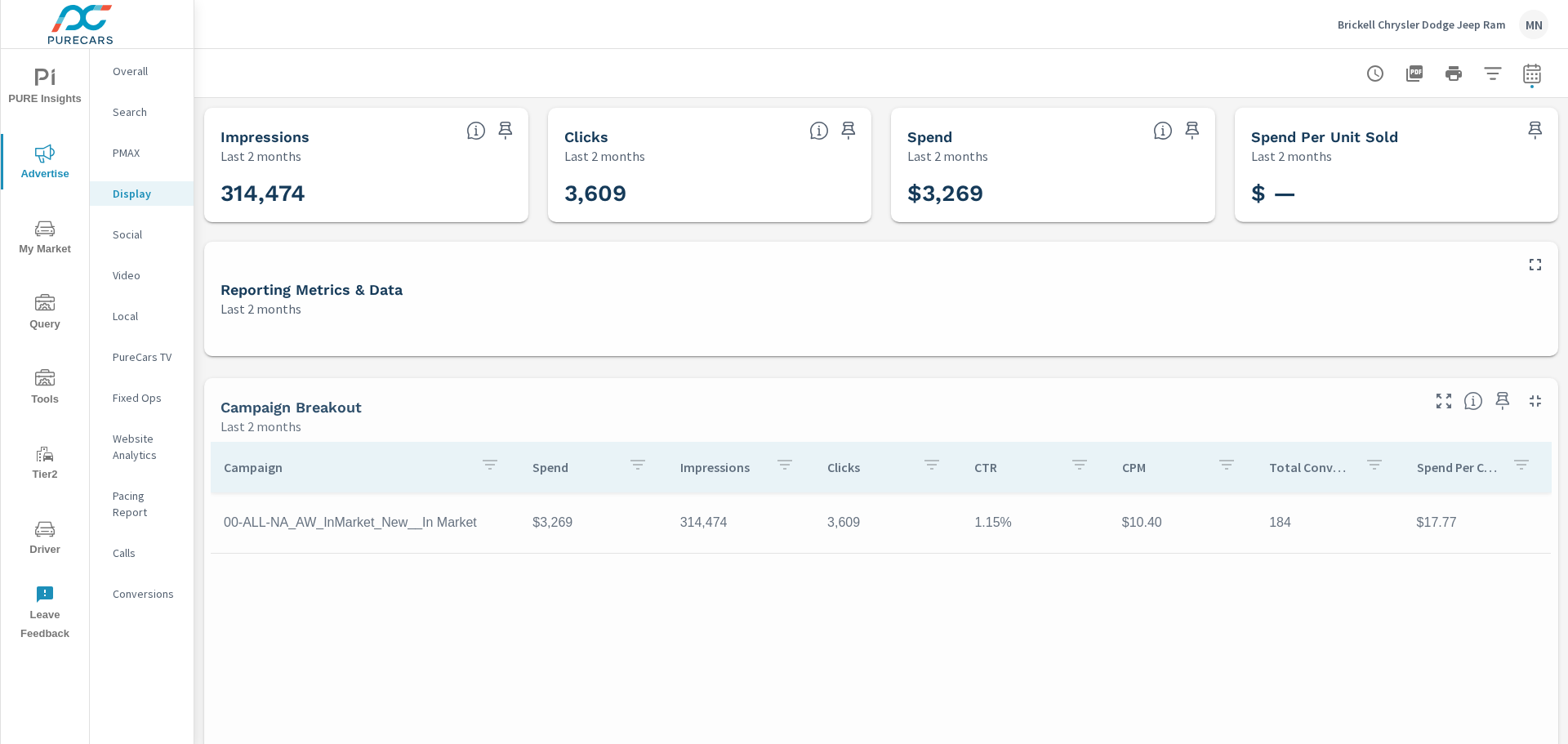
click at [122, 153] on p "PMAX" at bounding box center [147, 152] width 68 height 16
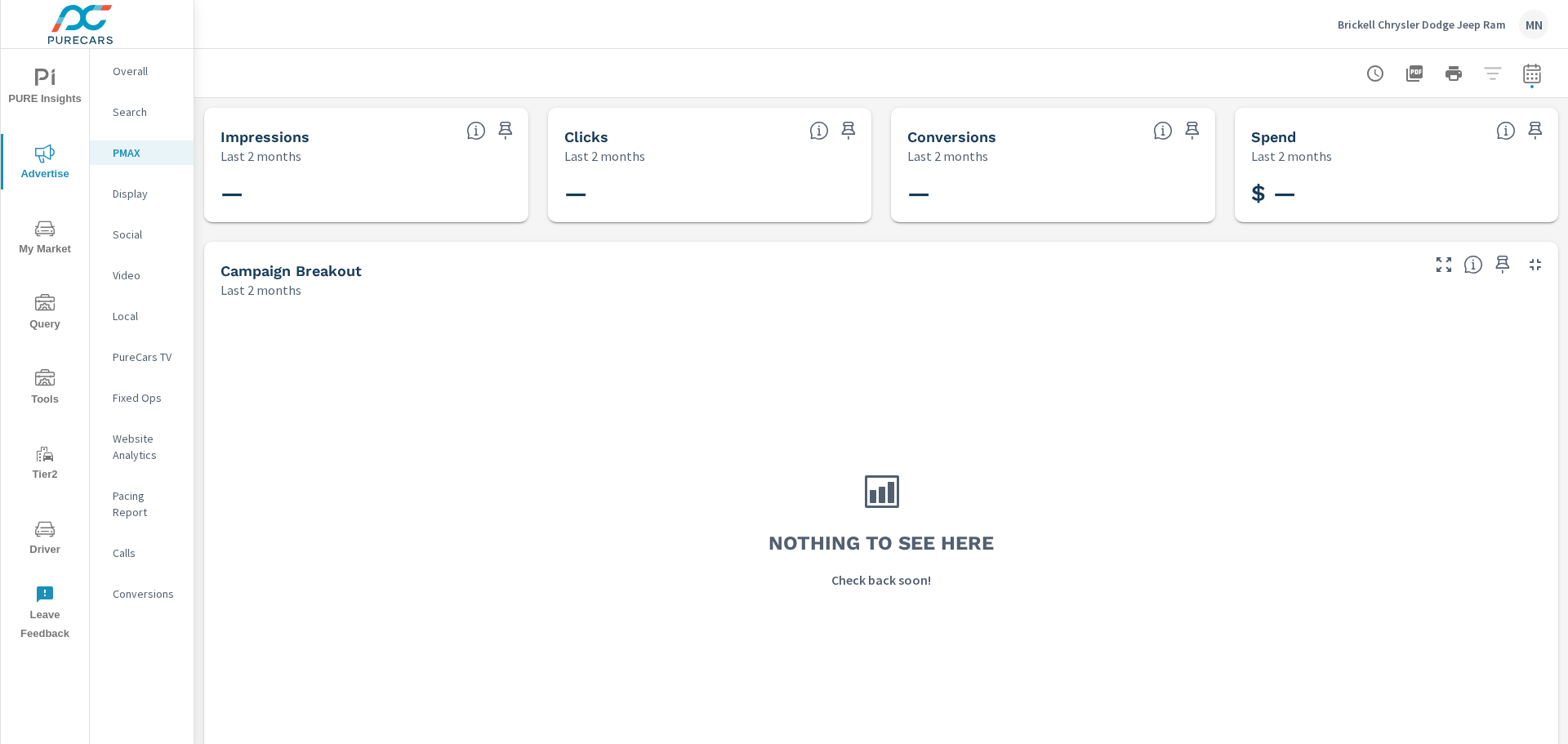
click at [132, 117] on p "Search" at bounding box center [147, 111] width 68 height 16
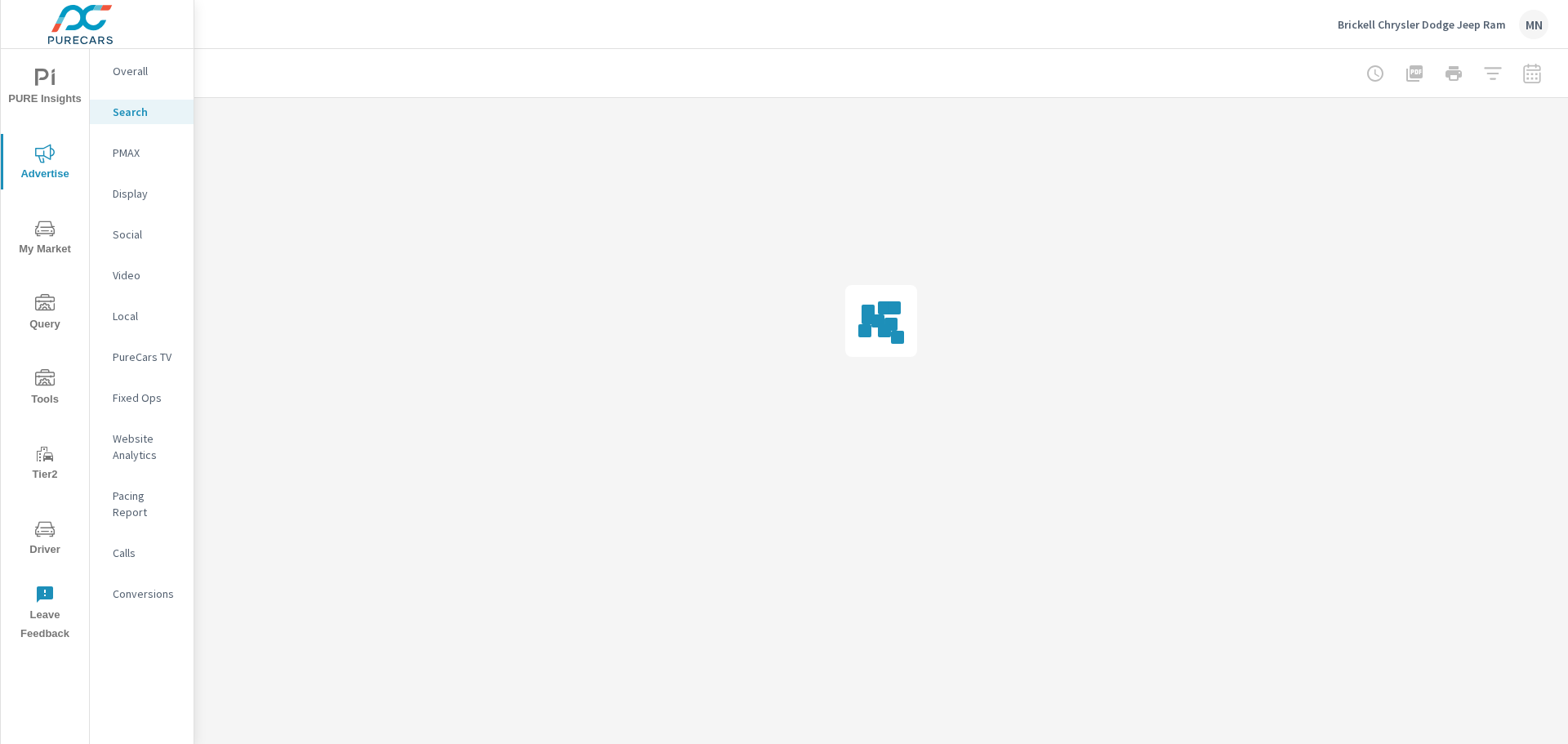
click at [750, 31] on div "Brickell Chrysler Dodge Jeep Ram MN" at bounding box center [881, 24] width 1334 height 48
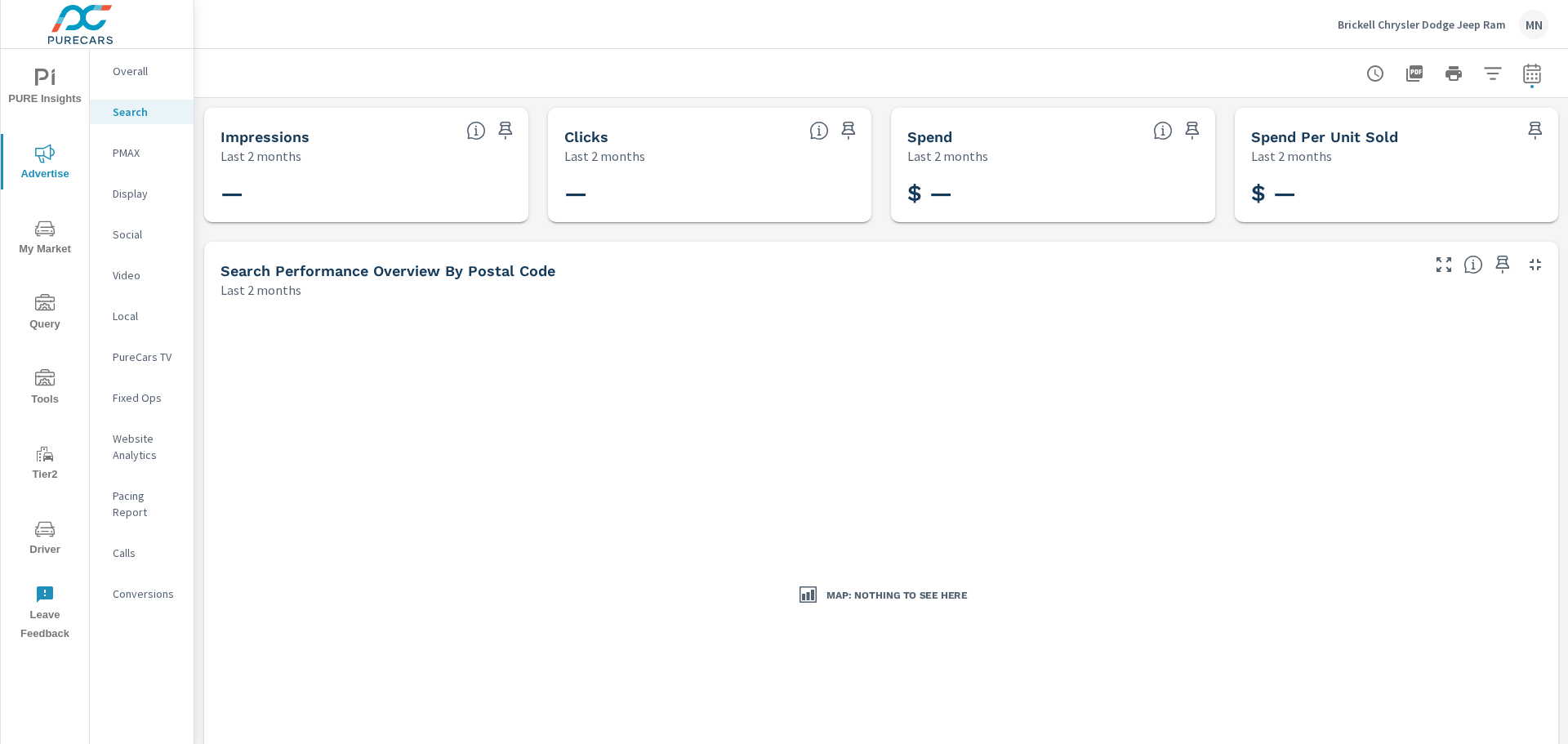
click at [128, 194] on p "Display" at bounding box center [147, 193] width 68 height 16
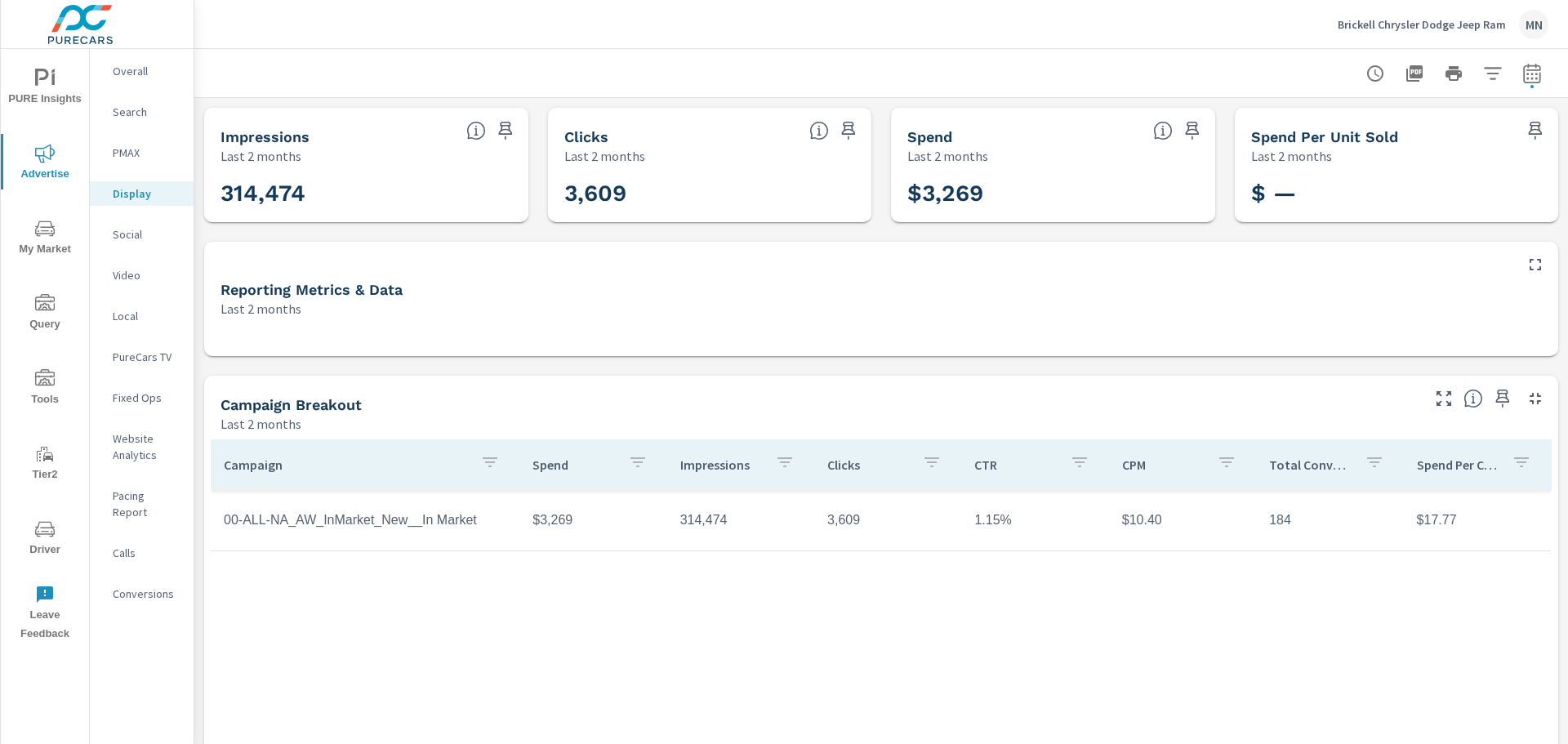
click at [141, 233] on p "Social" at bounding box center [147, 234] width 68 height 16
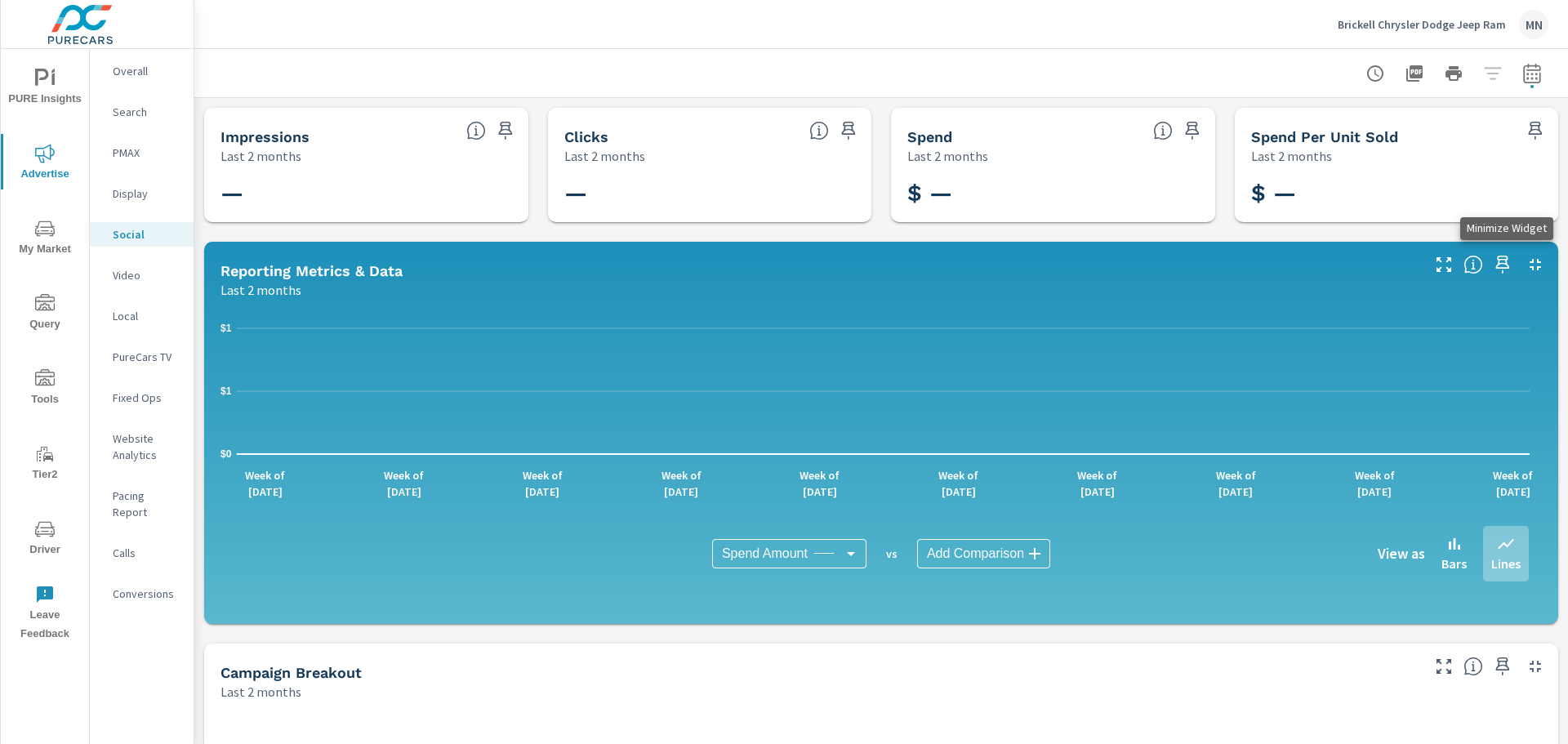
click at [1531, 260] on icon "button" at bounding box center [1535, 264] width 20 height 20
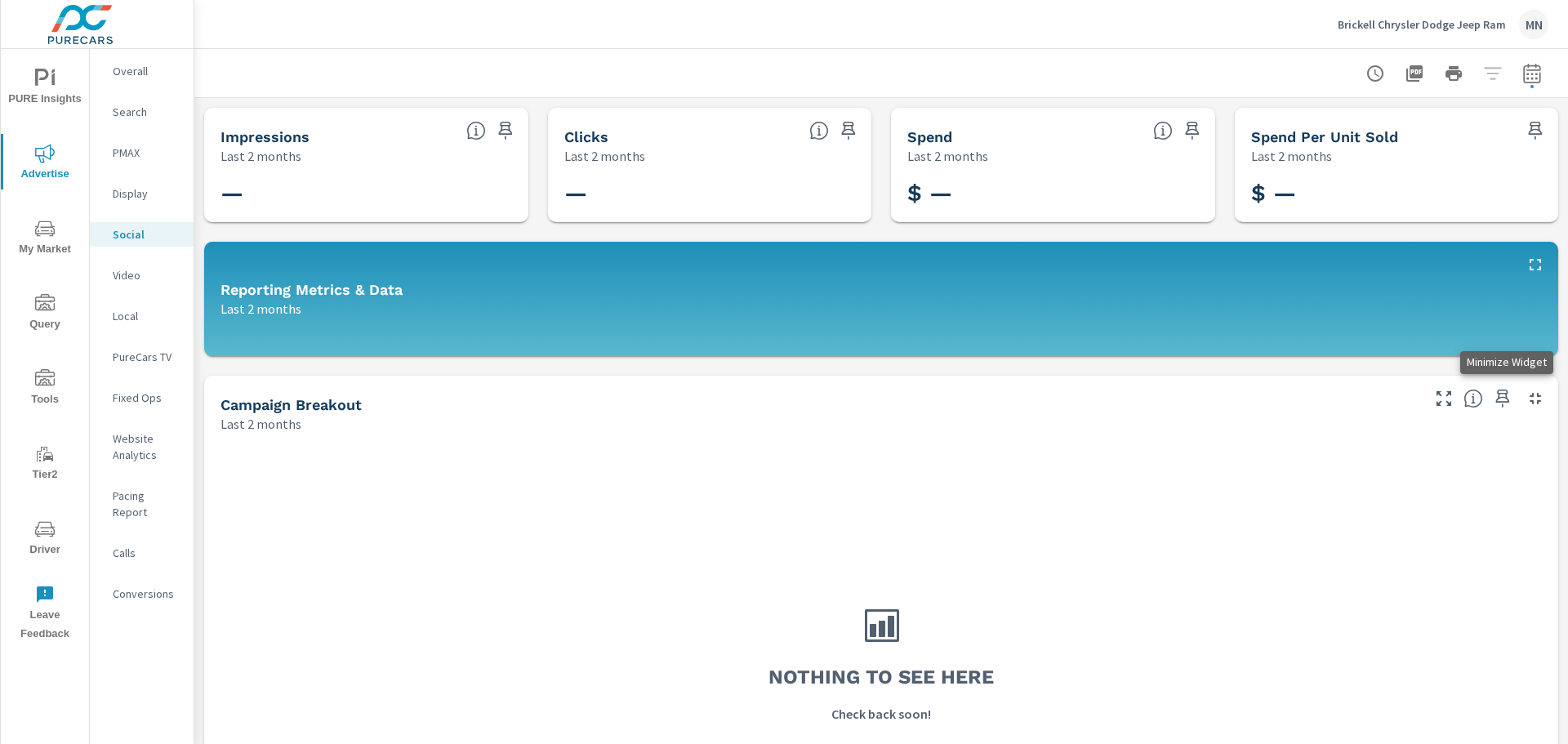
click at [1530, 401] on icon "button" at bounding box center [1535, 398] width 20 height 20
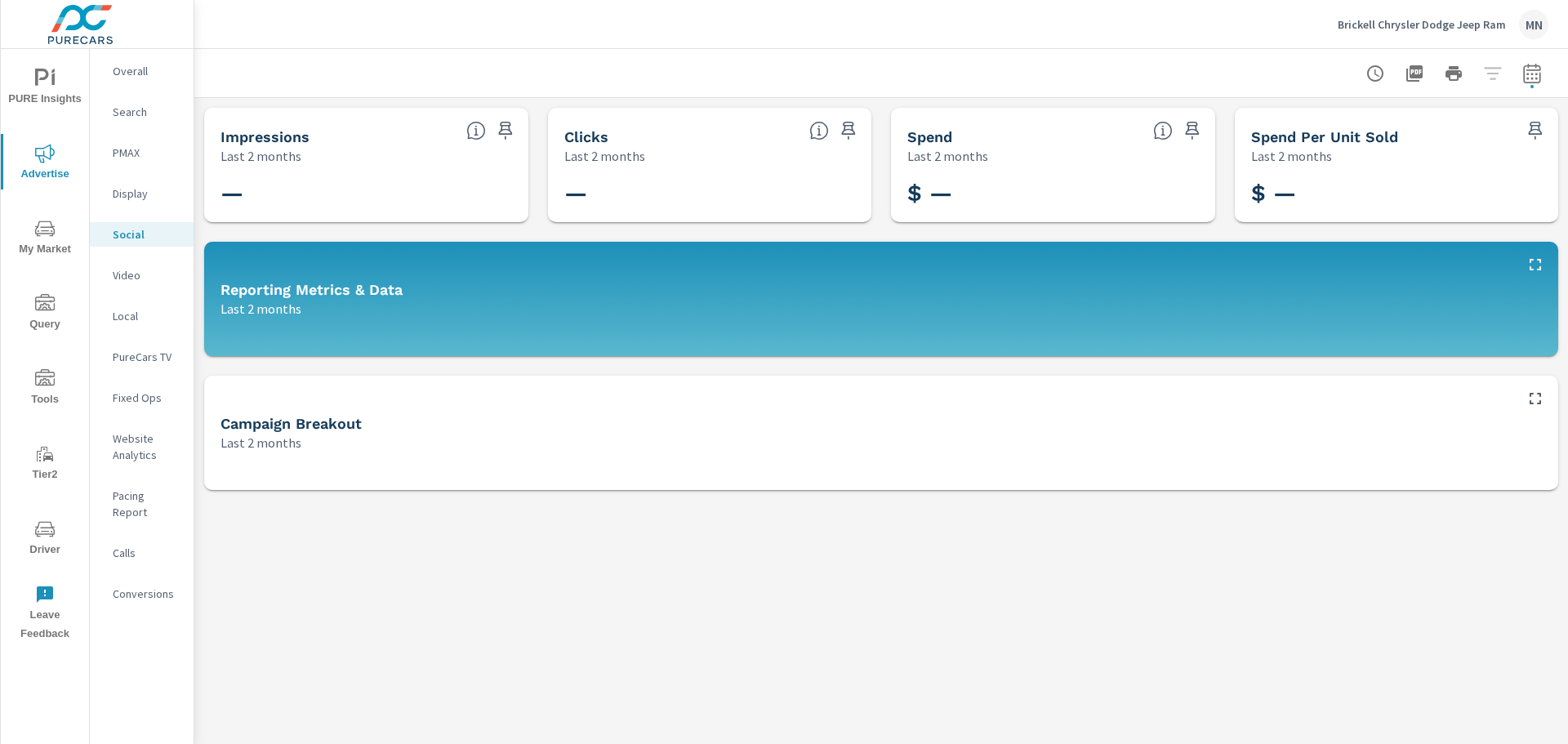
click at [110, 261] on nav "Overall Search PMAX Display Social Video Local PureCars TV Fixed Ops Website An…" at bounding box center [142, 339] width 104 height 580
click at [112, 267] on div "Video" at bounding box center [142, 275] width 104 height 25
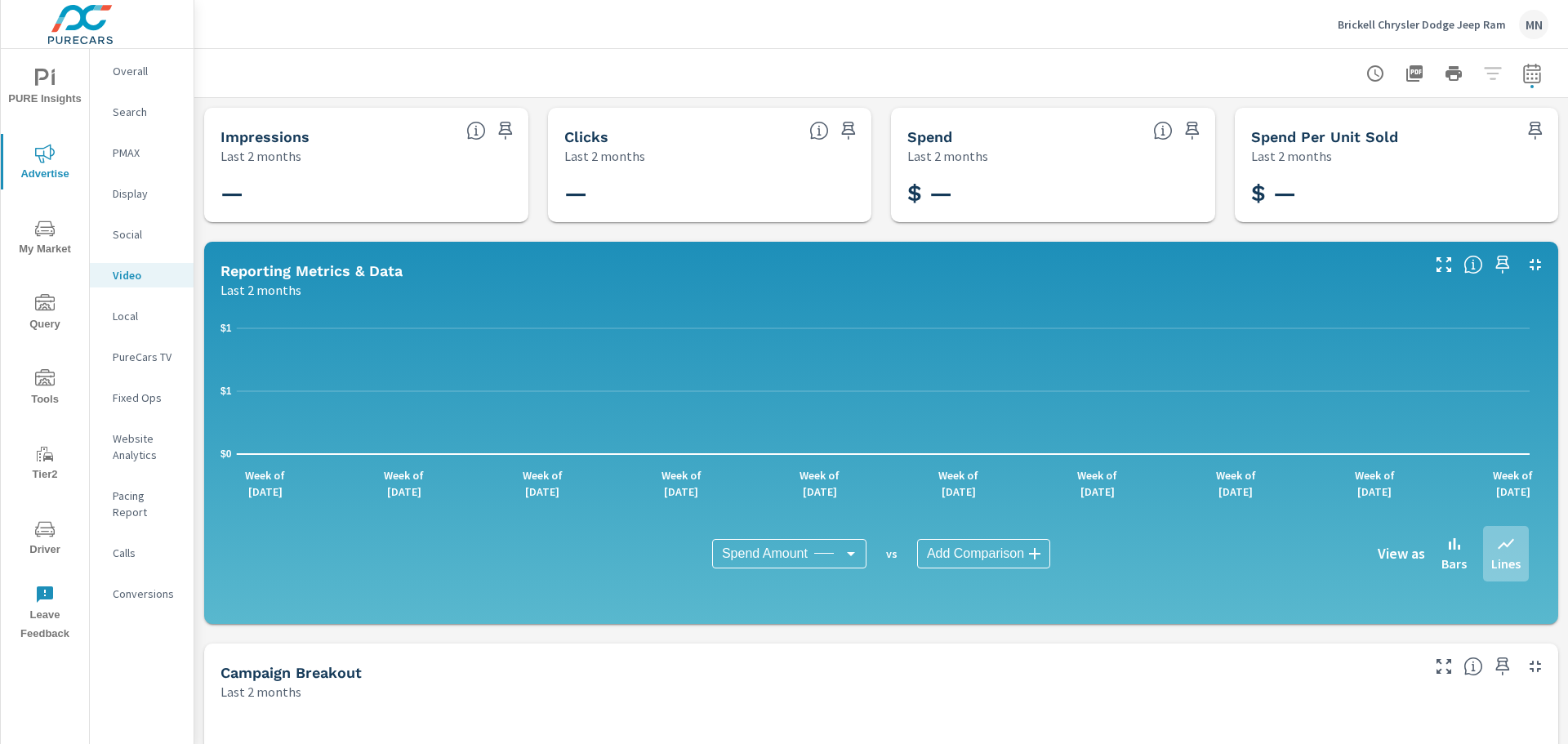
click at [130, 315] on p "Local" at bounding box center [147, 315] width 68 height 16
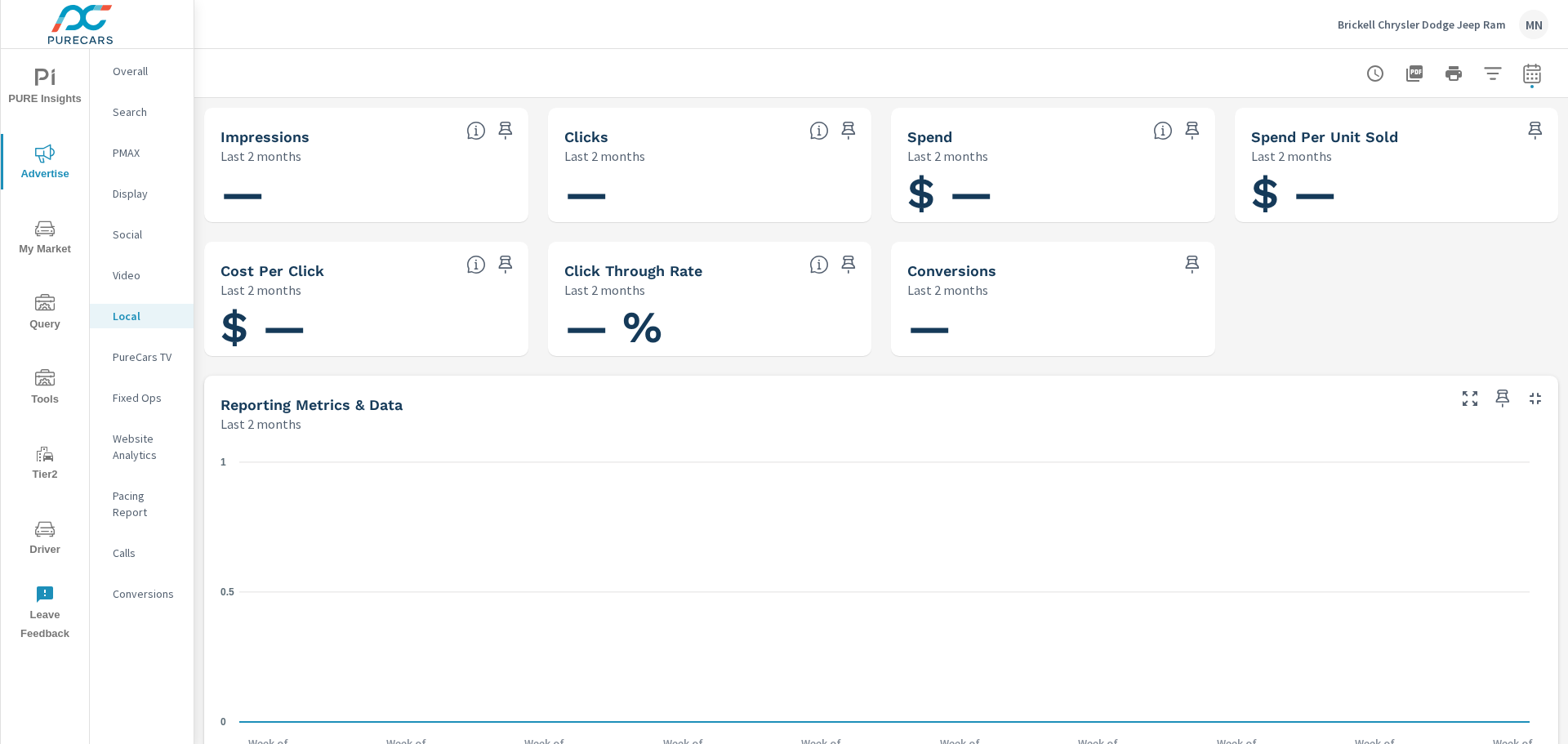
click at [144, 357] on p "PureCars TV" at bounding box center [147, 356] width 68 height 16
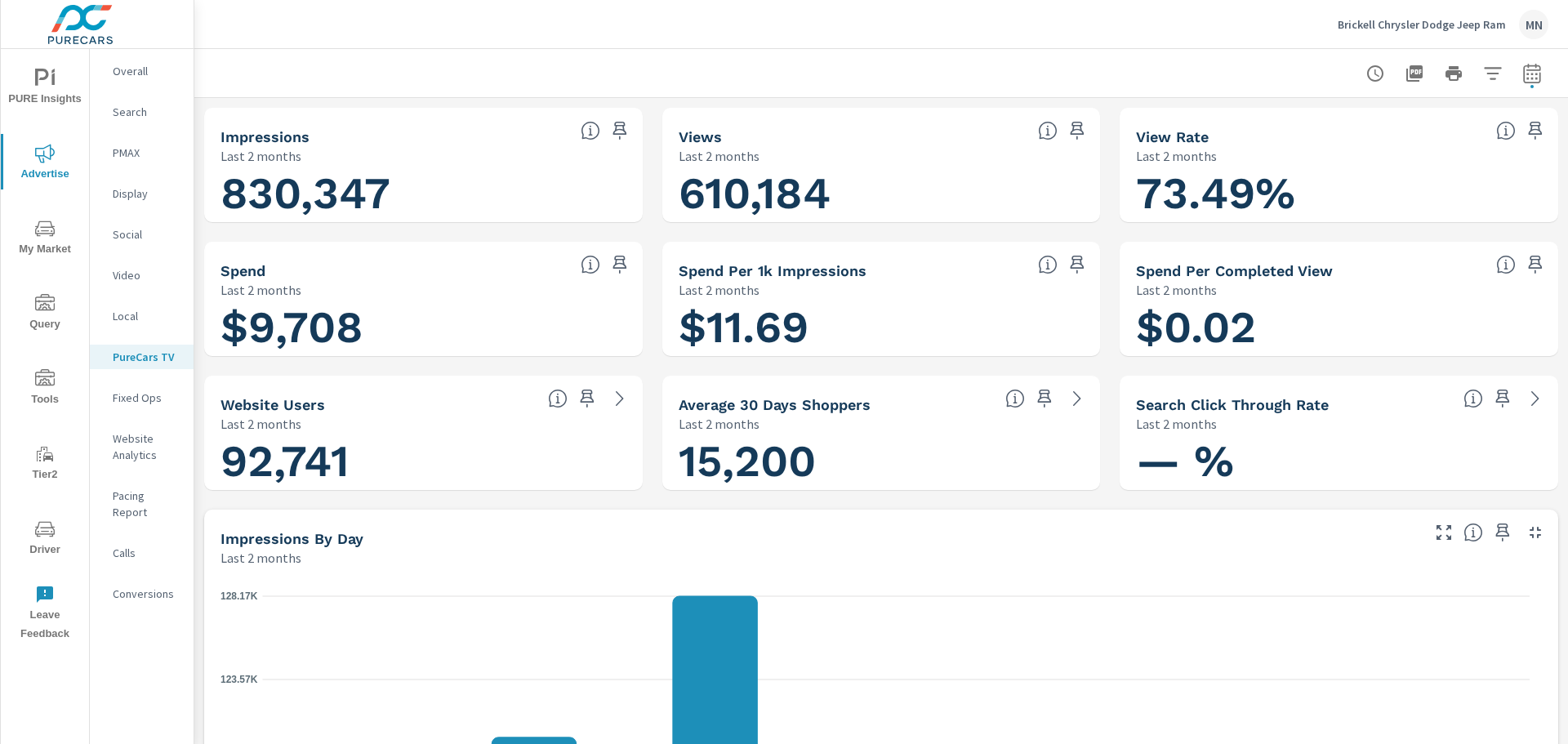
click at [1526, 536] on icon "button" at bounding box center [1535, 532] width 20 height 20
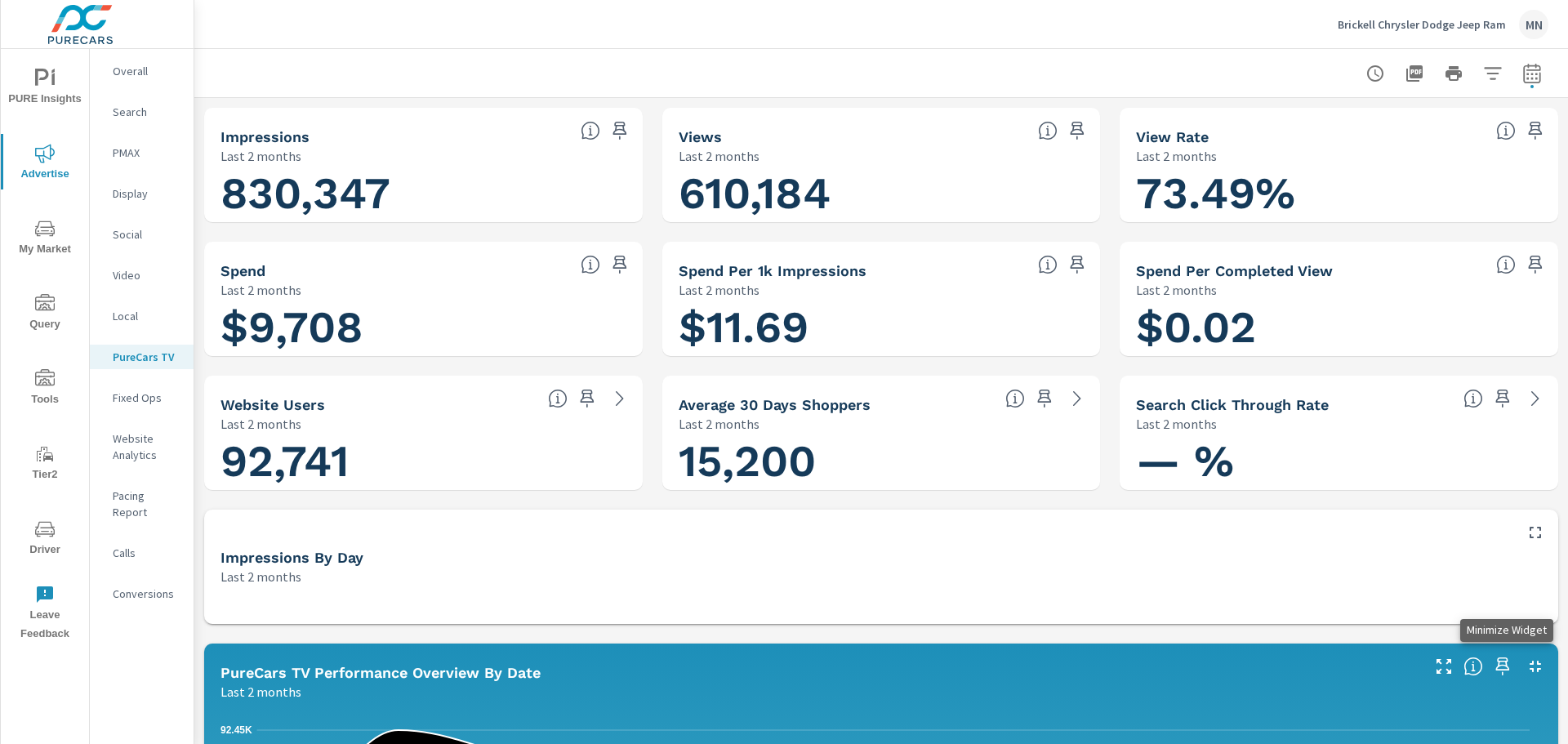
click at [1526, 662] on icon "button" at bounding box center [1535, 667] width 20 height 20
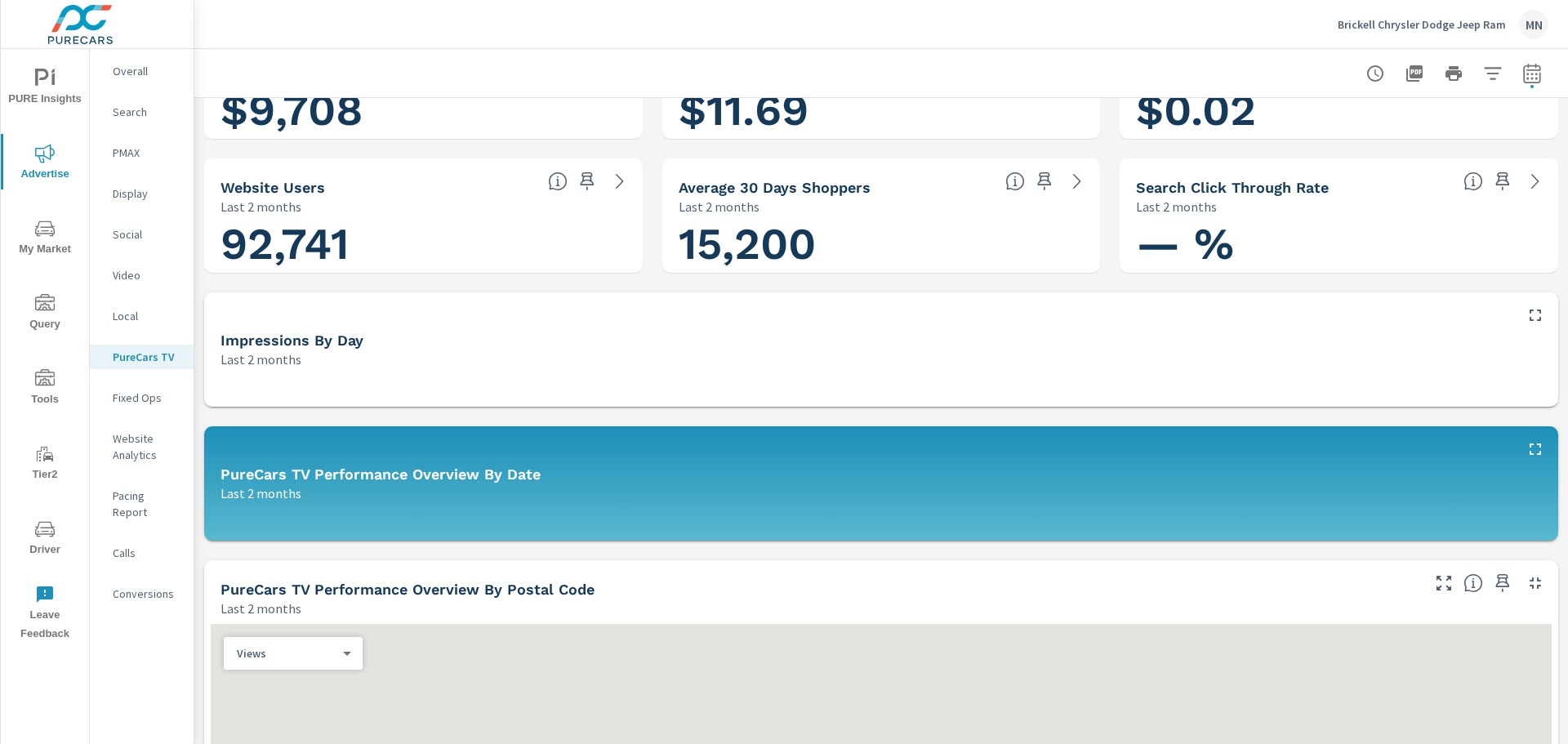
scroll to position [245, 0]
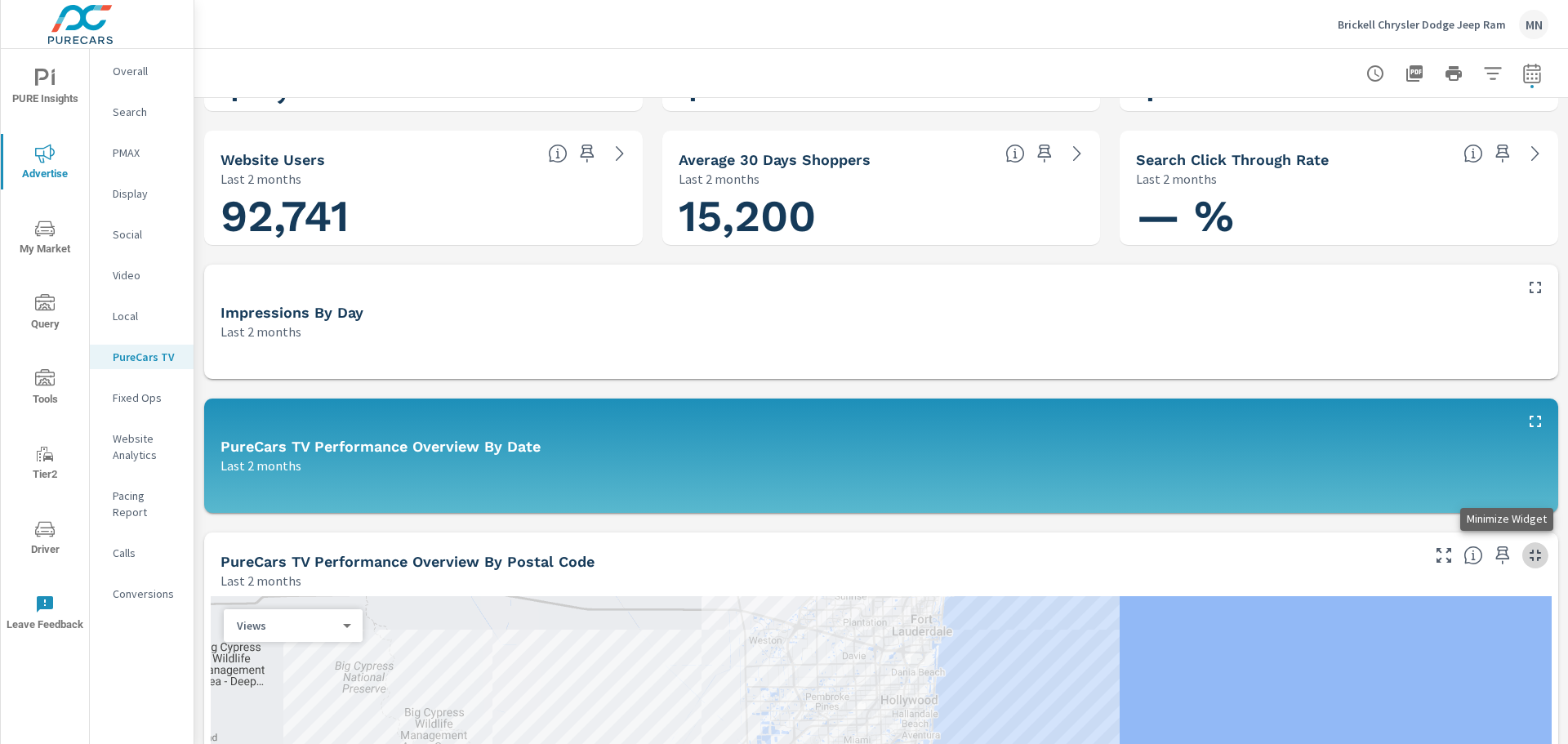
click at [1526, 557] on icon "button" at bounding box center [1535, 555] width 20 height 20
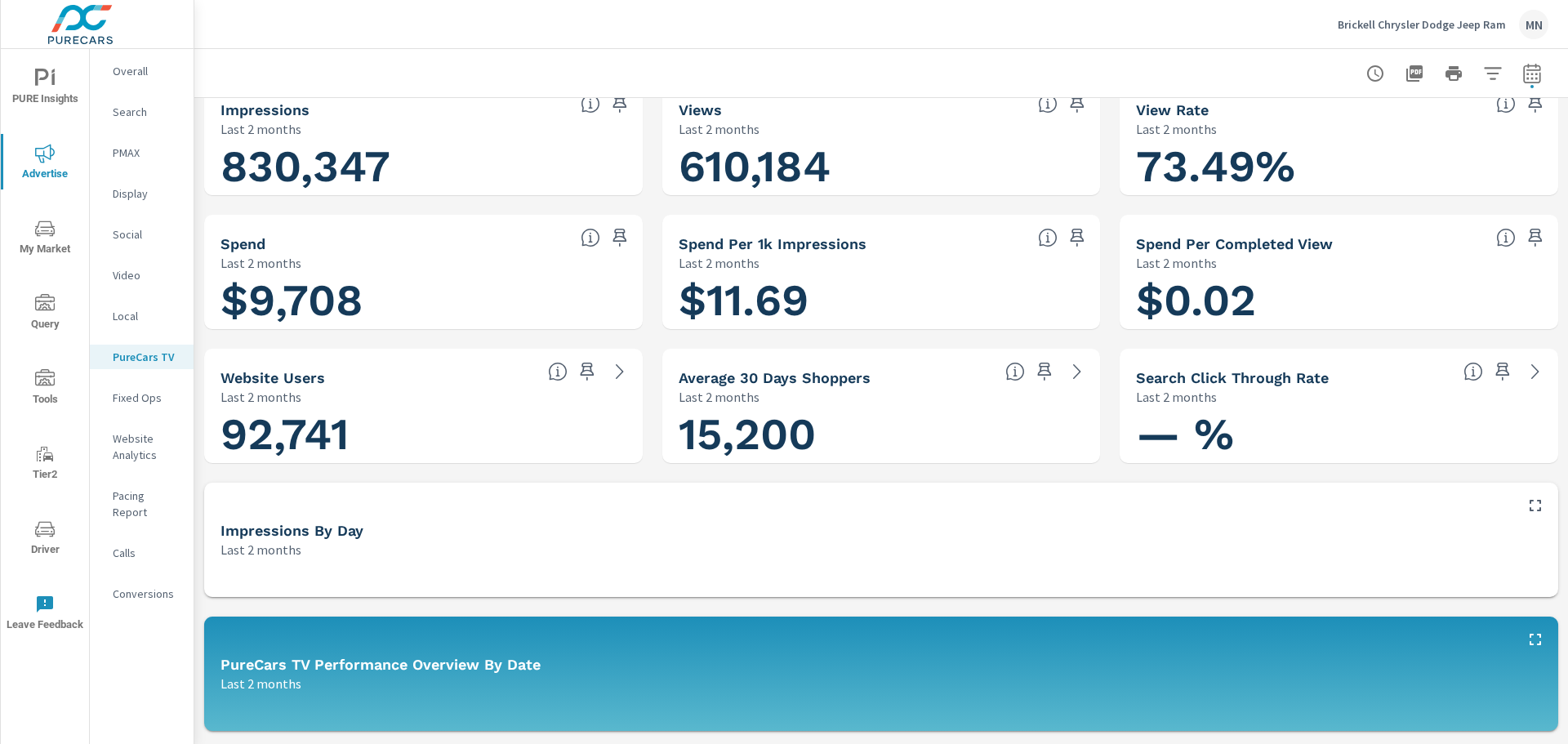
scroll to position [0, 0]
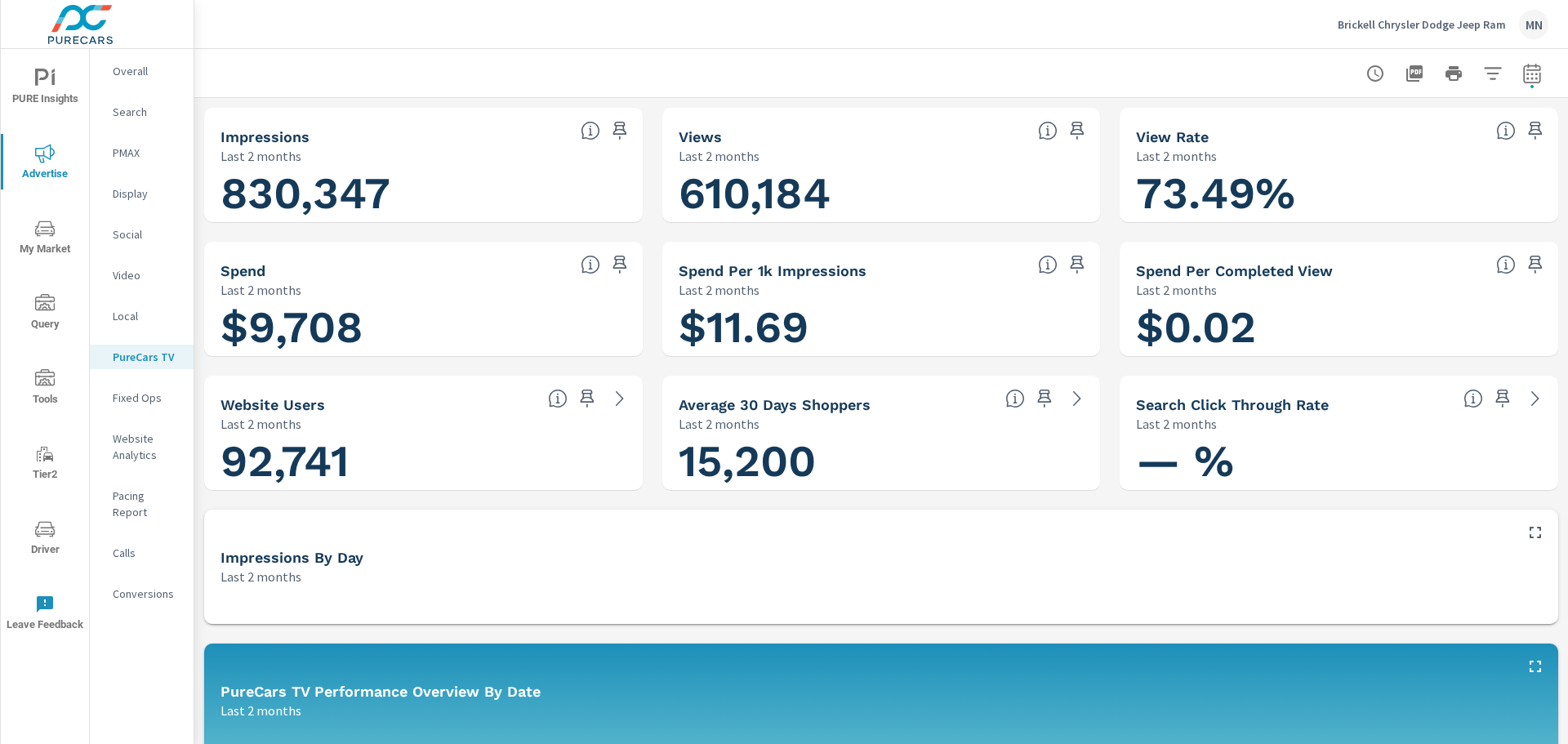
click at [1407, 77] on icon "button" at bounding box center [1414, 73] width 16 height 16
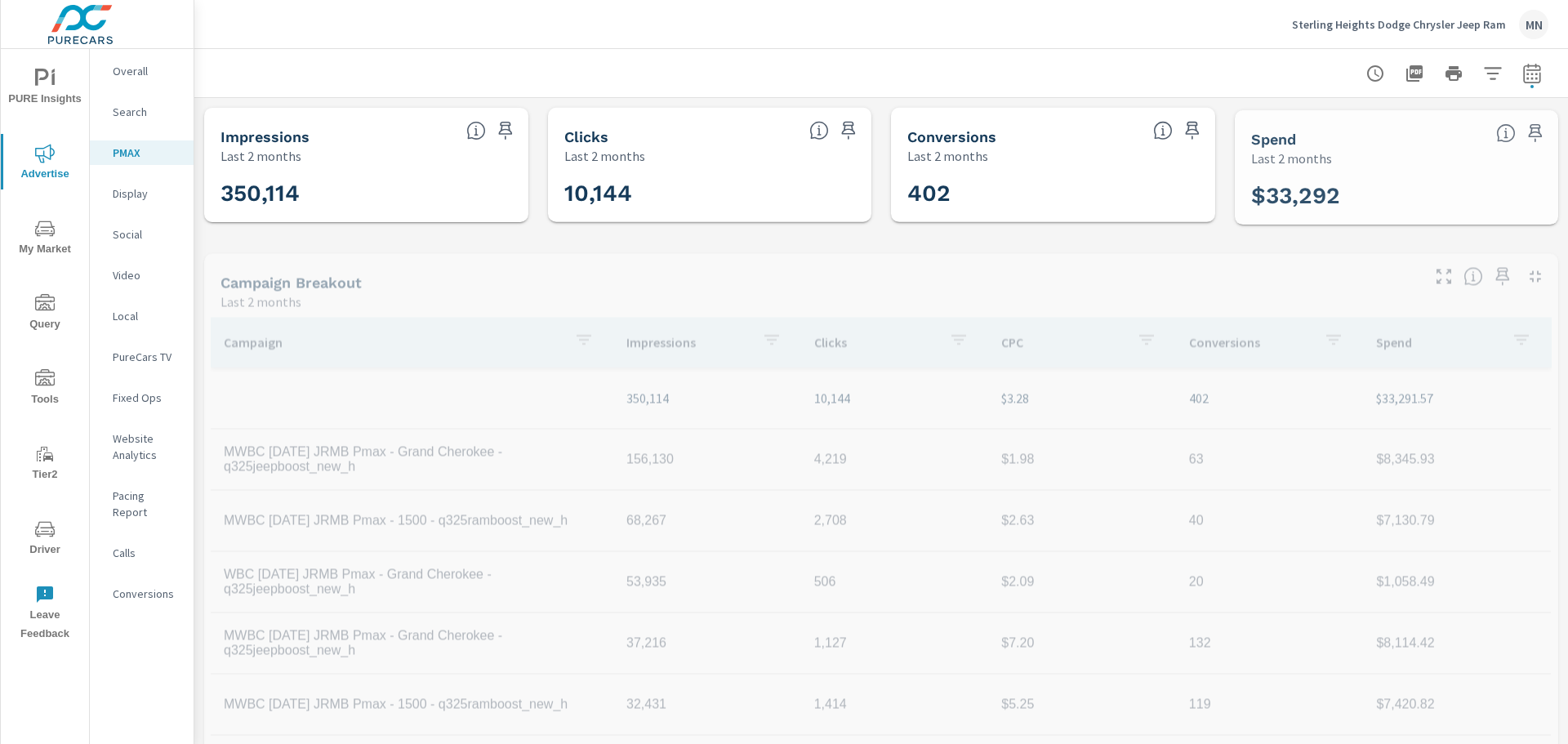
click at [118, 191] on p "Display" at bounding box center [147, 193] width 68 height 16
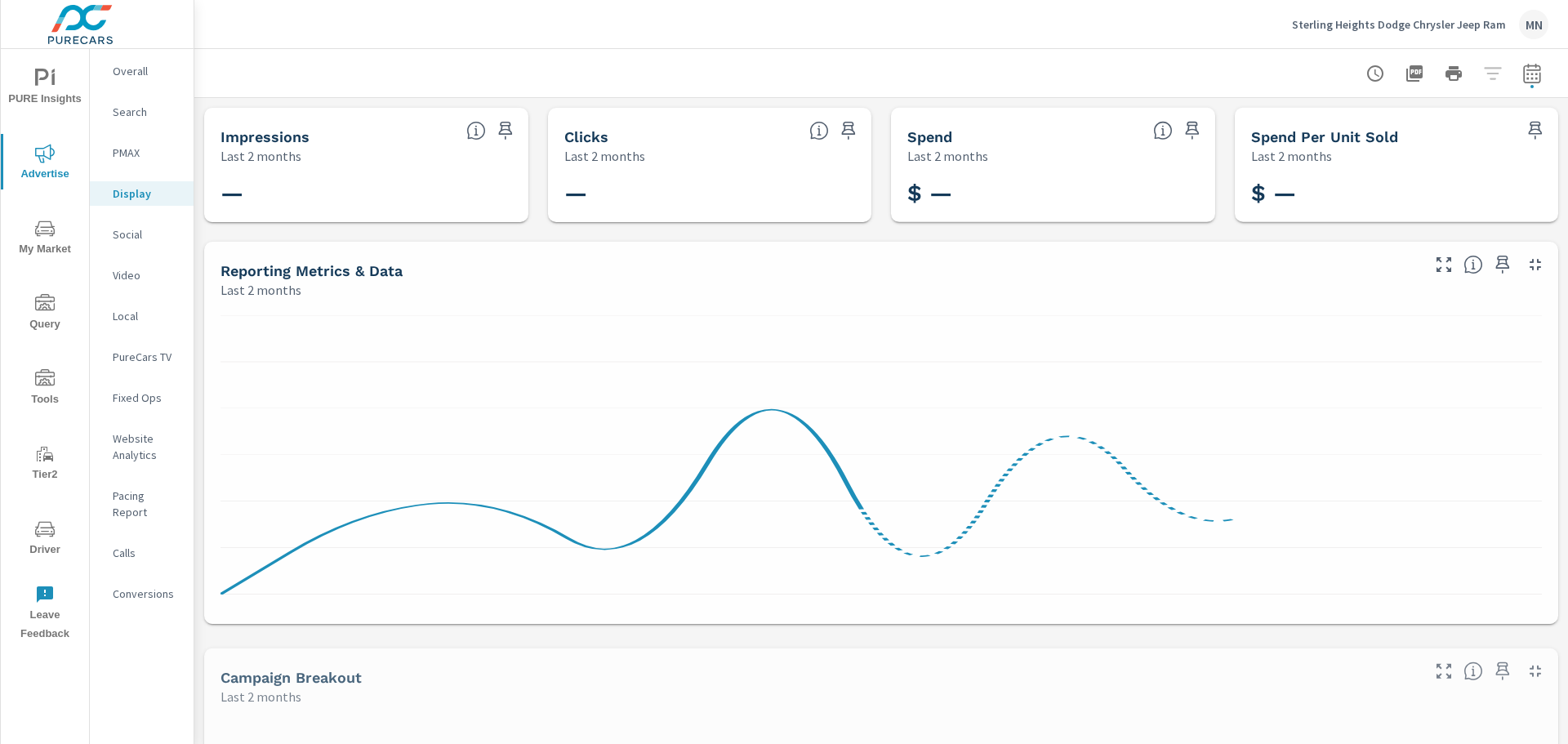
click at [131, 230] on p "Social" at bounding box center [147, 234] width 68 height 16
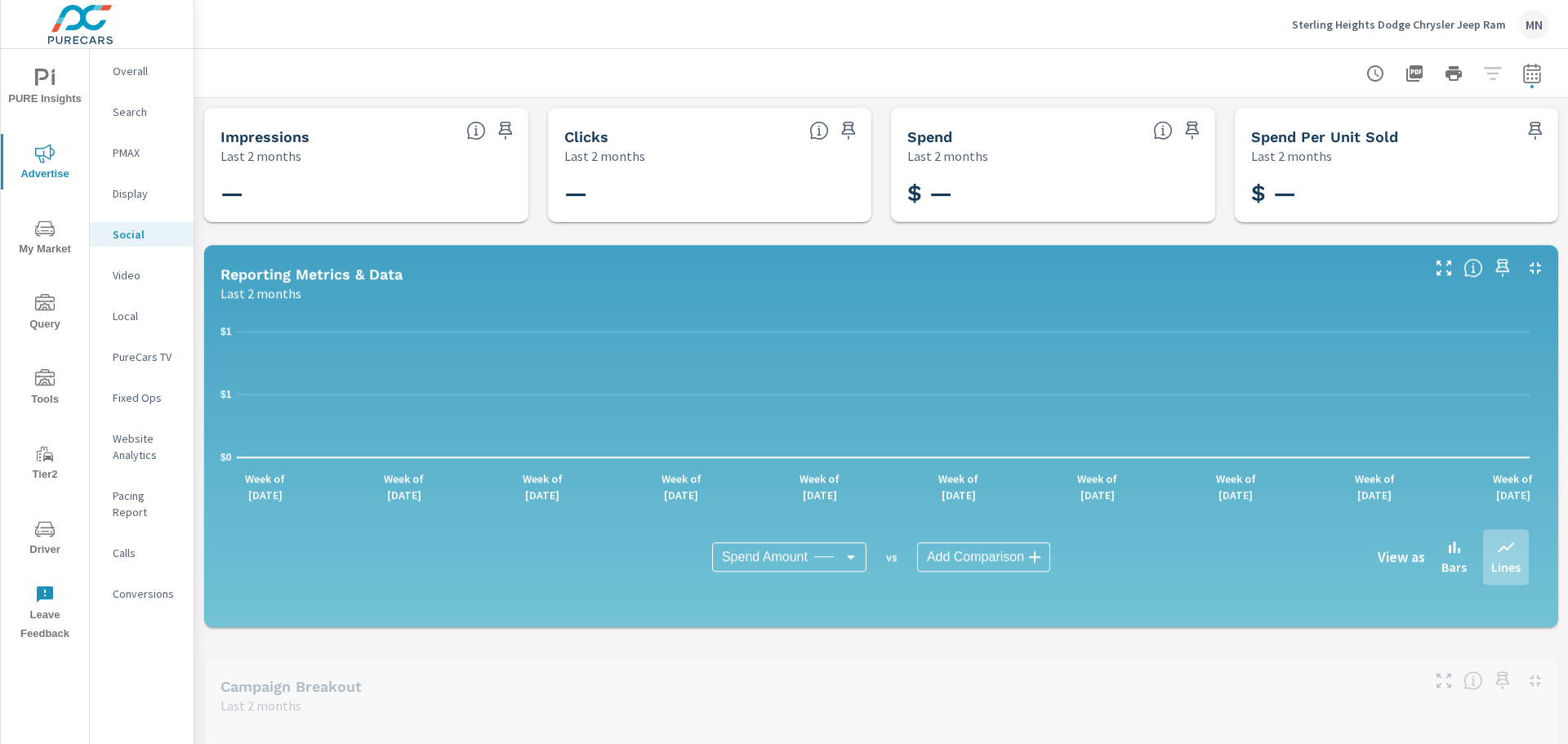
click at [124, 276] on p "Video" at bounding box center [147, 275] width 68 height 16
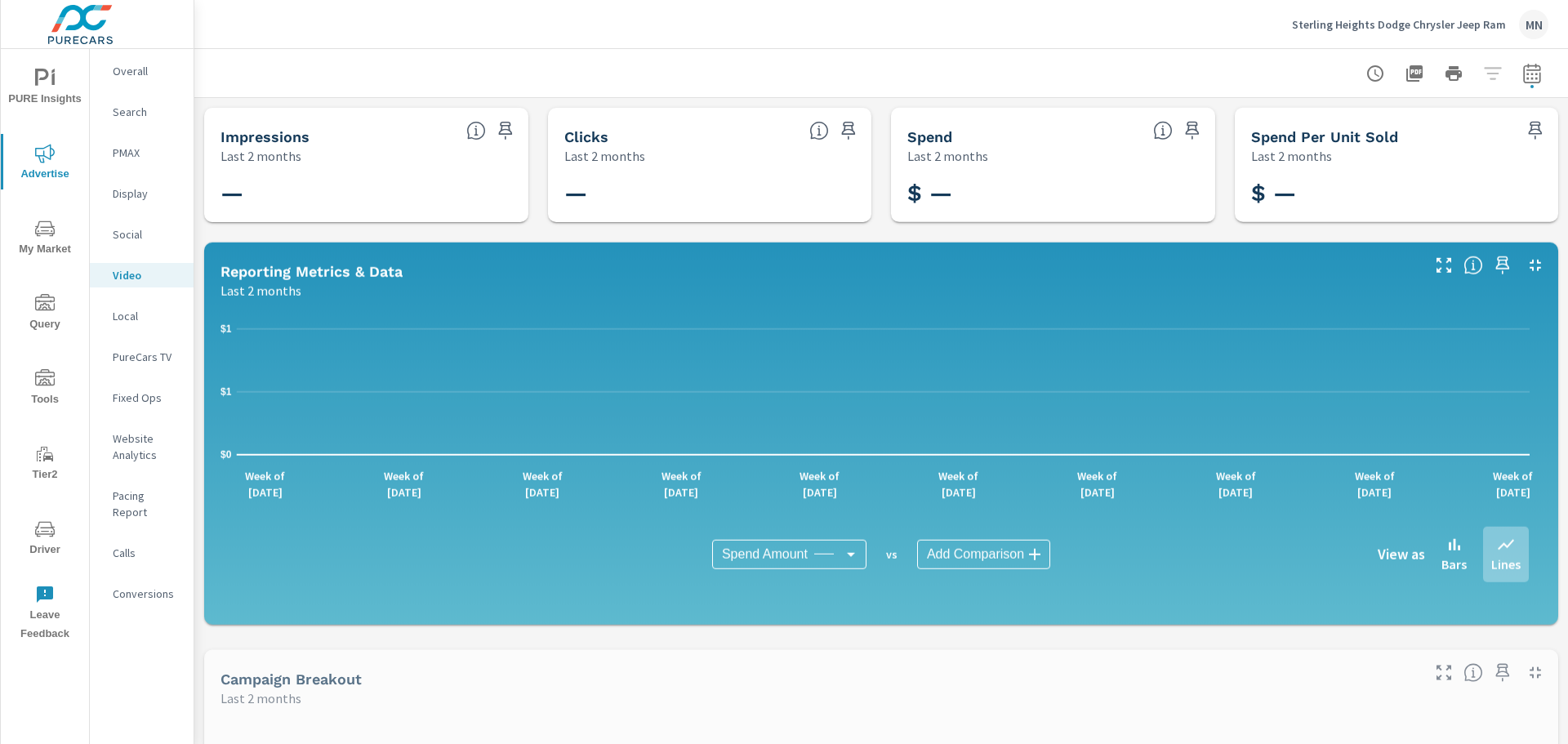
click at [122, 317] on p "Local" at bounding box center [147, 315] width 68 height 16
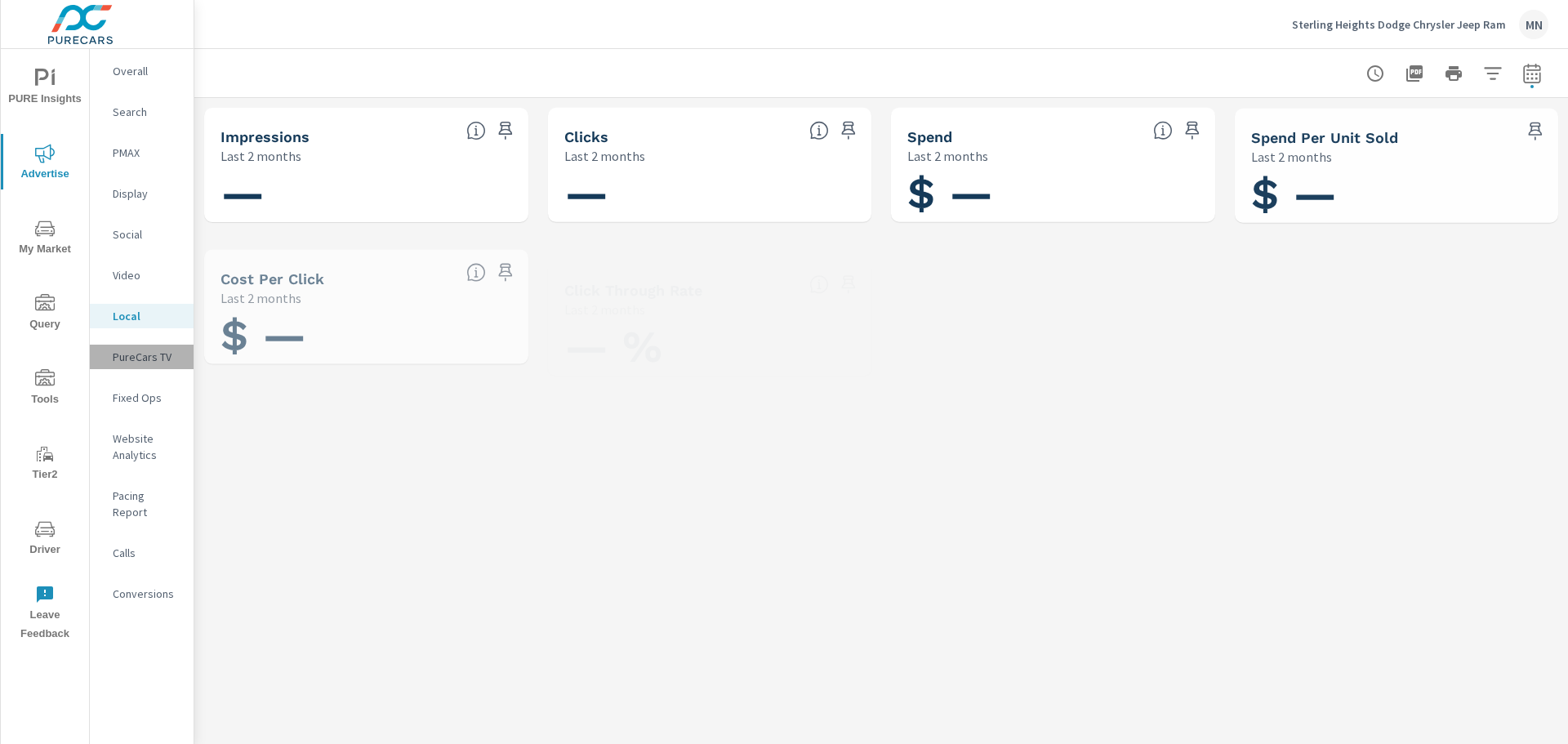
click at [125, 351] on p "PureCars TV" at bounding box center [147, 356] width 68 height 16
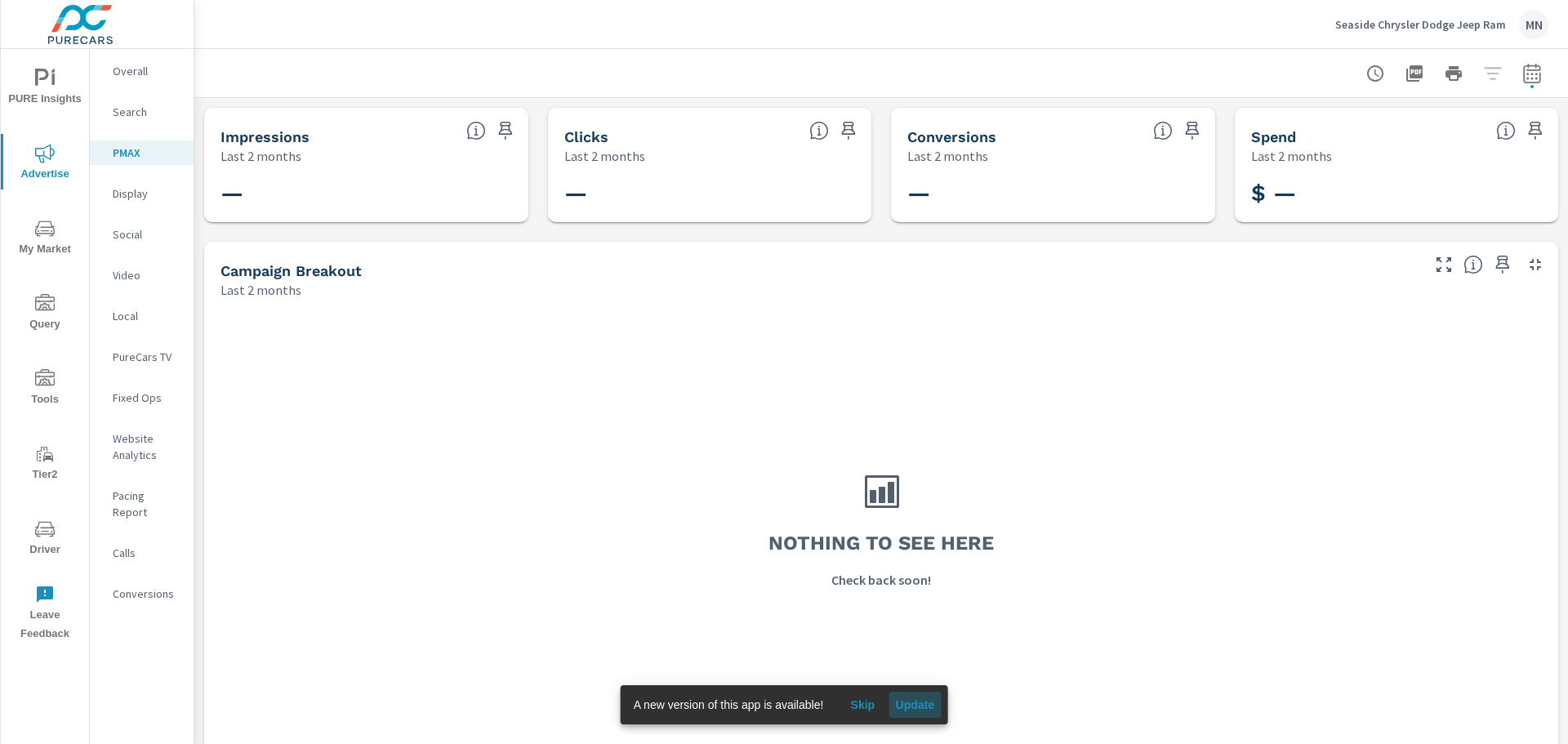
click at [918, 707] on span "Update" at bounding box center [914, 705] width 39 height 14
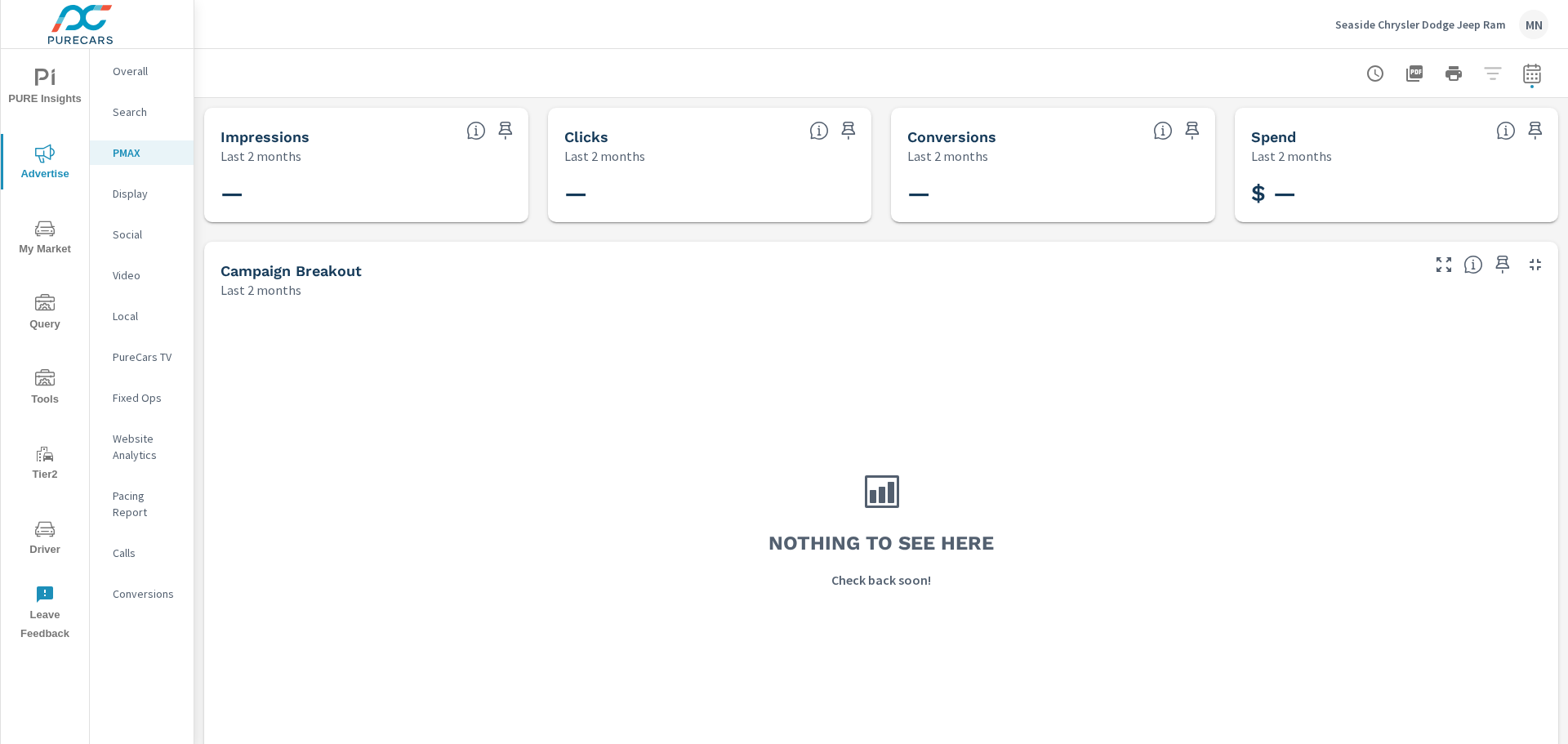
click at [139, 100] on div "Search" at bounding box center [142, 111] width 104 height 25
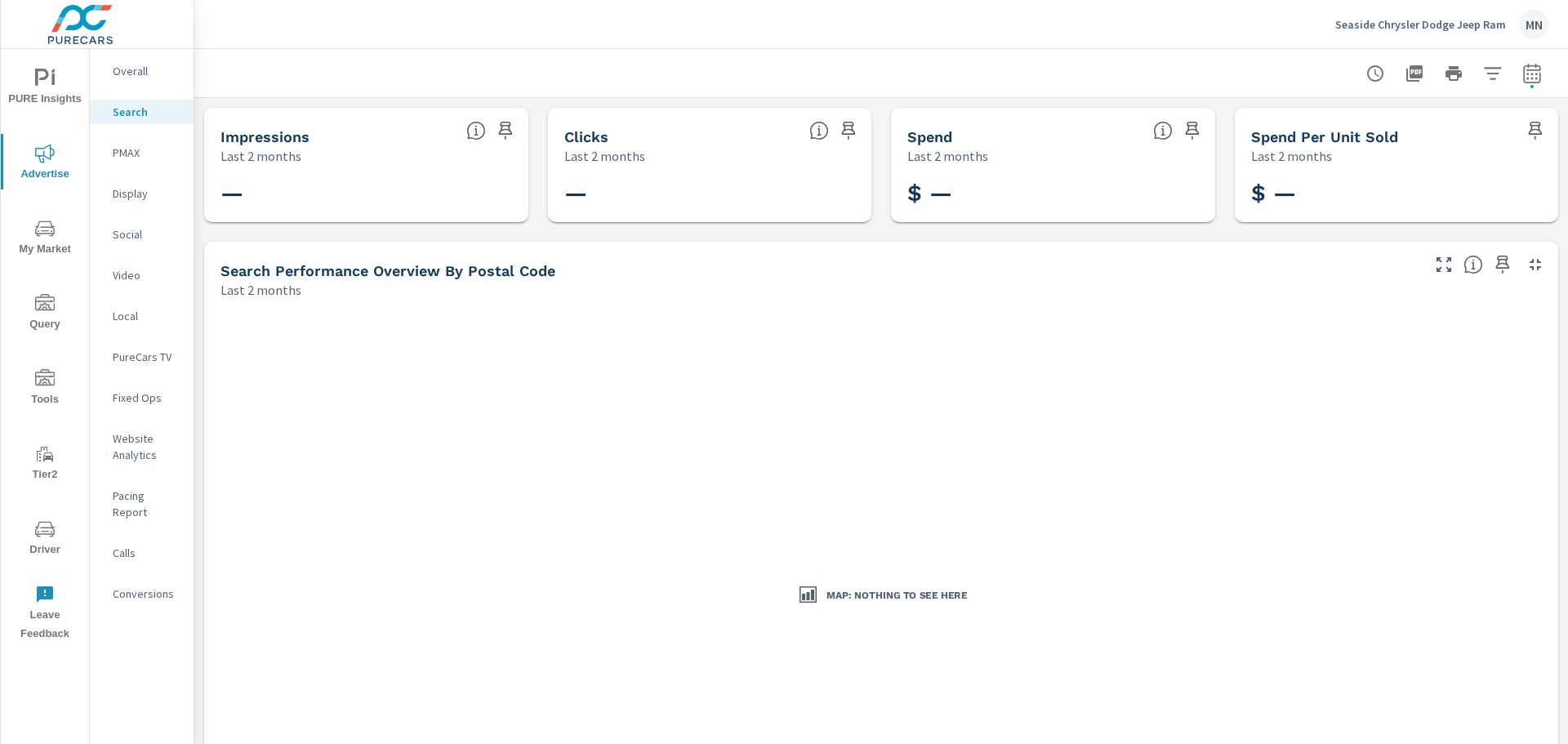
click at [117, 151] on p "PMAX" at bounding box center [147, 152] width 68 height 16
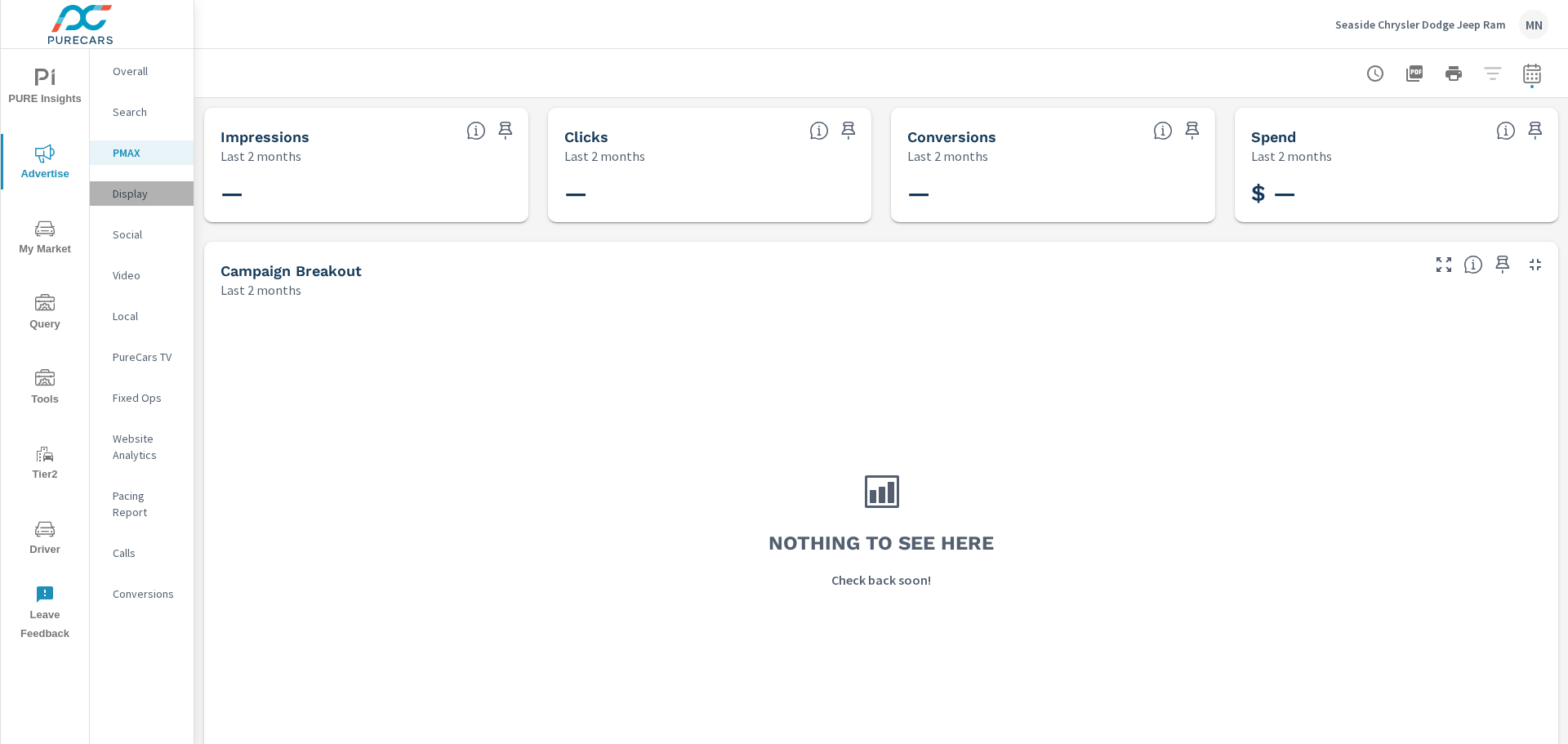
click at [124, 189] on div "Display" at bounding box center [142, 193] width 104 height 25
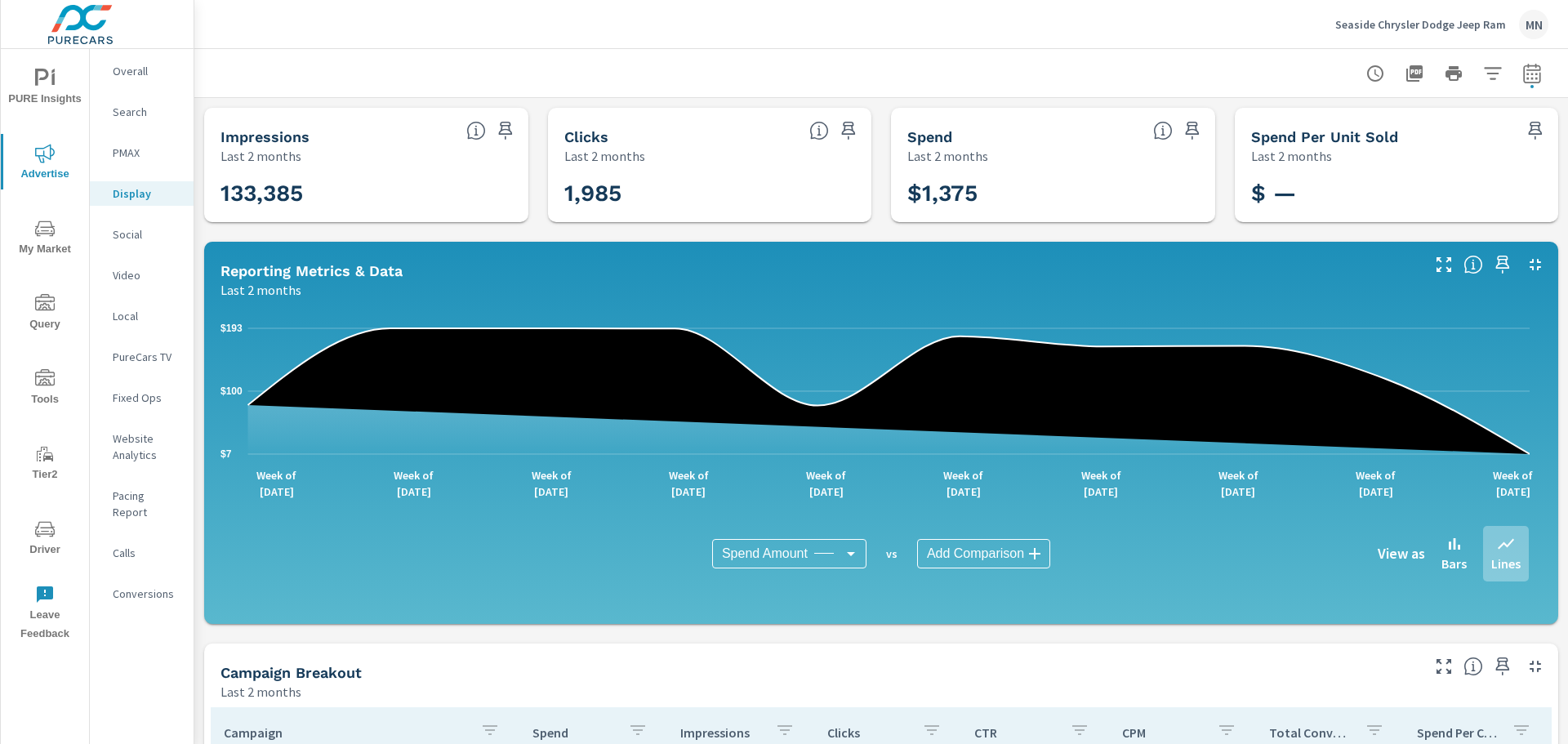
click at [142, 114] on p "Search" at bounding box center [147, 111] width 68 height 16
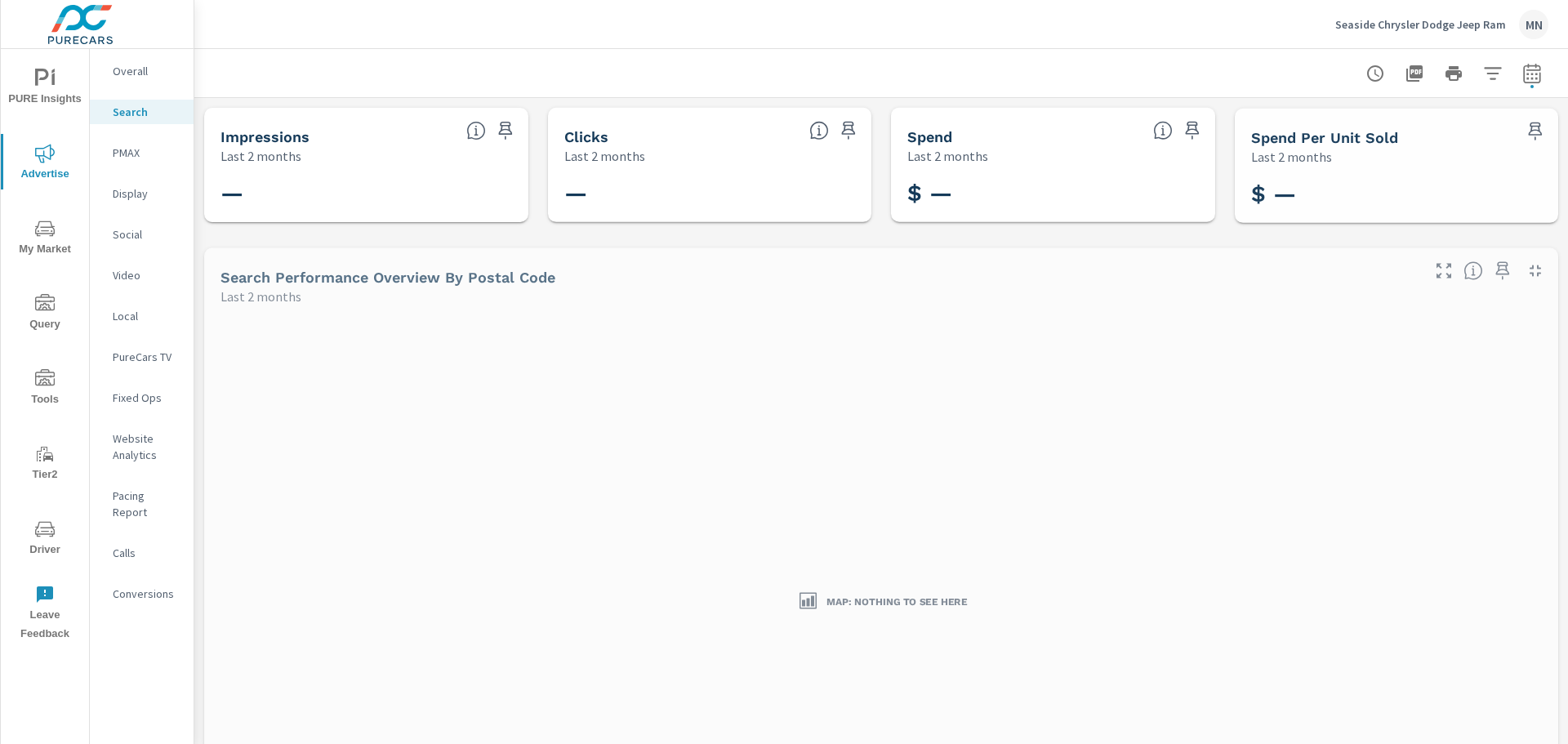
click at [126, 152] on p "PMAX" at bounding box center [147, 152] width 68 height 16
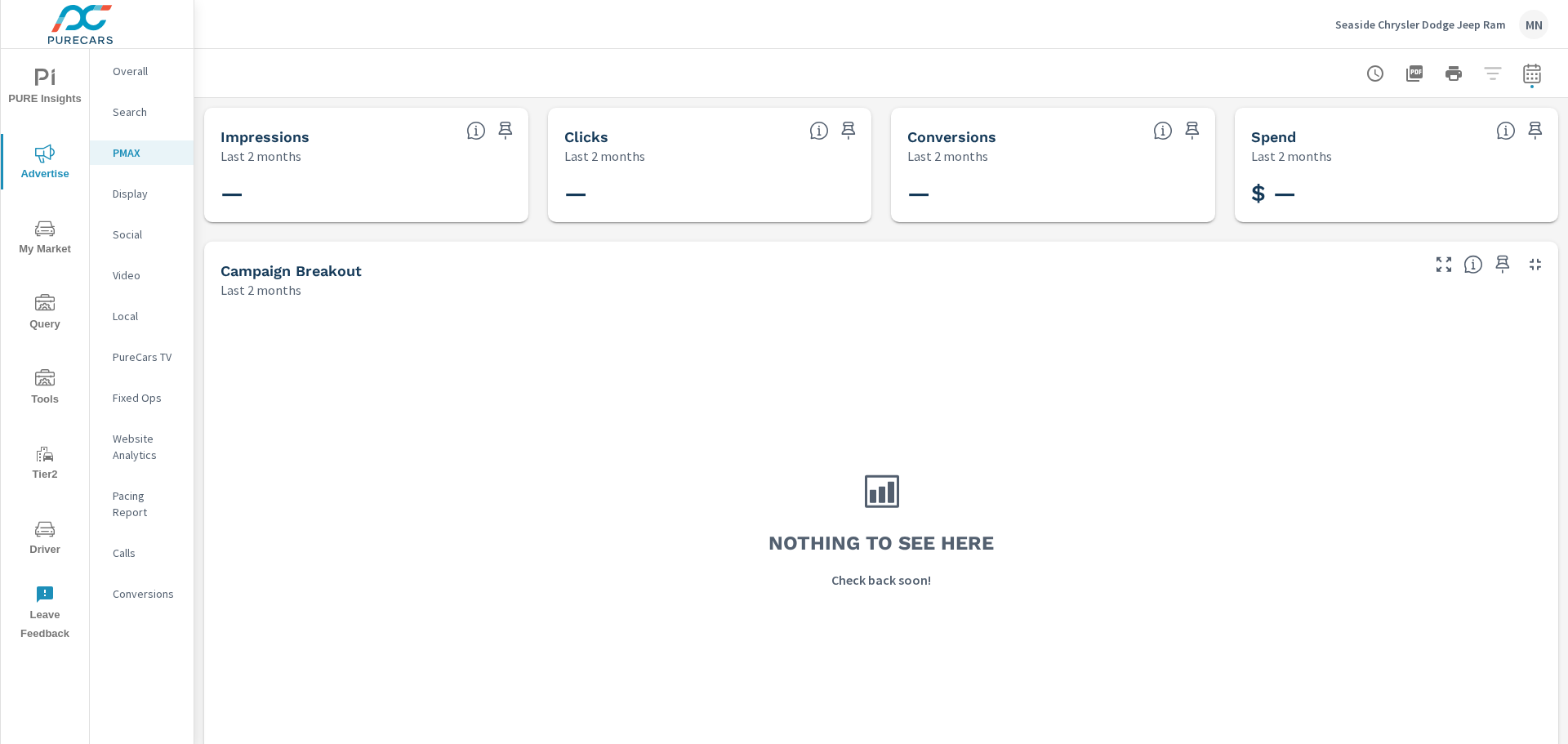
click at [124, 191] on p "Display" at bounding box center [147, 193] width 68 height 16
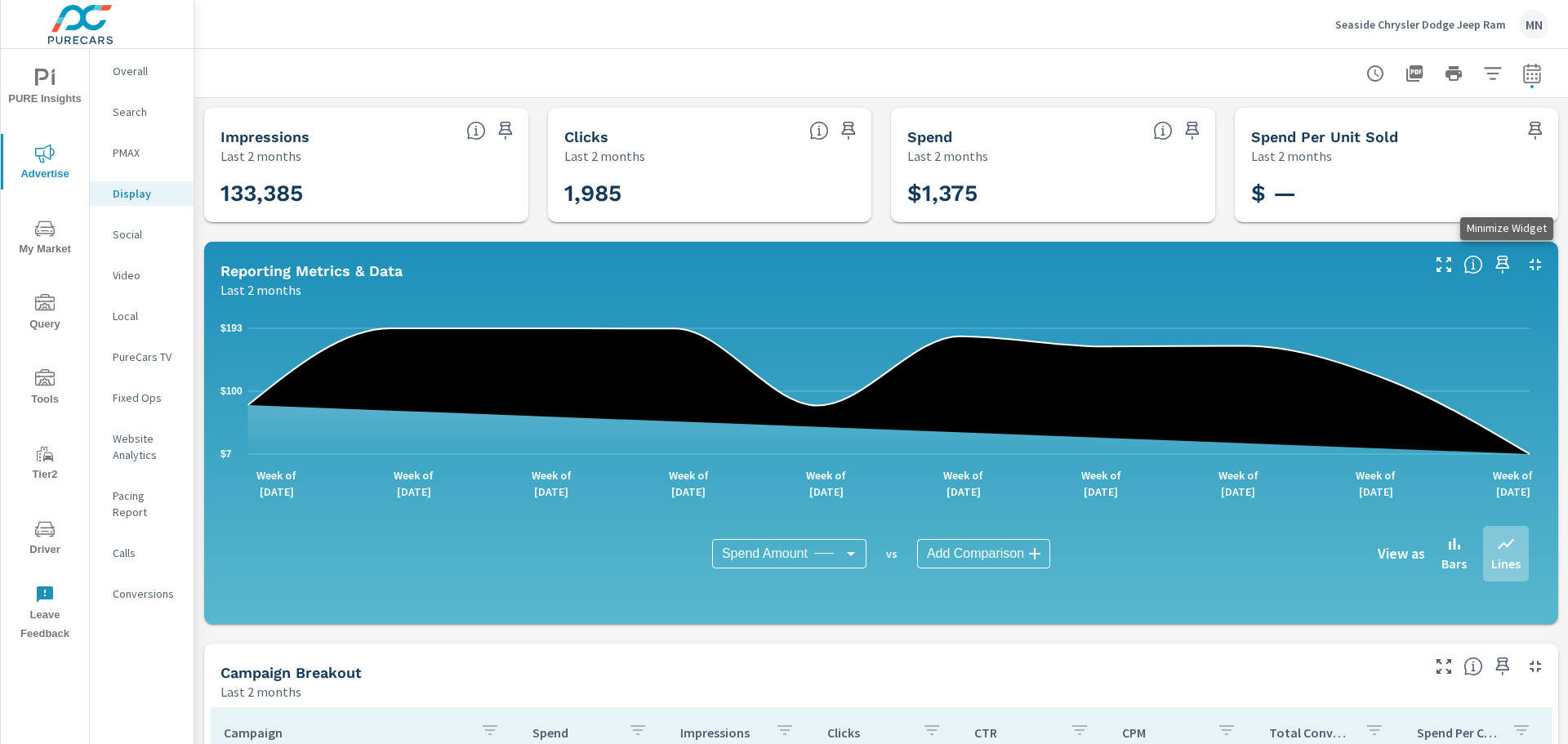
click at [1527, 260] on icon "button" at bounding box center [1535, 264] width 20 height 20
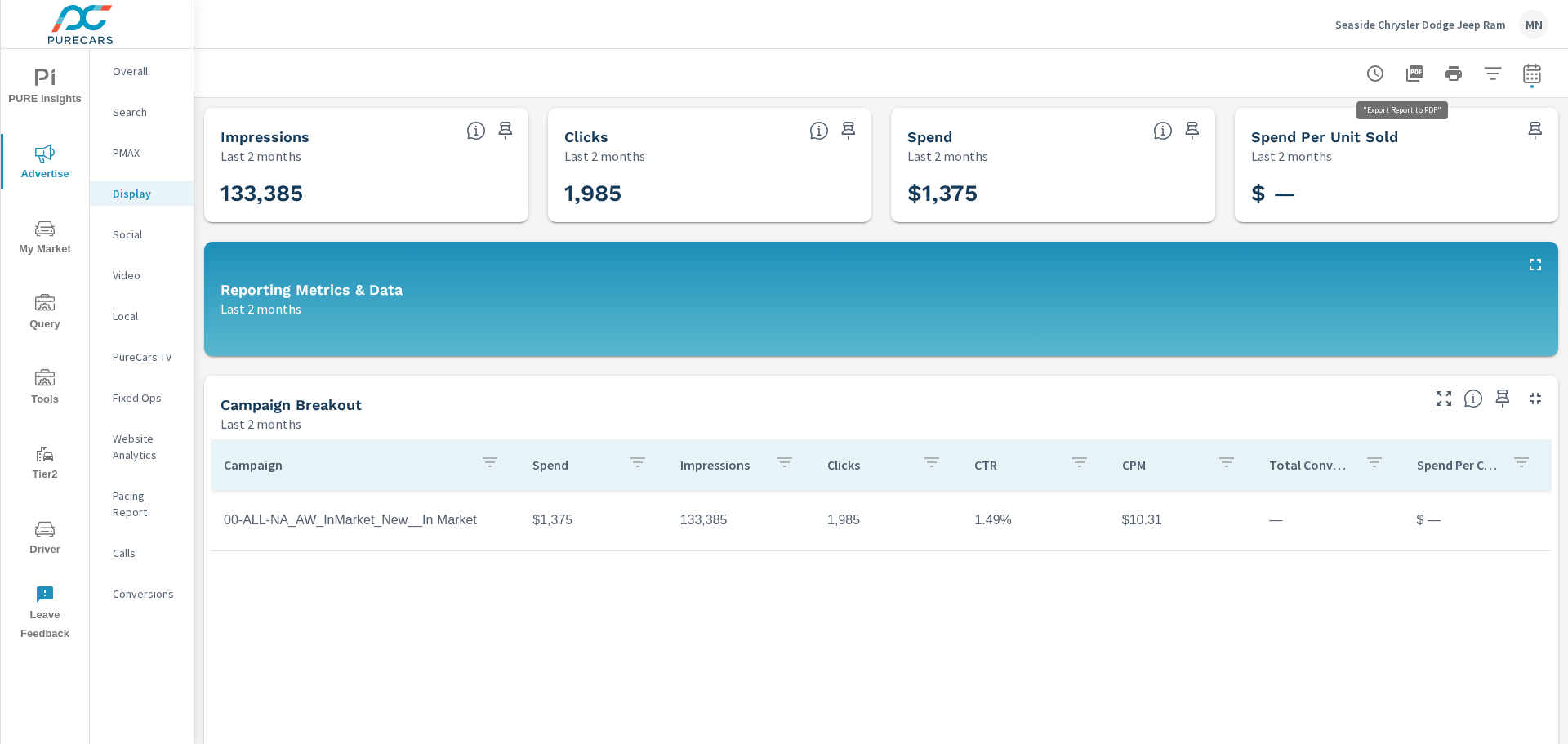
click at [1405, 73] on icon "button" at bounding box center [1414, 73] width 20 height 20
click at [139, 145] on p "PMAX" at bounding box center [147, 152] width 68 height 16
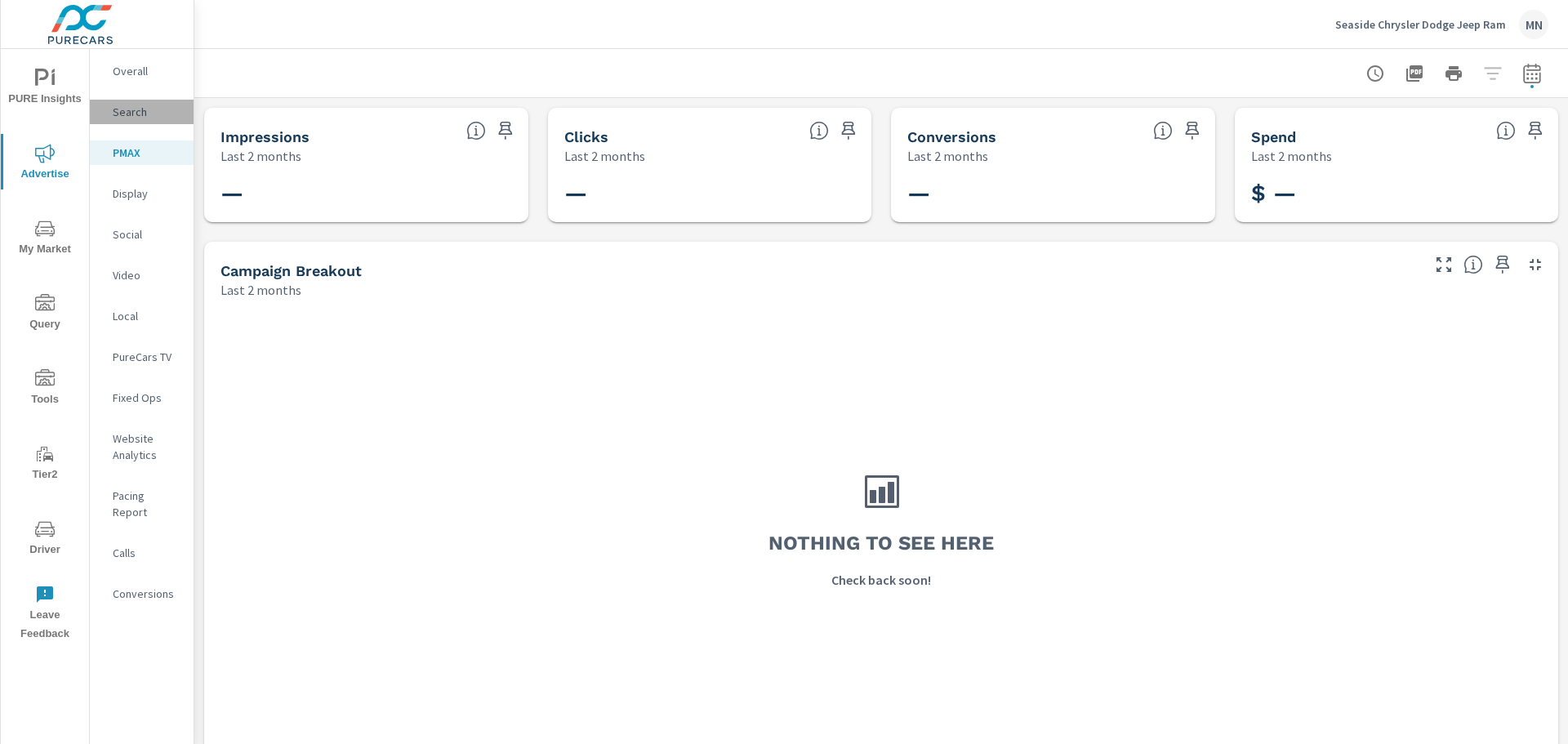
click at [132, 104] on p "Search" at bounding box center [147, 111] width 68 height 16
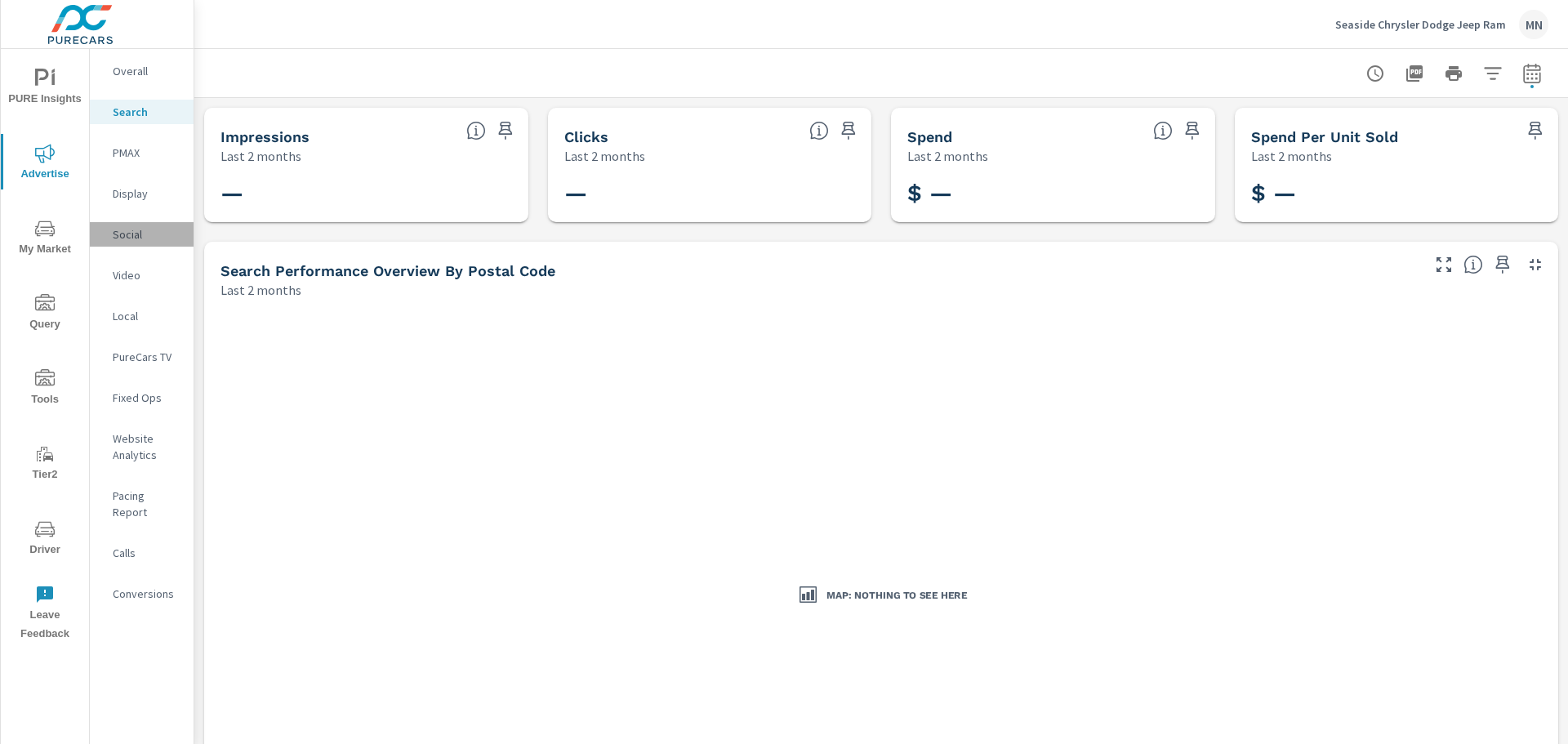
click at [132, 235] on p "Social" at bounding box center [147, 234] width 68 height 16
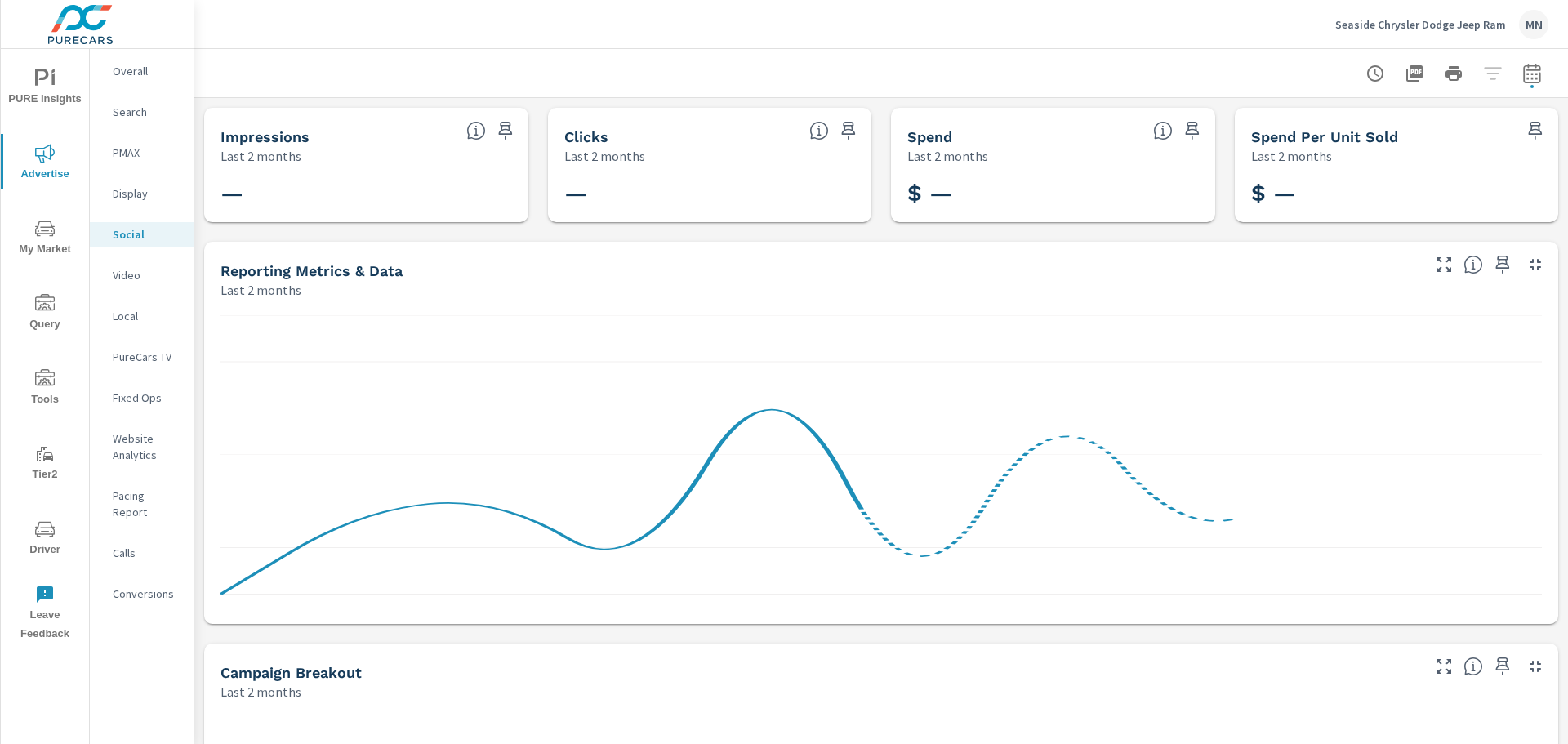
click at [139, 283] on div "Video" at bounding box center [142, 275] width 104 height 25
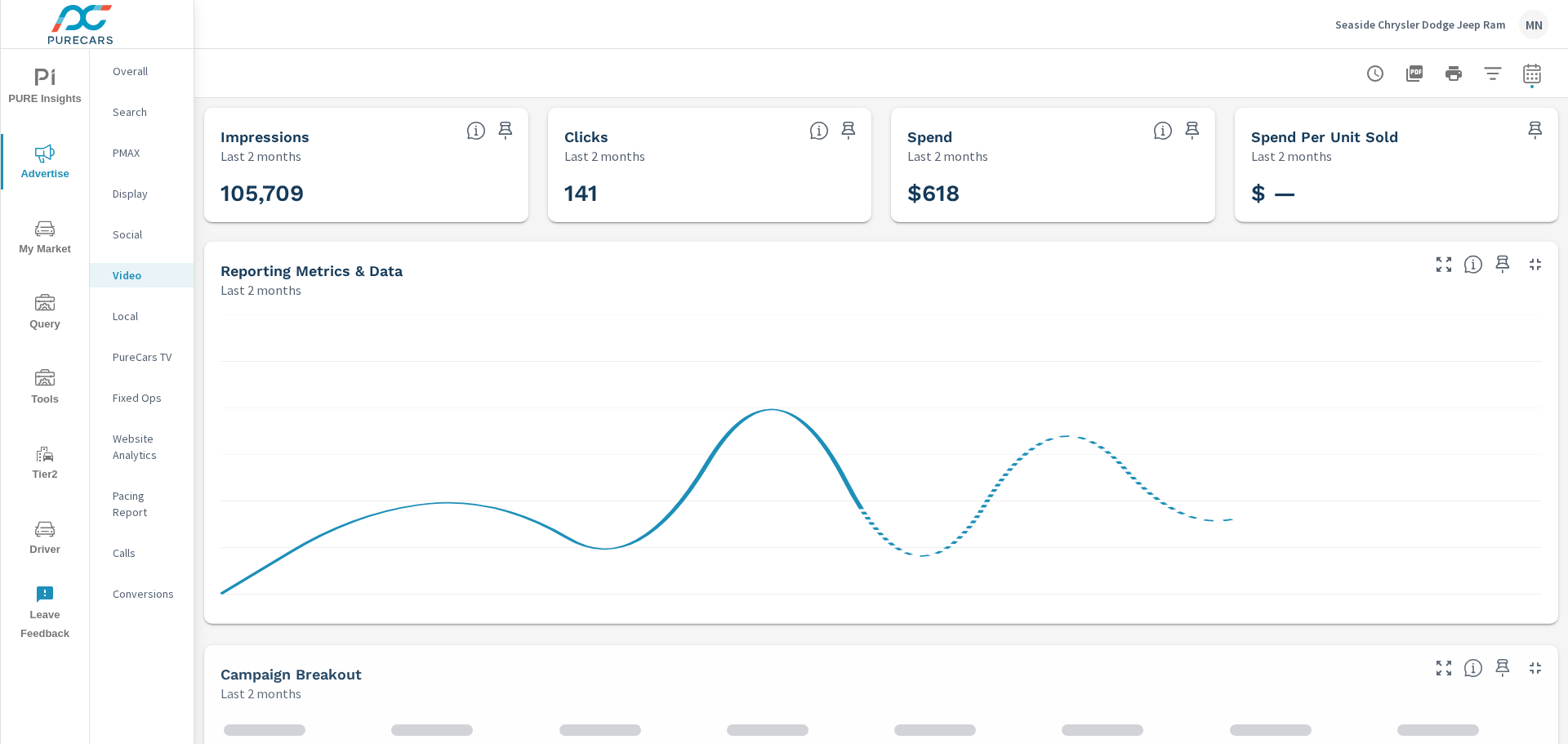
click at [134, 310] on p "Local" at bounding box center [147, 315] width 68 height 16
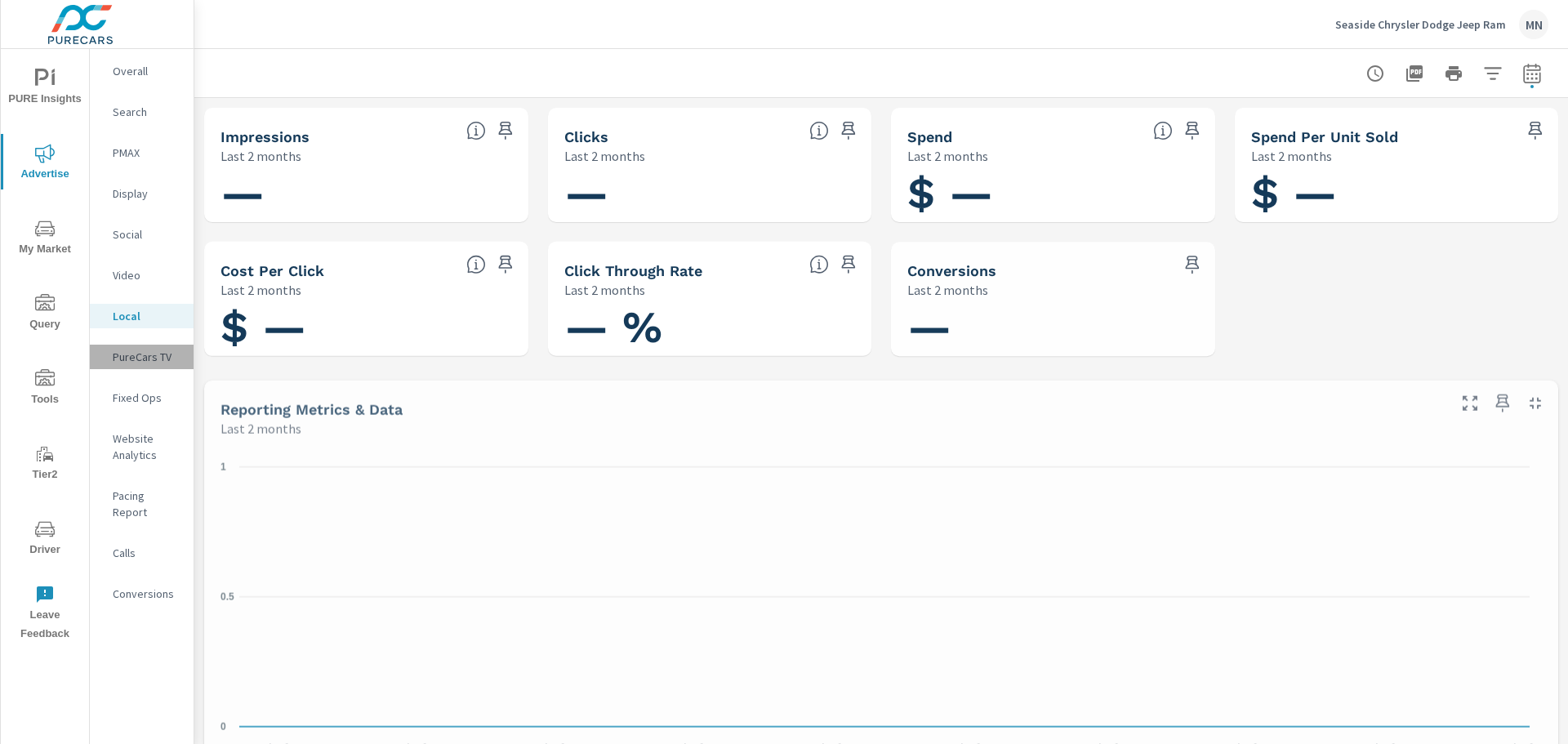
click at [142, 349] on p "PureCars TV" at bounding box center [147, 356] width 68 height 16
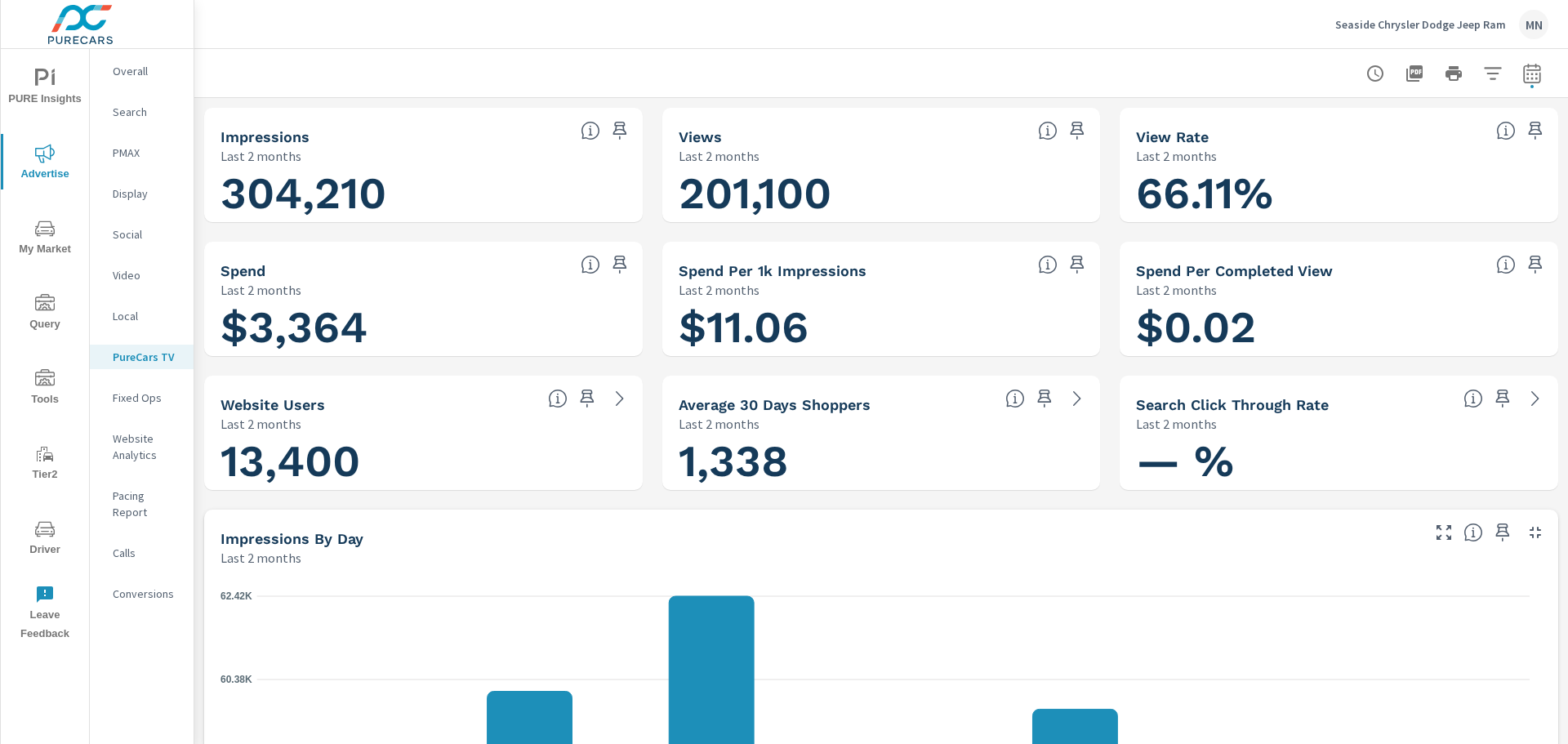
click at [999, 78] on div at bounding box center [881, 73] width 1334 height 48
click at [1530, 530] on icon "button" at bounding box center [1535, 532] width 11 height 11
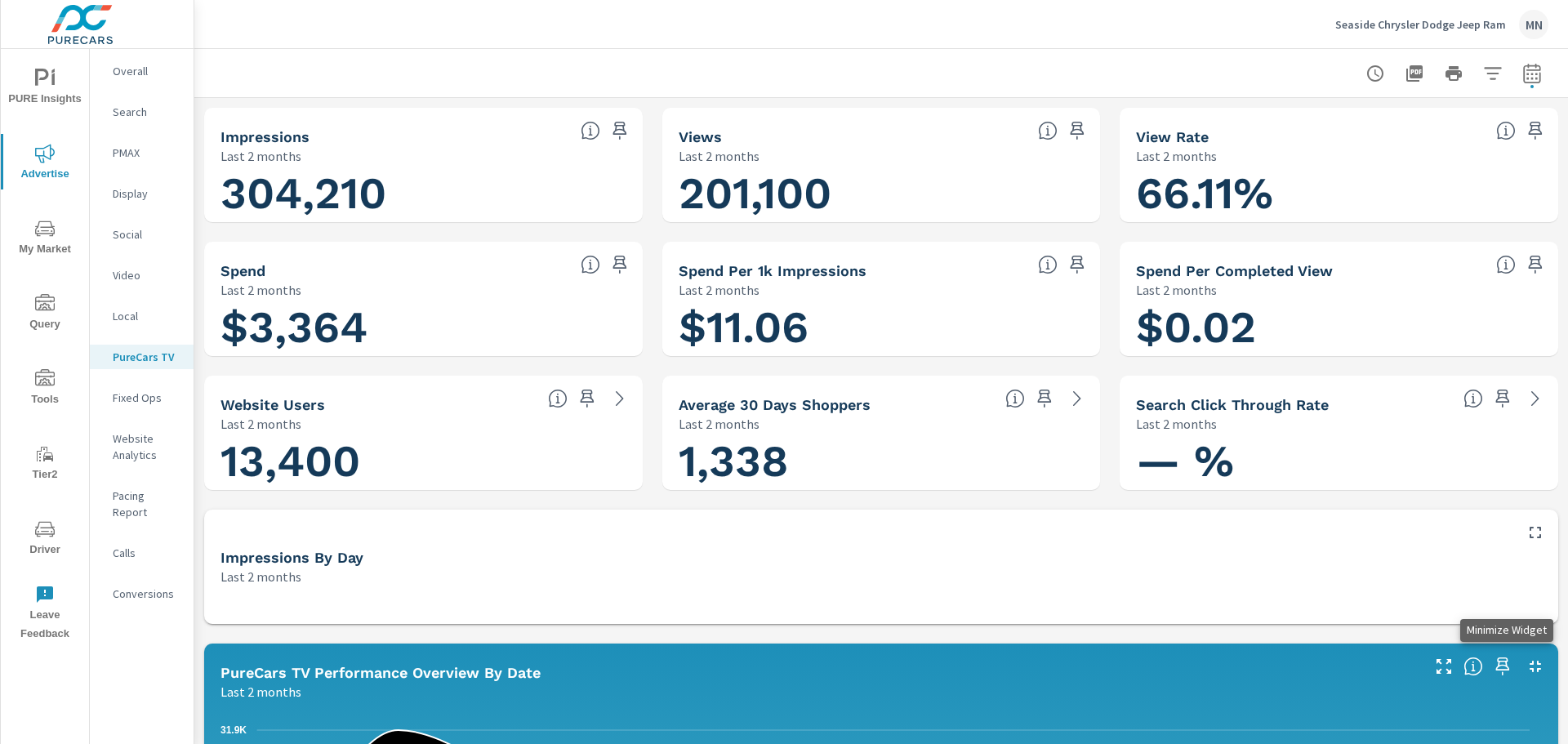
click at [1526, 668] on icon "button" at bounding box center [1535, 667] width 20 height 20
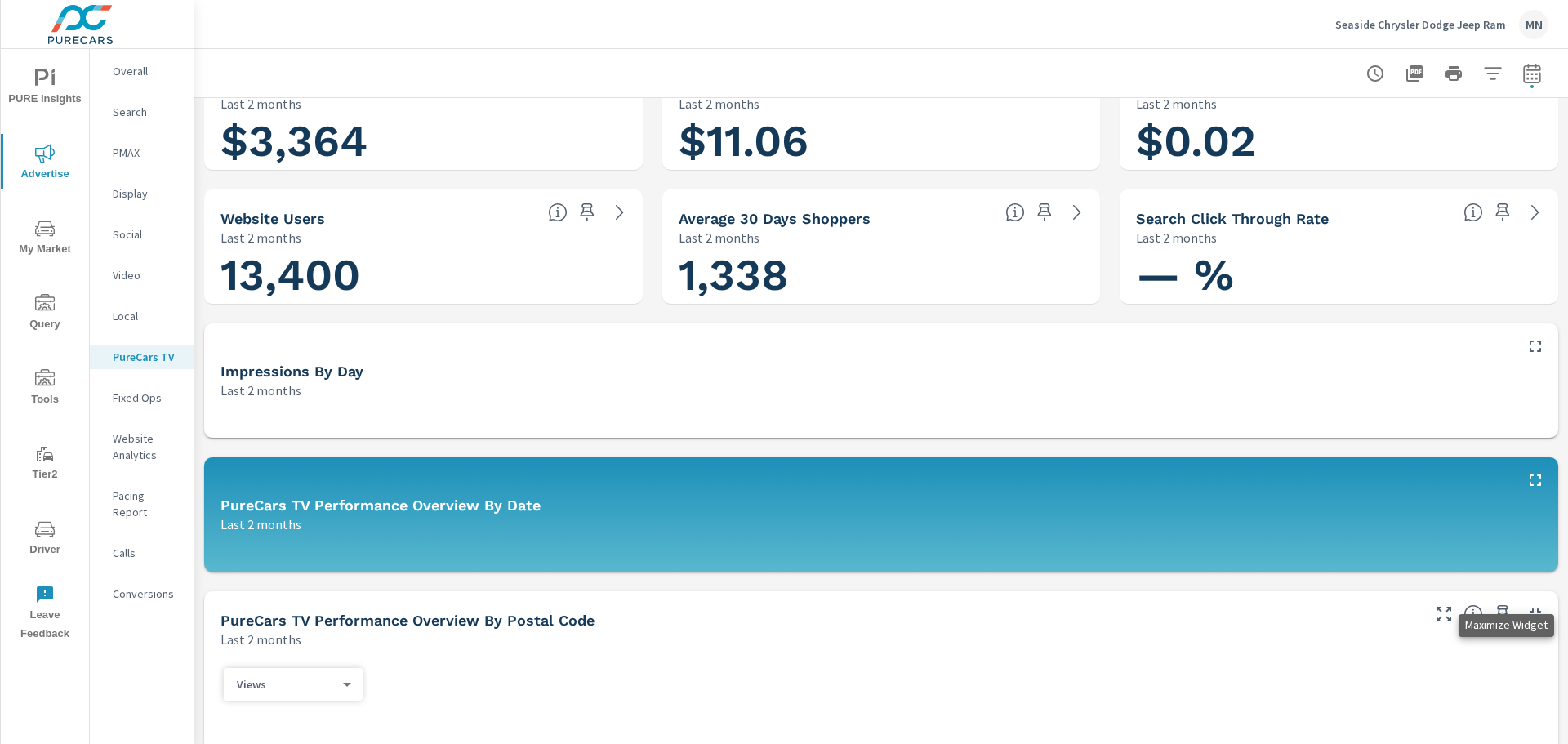
scroll to position [245, 0]
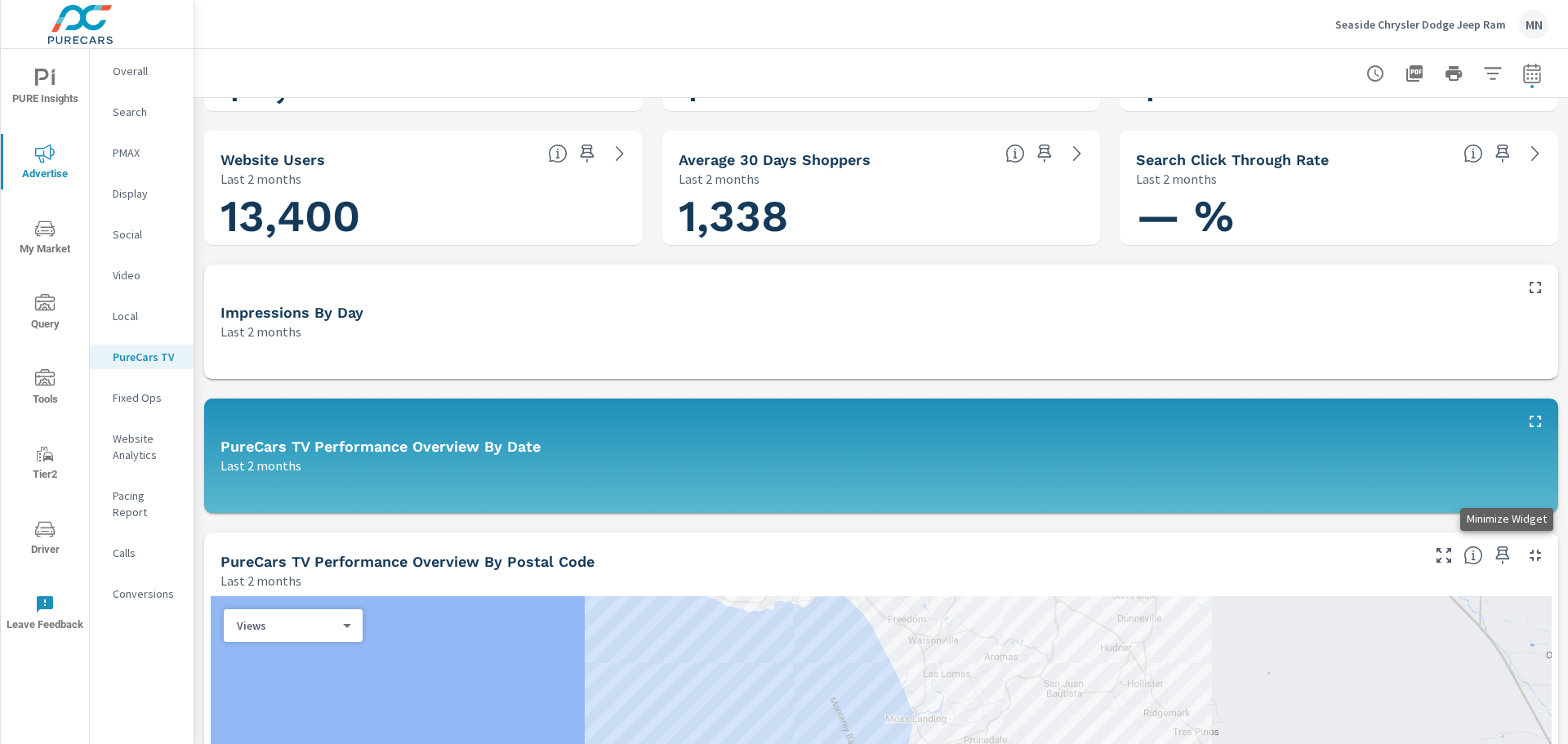
click at [1526, 550] on icon "button" at bounding box center [1535, 555] width 20 height 20
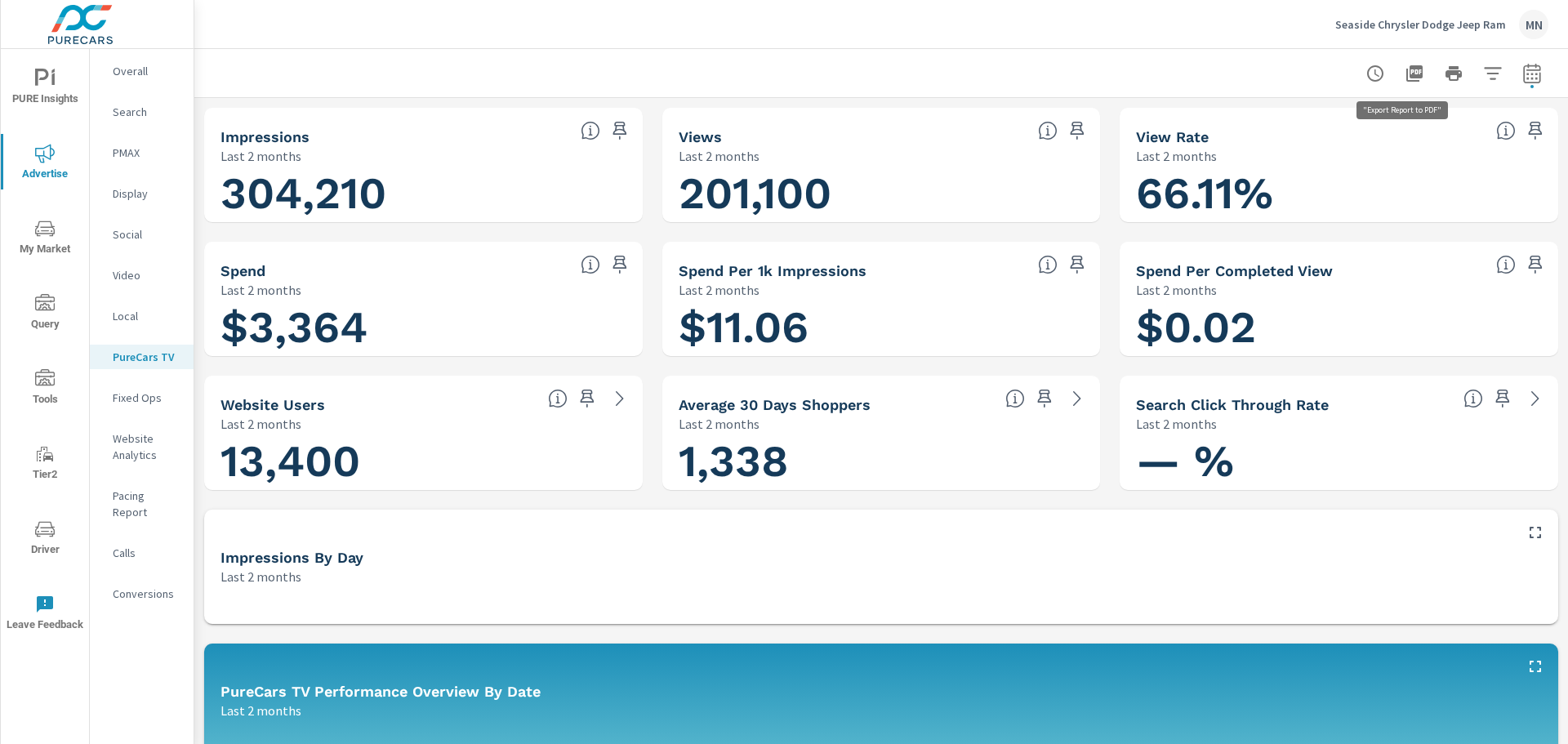
click at [1407, 72] on icon "button" at bounding box center [1414, 73] width 16 height 16
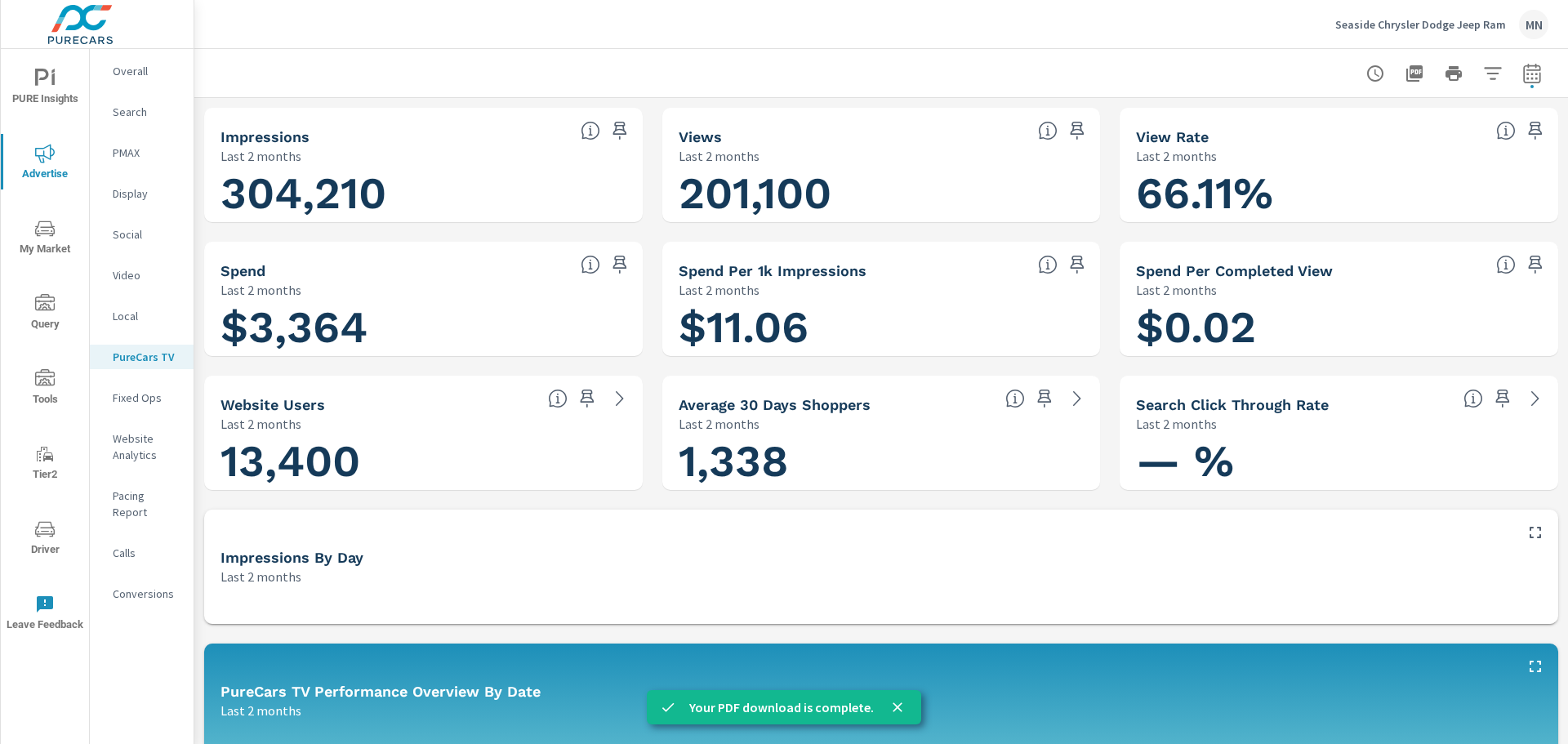
click at [1399, 23] on p "Seaside Chrysler Dodge Jeep Ram" at bounding box center [1420, 24] width 171 height 14
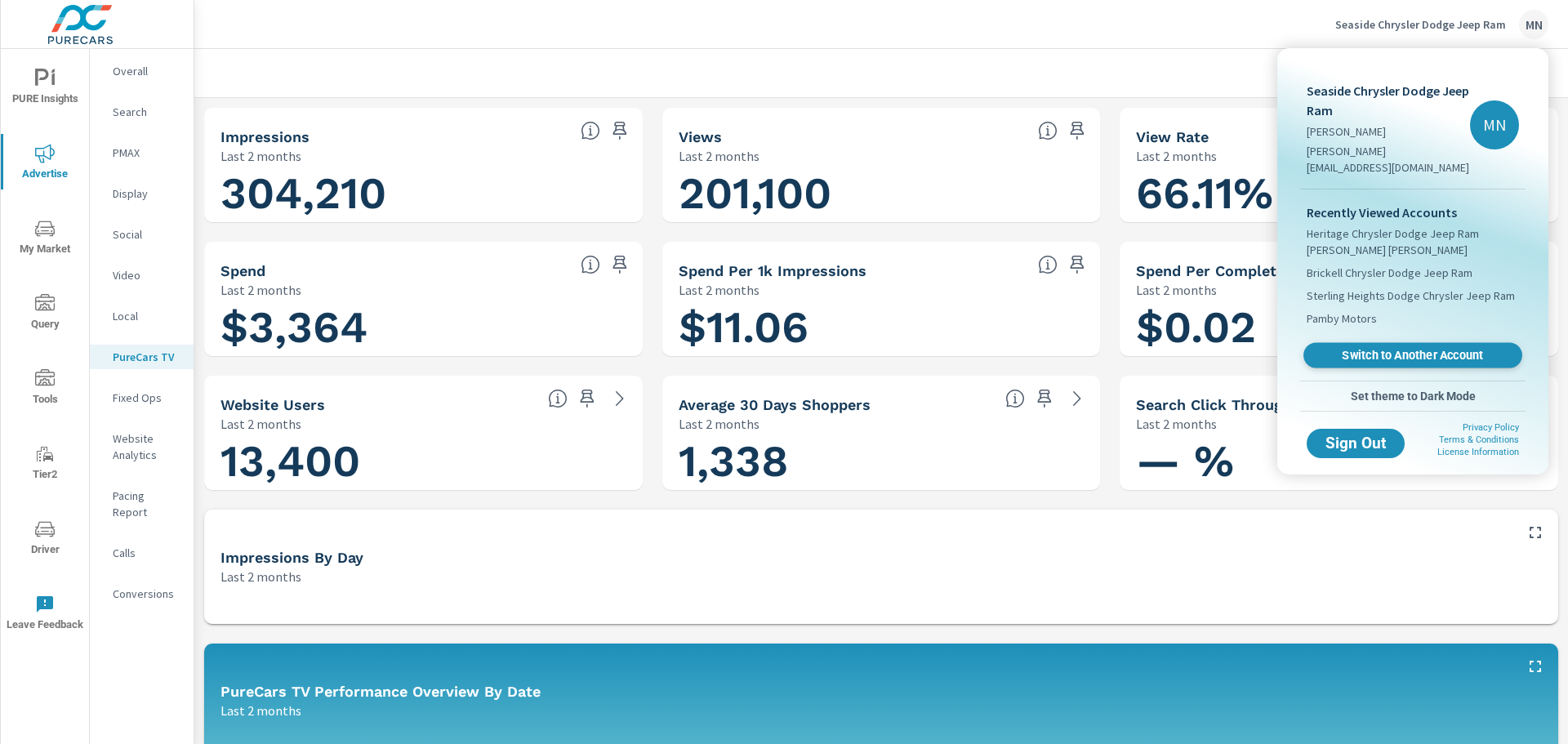
click at [1382, 348] on span "Switch to Another Account" at bounding box center [1412, 355] width 200 height 15
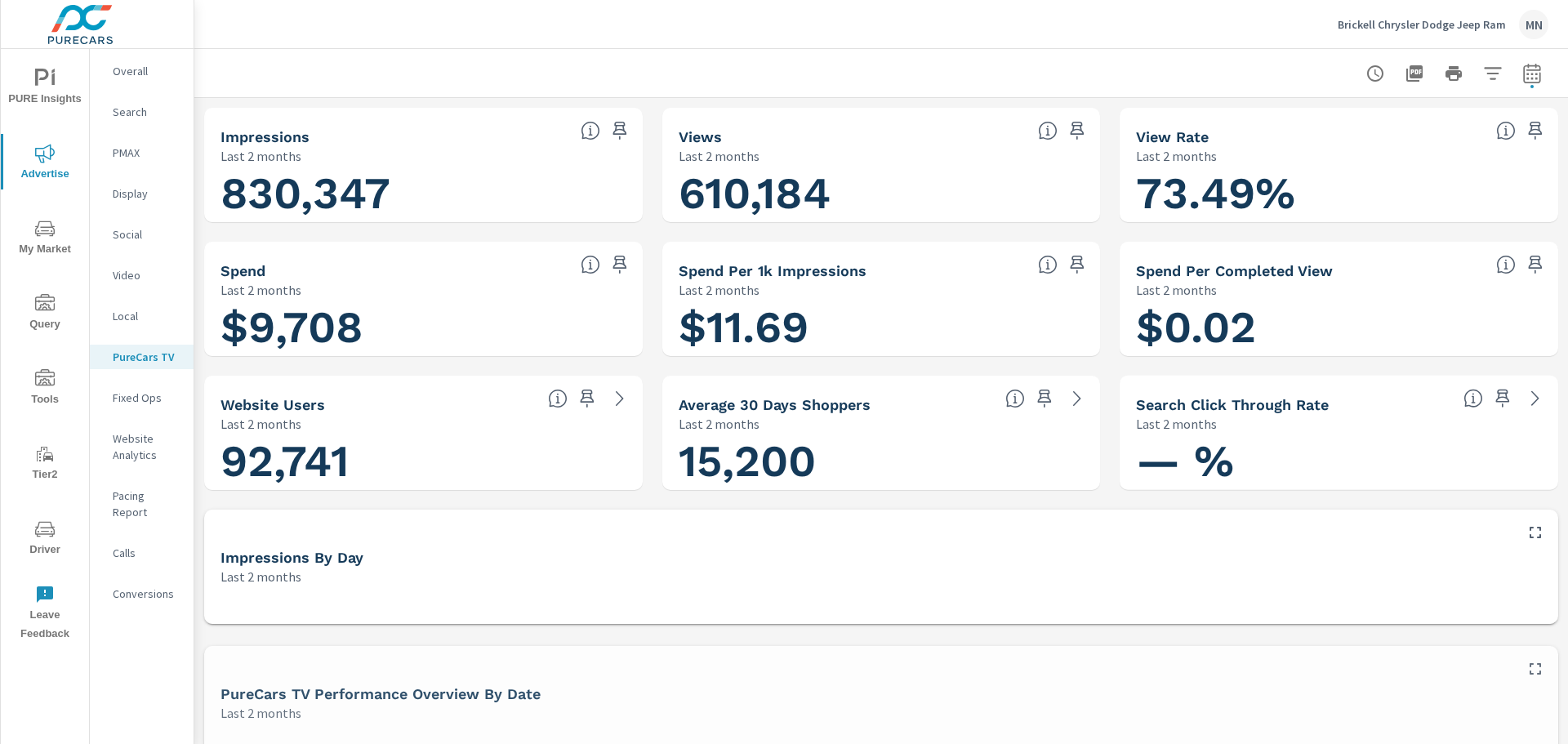
click at [1452, 17] on p "Brickell Chrysler Dodge Jeep Ram" at bounding box center [1422, 24] width 168 height 14
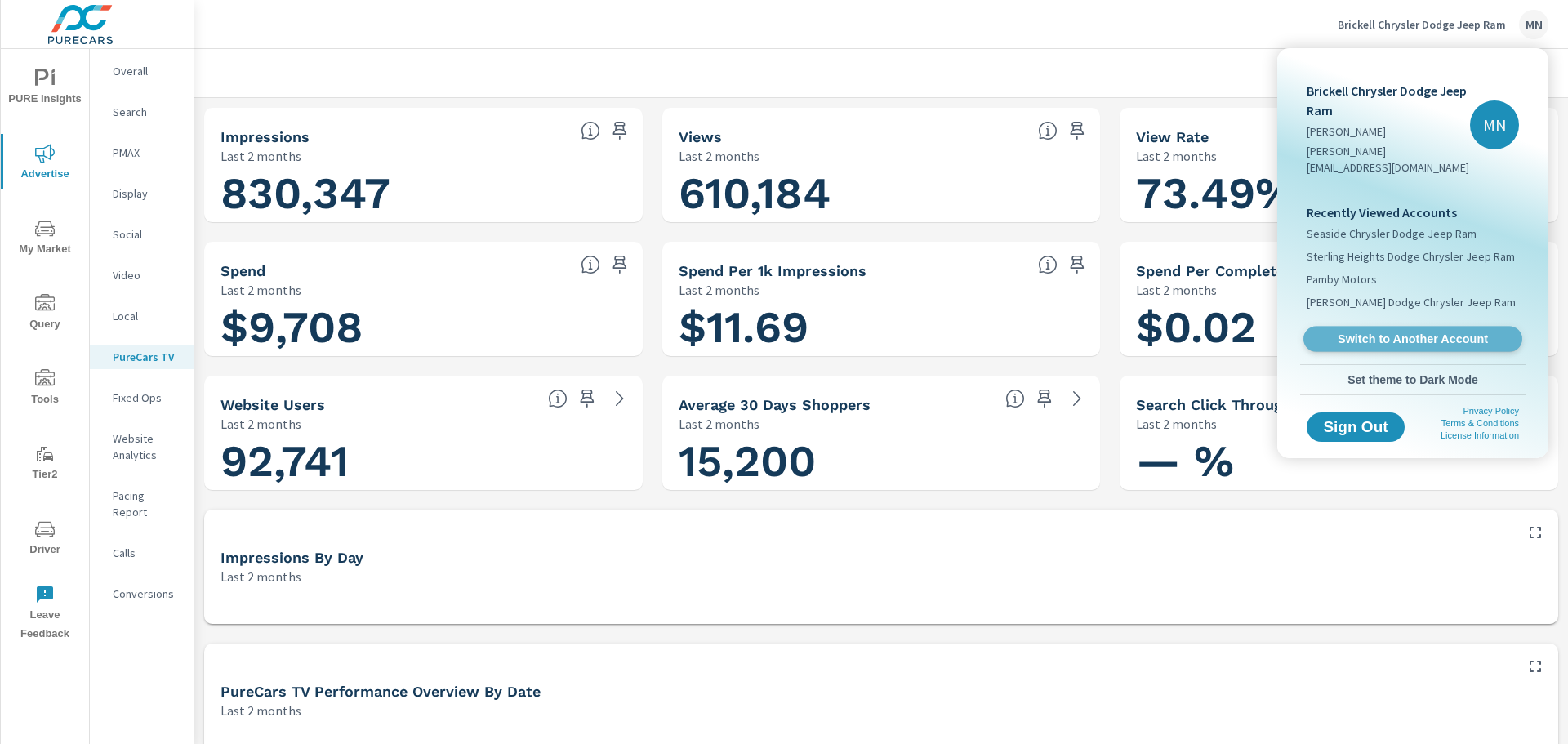
click at [1400, 332] on span "Switch to Another Account" at bounding box center [1412, 339] width 200 height 15
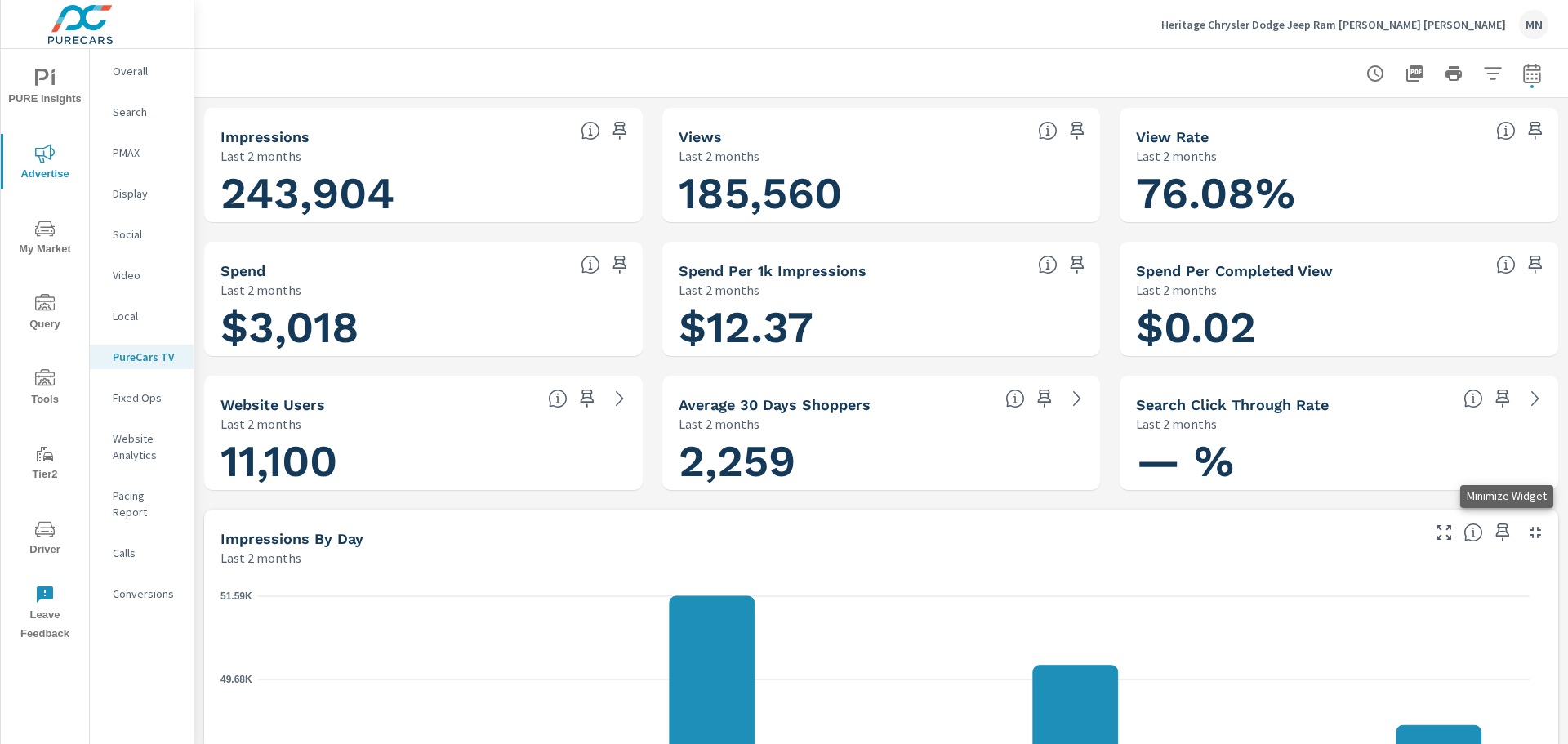
click at [1526, 531] on icon "button" at bounding box center [1535, 532] width 20 height 20
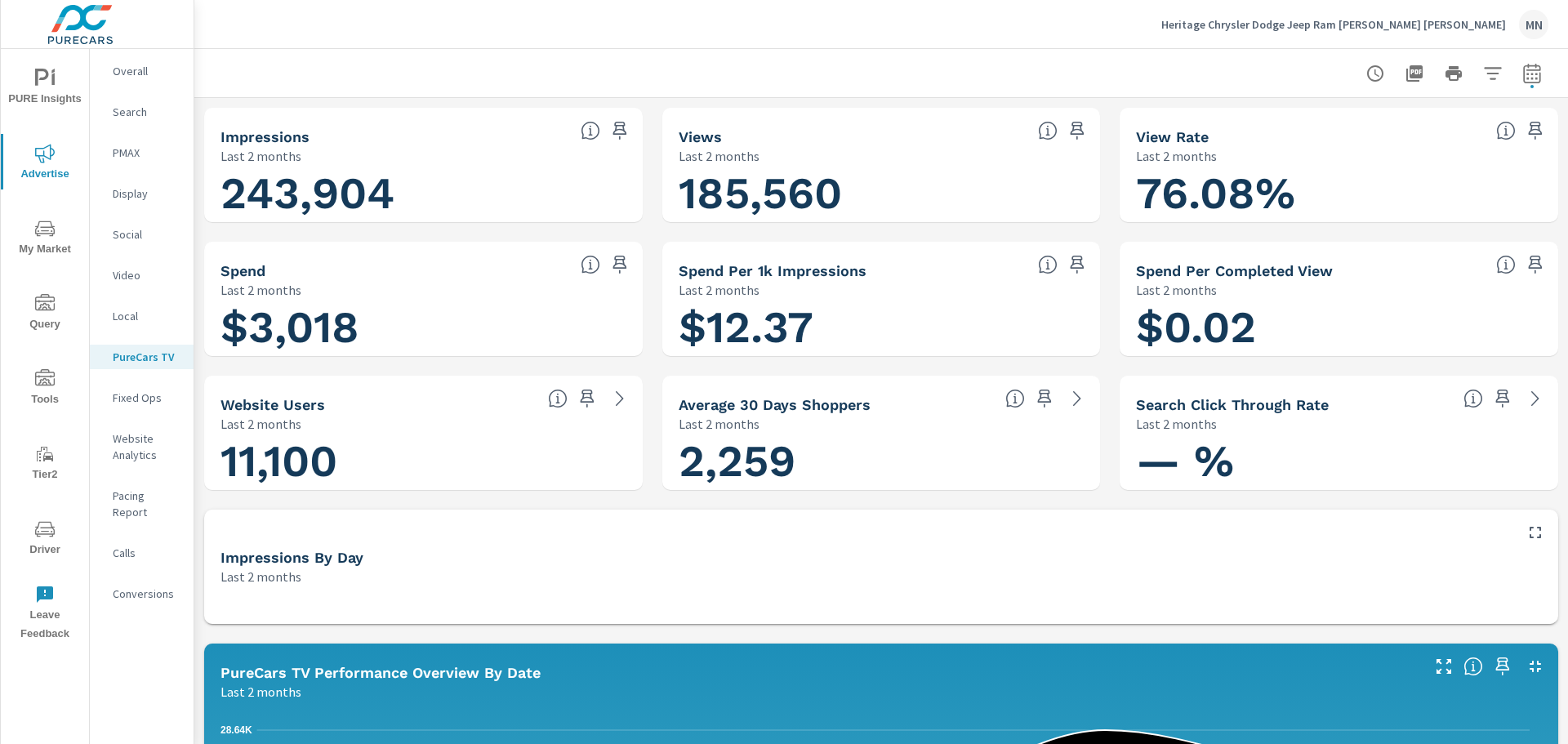
scroll to position [82, 0]
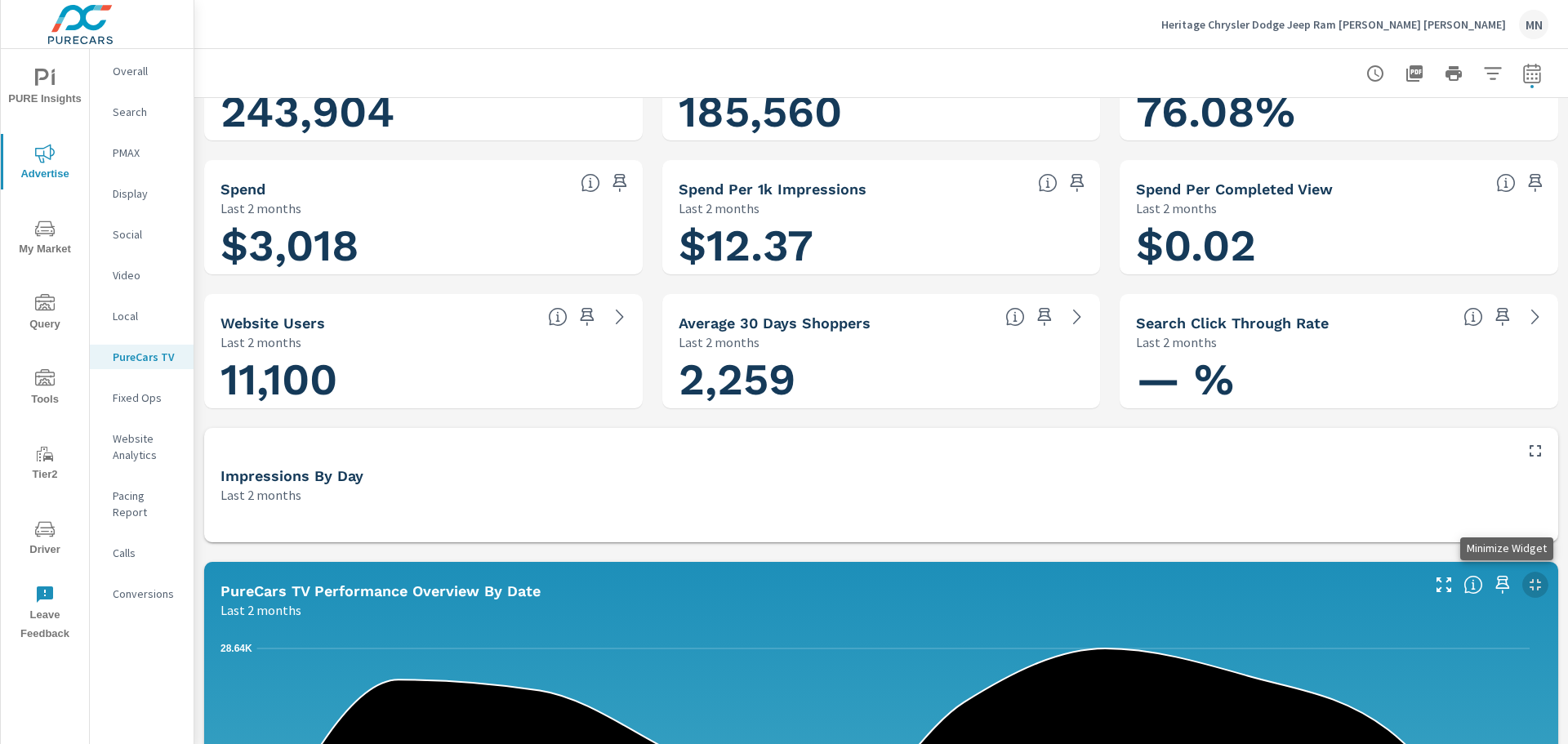
click at [1526, 582] on icon "button" at bounding box center [1535, 584] width 20 height 20
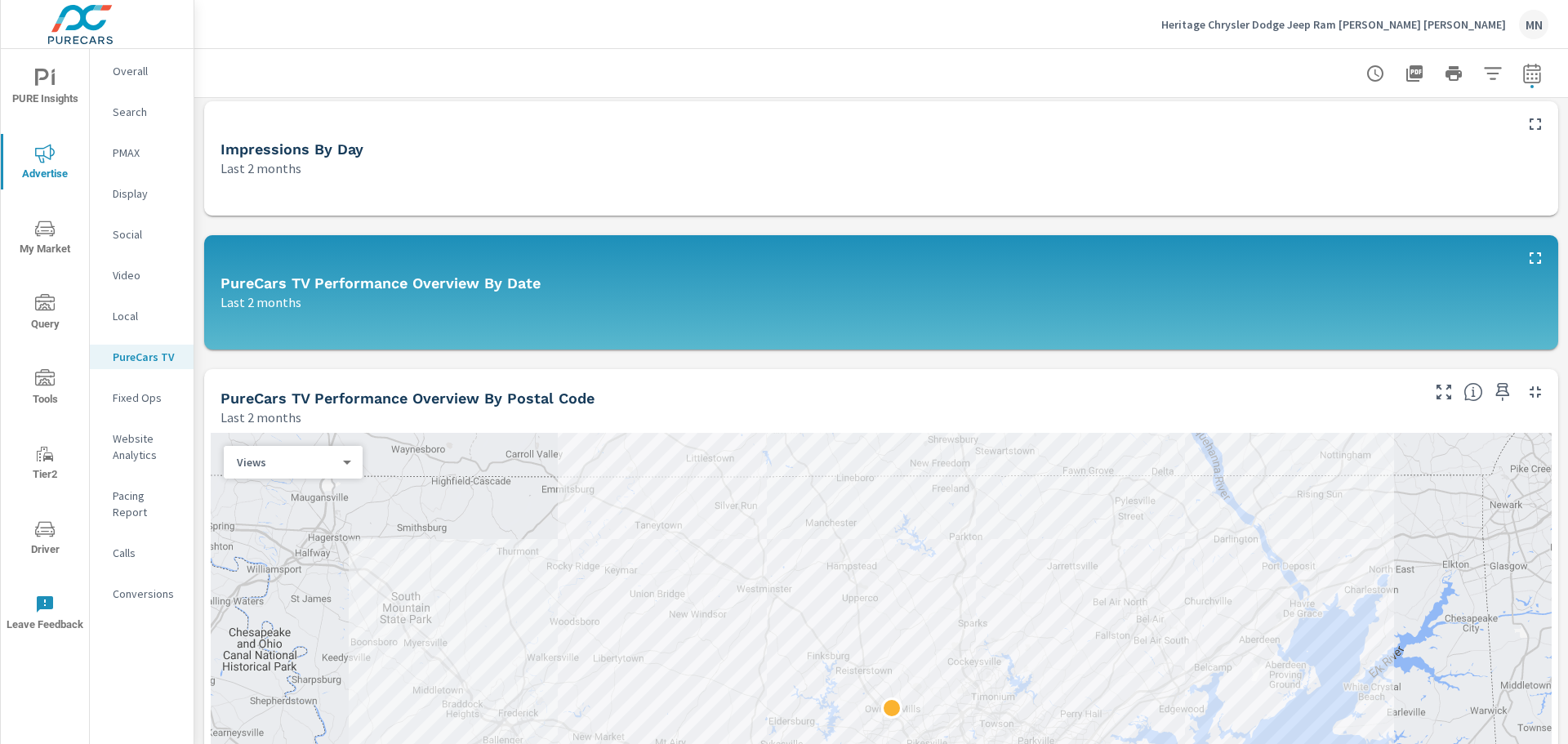
scroll to position [327, 0]
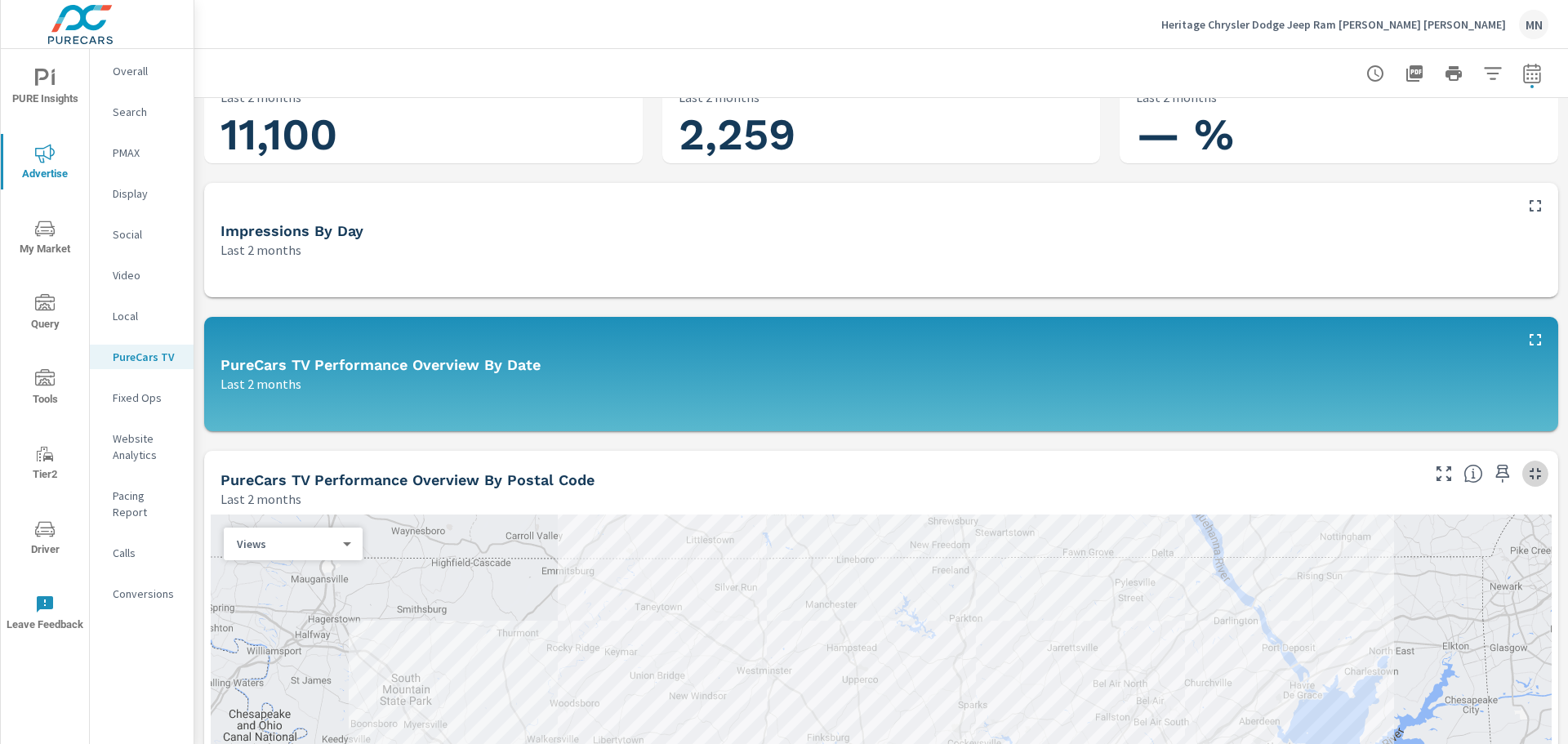
click at [1526, 474] on icon "button" at bounding box center [1535, 474] width 20 height 20
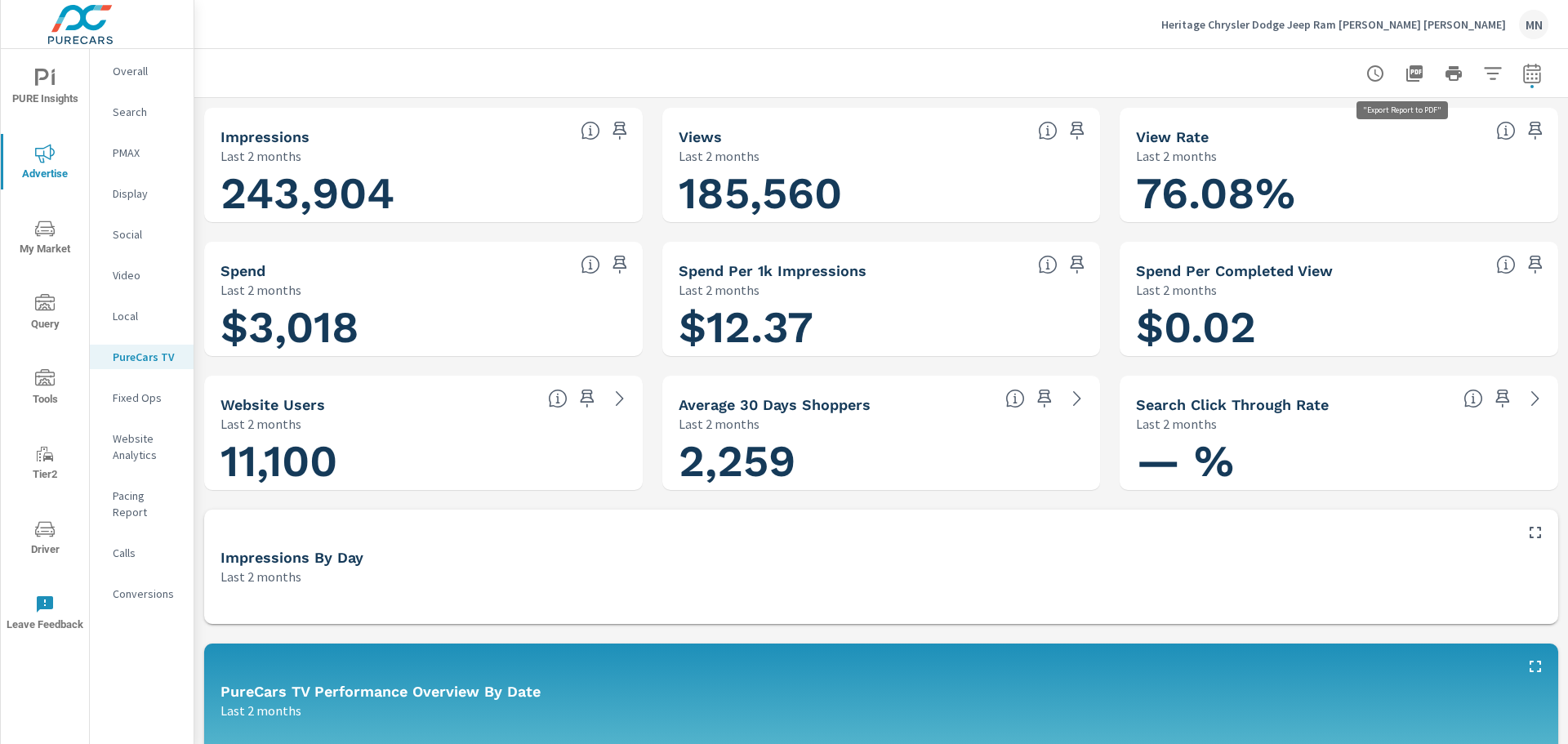
click at [1405, 70] on icon "button" at bounding box center [1414, 73] width 20 height 20
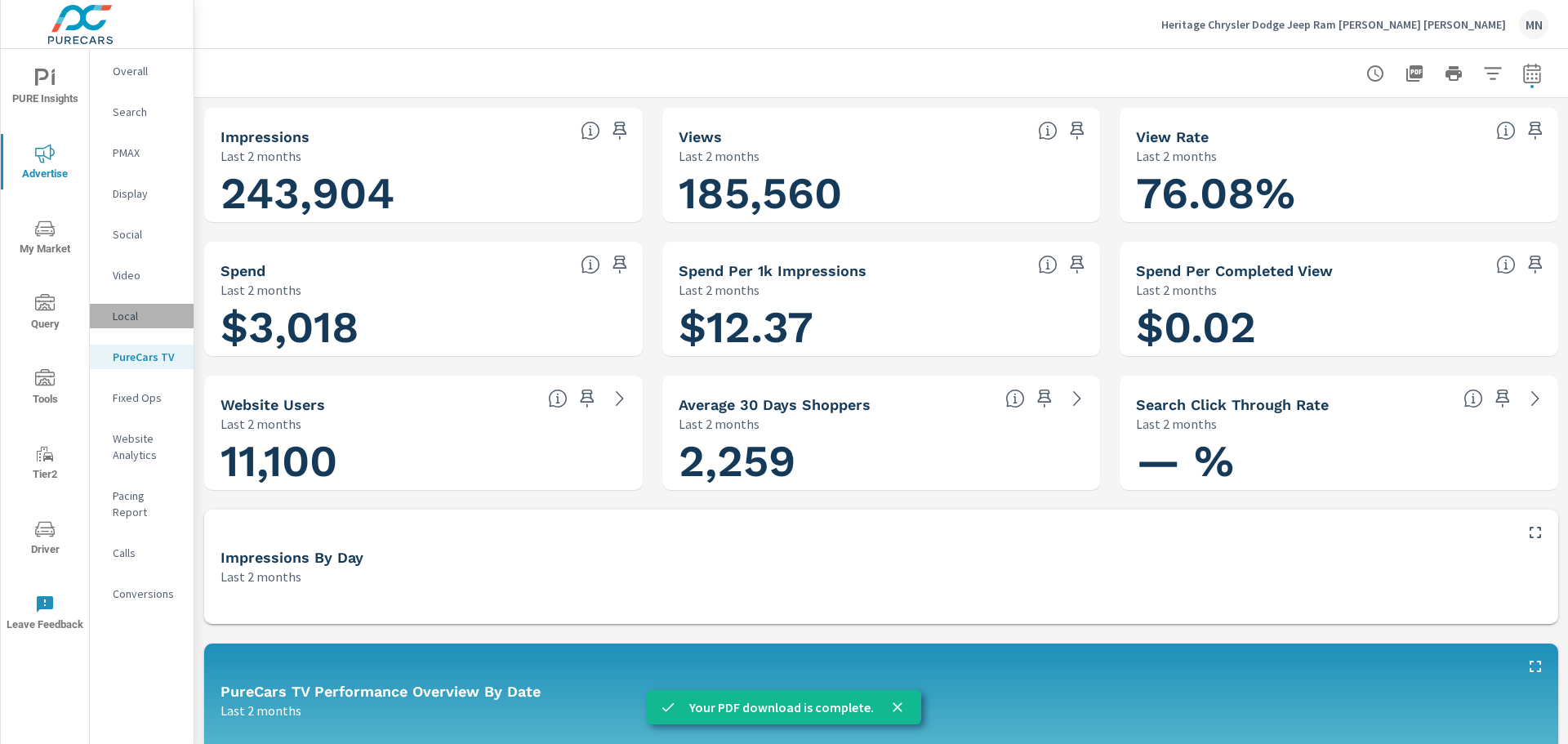
click at [127, 315] on p "Local" at bounding box center [147, 315] width 68 height 16
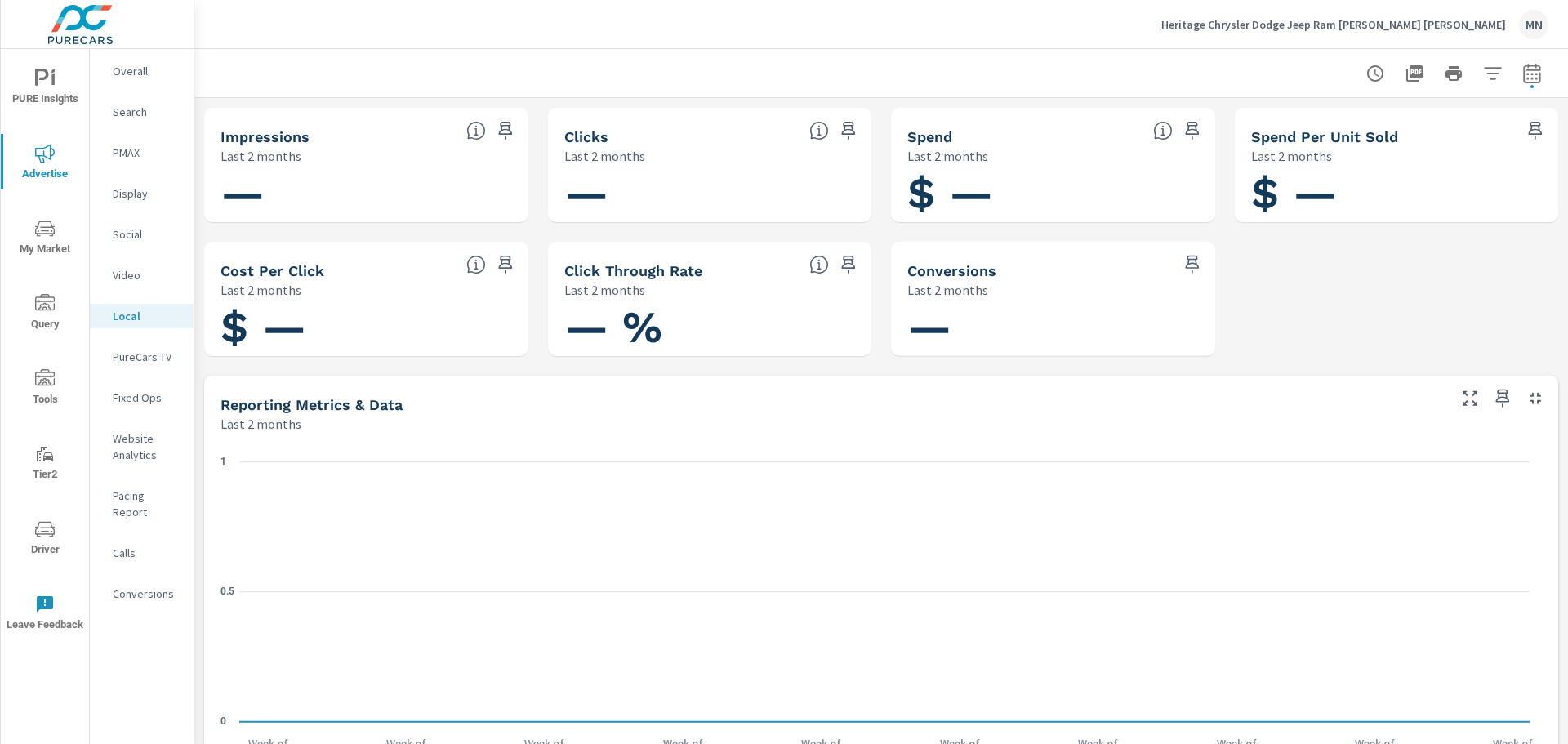
click at [122, 278] on p "Video" at bounding box center [147, 275] width 68 height 16
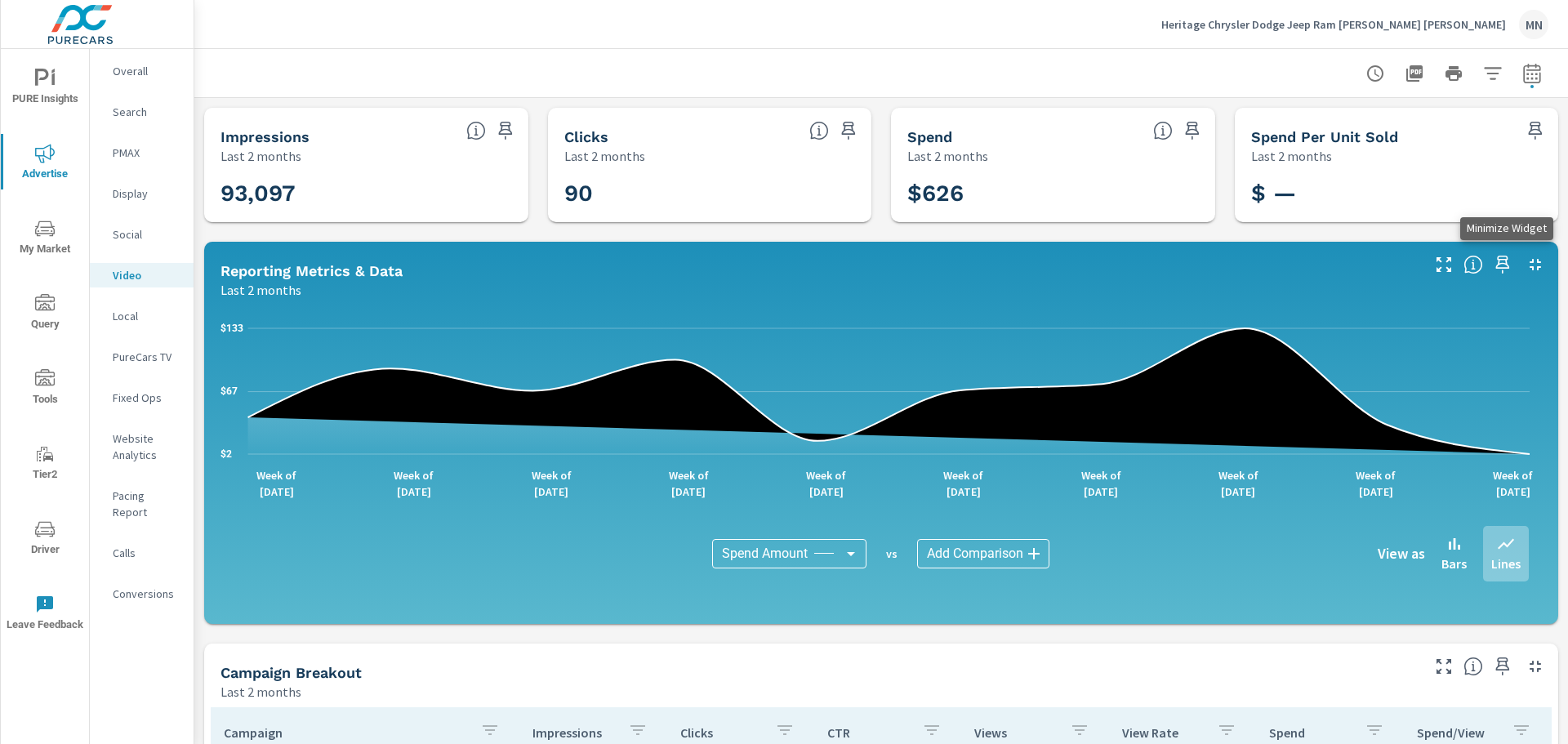
click at [1526, 258] on icon "button" at bounding box center [1535, 264] width 20 height 20
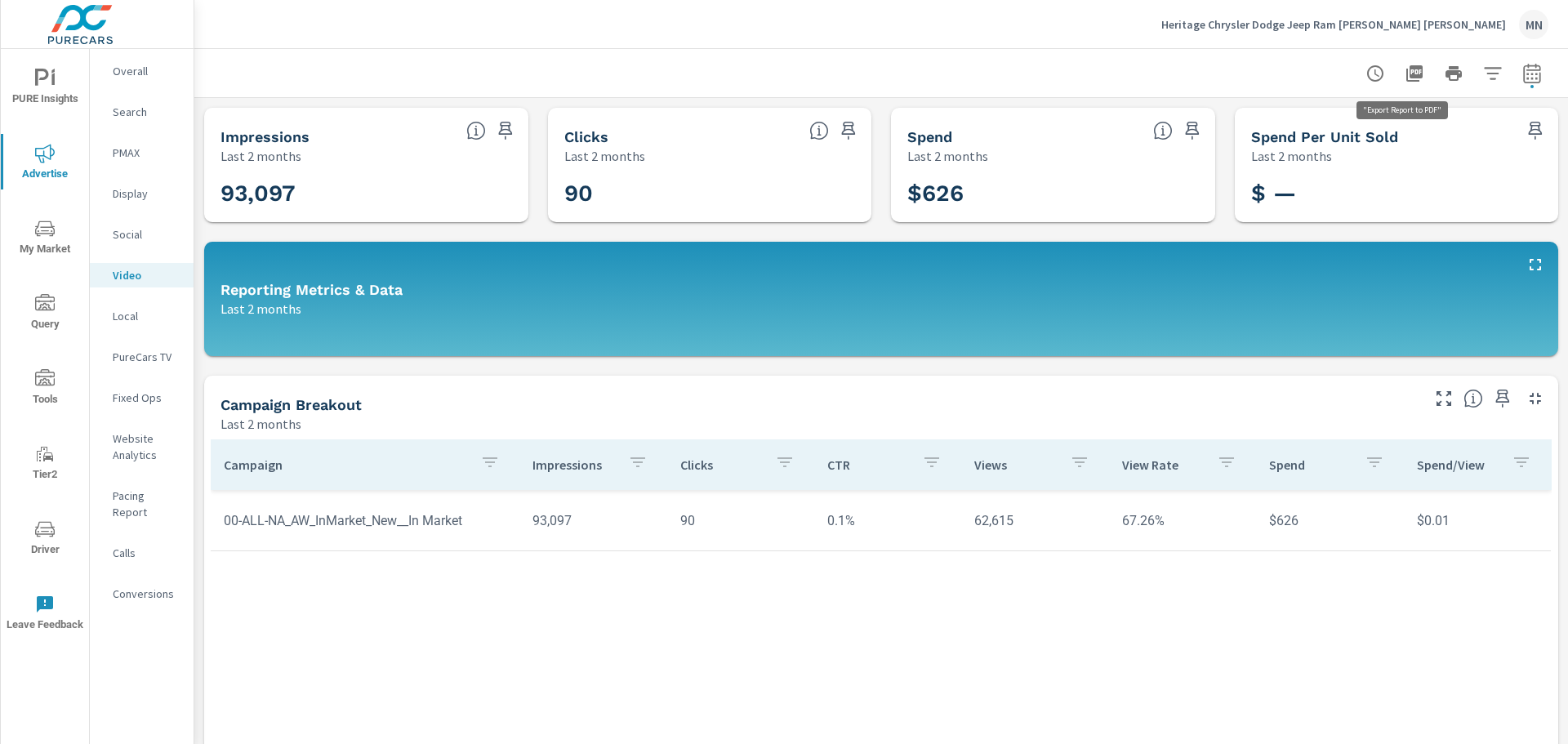
click at [1407, 75] on icon "button" at bounding box center [1414, 73] width 16 height 16
click at [126, 315] on p "Local" at bounding box center [147, 315] width 68 height 16
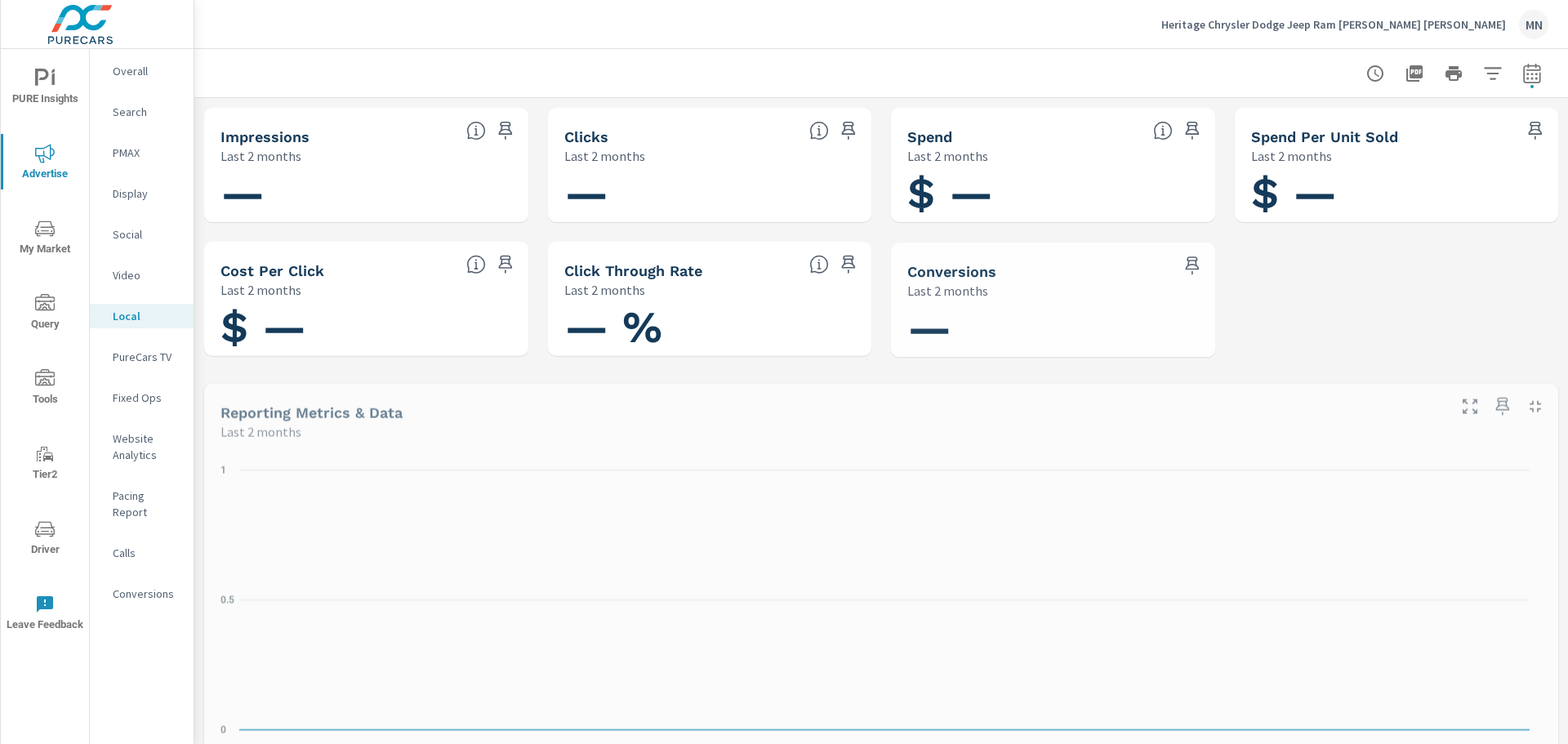
click at [146, 353] on p "PureCars TV" at bounding box center [147, 356] width 68 height 16
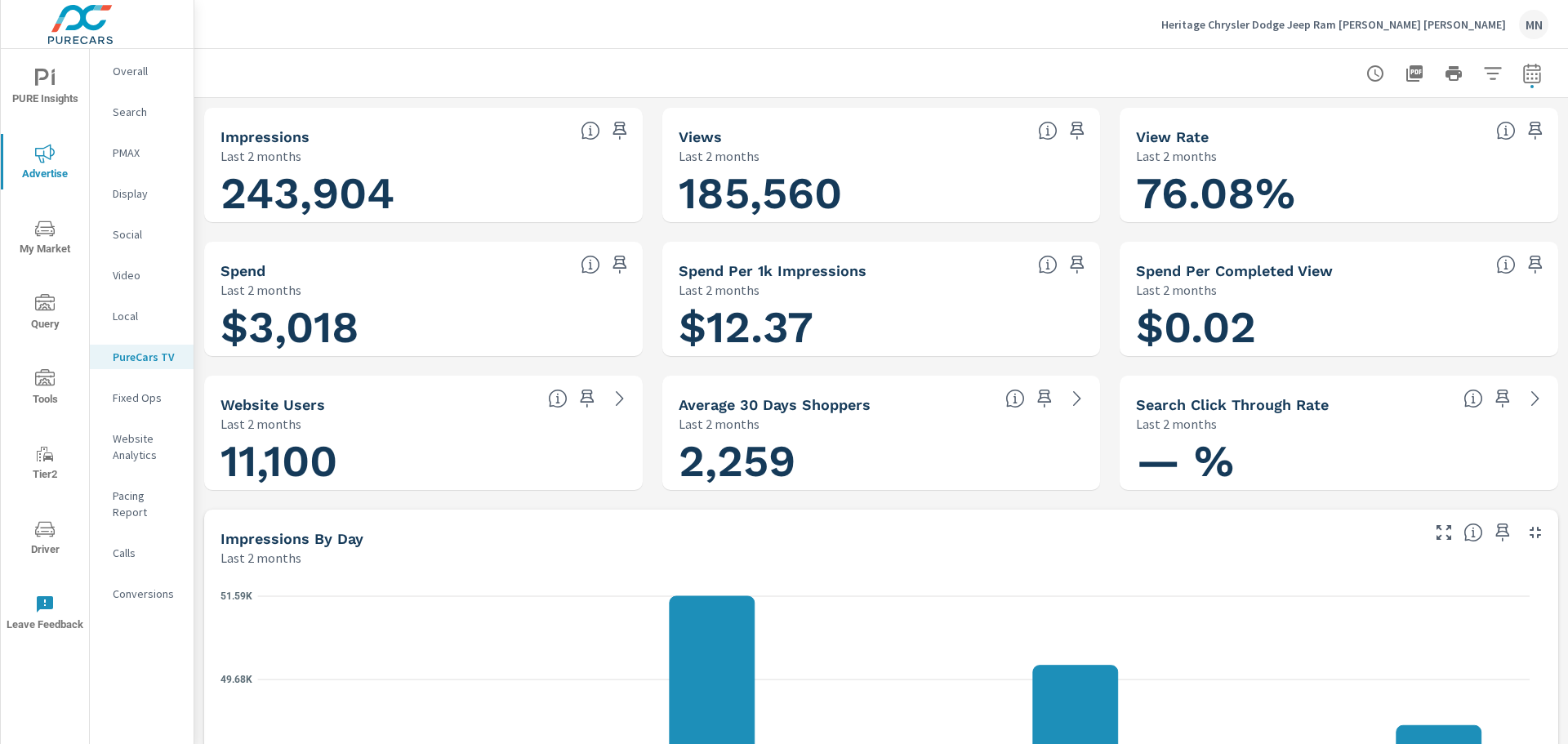
click at [1530, 531] on icon "button" at bounding box center [1535, 532] width 11 height 11
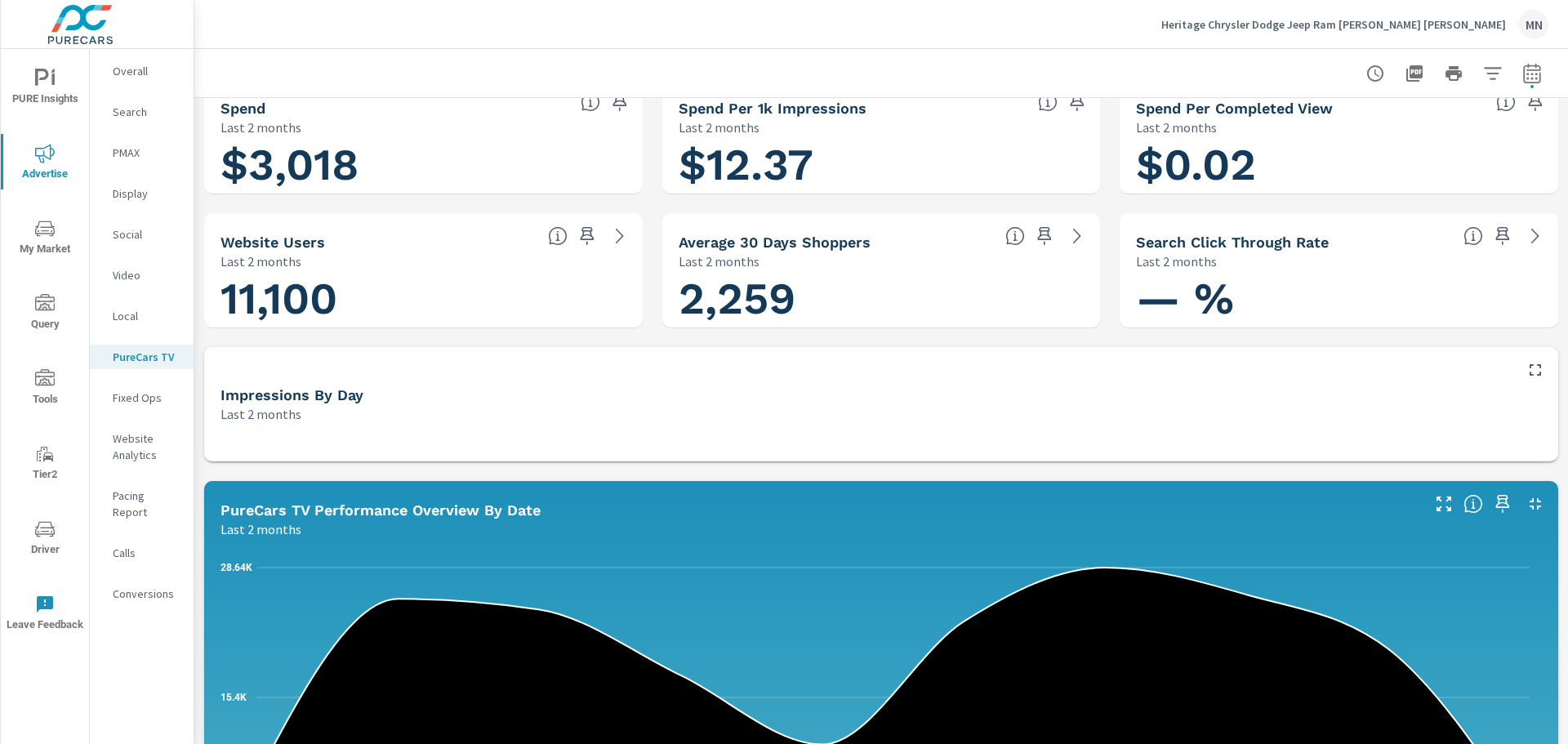
scroll to position [163, 0]
click at [1526, 497] on icon "button" at bounding box center [1535, 503] width 20 height 20
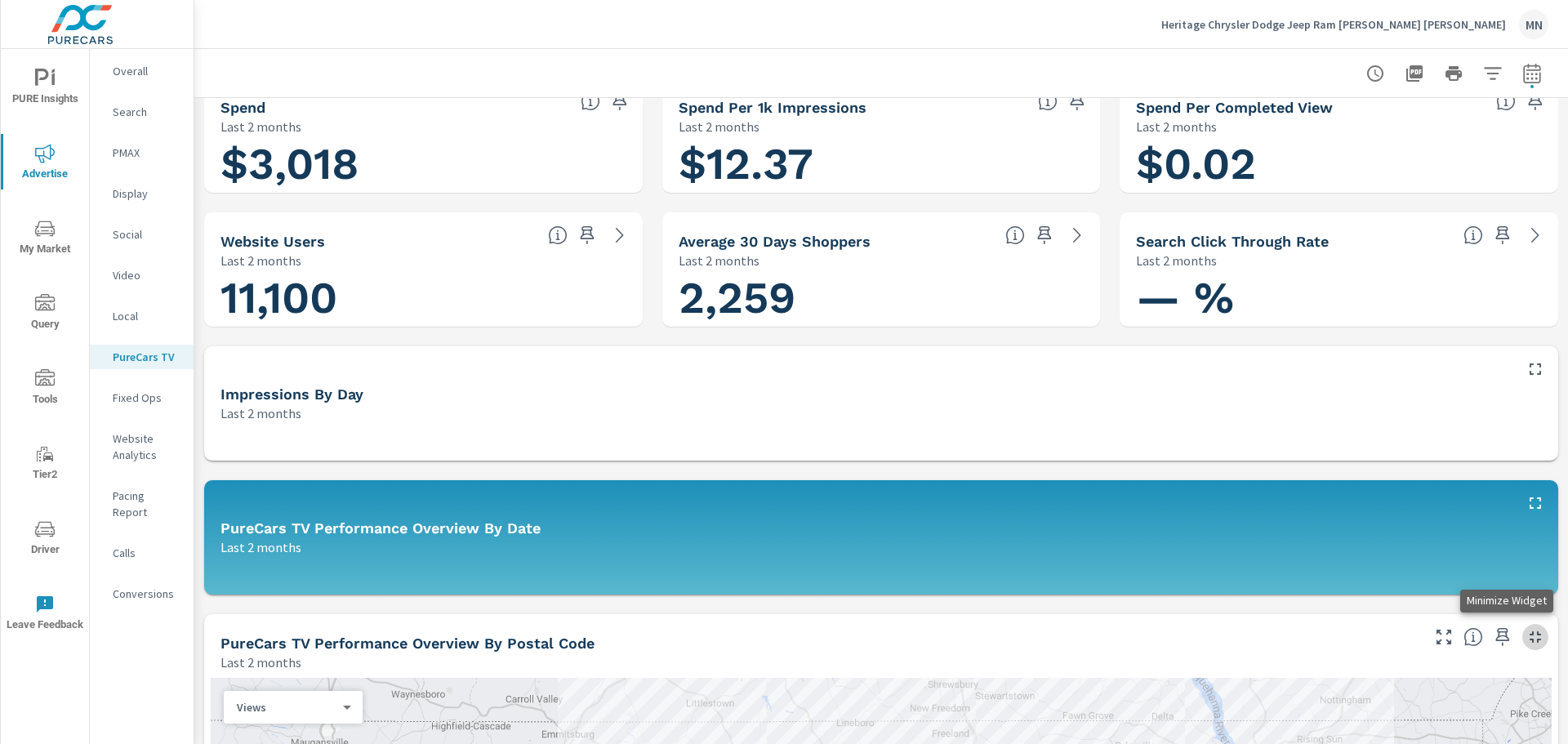
click at [1530, 636] on icon "button" at bounding box center [1535, 637] width 20 height 20
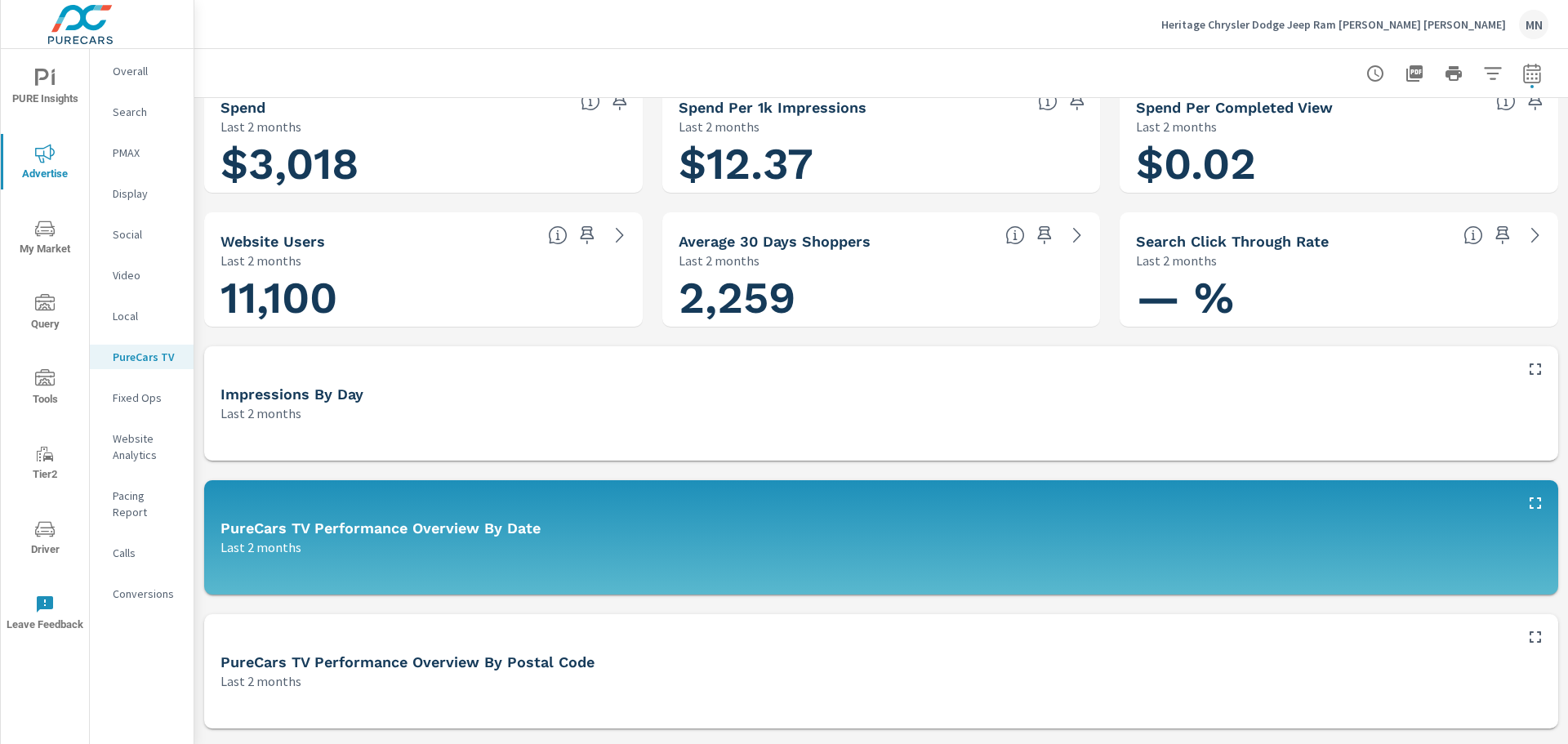
scroll to position [0, 0]
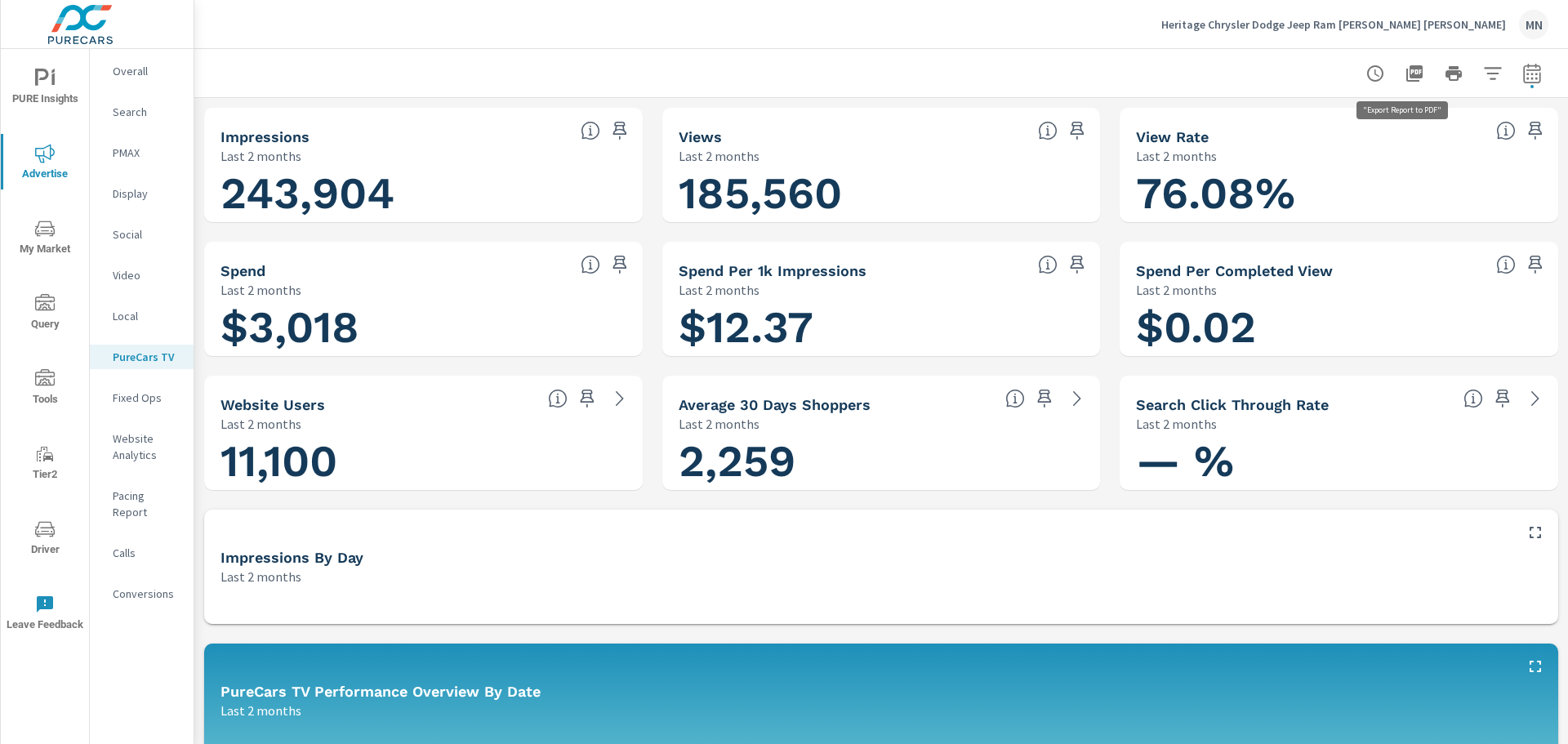
click at [1405, 72] on icon "button" at bounding box center [1414, 73] width 20 height 20
click at [115, 111] on p "Search" at bounding box center [147, 111] width 68 height 16
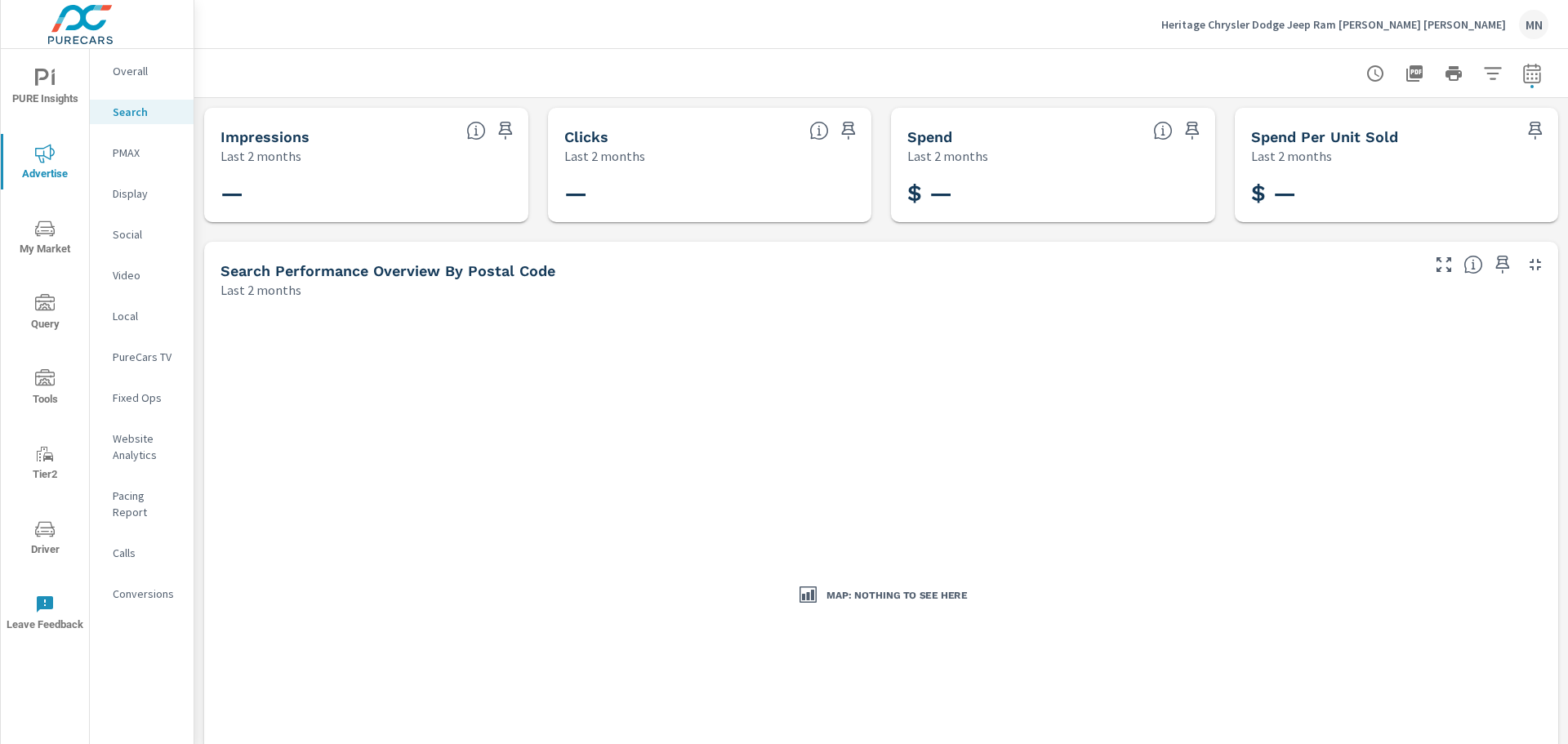
click at [123, 154] on p "PMAX" at bounding box center [147, 152] width 68 height 16
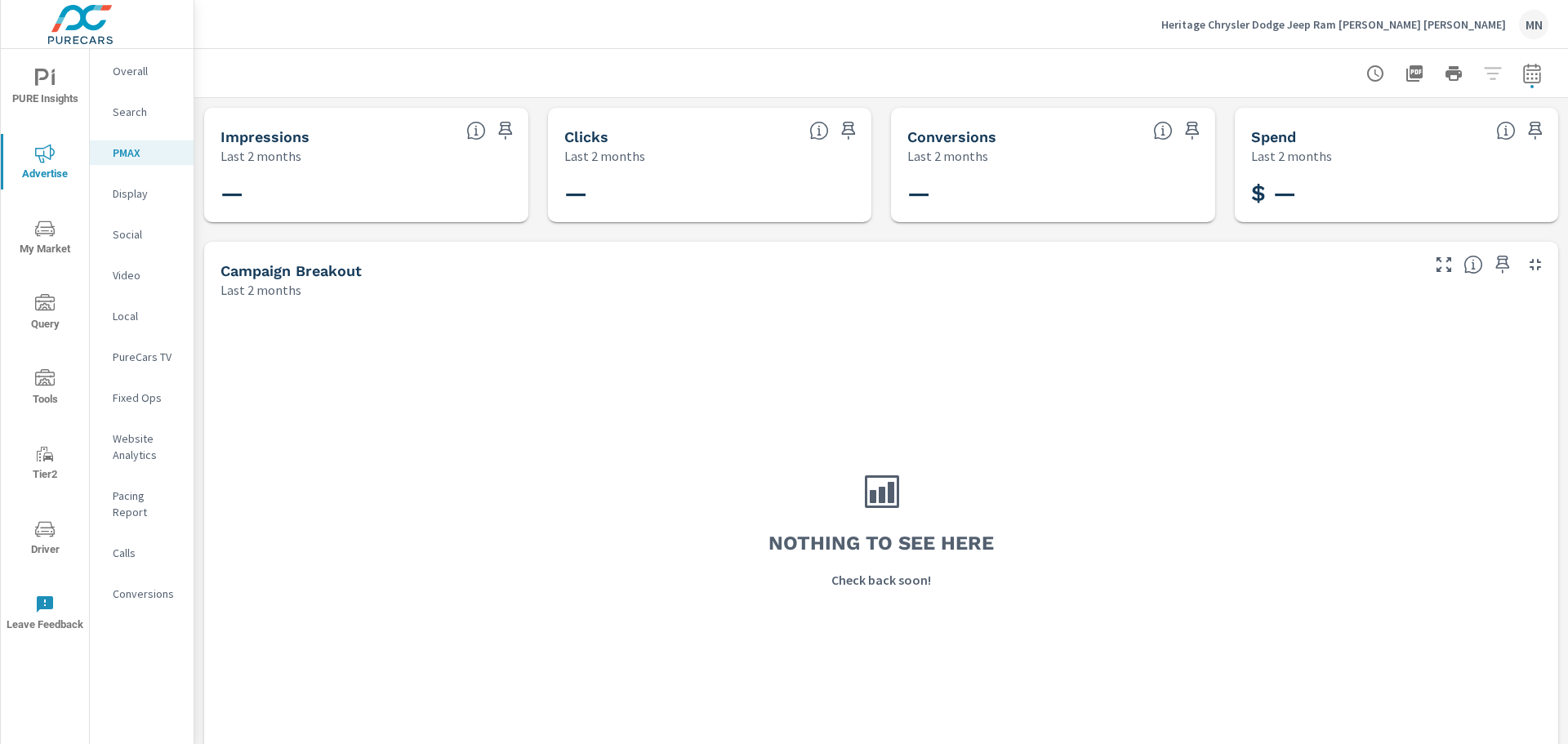
click at [122, 192] on p "Display" at bounding box center [147, 193] width 68 height 16
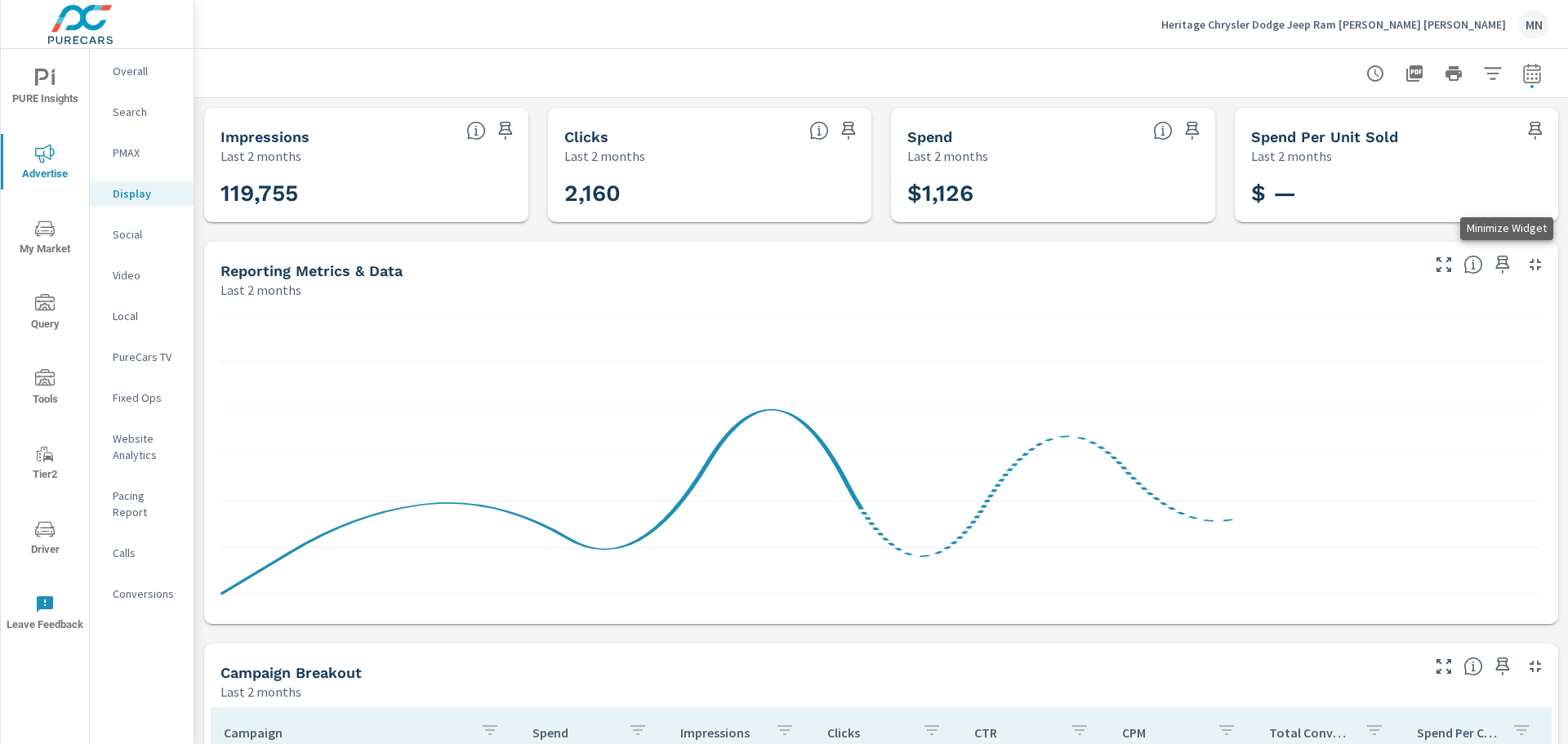
click at [1526, 264] on icon "button" at bounding box center [1535, 264] width 20 height 20
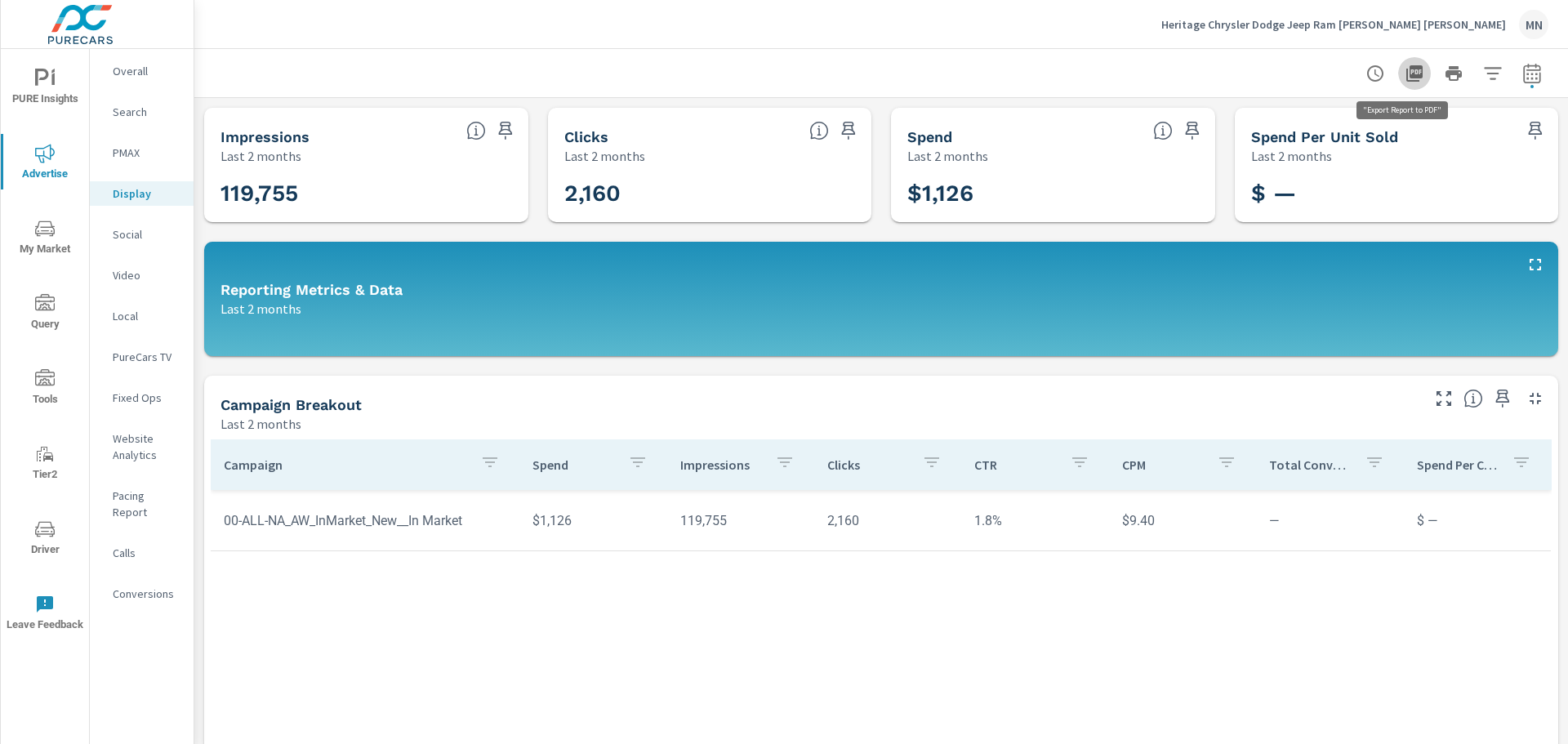
click at [1407, 76] on icon "button" at bounding box center [1414, 73] width 16 height 16
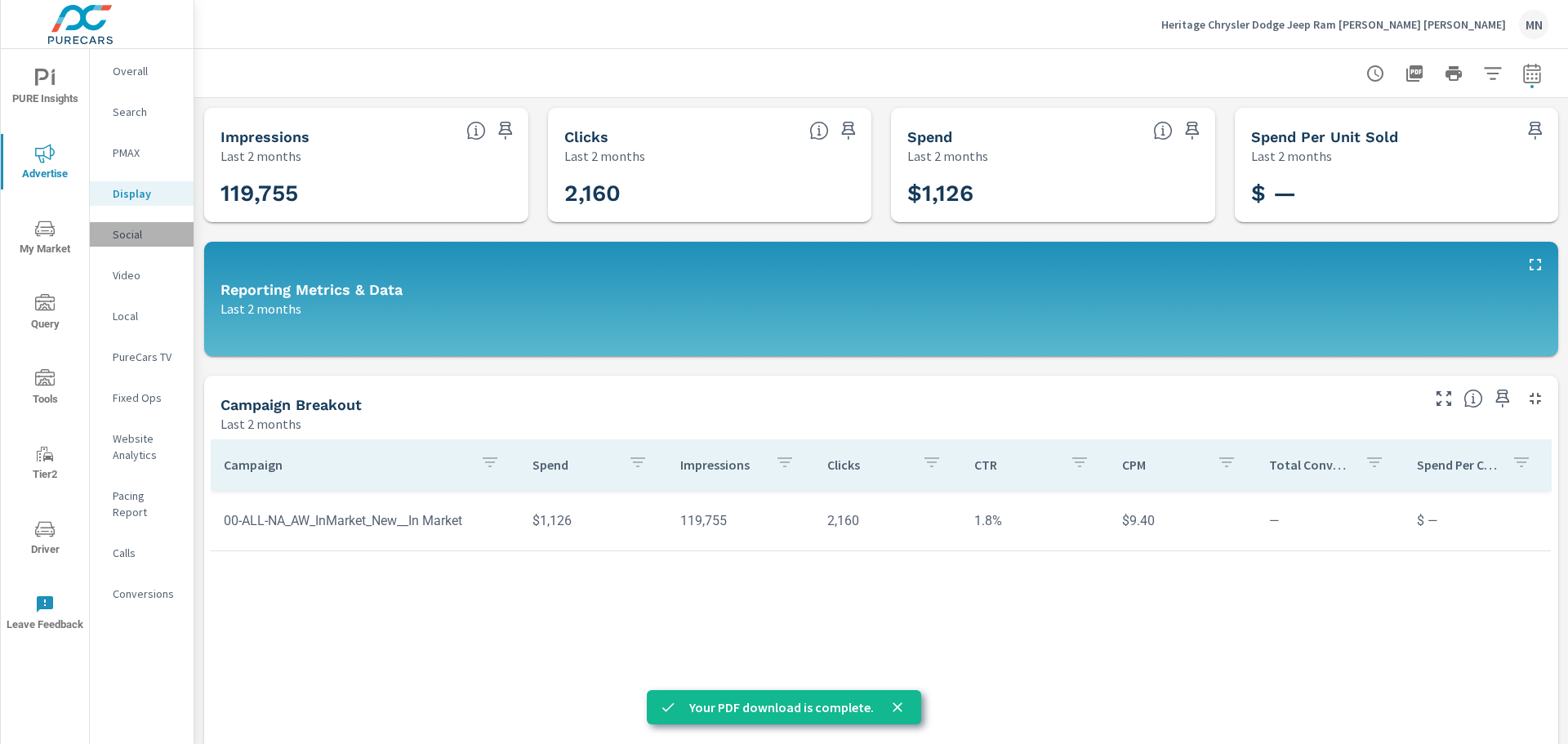
click at [139, 230] on p "Social" at bounding box center [147, 234] width 68 height 16
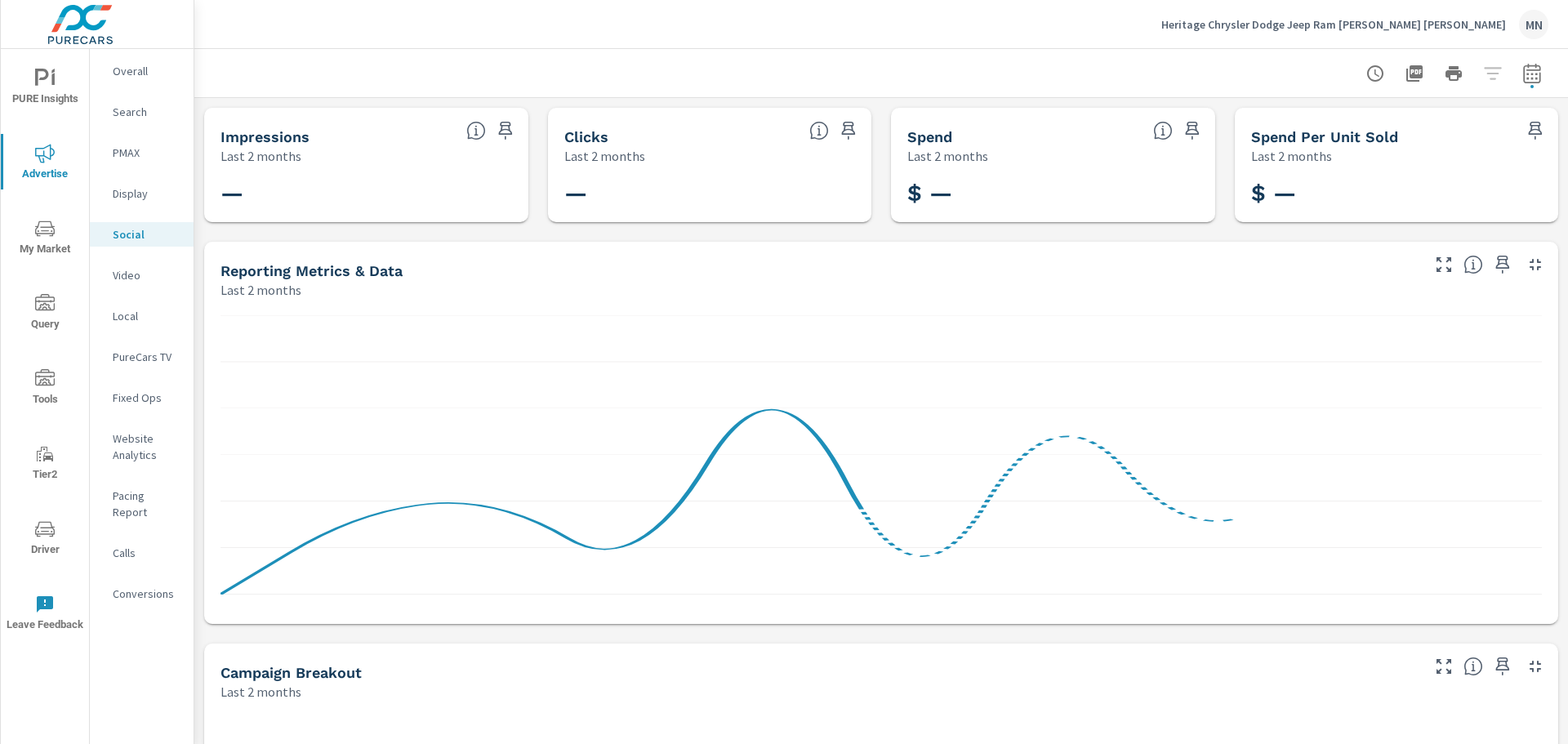
click at [127, 253] on nav "Overall Search PMAX Display Social Video Local PureCars TV Fixed Ops Website An…" at bounding box center [142, 339] width 104 height 580
click at [122, 273] on p "Video" at bounding box center [147, 275] width 68 height 16
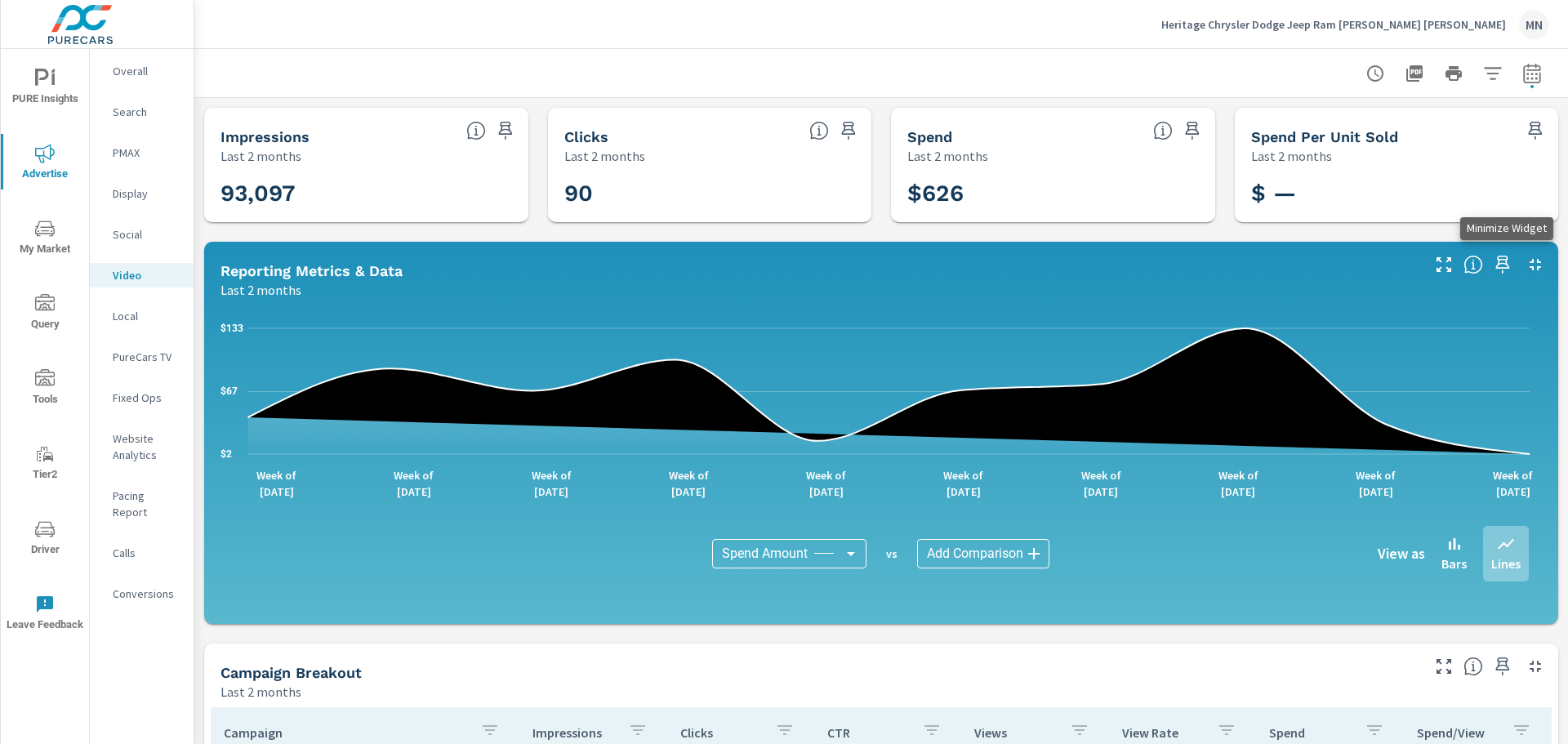
click at [1526, 265] on icon "button" at bounding box center [1535, 264] width 20 height 20
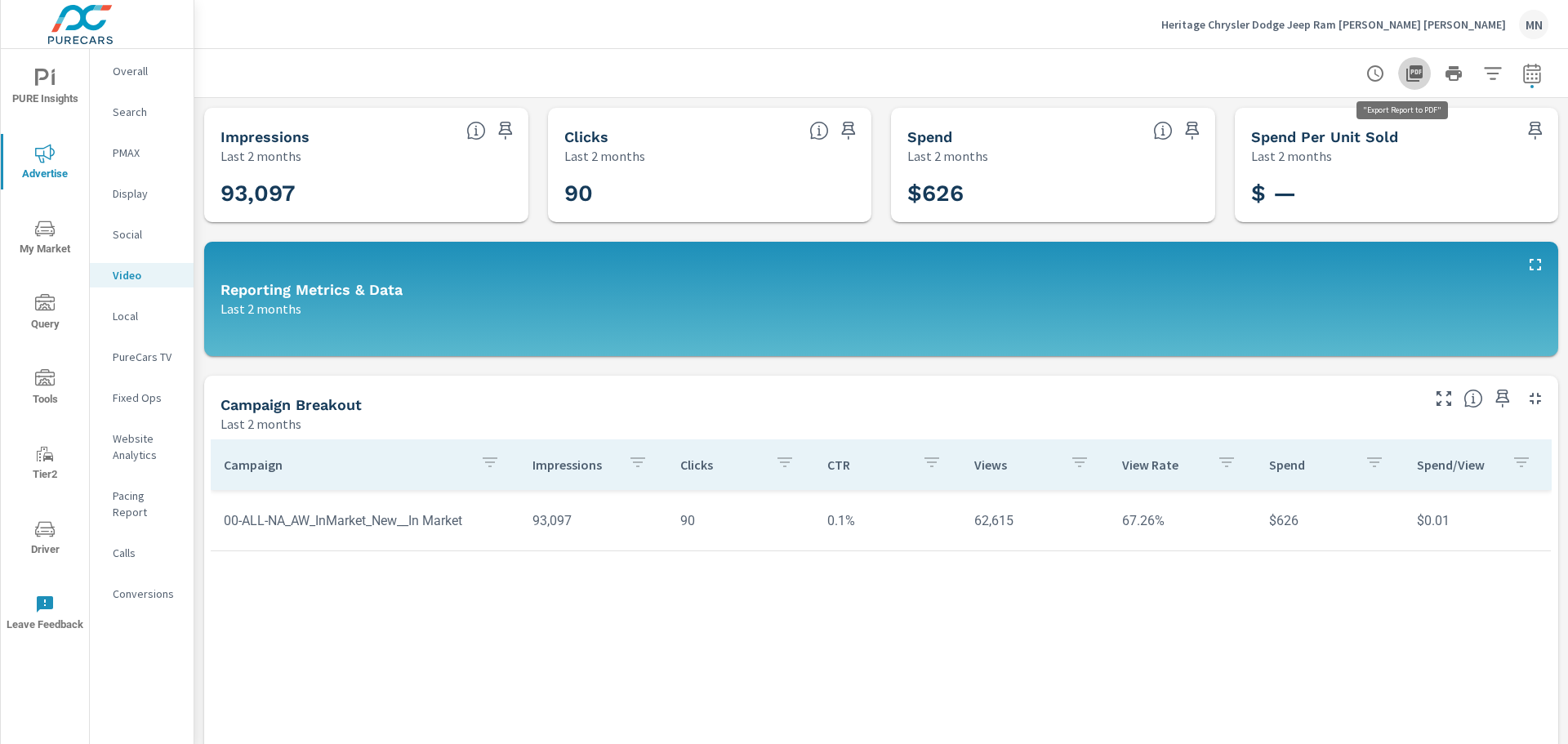
click at [1407, 73] on icon "button" at bounding box center [1414, 73] width 16 height 16
click at [106, 309] on div "Local" at bounding box center [142, 315] width 104 height 25
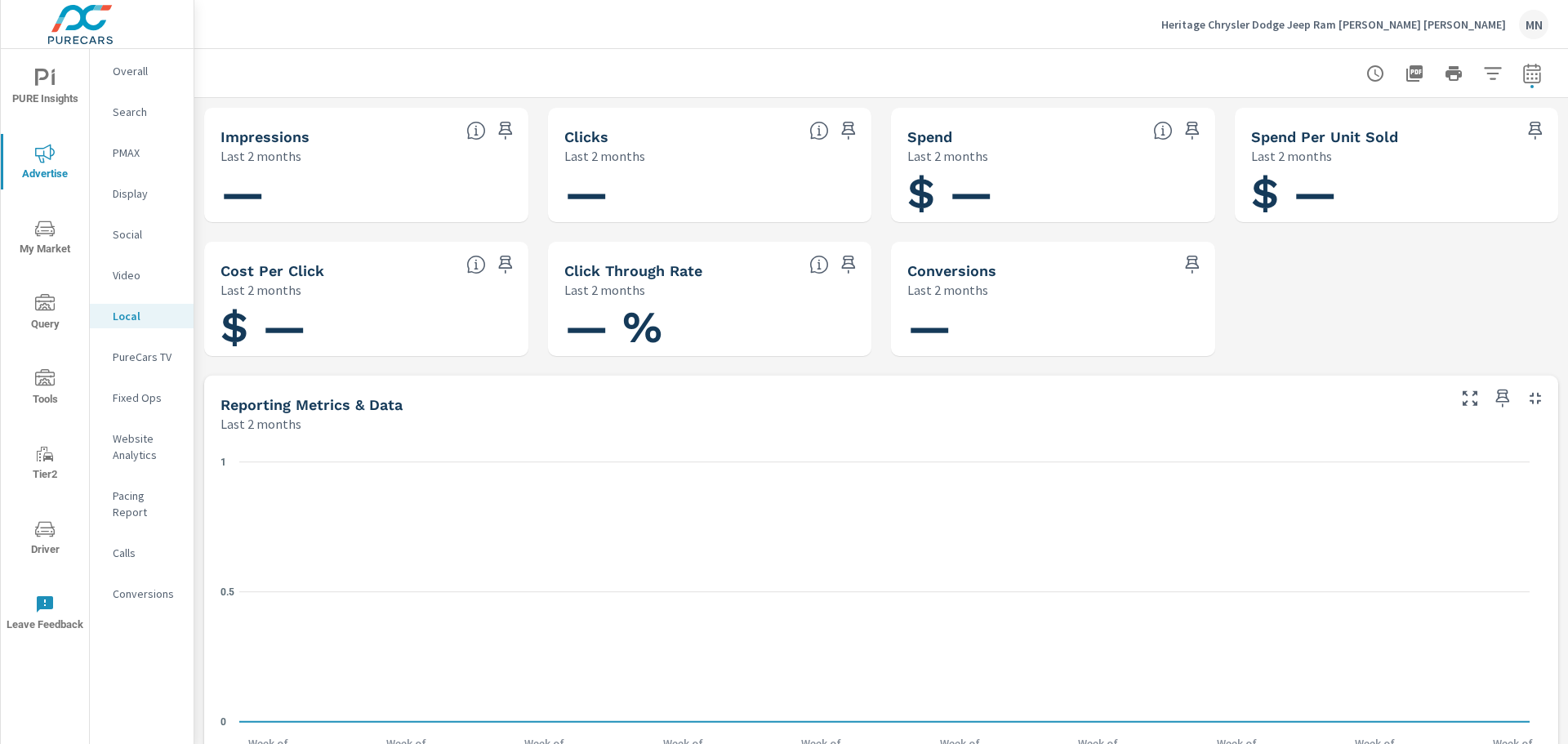
click at [134, 357] on p "PureCars TV" at bounding box center [147, 356] width 68 height 16
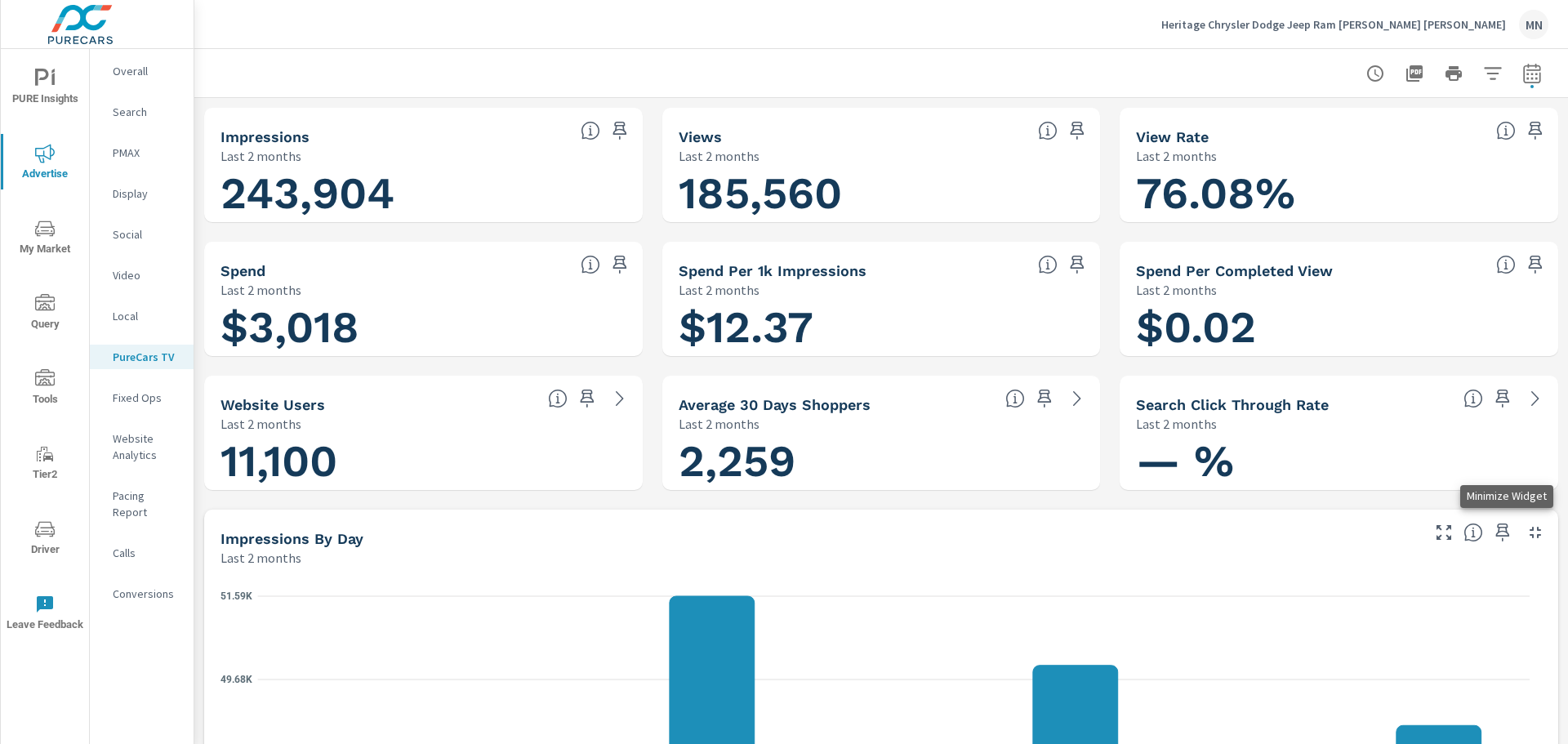
click at [1530, 531] on icon "button" at bounding box center [1535, 532] width 11 height 11
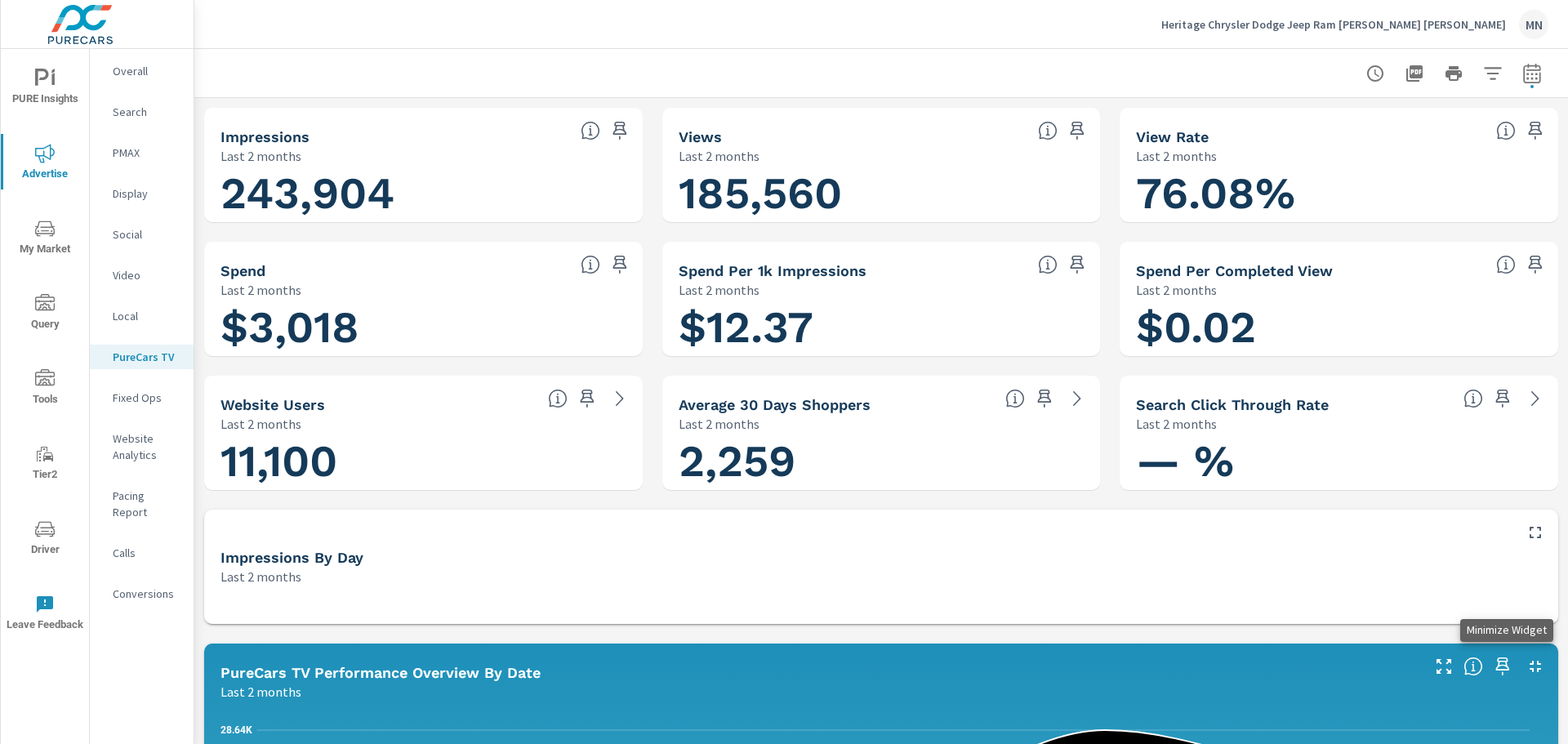
click at [1526, 666] on icon "button" at bounding box center [1535, 667] width 20 height 20
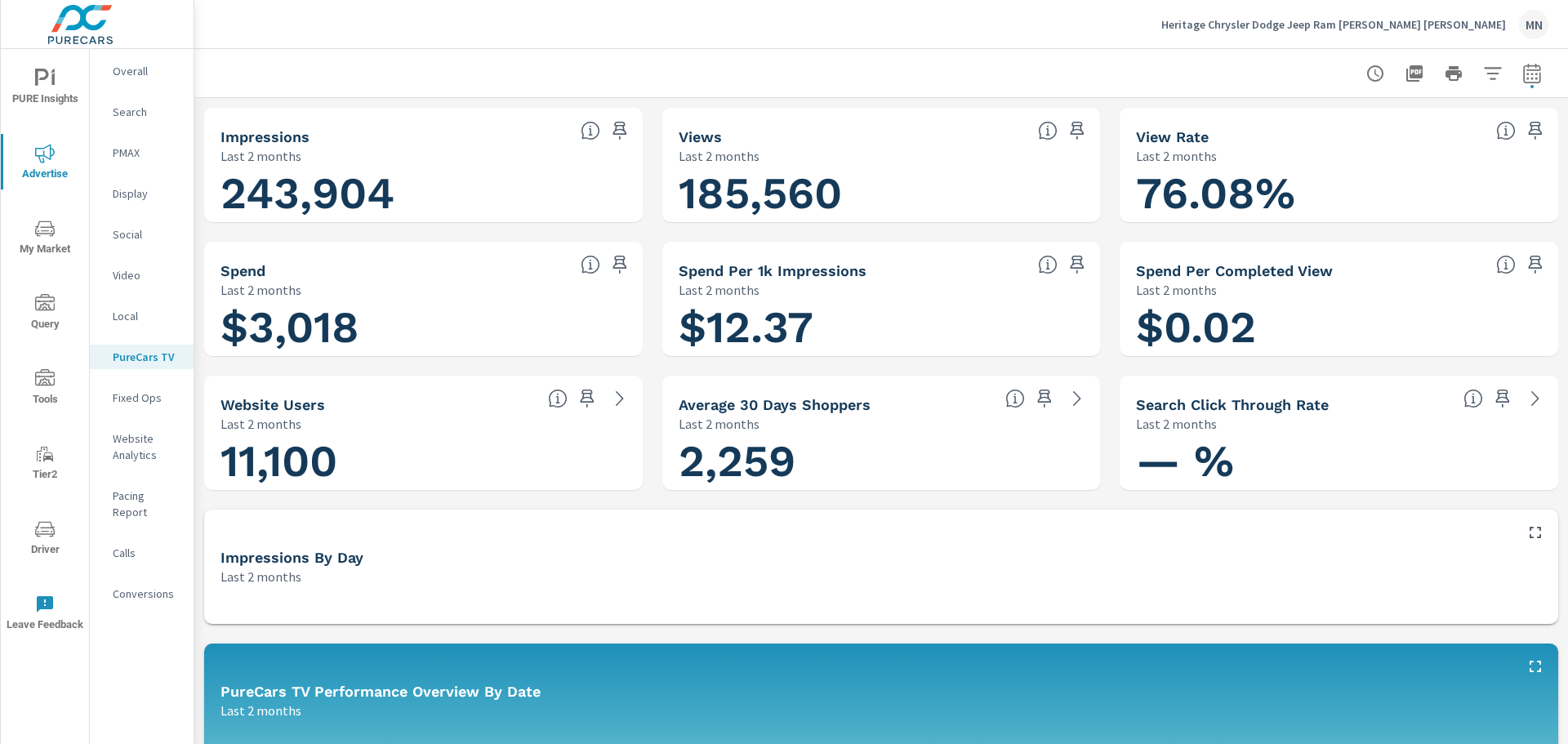
scroll to position [245, 0]
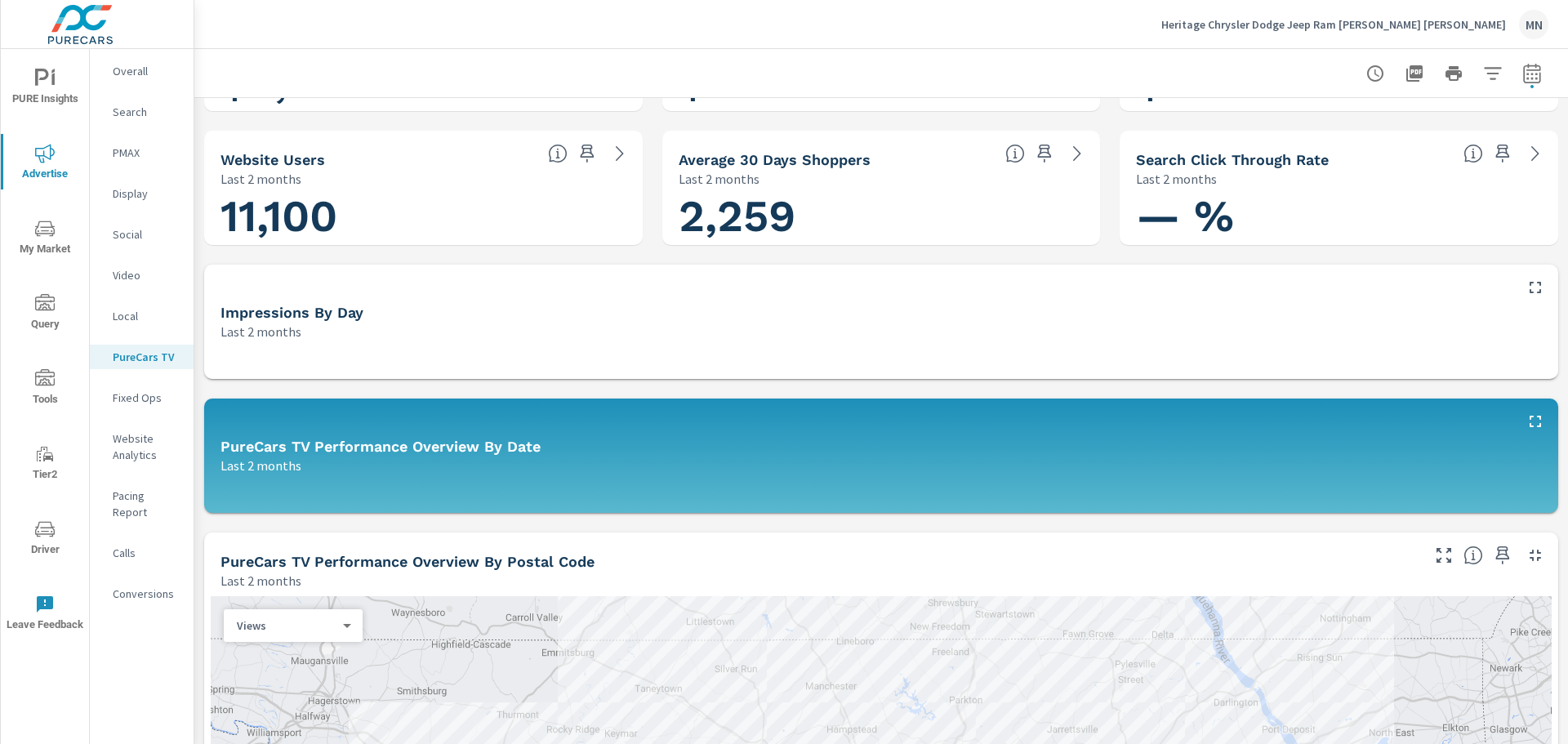
click at [1526, 548] on icon "button" at bounding box center [1535, 555] width 20 height 20
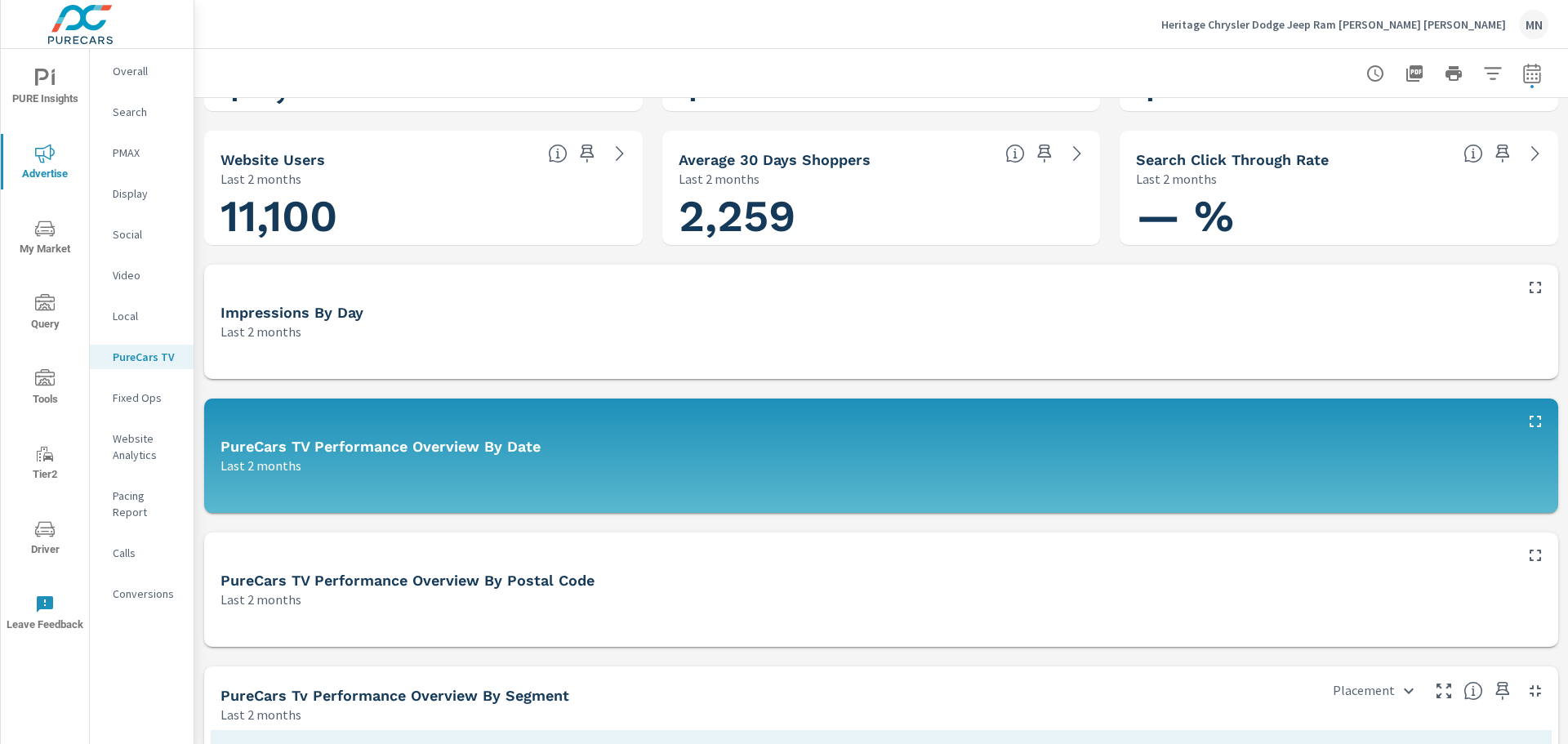
scroll to position [0, 0]
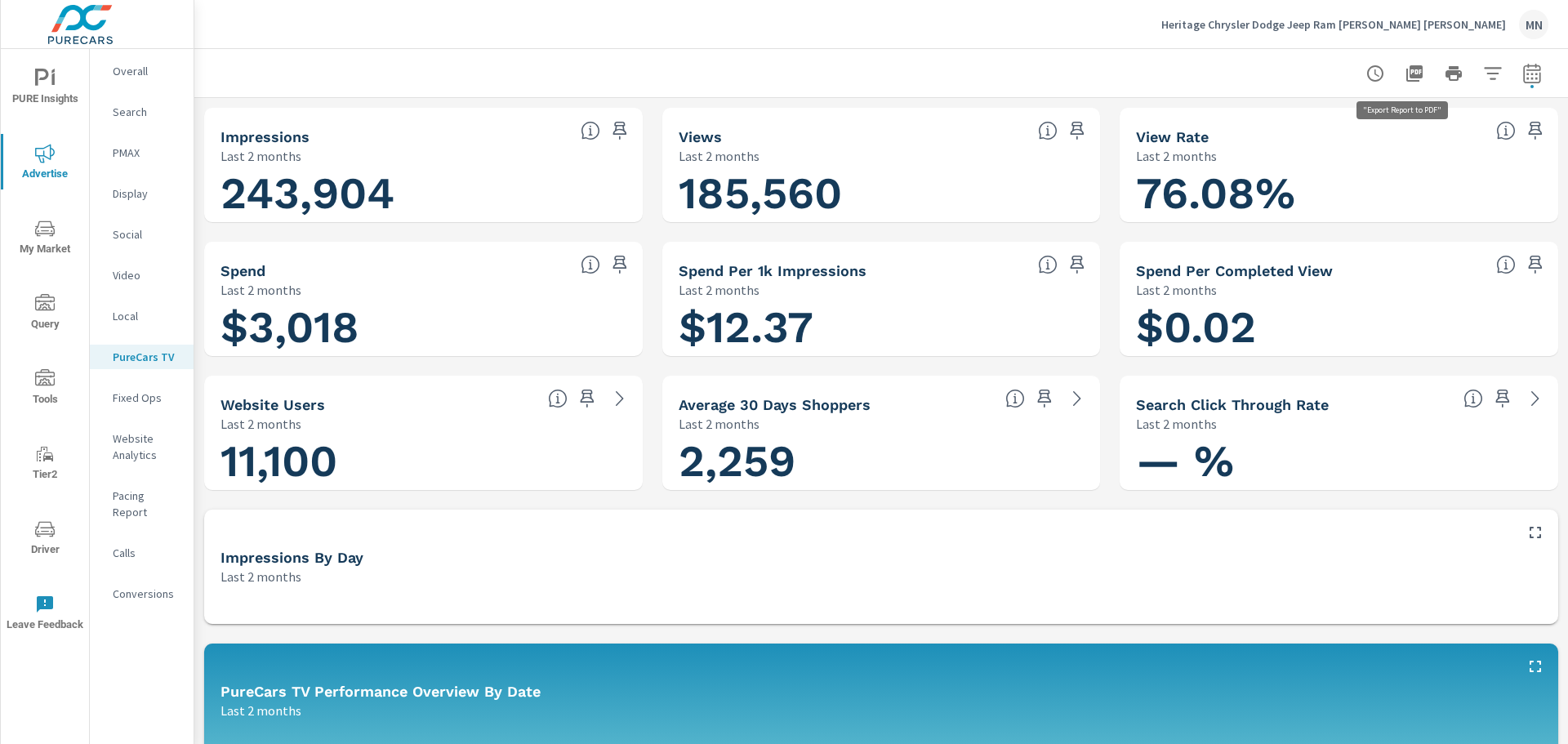
click at [1405, 71] on icon "button" at bounding box center [1414, 73] width 20 height 20
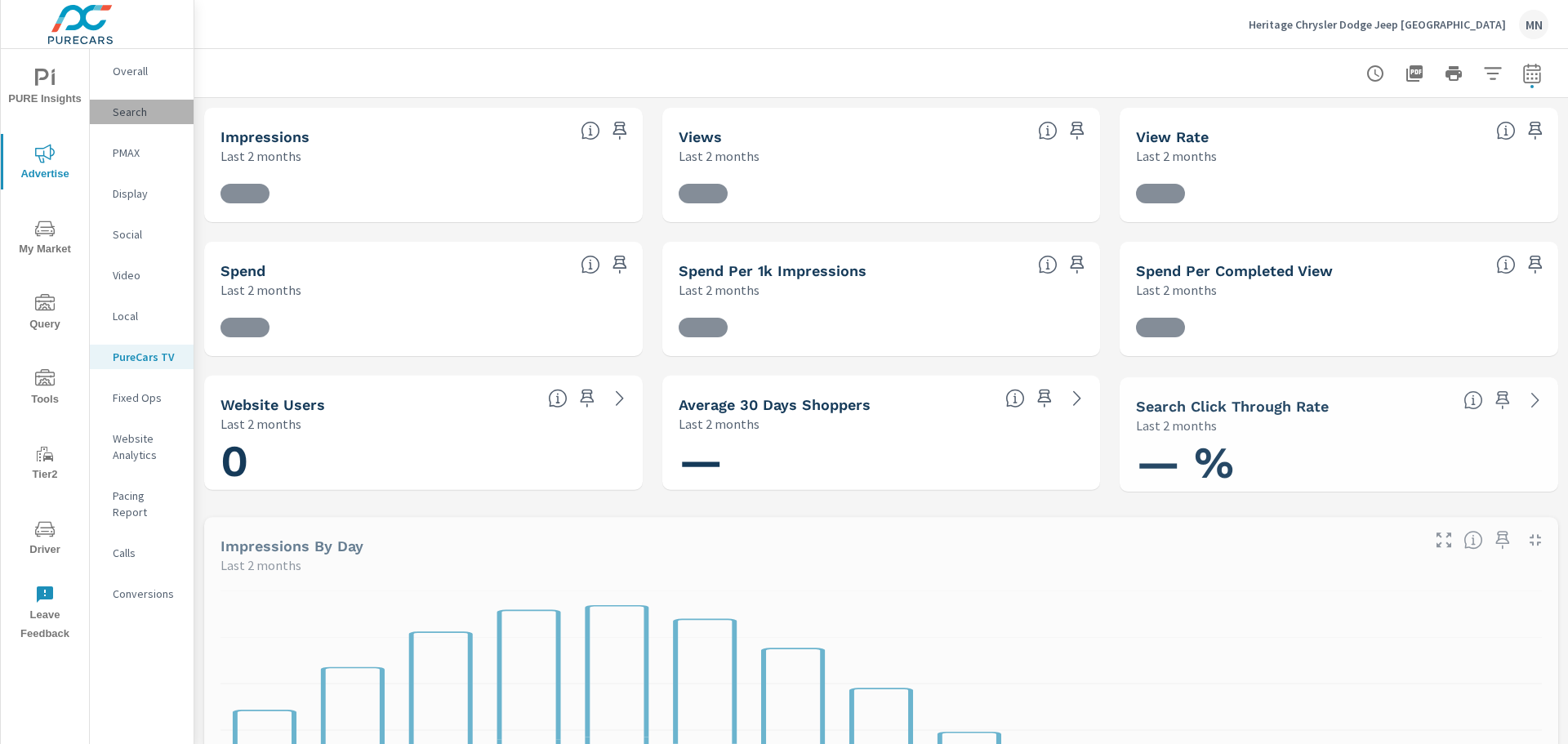
click at [129, 112] on p "Search" at bounding box center [147, 111] width 68 height 16
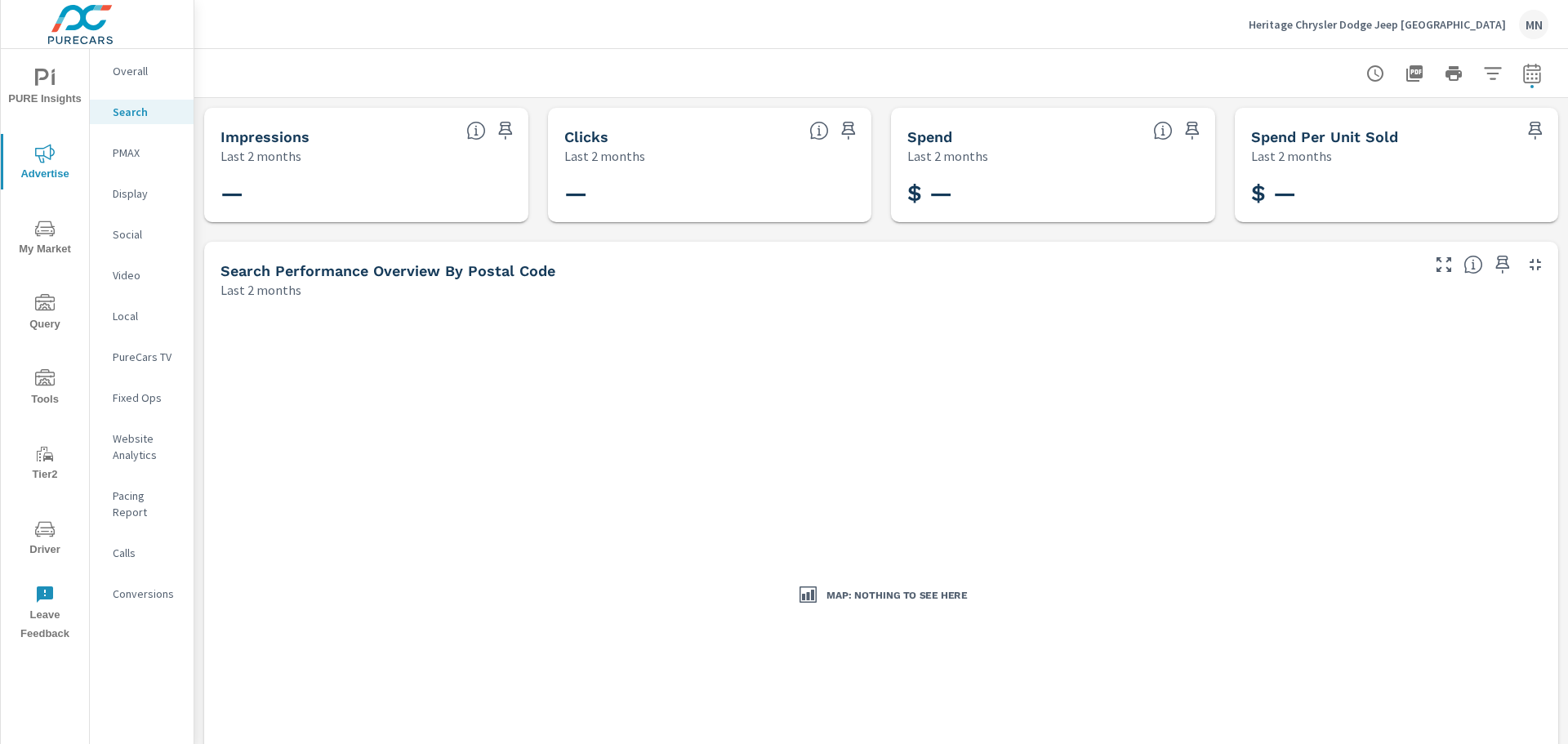
click at [135, 150] on p "PMAX" at bounding box center [147, 152] width 68 height 16
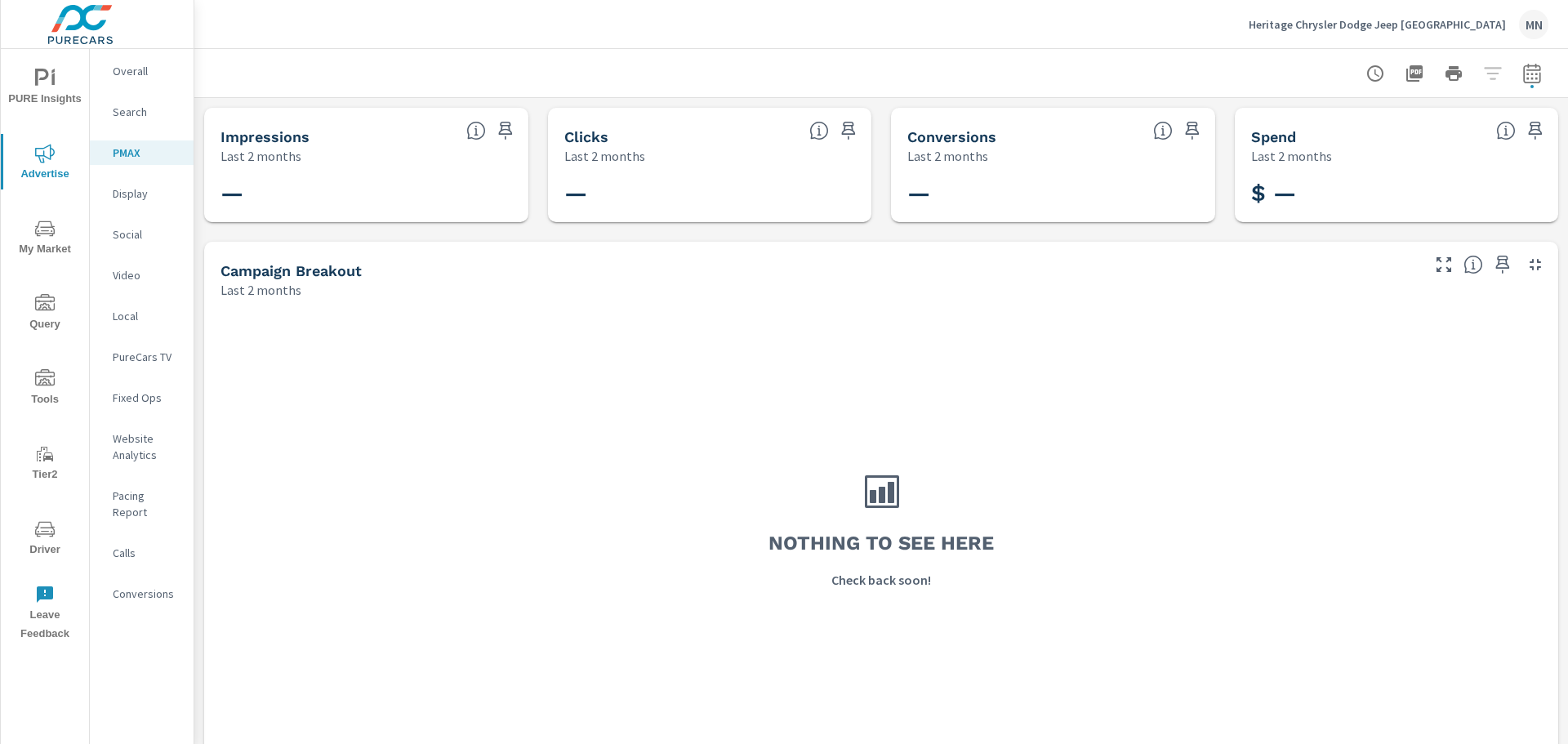
click at [137, 193] on p "Display" at bounding box center [147, 193] width 68 height 16
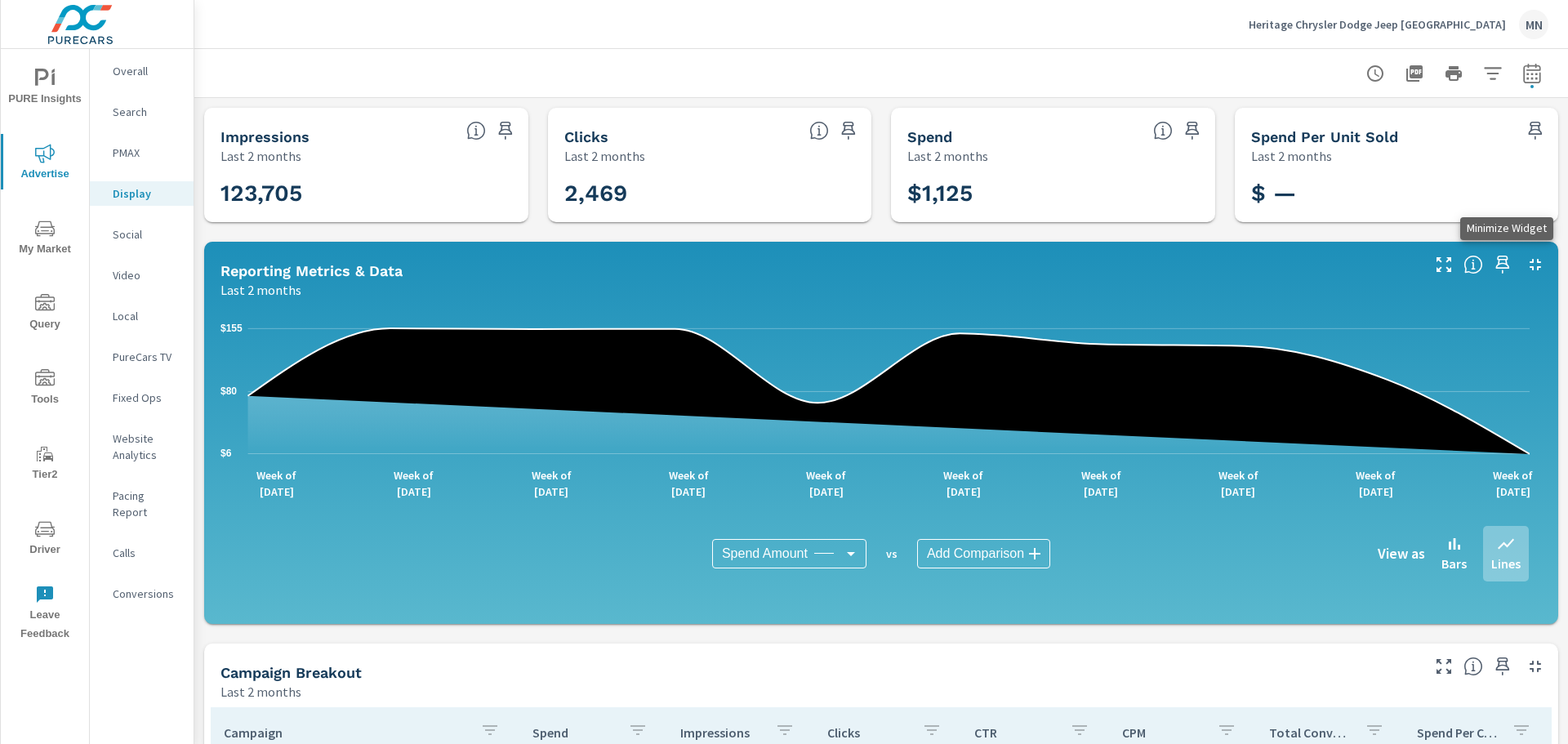
click at [1530, 267] on icon "button" at bounding box center [1535, 264] width 11 height 11
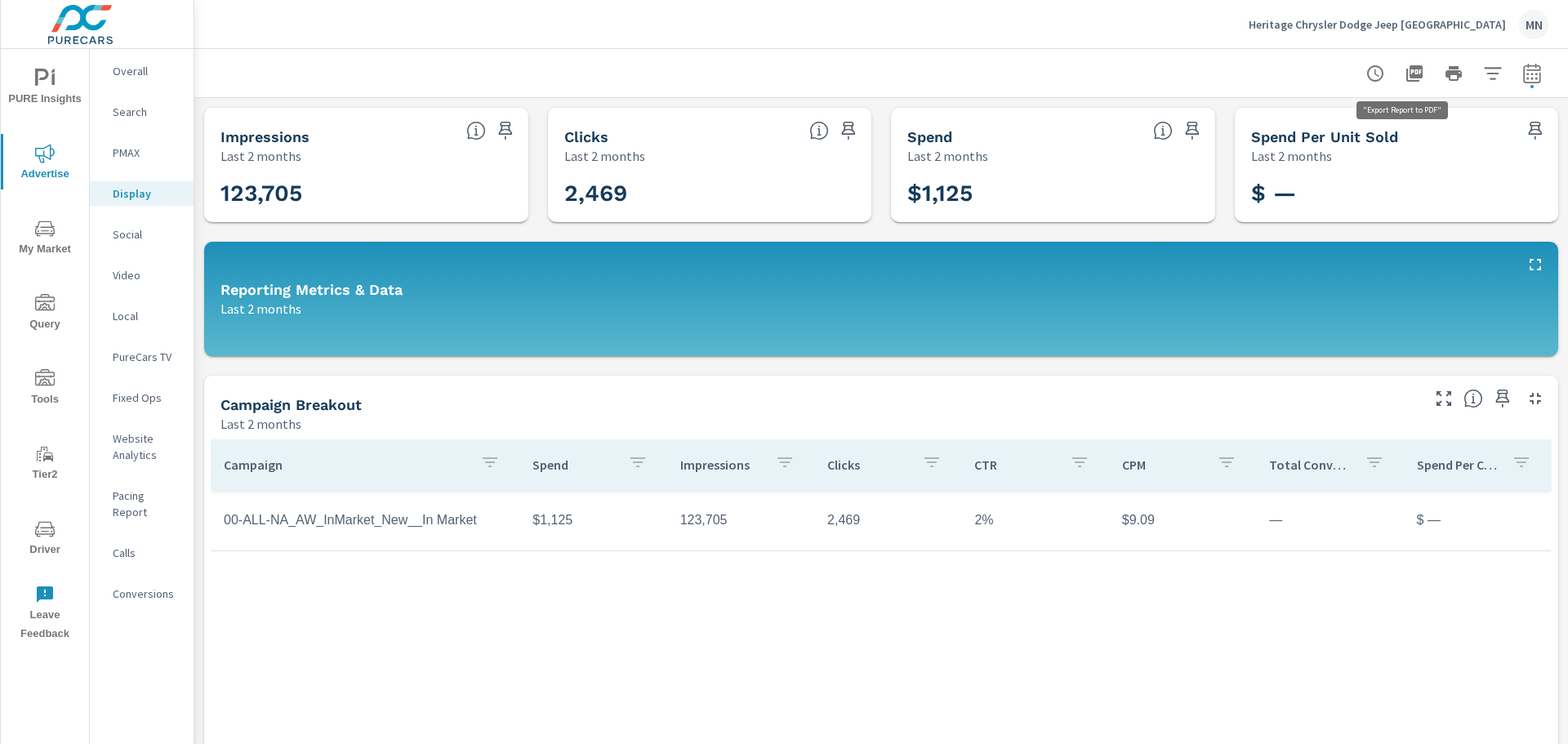
click at [1407, 72] on icon "button" at bounding box center [1414, 73] width 16 height 16
click at [131, 238] on p "Social" at bounding box center [147, 234] width 68 height 16
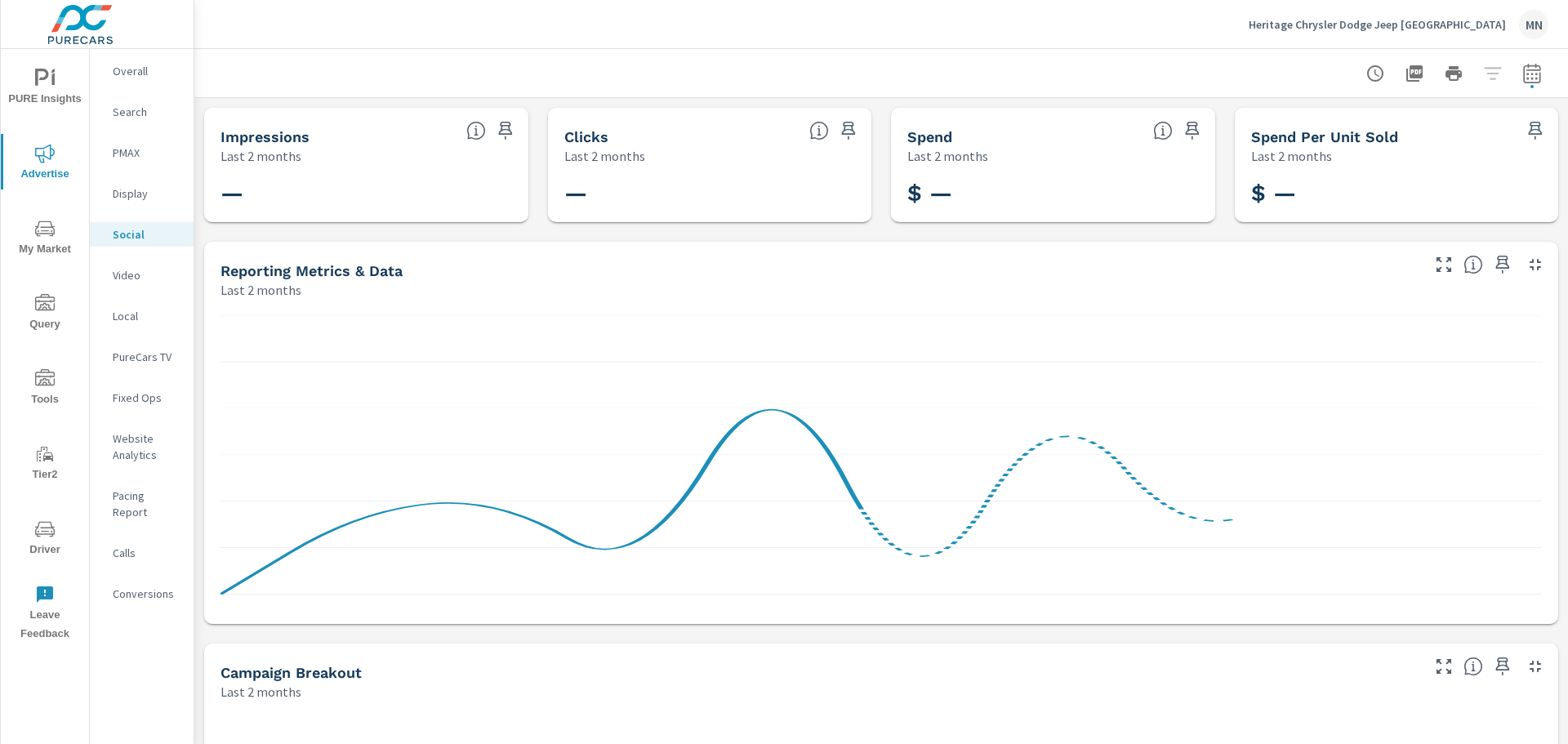
click at [127, 281] on p "Video" at bounding box center [147, 275] width 68 height 16
click at [127, 315] on p "Local" at bounding box center [147, 315] width 68 height 16
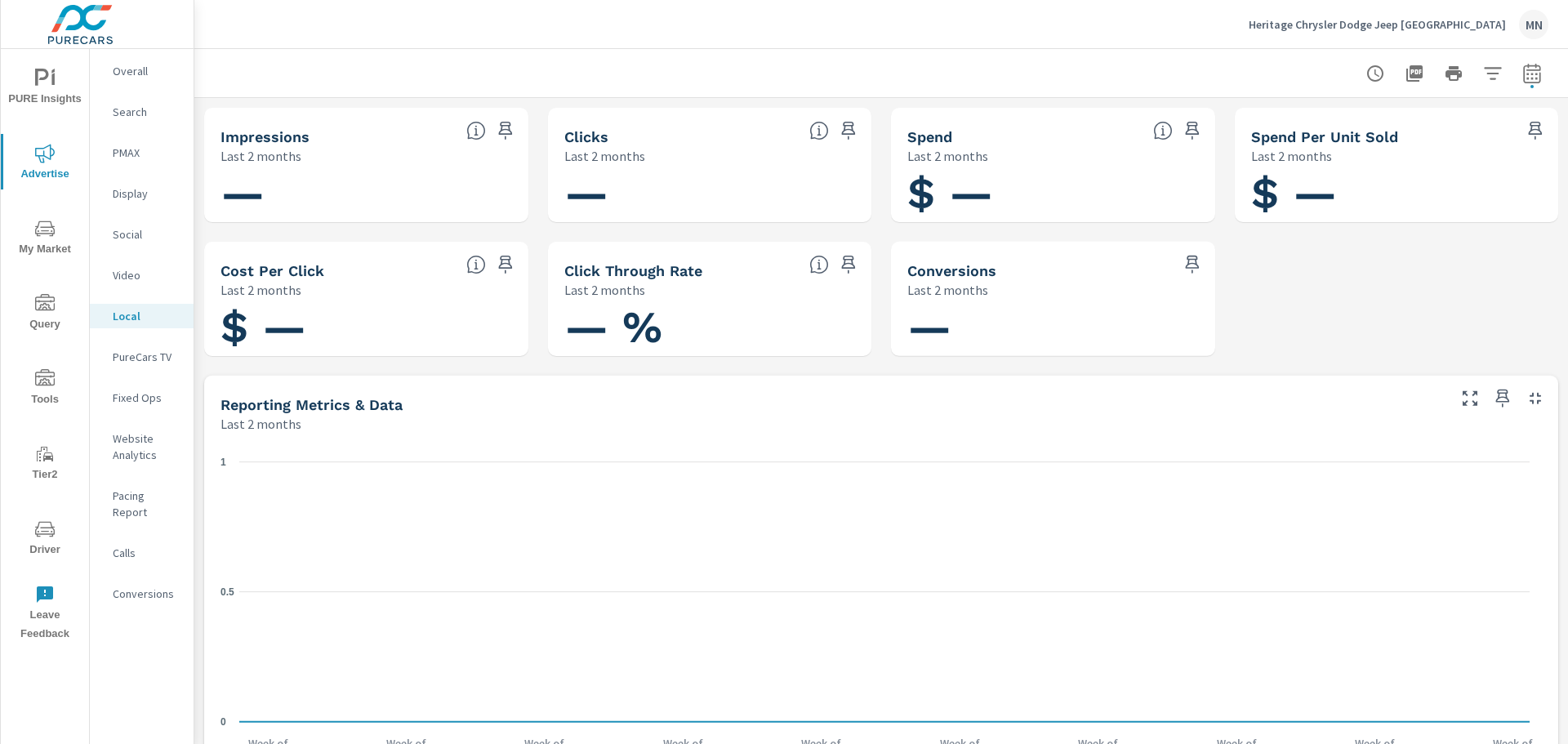
click at [137, 355] on p "PureCars TV" at bounding box center [147, 356] width 68 height 16
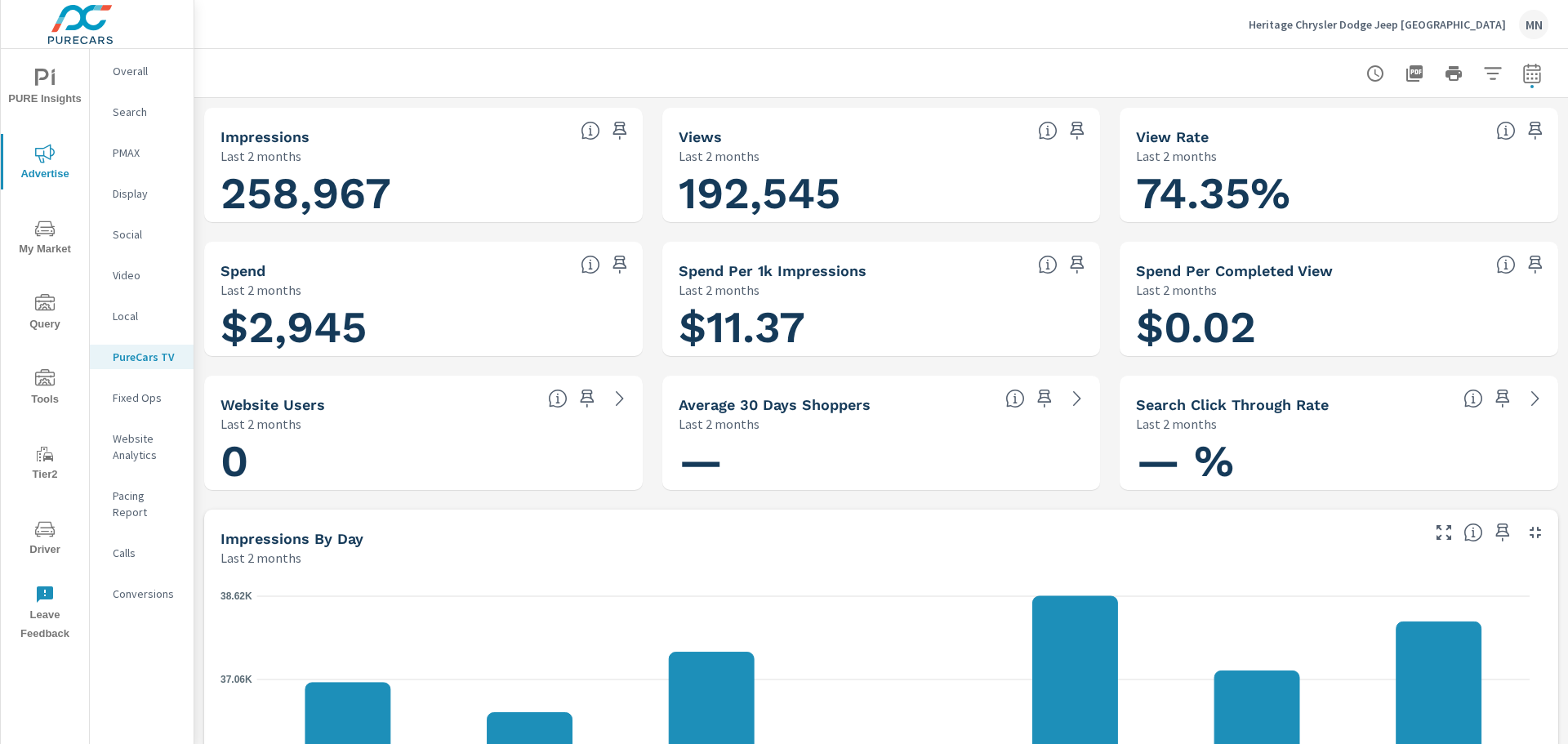
click at [1533, 531] on button "button" at bounding box center [1535, 532] width 26 height 26
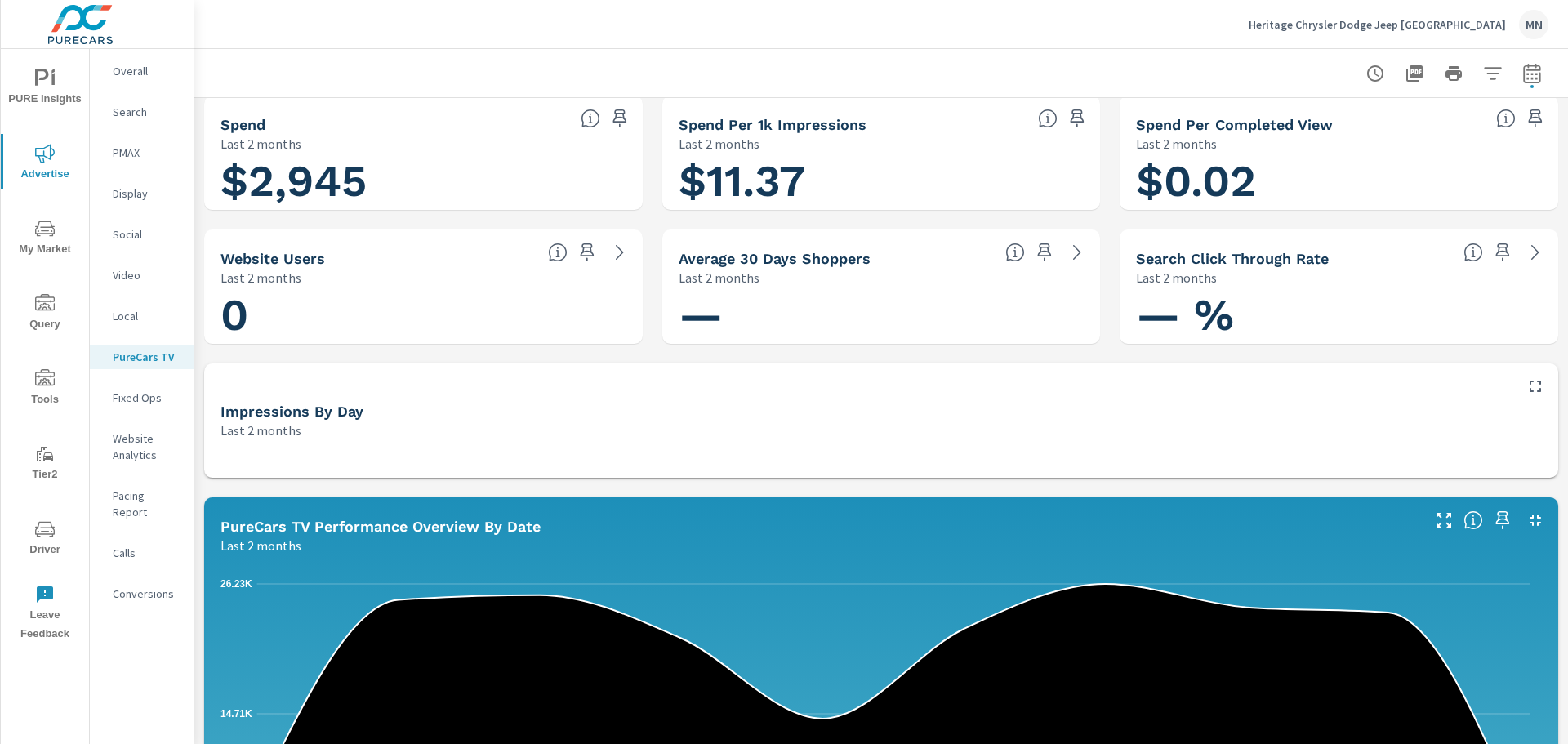
scroll to position [163, 0]
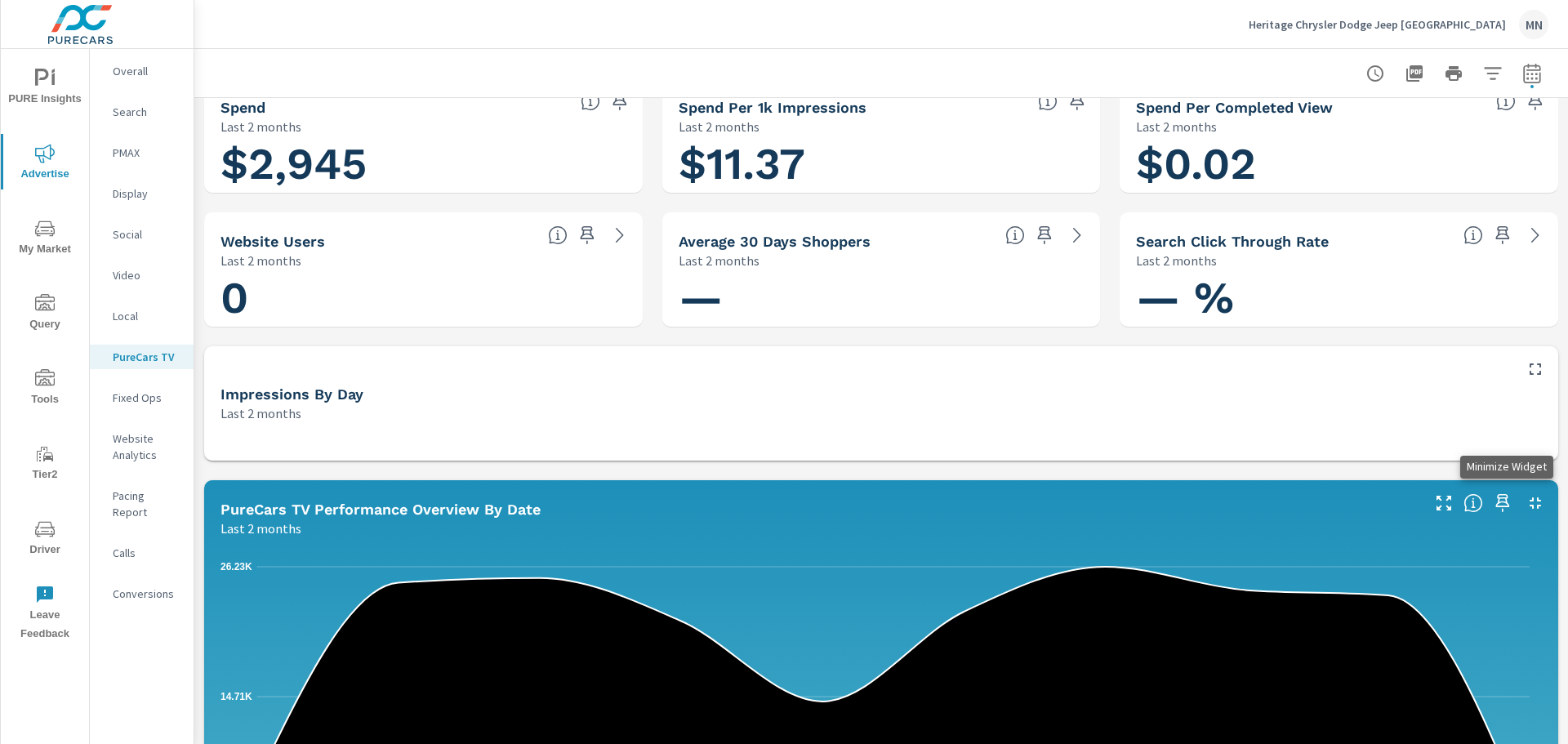
click at [1522, 500] on button "button" at bounding box center [1535, 503] width 26 height 26
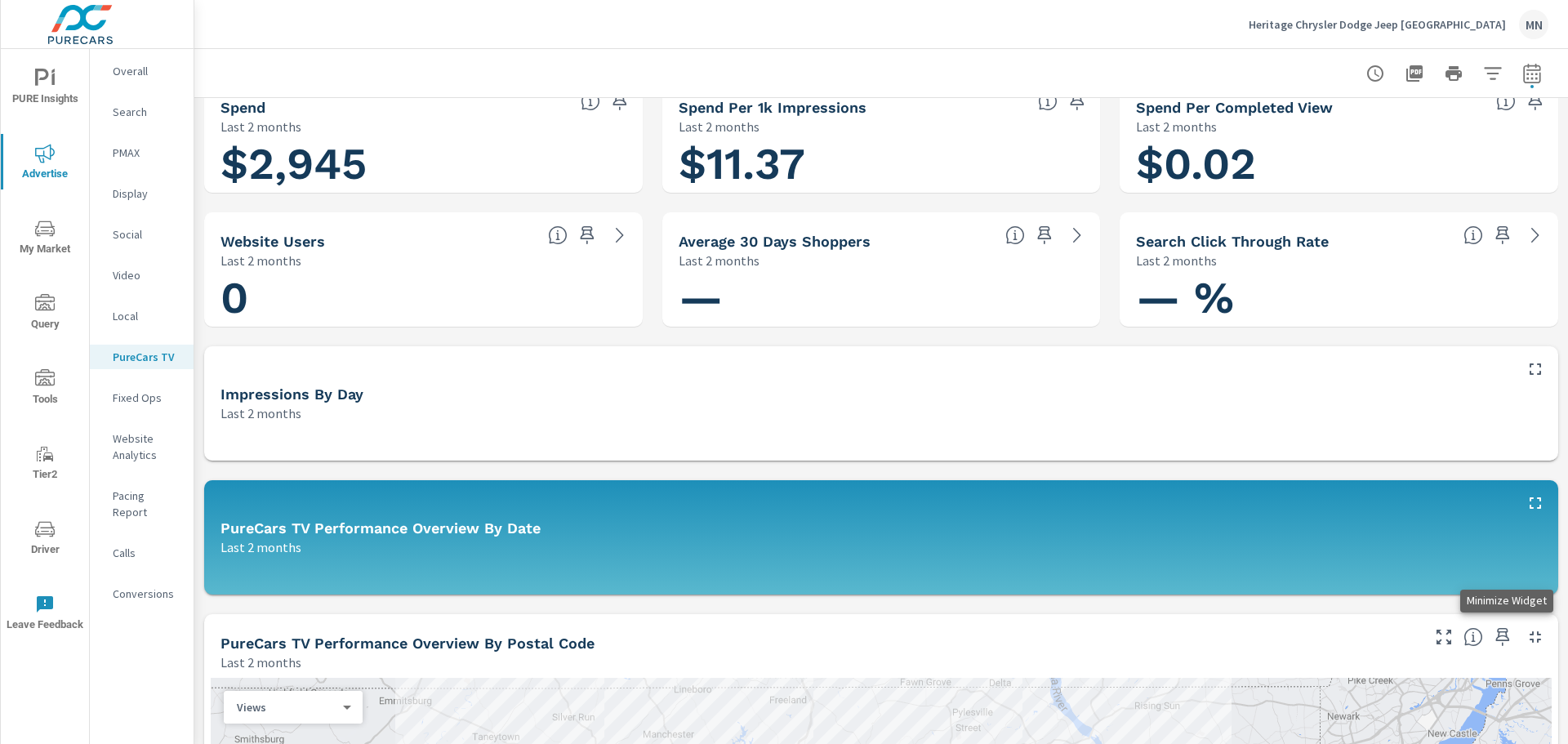
click at [1526, 642] on icon "button" at bounding box center [1535, 637] width 20 height 20
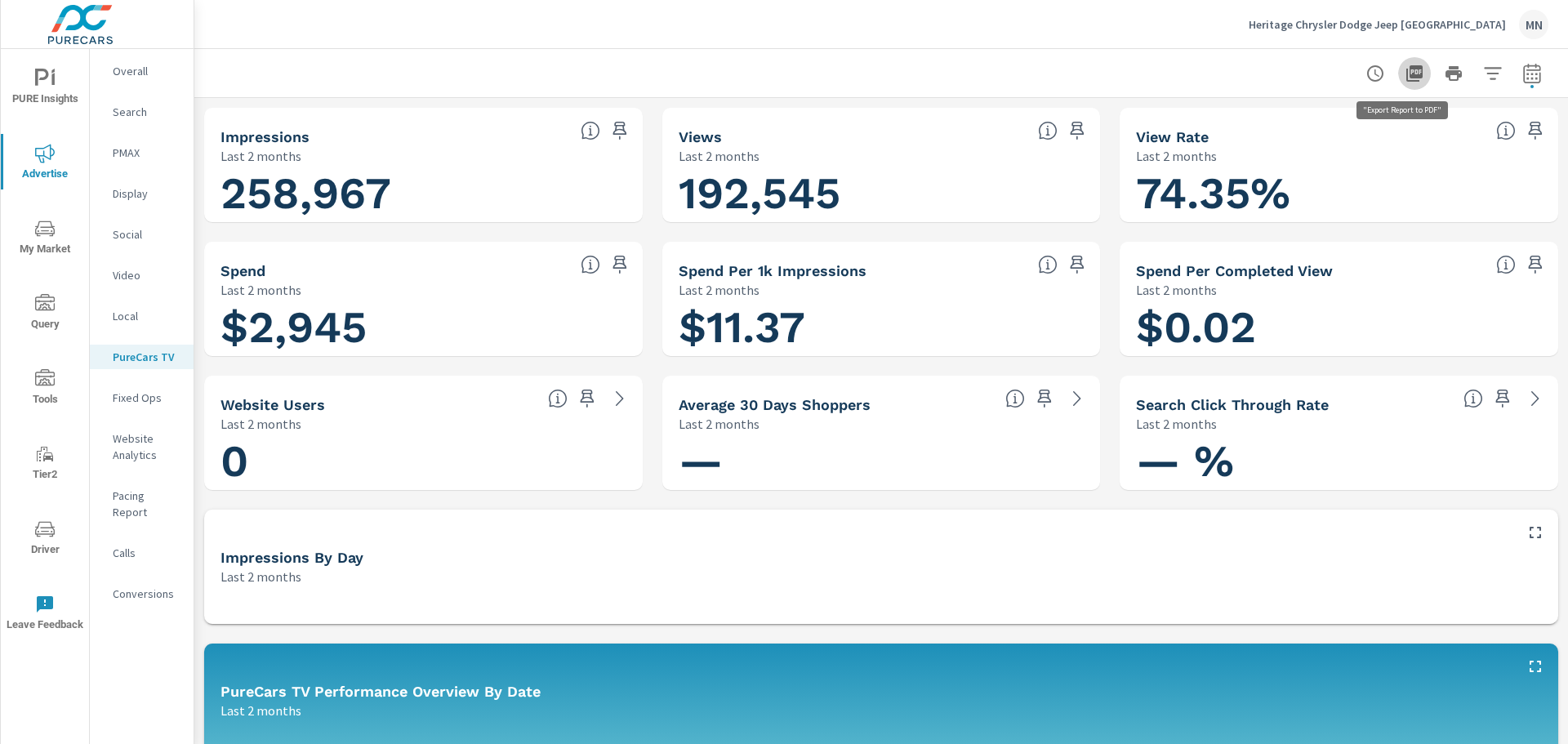
click at [1407, 75] on icon "button" at bounding box center [1414, 73] width 16 height 16
click at [133, 281] on p "Video" at bounding box center [147, 275] width 68 height 16
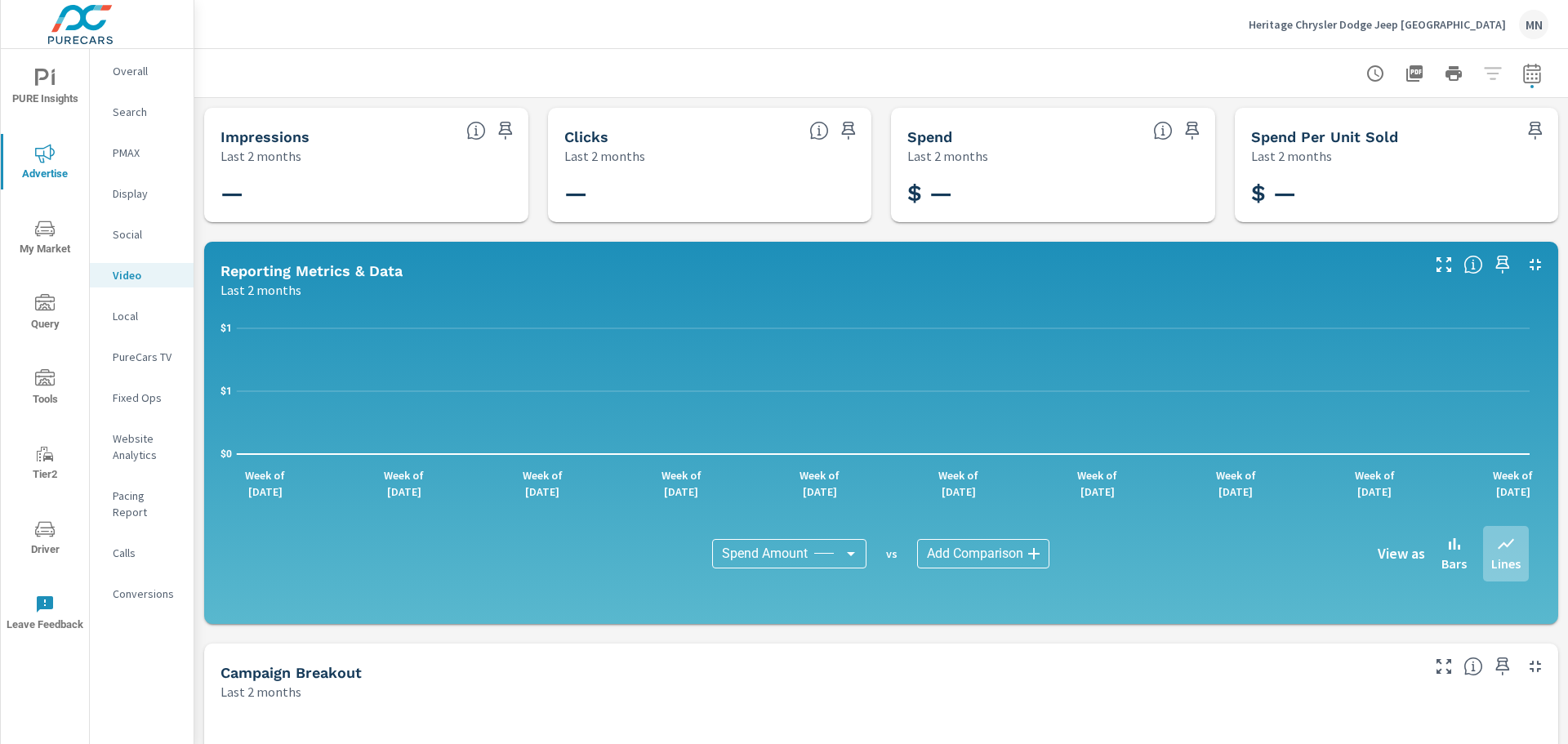
click at [127, 321] on p "Local" at bounding box center [147, 315] width 68 height 16
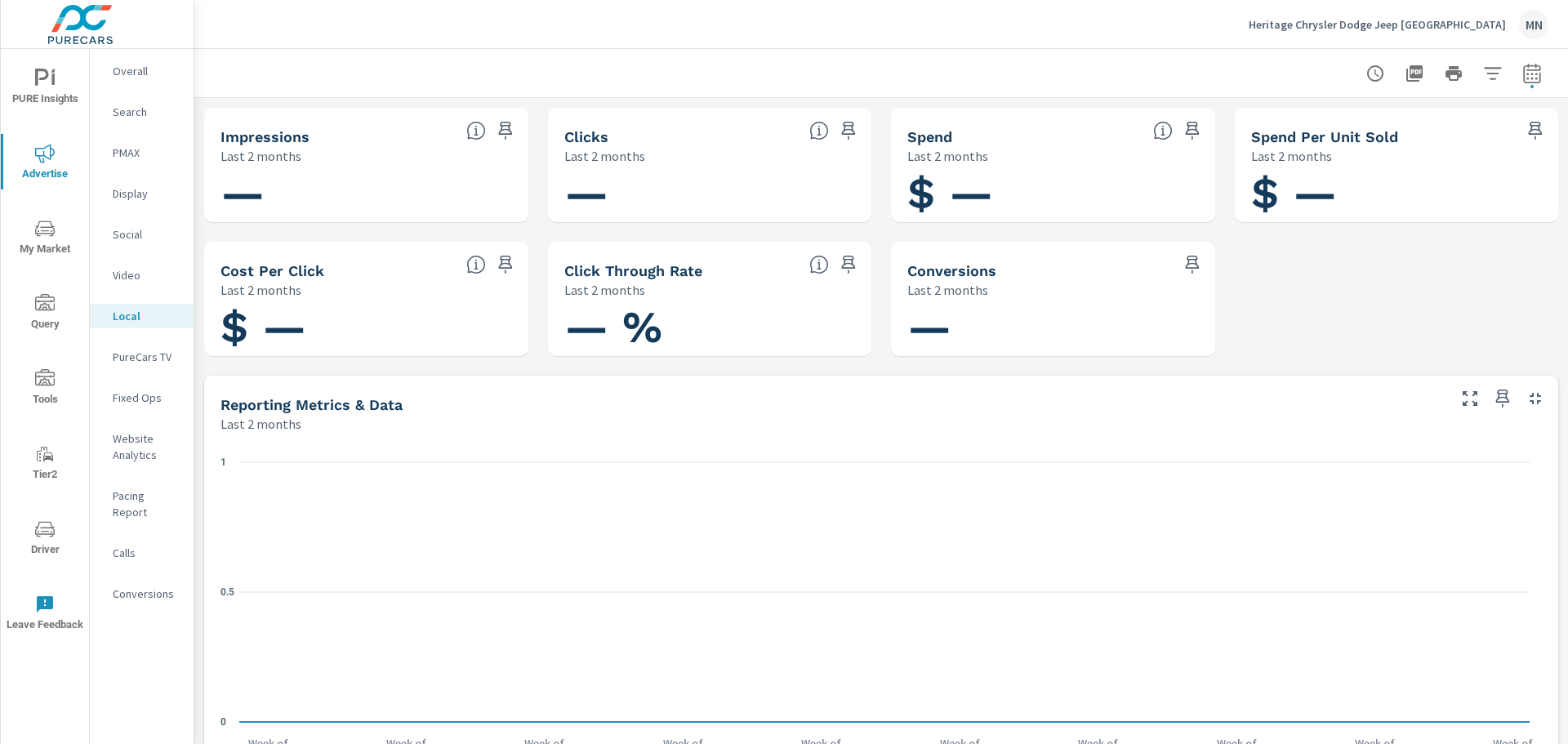
click at [133, 348] on div "PureCars TV" at bounding box center [142, 356] width 104 height 25
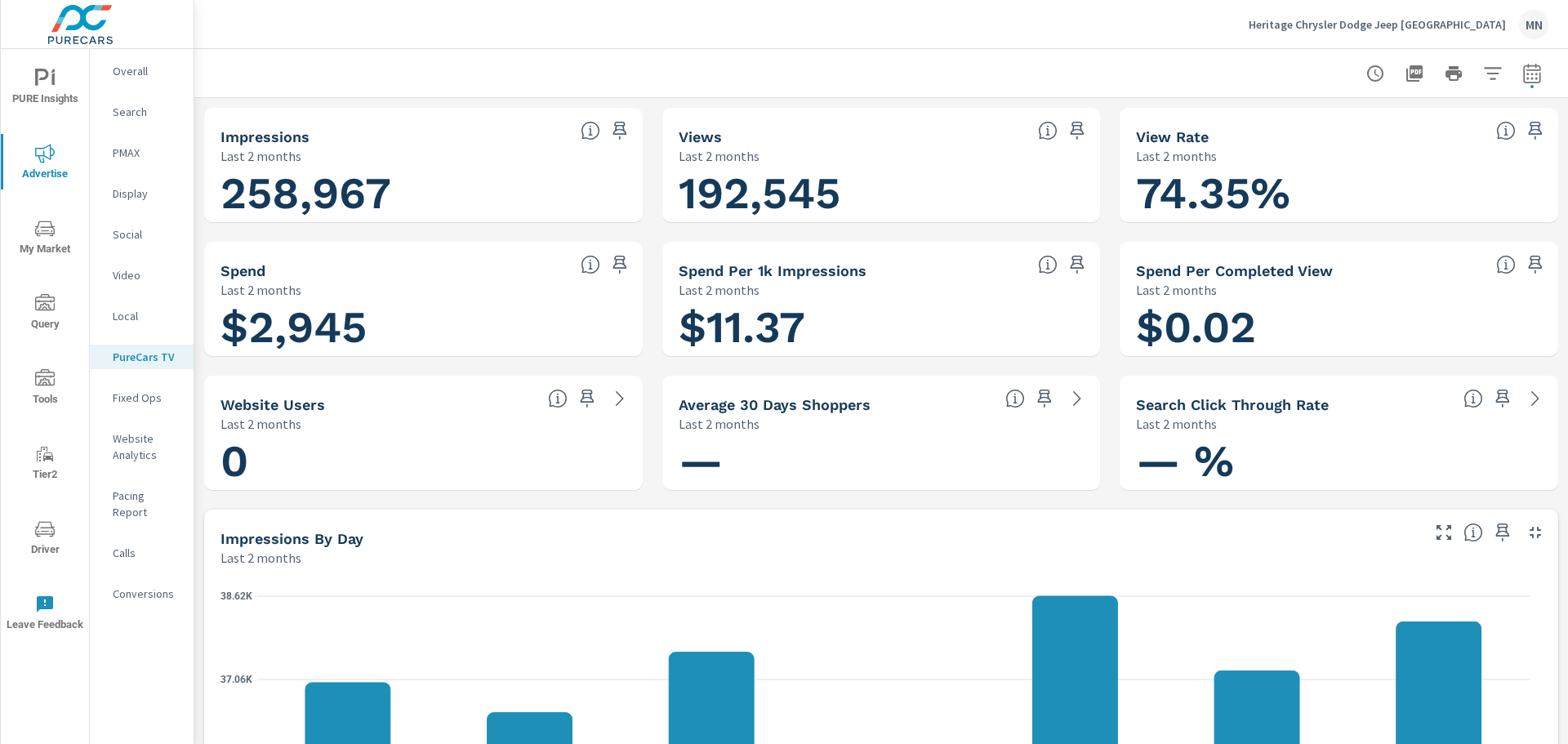
click at [135, 113] on p "Search" at bounding box center [147, 111] width 68 height 16
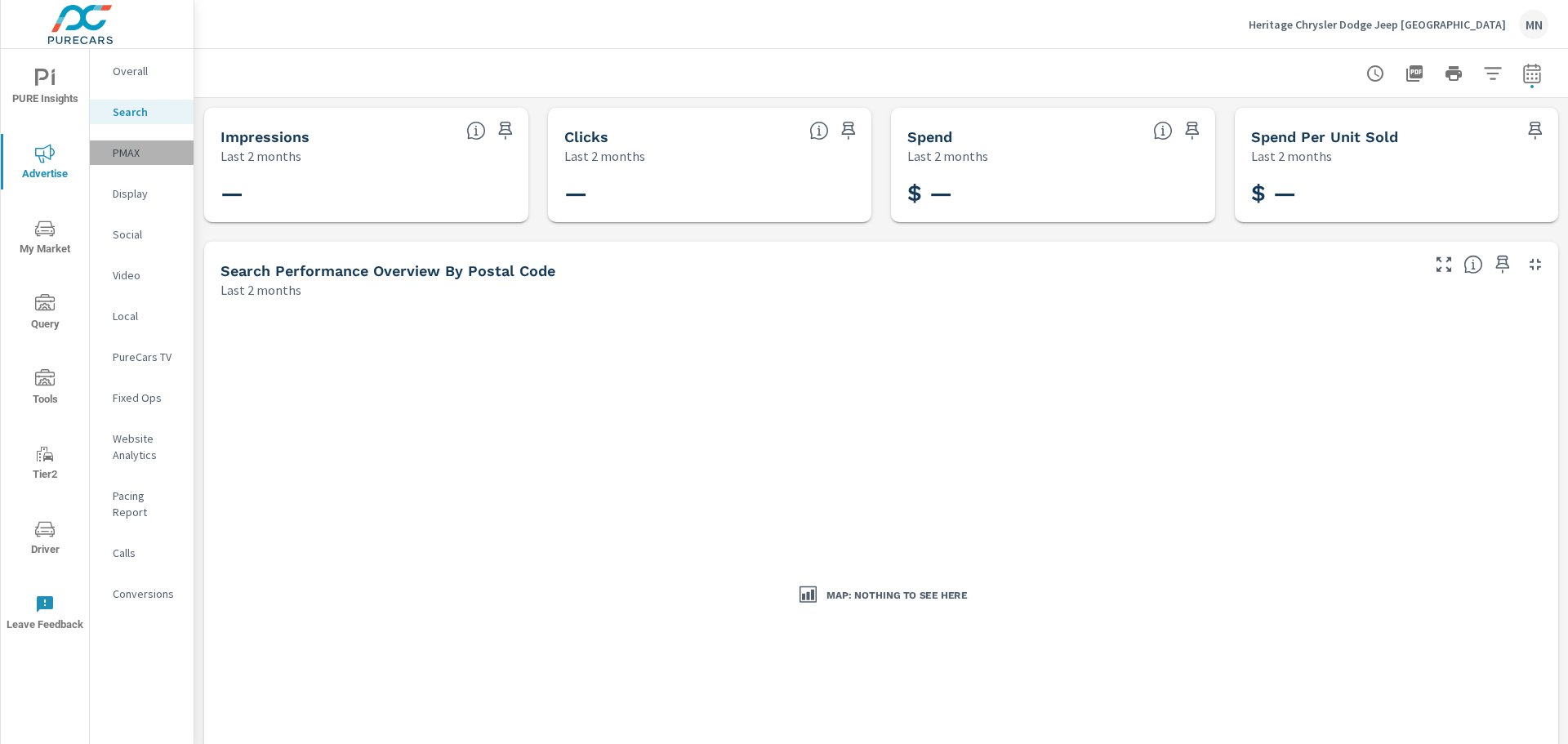
click at [123, 156] on p "PMAX" at bounding box center [147, 152] width 68 height 16
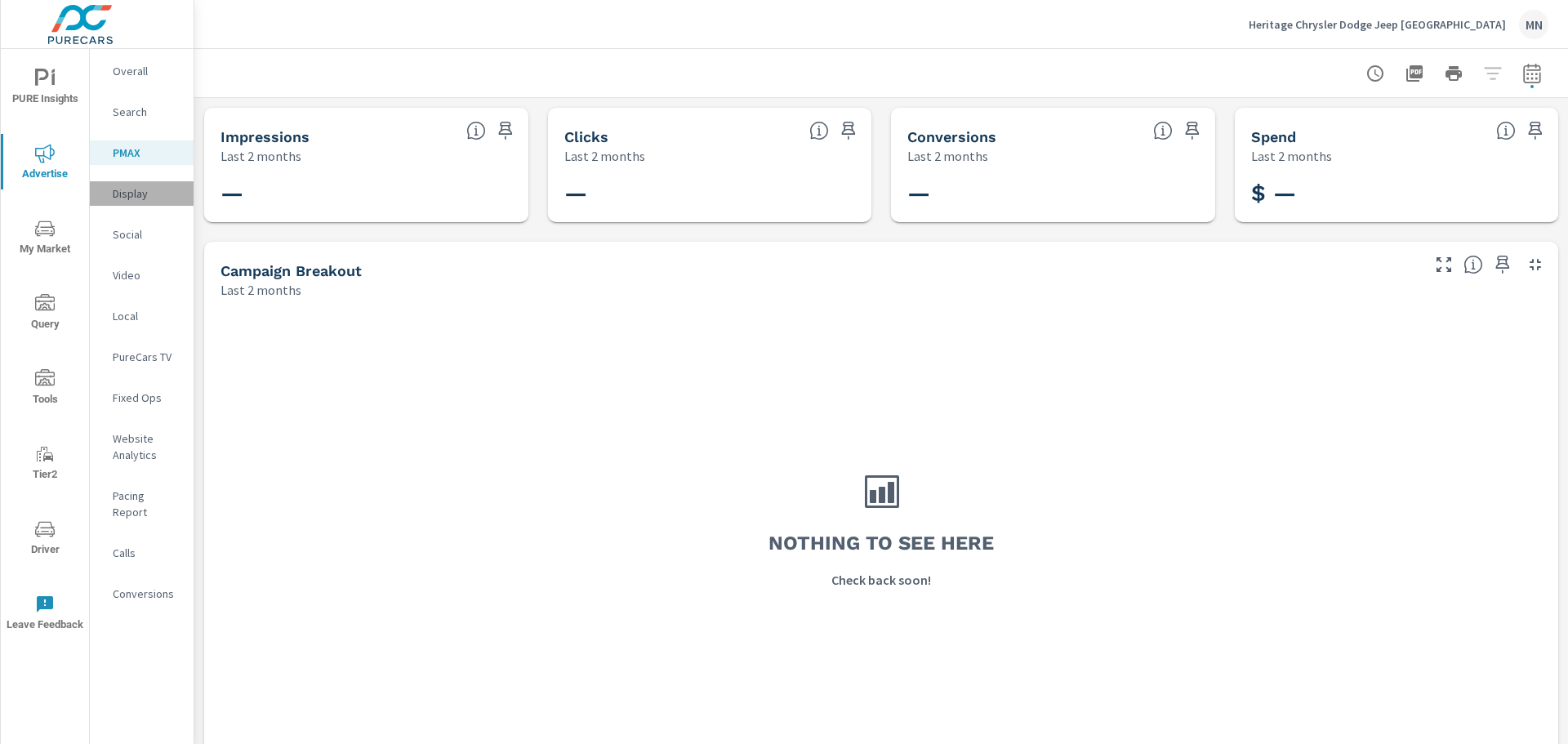
click at [131, 194] on p "Display" at bounding box center [147, 193] width 68 height 16
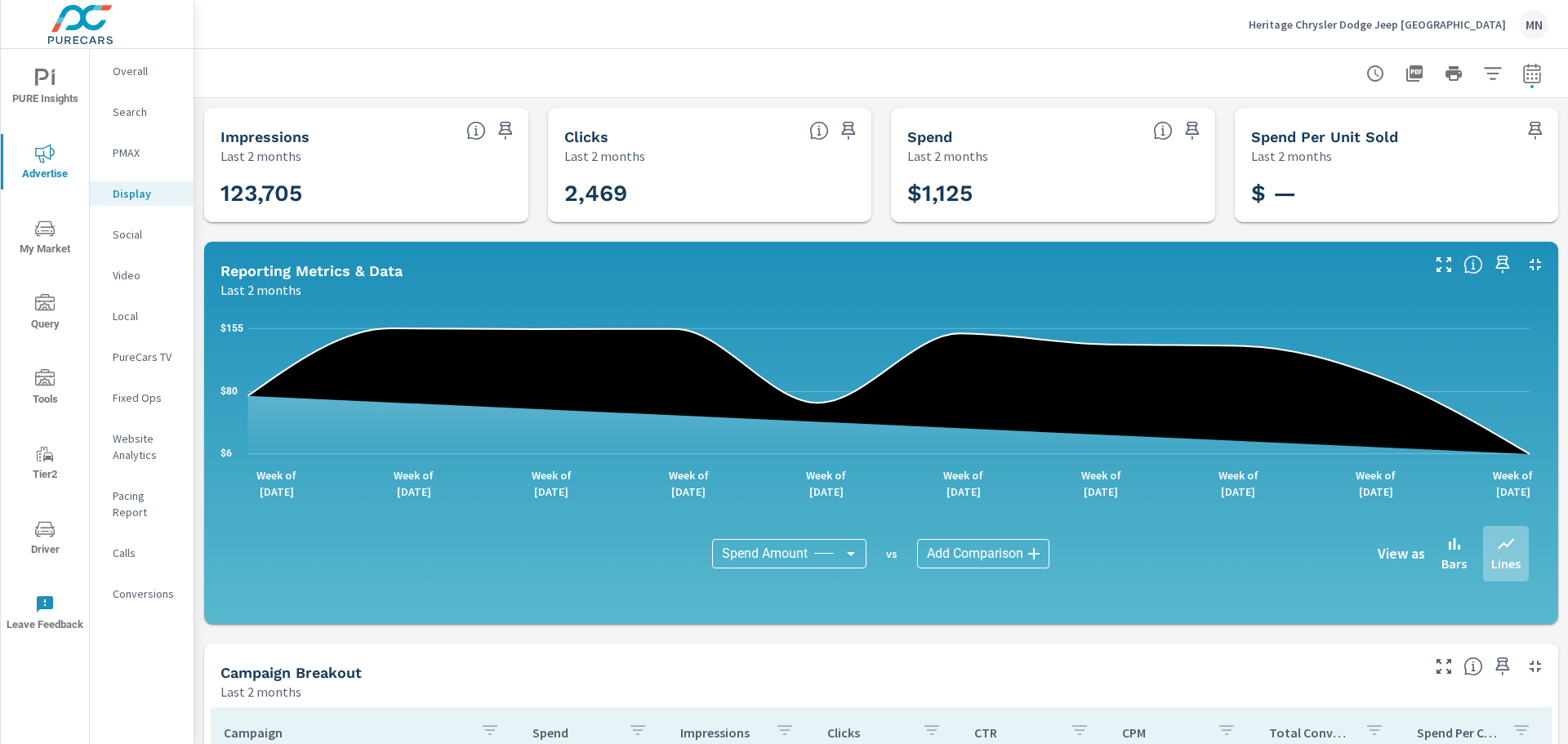
click at [108, 239] on div "Social" at bounding box center [142, 234] width 104 height 25
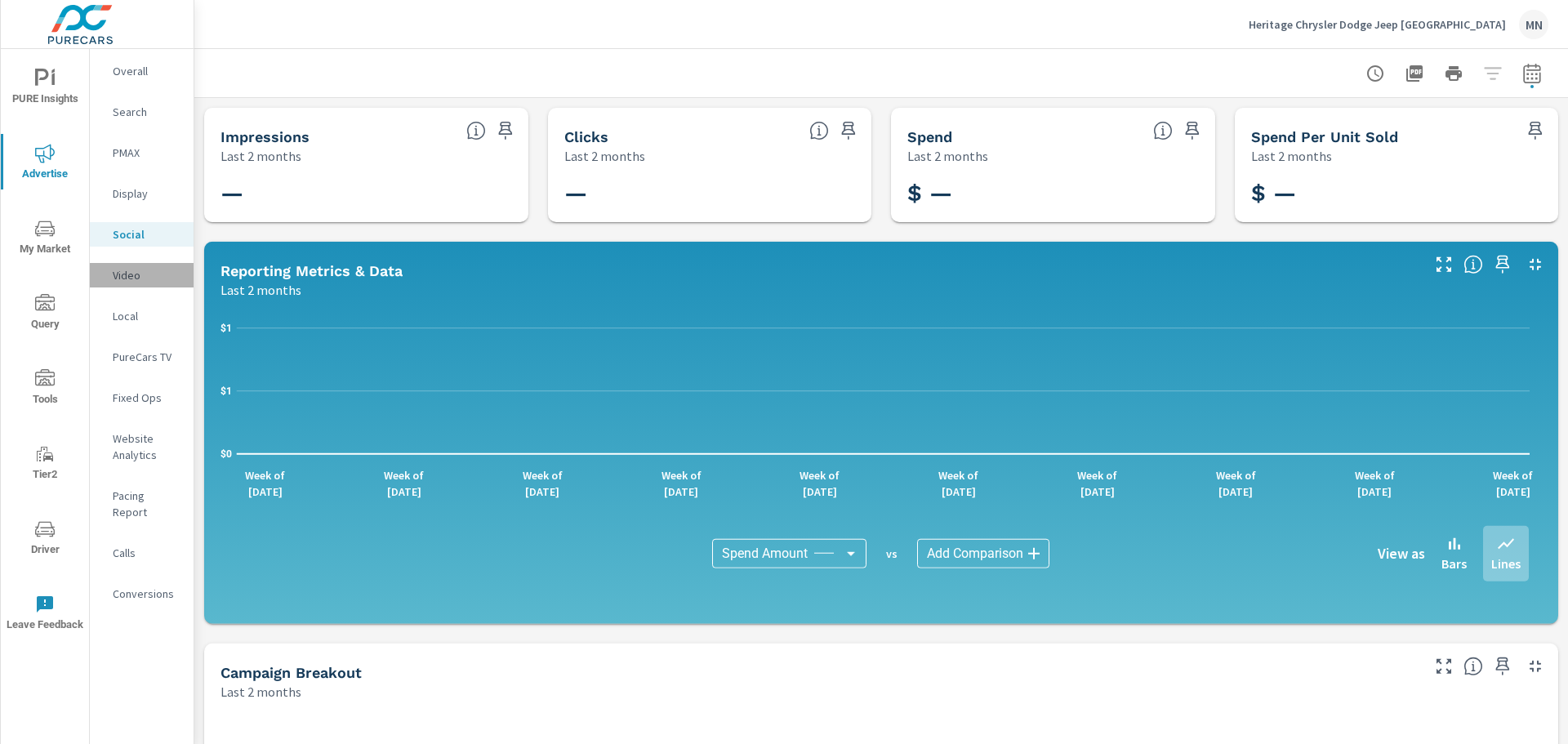
click at [124, 279] on p "Video" at bounding box center [147, 275] width 68 height 16
click at [133, 315] on p "Local" at bounding box center [147, 315] width 68 height 16
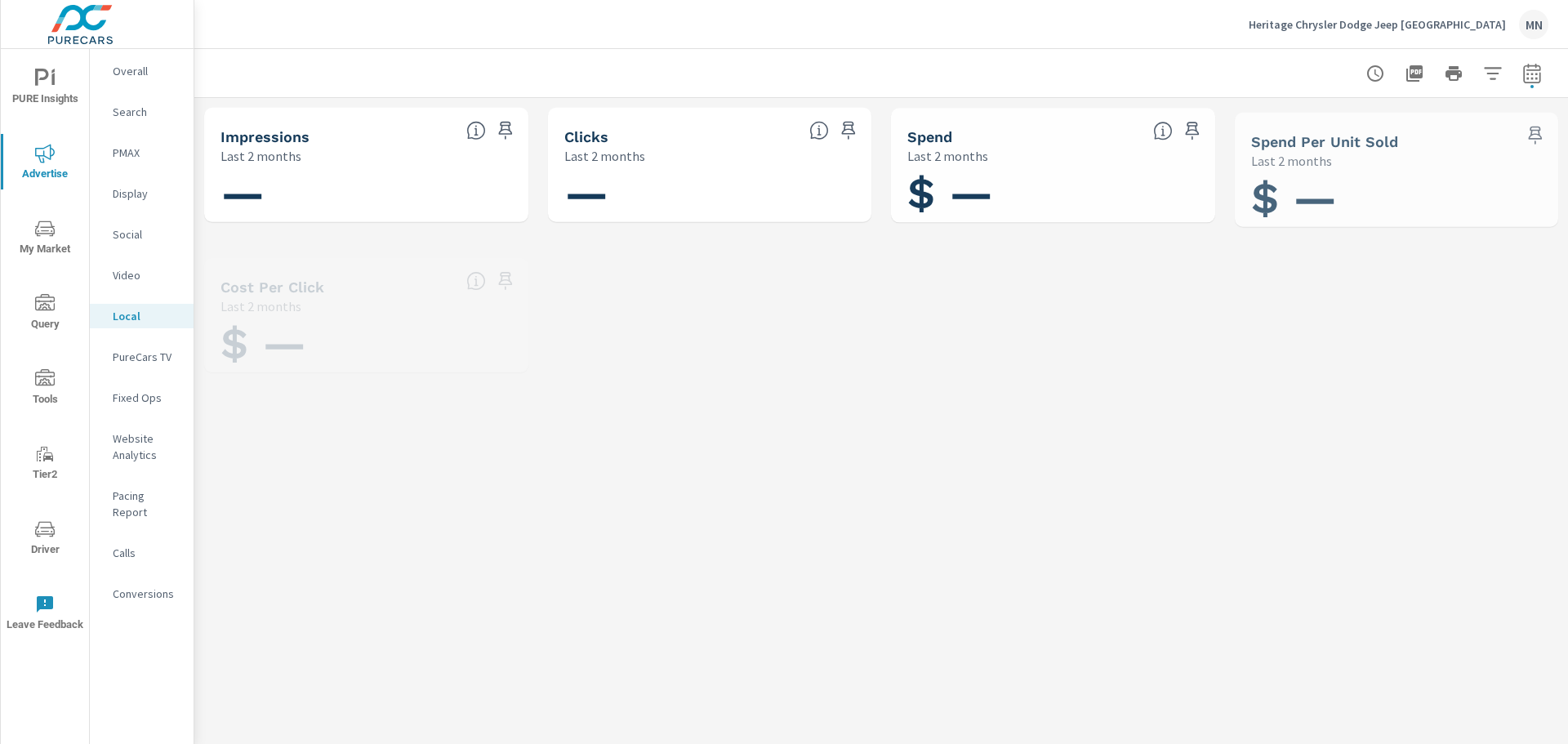
click at [139, 356] on p "PureCars TV" at bounding box center [147, 356] width 68 height 16
